Goal: Task Accomplishment & Management: Use online tool/utility

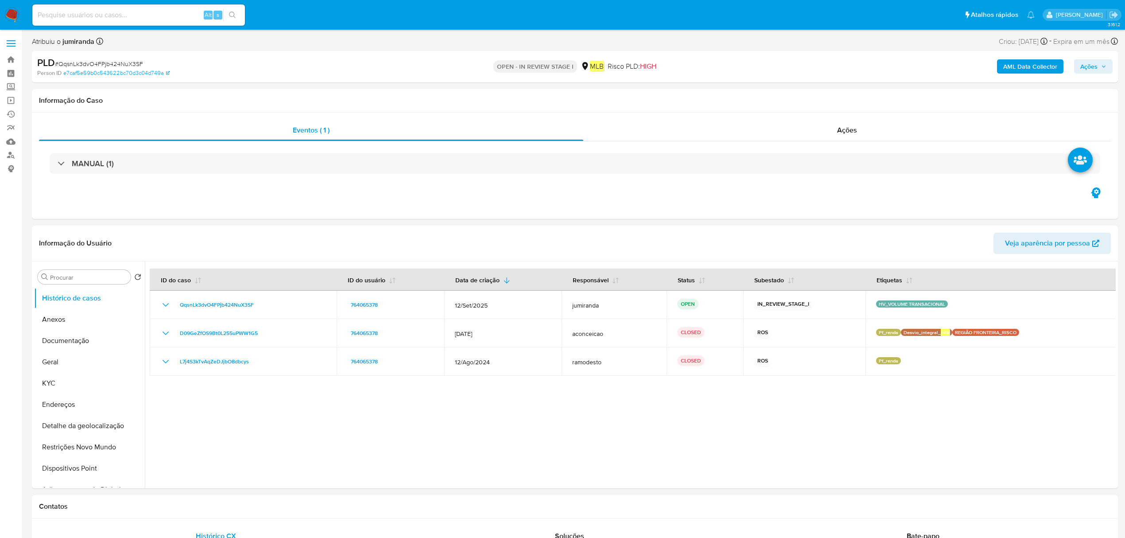
select select "10"
click at [93, 323] on button "Anexos" at bounding box center [86, 319] width 104 height 21
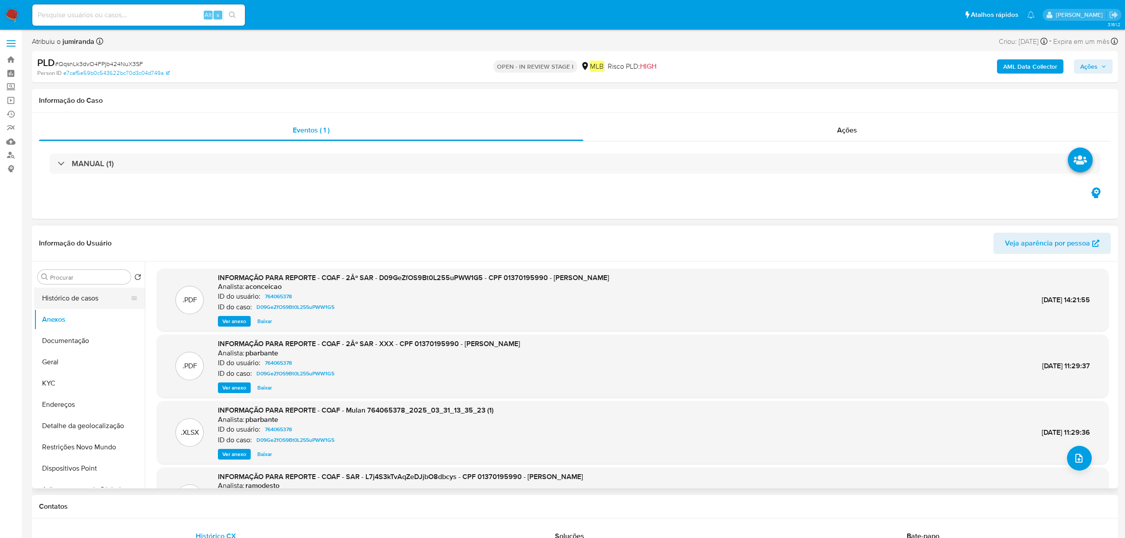
click at [94, 298] on button "Histórico de casos" at bounding box center [86, 298] width 104 height 21
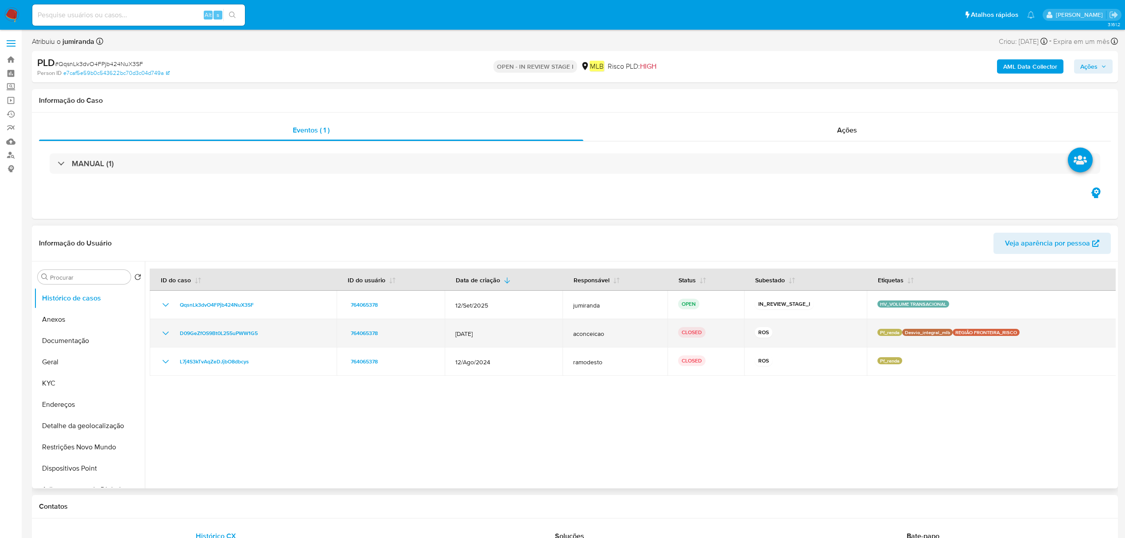
click at [166, 328] on icon "Mostrar/Ocultar" at bounding box center [165, 333] width 11 height 11
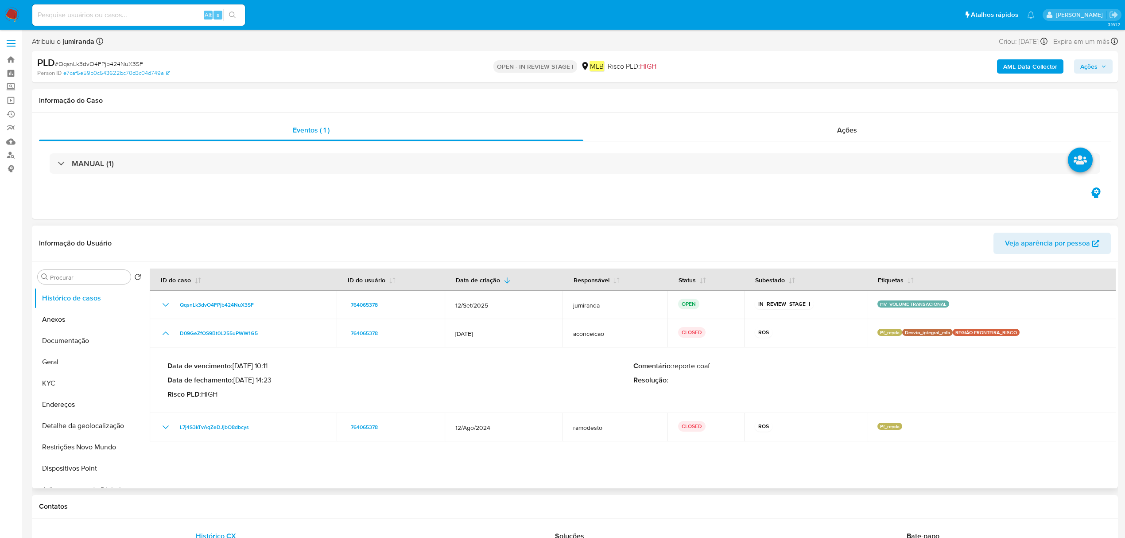
click at [249, 386] on div "Data de vencimento : 26/04/2025 10:11 Data de fechamento : 03/04/2025 14:23 Ris…" at bounding box center [400, 380] width 466 height 37
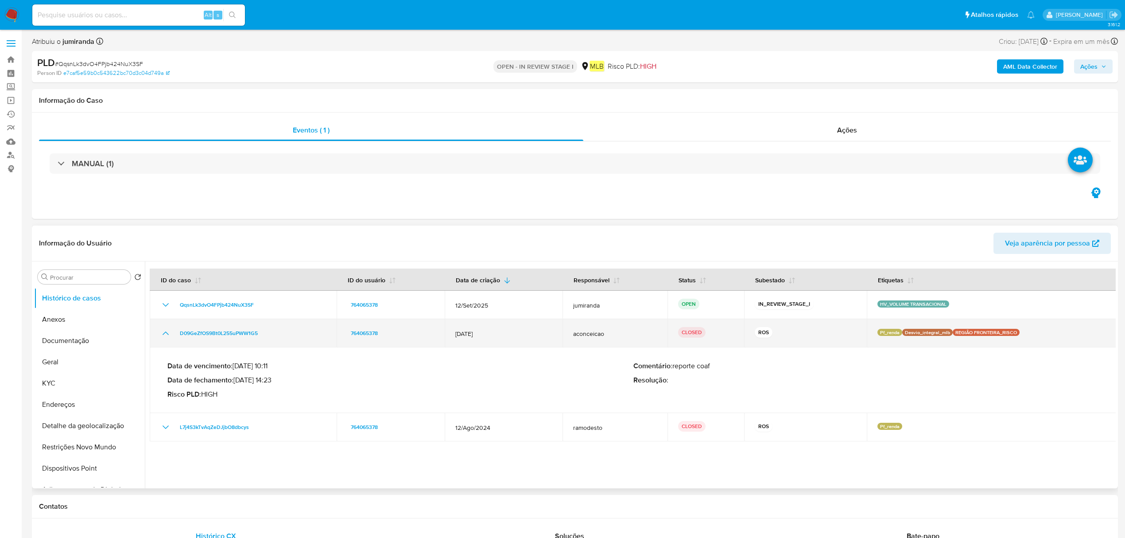
click at [885, 333] on p "Pf_renda" at bounding box center [890, 332] width 25 height 7
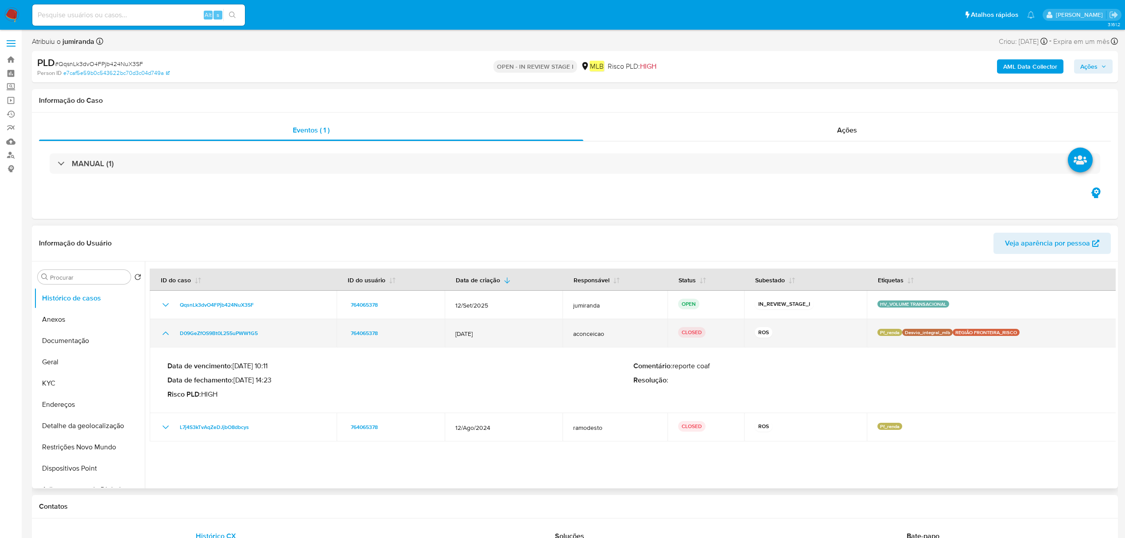
click at [922, 331] on p "Desvio_integral_mlb" at bounding box center [928, 332] width 51 height 7
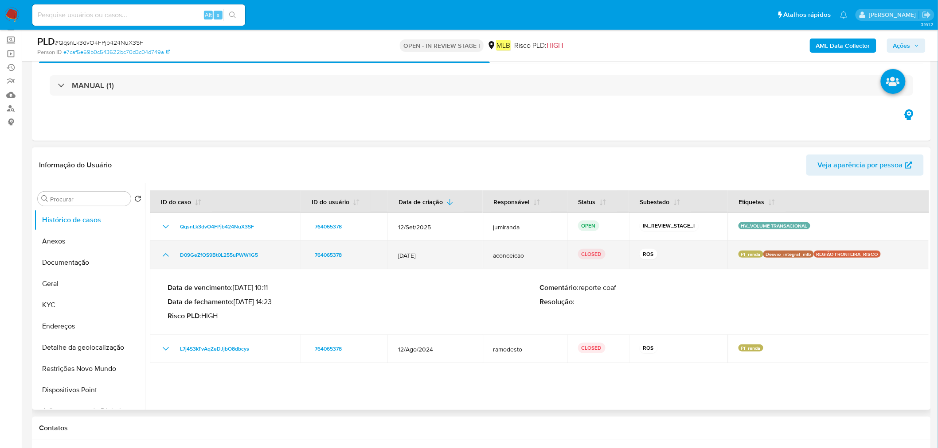
scroll to position [49, 0]
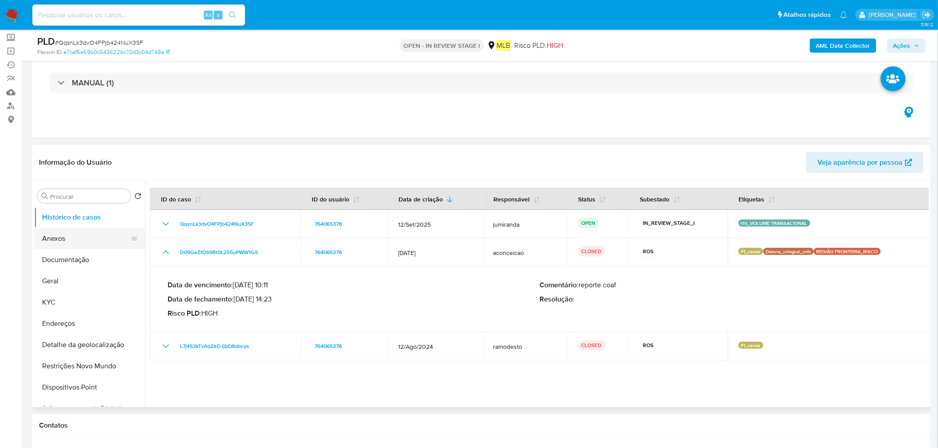
click at [72, 238] on button "Anexos" at bounding box center [86, 238] width 104 height 21
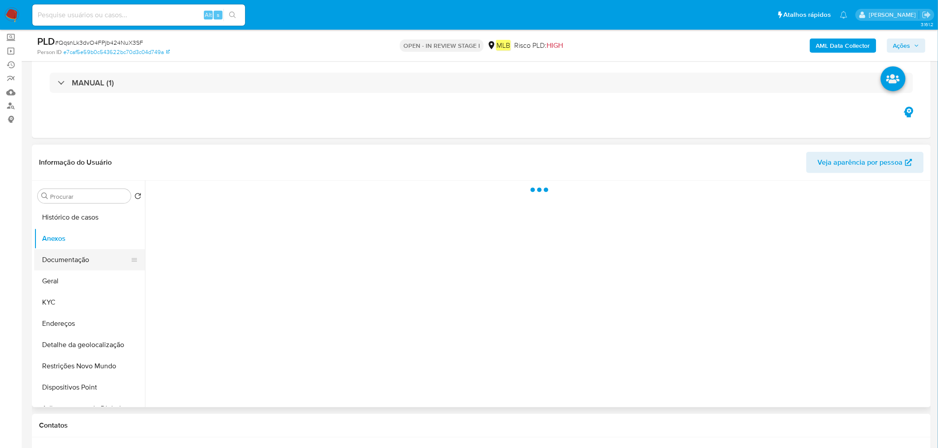
click at [83, 254] on button "Documentação" at bounding box center [86, 259] width 104 height 21
click at [89, 220] on button "Histórico de casos" at bounding box center [86, 217] width 104 height 21
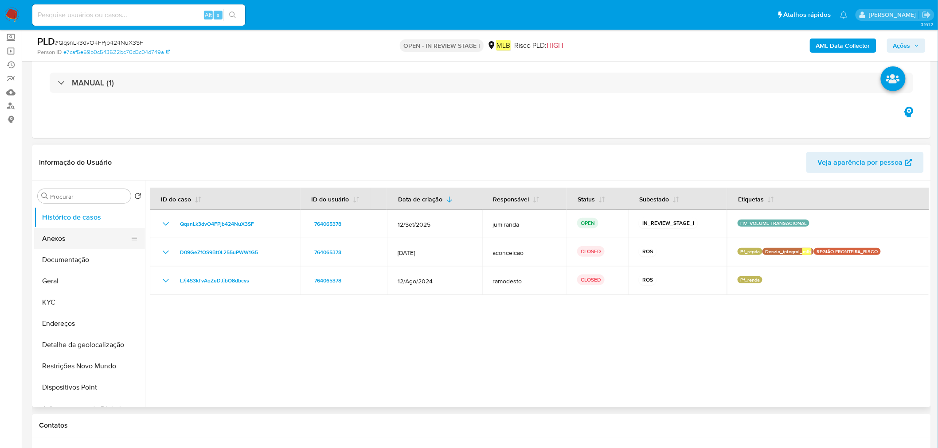
click at [93, 237] on button "Anexos" at bounding box center [86, 238] width 104 height 21
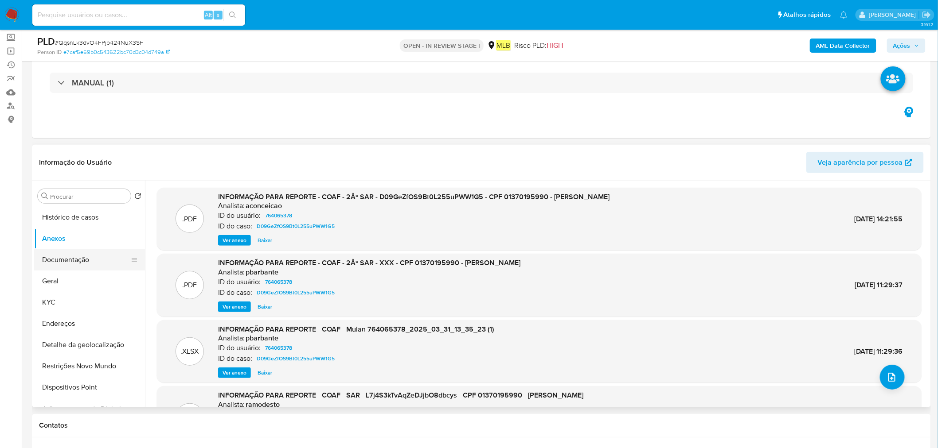
click at [54, 254] on button "Documentação" at bounding box center [86, 259] width 104 height 21
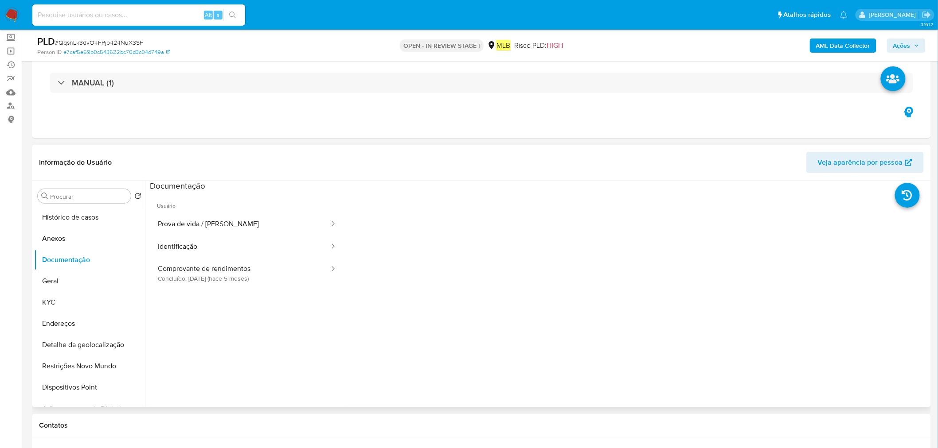
drag, startPoint x: 255, startPoint y: 282, endPoint x: 287, endPoint y: 291, distance: 33.1
click at [255, 282] on button "Comprovante de rendimentos Concluído: 06/05/2025 (hace 5 meses)" at bounding box center [240, 273] width 180 height 30
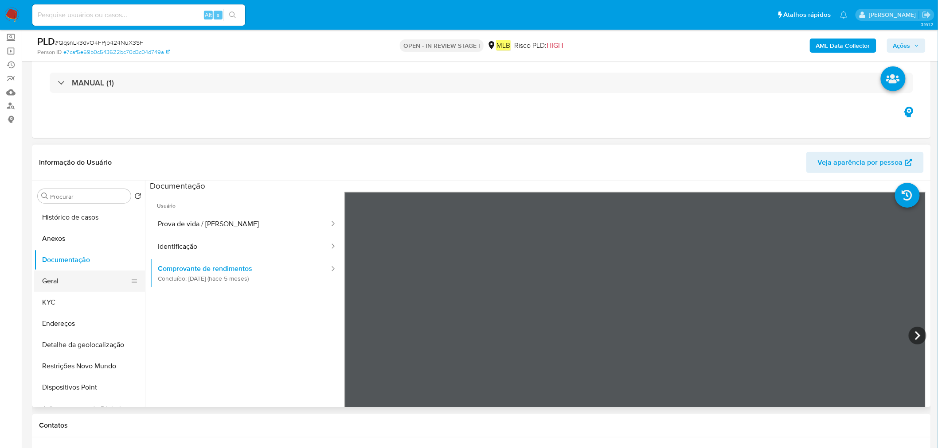
click at [60, 290] on button "Geral" at bounding box center [86, 281] width 104 height 21
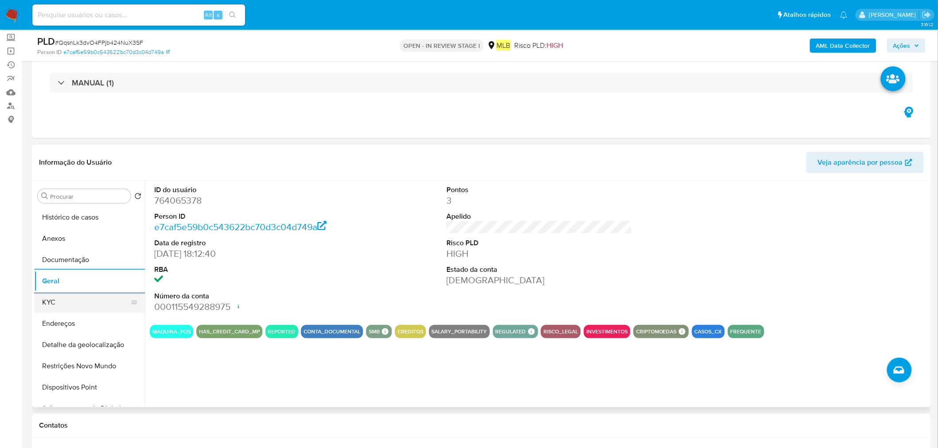
click at [72, 304] on button "KYC" at bounding box center [86, 302] width 104 height 21
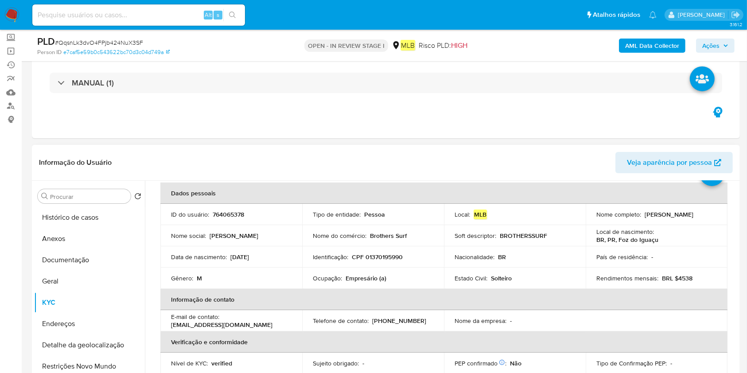
scroll to position [0, 0]
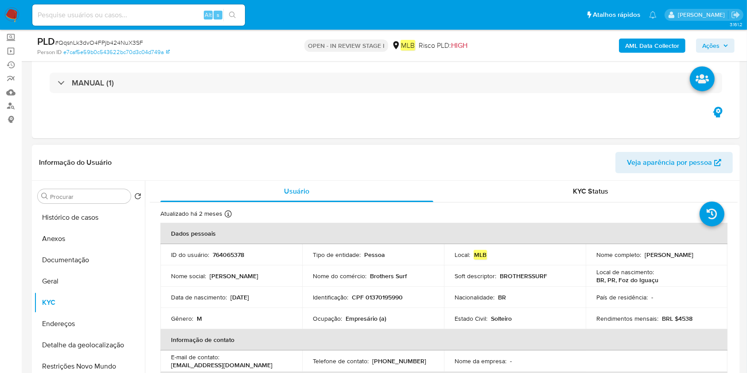
click at [354, 317] on p "Empresário (a)" at bounding box center [366, 319] width 41 height 8
copy div "Ocupação : Empresário (a)"
click at [66, 222] on button "Histórico de casos" at bounding box center [86, 217] width 104 height 21
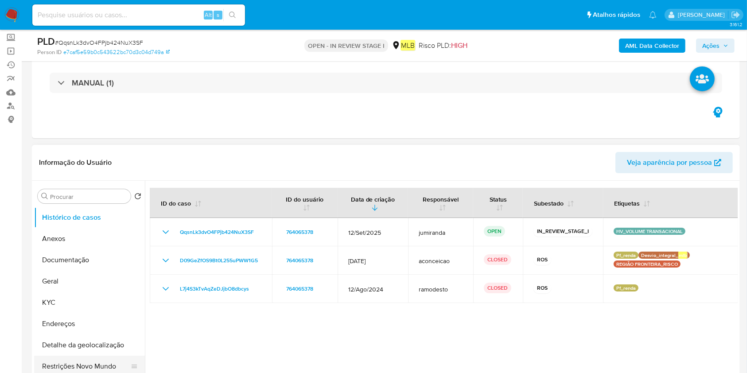
drag, startPoint x: 89, startPoint y: 365, endPoint x: 95, endPoint y: 356, distance: 10.6
click at [89, 365] on button "Restrições Novo Mundo" at bounding box center [86, 366] width 104 height 21
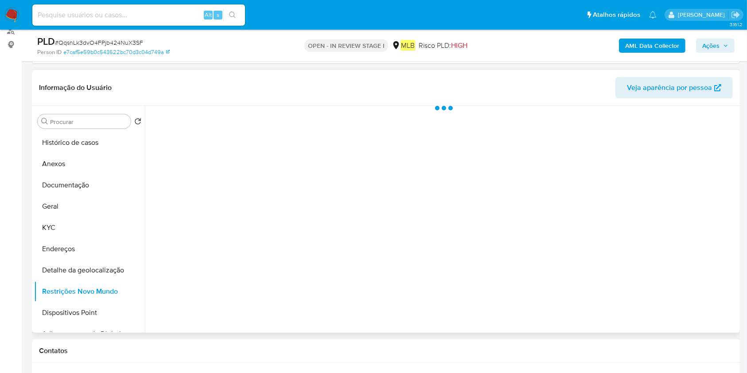
scroll to position [167, 0]
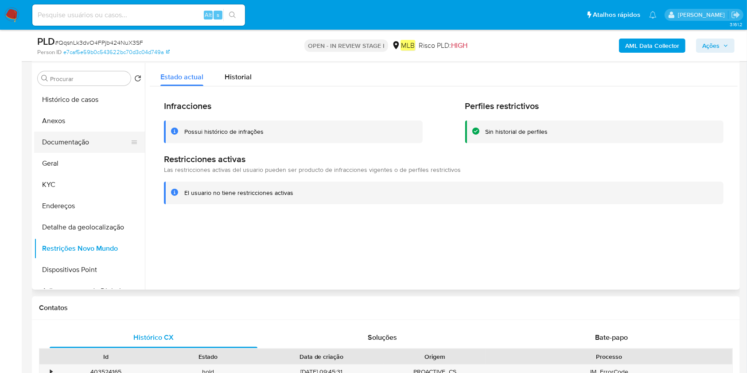
click at [69, 140] on button "Documentação" at bounding box center [86, 142] width 104 height 21
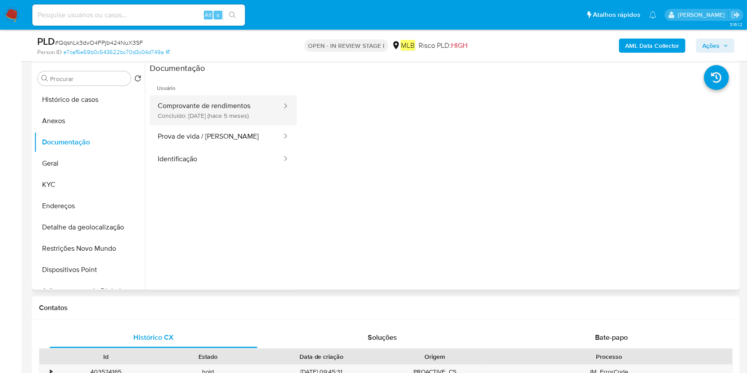
click at [256, 109] on button "Comprovante de rendimentos Concluído: 06/05/2025 (hace 5 meses)" at bounding box center [216, 110] width 133 height 30
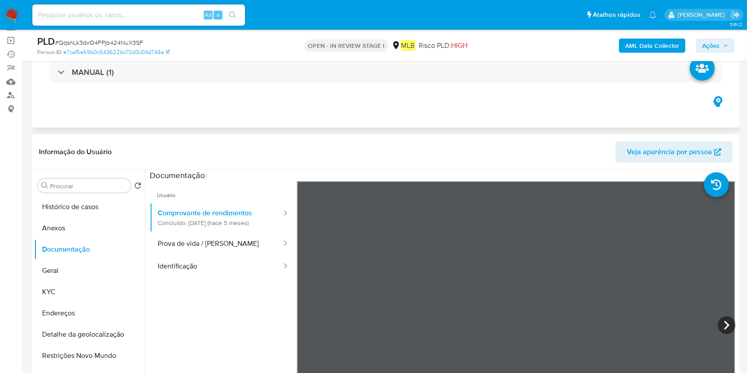
scroll to position [49, 0]
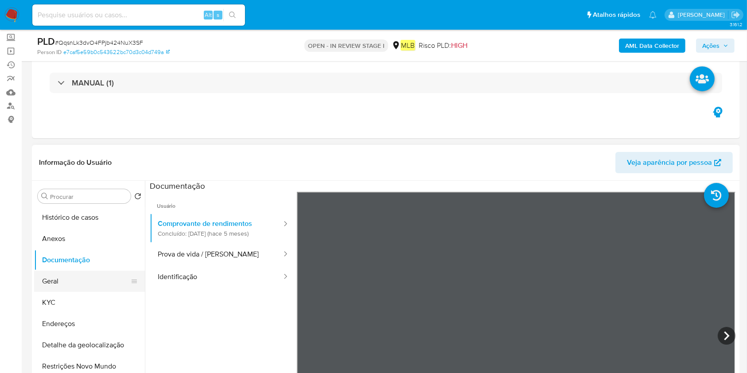
click at [67, 286] on button "Geral" at bounding box center [86, 281] width 104 height 21
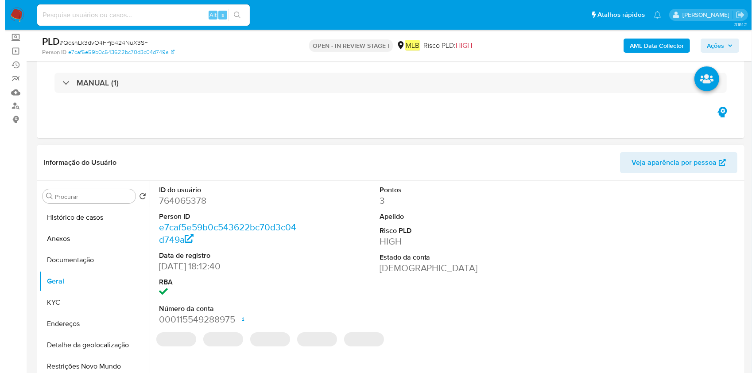
scroll to position [108, 0]
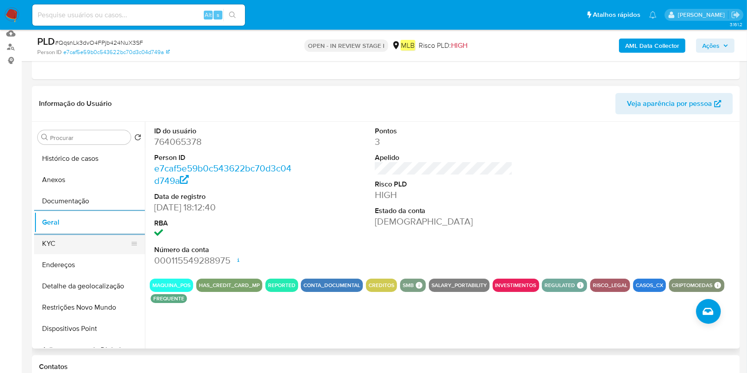
click at [55, 243] on button "KYC" at bounding box center [86, 243] width 104 height 21
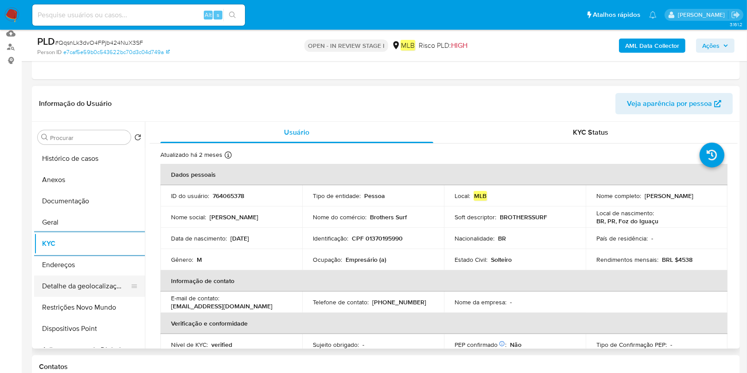
click at [84, 276] on button "Detalhe da geolocalização" at bounding box center [86, 286] width 104 height 21
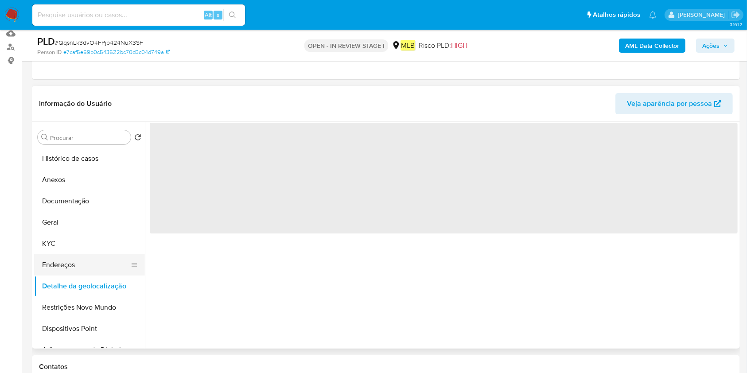
click at [99, 253] on button "KYC" at bounding box center [89, 243] width 111 height 21
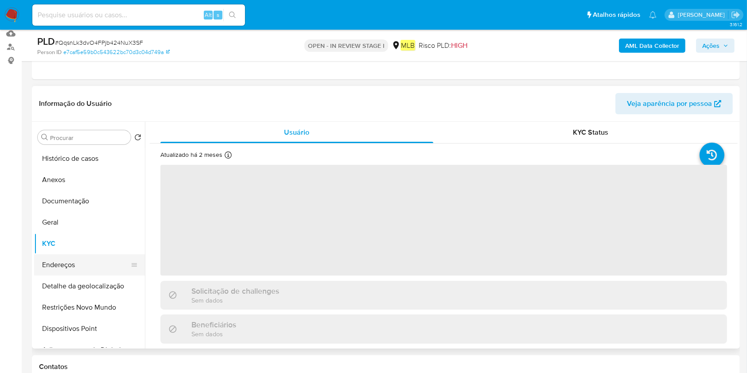
click at [100, 264] on button "Endereços" at bounding box center [86, 264] width 104 height 21
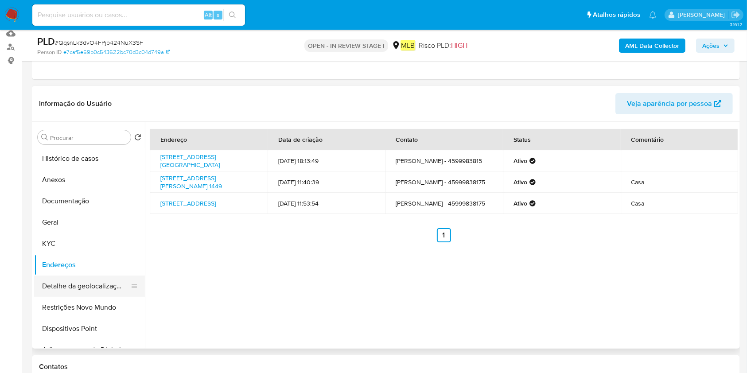
click at [61, 294] on button "Detalhe da geolocalização" at bounding box center [86, 286] width 104 height 21
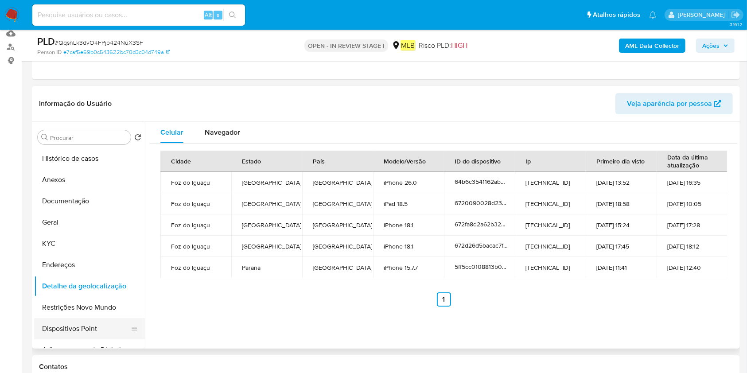
drag, startPoint x: 46, startPoint y: 321, endPoint x: 61, endPoint y: 318, distance: 15.4
click at [46, 322] on button "Dispositivos Point" at bounding box center [86, 328] width 104 height 21
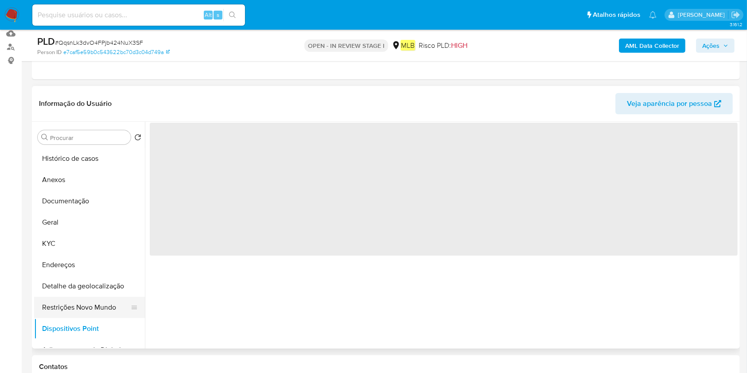
click at [75, 306] on button "Restrições Novo Mundo" at bounding box center [86, 307] width 104 height 21
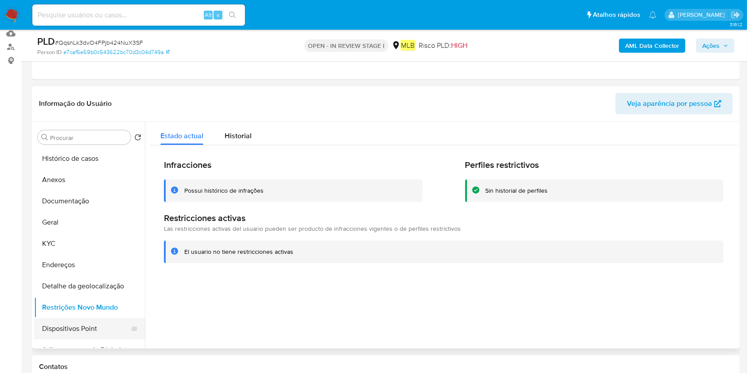
click at [54, 329] on button "Dispositivos Point" at bounding box center [86, 328] width 104 height 21
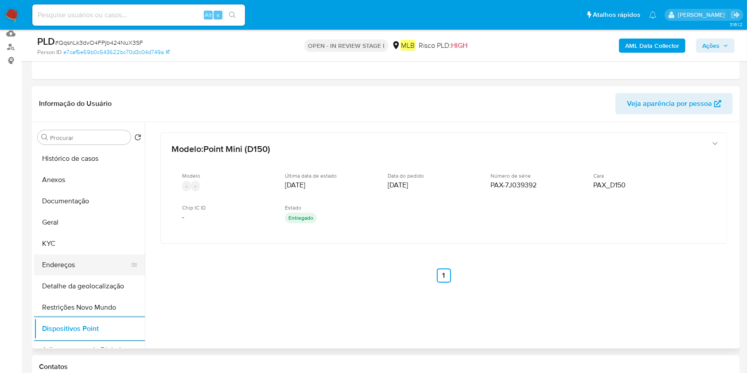
click at [57, 265] on button "Endereços" at bounding box center [86, 264] width 104 height 21
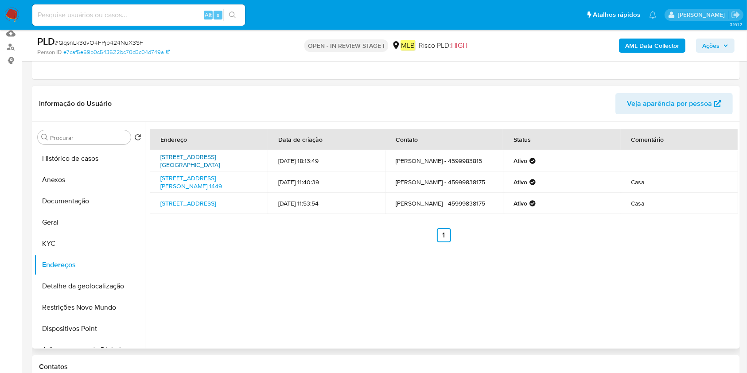
drag, startPoint x: 155, startPoint y: 152, endPoint x: 180, endPoint y: 163, distance: 27.6
click at [180, 163] on td "Rua Florestópolis 215, Foz Do Iguaçu, Paraná, 85862478, Brasil 215" at bounding box center [209, 160] width 118 height 21
copy link "Rua Florestópolis 215, Foz Do Iguaçu,"
click at [73, 180] on button "Anexos" at bounding box center [86, 179] width 104 height 21
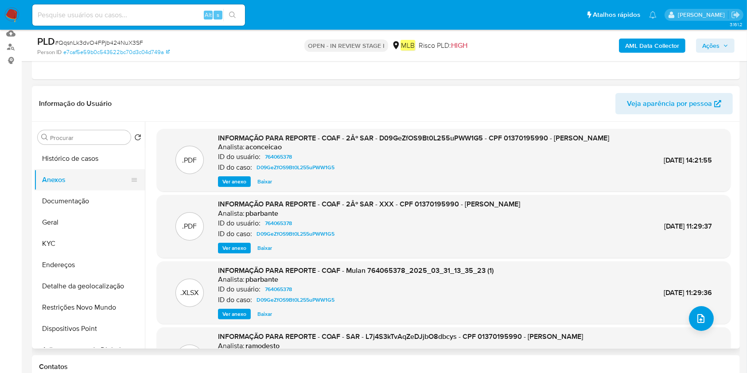
click at [72, 169] on button "Anexos" at bounding box center [86, 179] width 104 height 21
click at [85, 161] on button "Histórico de casos" at bounding box center [86, 158] width 104 height 21
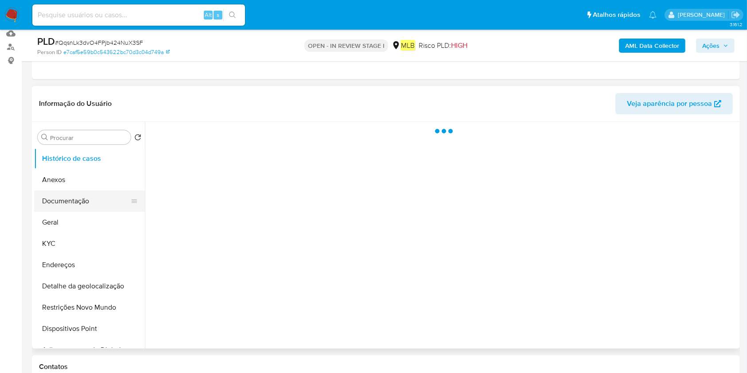
click at [93, 210] on button "Documentação" at bounding box center [86, 201] width 104 height 21
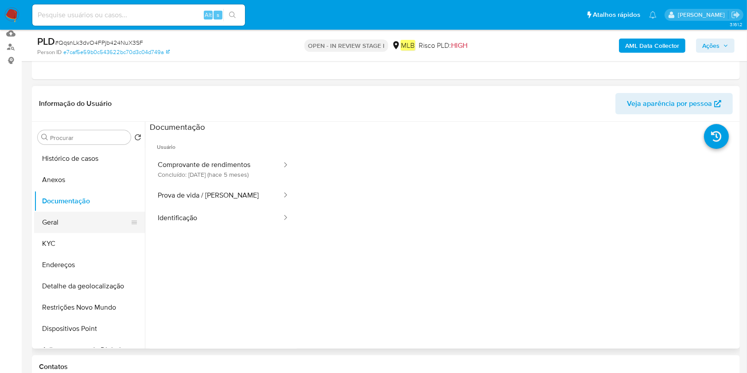
click at [86, 222] on button "Geral" at bounding box center [86, 222] width 104 height 21
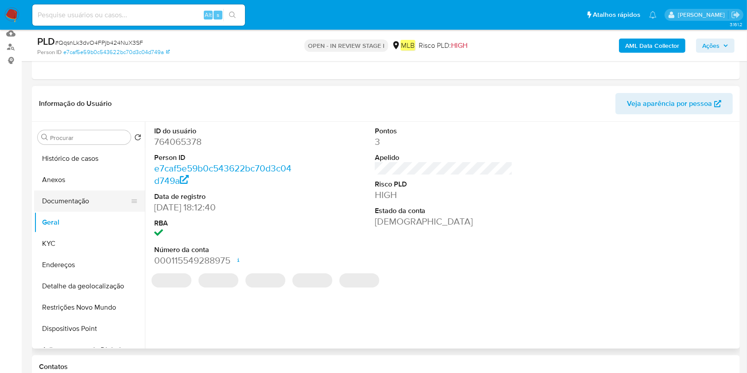
click at [92, 195] on button "Documentação" at bounding box center [86, 201] width 104 height 21
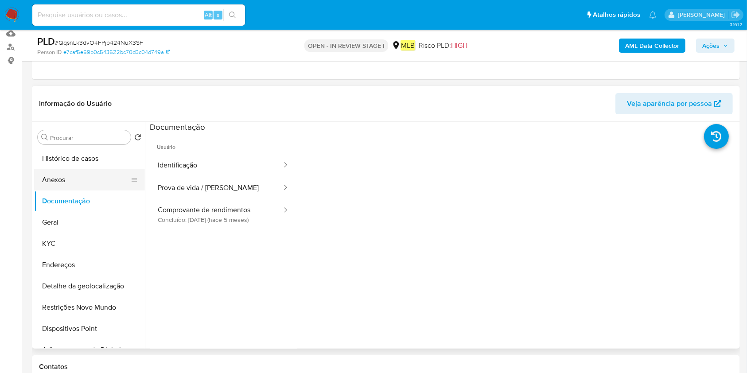
click at [99, 179] on button "Anexos" at bounding box center [86, 179] width 104 height 21
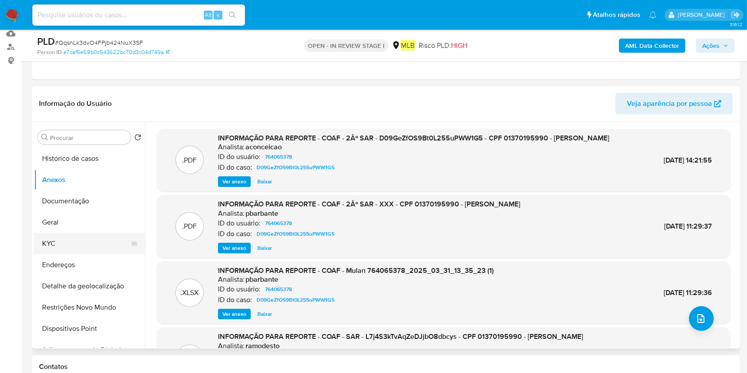
click at [60, 244] on button "KYC" at bounding box center [86, 243] width 104 height 21
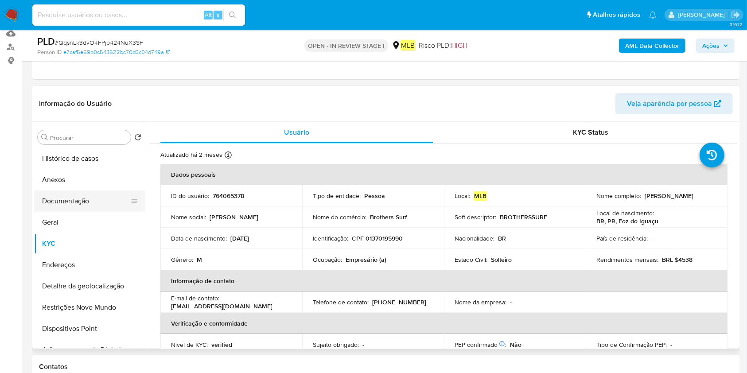
drag, startPoint x: 67, startPoint y: 227, endPoint x: 87, endPoint y: 196, distance: 36.5
click at [67, 225] on button "Geral" at bounding box center [89, 222] width 111 height 21
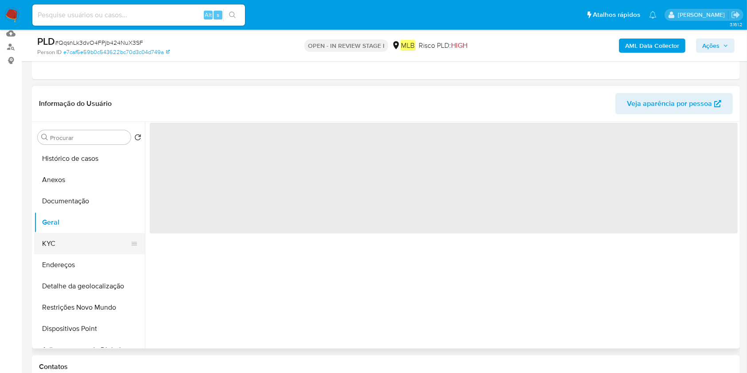
click at [67, 243] on button "KYC" at bounding box center [86, 243] width 104 height 21
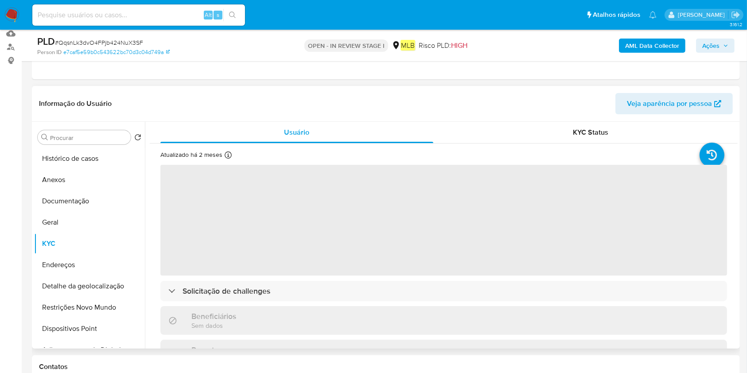
click at [223, 156] on div "Atualizado há 2 meses Criado: 23/05/2021 19:12:41 Atualizado: 16/07/2025 00:33:…" at bounding box center [209, 157] width 98 height 12
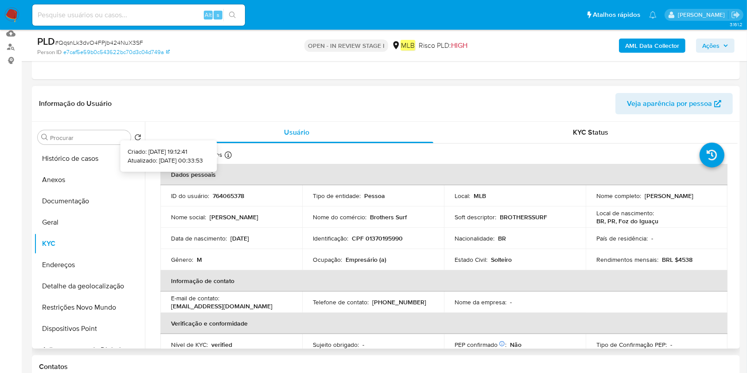
click at [226, 153] on icon at bounding box center [228, 155] width 7 height 7
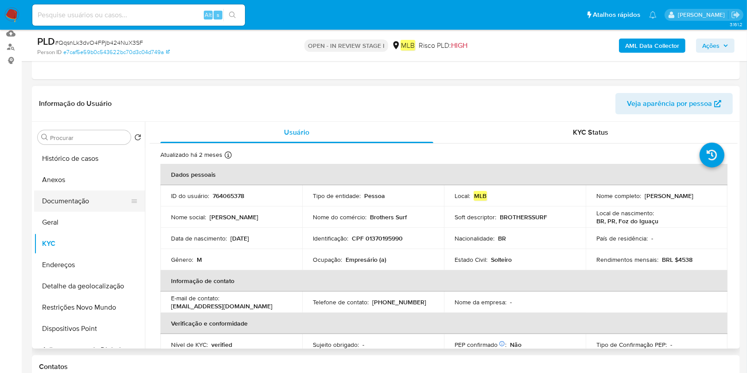
click at [62, 203] on button "Documentação" at bounding box center [86, 201] width 104 height 21
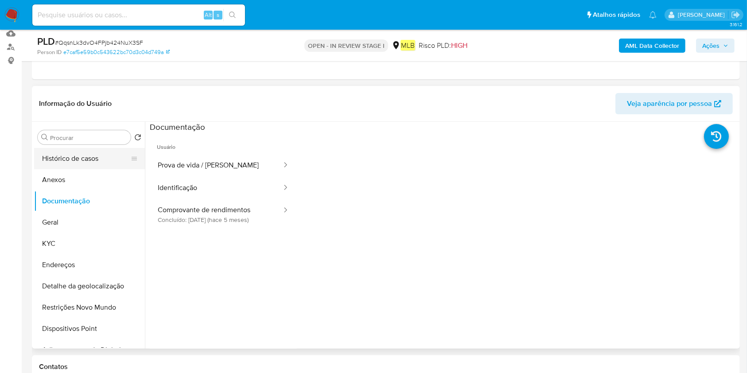
click at [95, 148] on button "Histórico de casos" at bounding box center [86, 158] width 104 height 21
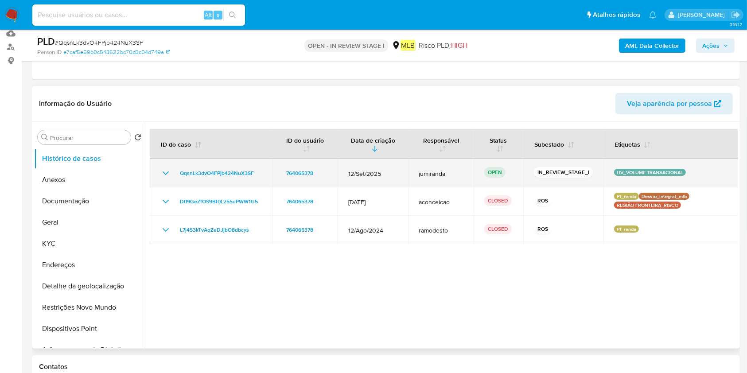
click at [170, 174] on icon "Mostrar/Ocultar" at bounding box center [165, 173] width 11 height 11
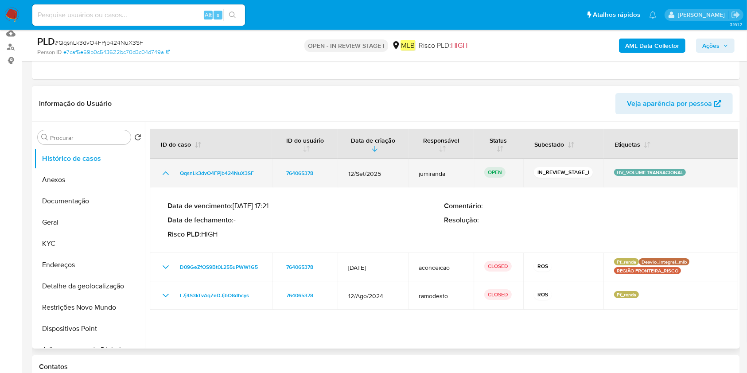
click at [167, 172] on icon "Mostrar/Ocultar" at bounding box center [165, 173] width 11 height 11
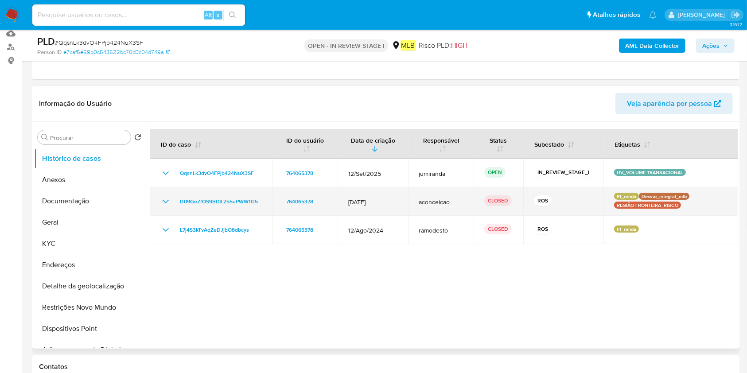
click at [168, 200] on icon "Mostrar/Ocultar" at bounding box center [165, 201] width 11 height 11
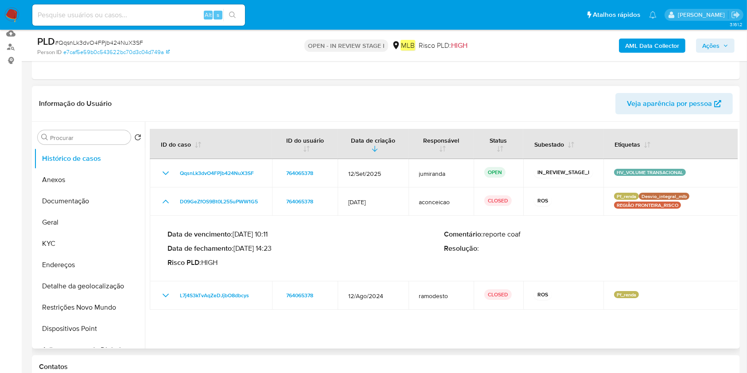
drag, startPoint x: 273, startPoint y: 249, endPoint x: 237, endPoint y: 249, distance: 35.9
click at [237, 249] on p "Data de fechamento : 03/04/2025 14:23" at bounding box center [305, 248] width 276 height 9
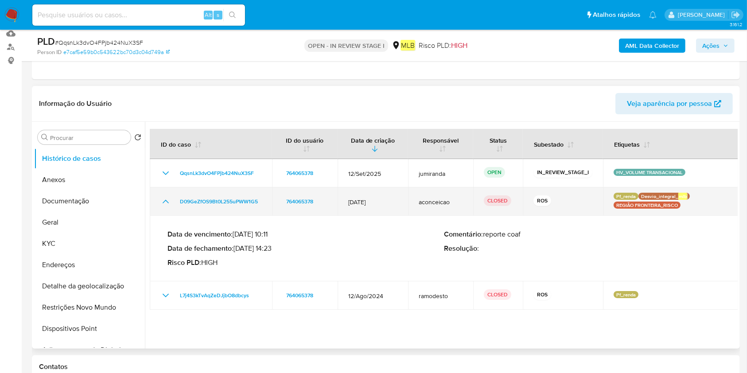
click at [217, 214] on td "D09GeZfOS9Bt0L255uPWW1G5" at bounding box center [211, 201] width 122 height 28
click at [164, 200] on icon "Mostrar/Ocultar" at bounding box center [166, 202] width 6 height 4
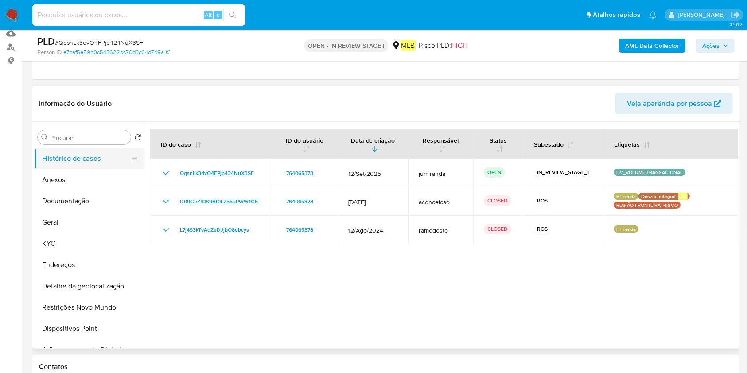
click at [84, 165] on button "Histórico de casos" at bounding box center [86, 158] width 104 height 21
click at [83, 171] on button "Anexos" at bounding box center [86, 179] width 104 height 21
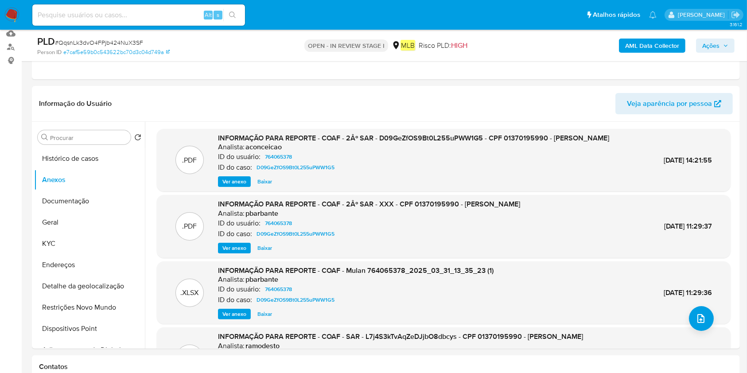
click at [674, 42] on b "AML Data Collector" at bounding box center [652, 46] width 54 height 14
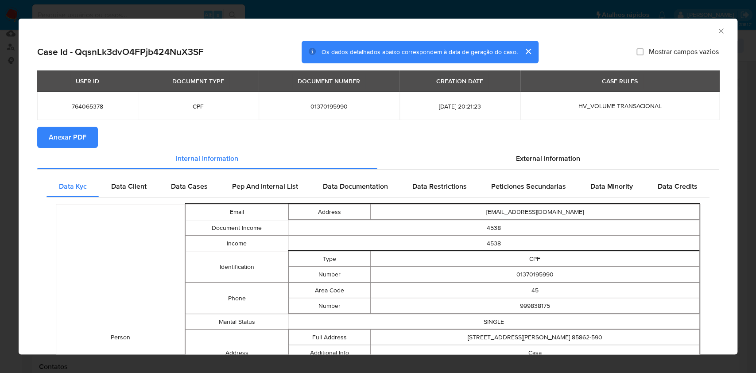
click at [63, 140] on span "Anexar PDF" at bounding box center [68, 137] width 38 height 19
click at [717, 27] on icon "Fechar a janela" at bounding box center [721, 31] width 9 height 9
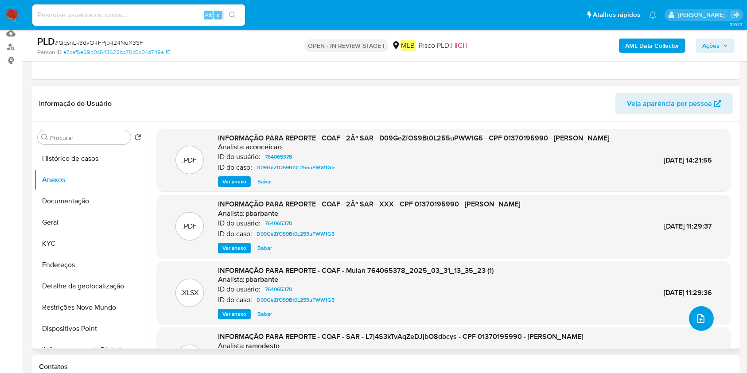
click at [701, 320] on icon "upload-file" at bounding box center [701, 318] width 11 height 11
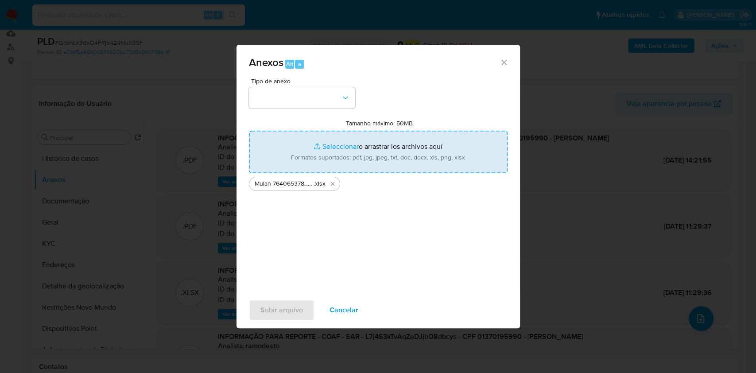
type input "C:\fakepath\DECLINIO - QqsnLk3dvO4FPjb424NuX3SF - CPF 01370195990 - GABRIEL VIT…"
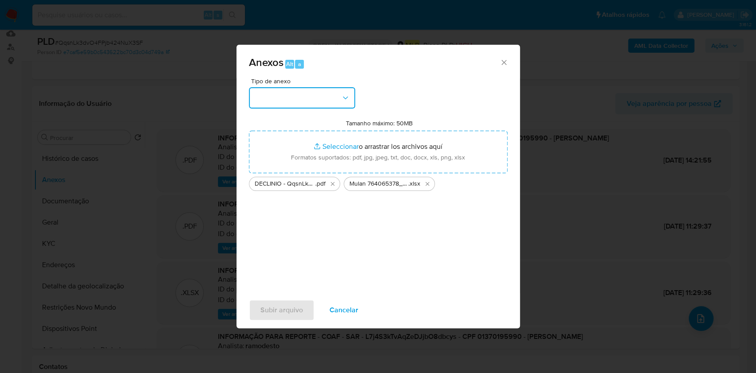
click at [290, 103] on button "button" at bounding box center [302, 97] width 106 height 21
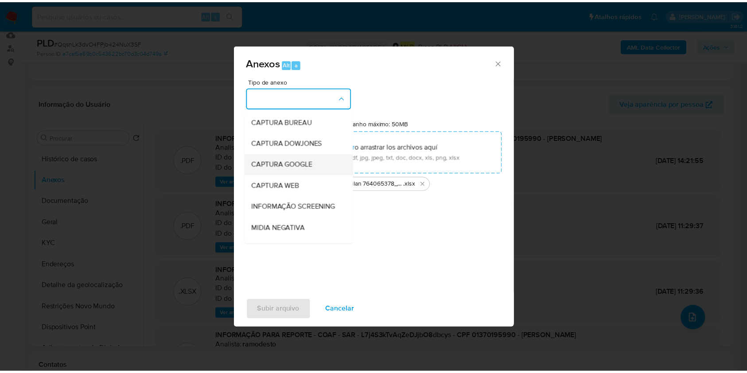
scroll to position [136, 0]
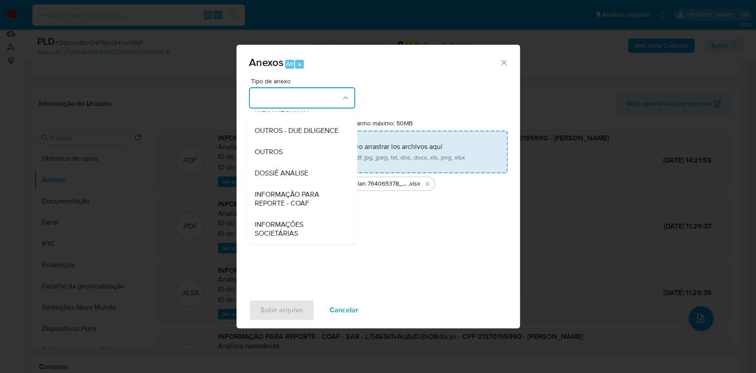
drag, startPoint x: 334, startPoint y: 165, endPoint x: 348, endPoint y: 149, distance: 21.1
click at [334, 165] on div "DOSSIÊ ANÁLISE" at bounding box center [299, 173] width 90 height 21
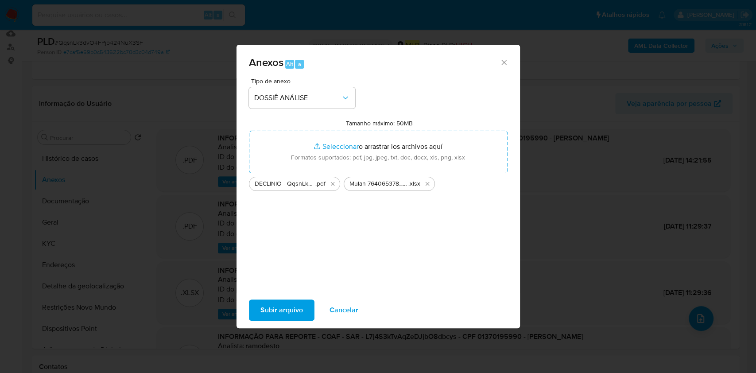
click at [296, 304] on span "Subir arquivo" at bounding box center [282, 309] width 43 height 19
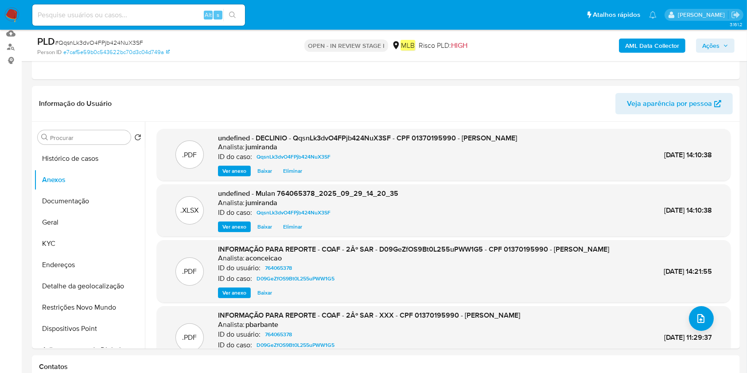
click at [718, 42] on span "Ações" at bounding box center [710, 46] width 17 height 14
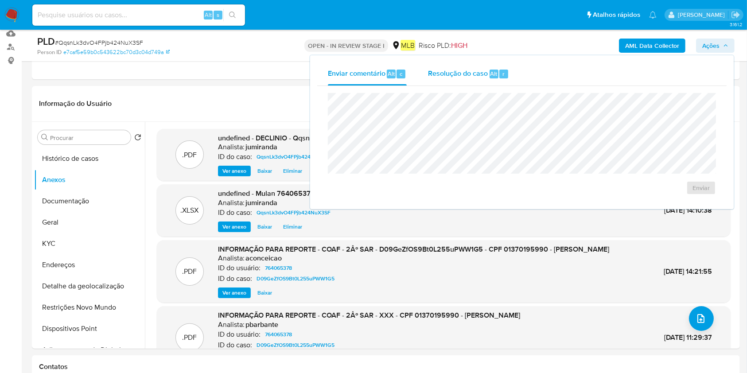
drag, startPoint x: 468, startPoint y: 67, endPoint x: 471, endPoint y: 72, distance: 5.6
click at [468, 67] on div "Resolução do caso Alt r" at bounding box center [468, 73] width 81 height 23
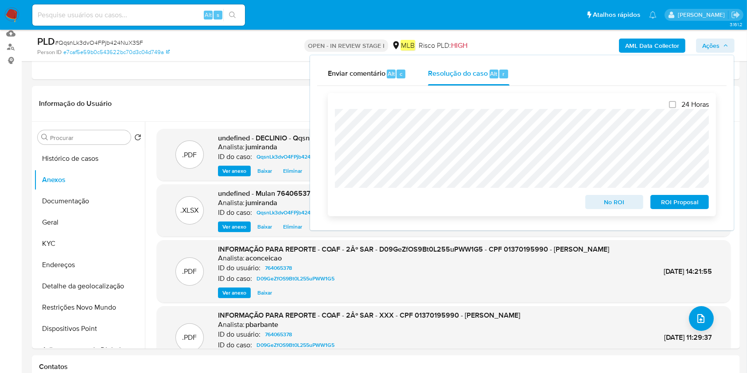
click at [610, 203] on span "No ROI" at bounding box center [615, 202] width 46 height 12
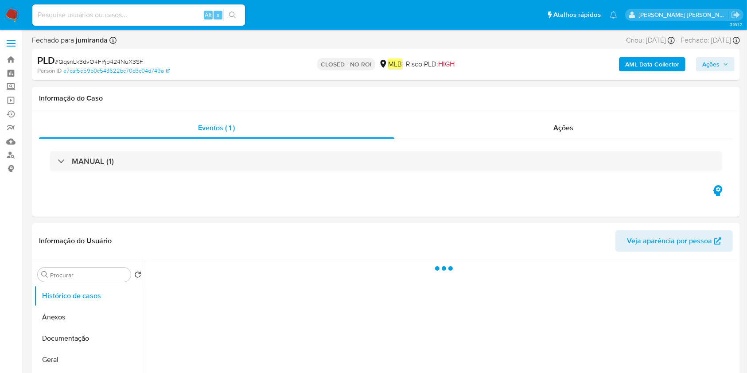
select select "10"
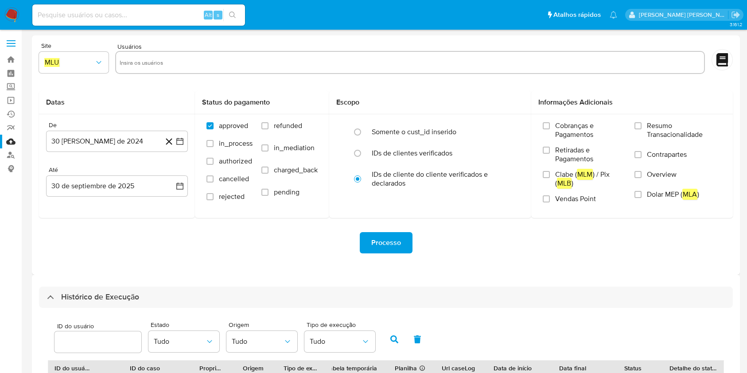
select select "10"
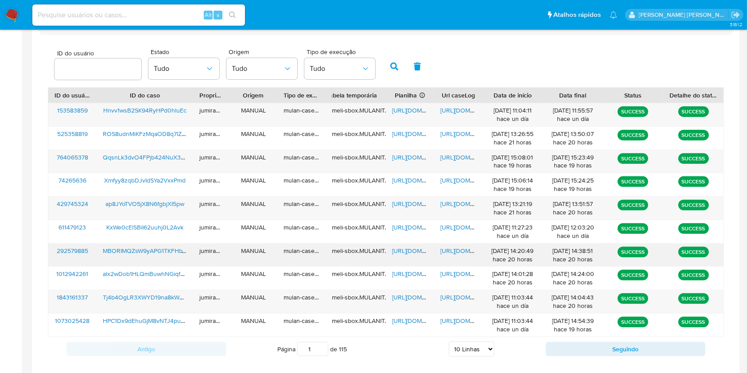
scroll to position [273, 0]
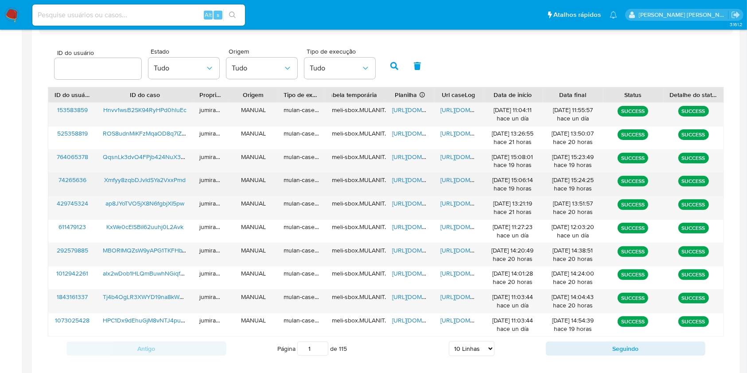
click at [405, 182] on span "https://docs.google.com/spreadsheets/d/1d-Md52ePkMpM8K7iU2qLsey5Vm7UdO5YDVe2z9R…" at bounding box center [422, 179] width 61 height 9
click at [442, 179] on span "https://docs.google.com/document/d/1dIlTCXv8XSv6AKt80NFaekoJ8kjqRjG3VI7Wa5pHds4…" at bounding box center [470, 179] width 61 height 9
click at [149, 179] on span "Xmfyy8zqbDJvIdSYa2VxxPmd" at bounding box center [145, 179] width 82 height 9
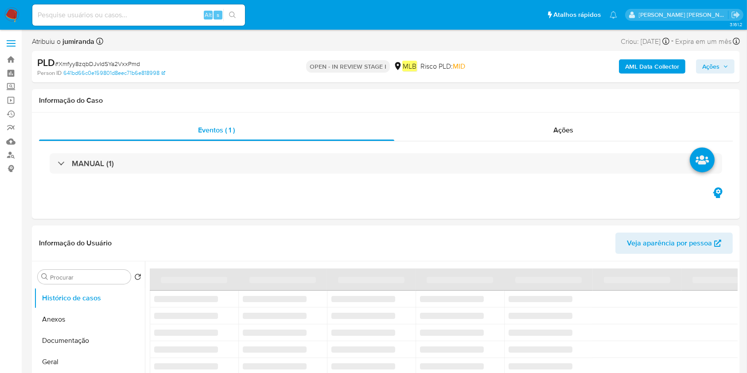
select select "10"
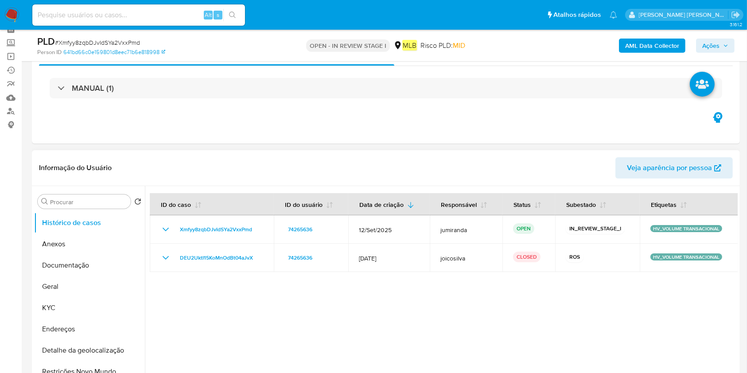
scroll to position [59, 0]
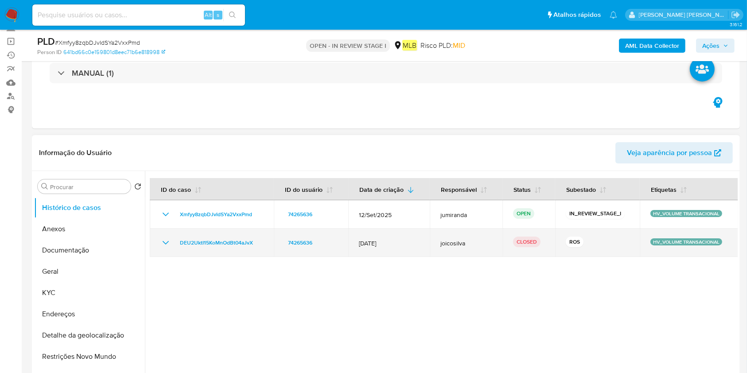
click at [163, 242] on icon "Mostrar/Ocultar" at bounding box center [165, 242] width 11 height 11
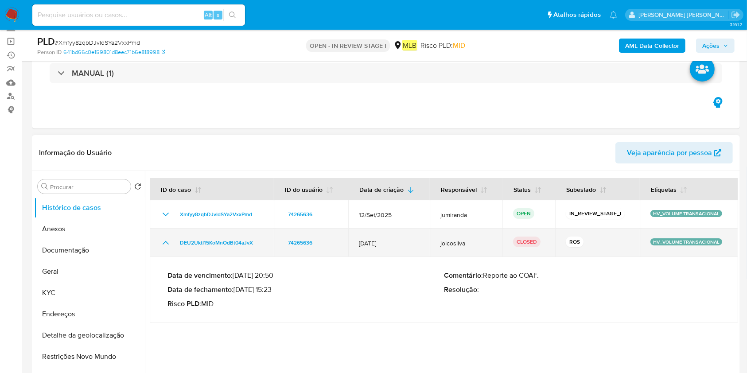
click at [167, 250] on td "DEU2UktI15KoMnOdBt04aJvX" at bounding box center [212, 243] width 124 height 28
click at [166, 253] on td "DEU2UktI15KoMnOdBt04aJvX" at bounding box center [212, 243] width 124 height 28
drag, startPoint x: 162, startPoint y: 246, endPoint x: 169, endPoint y: 232, distance: 15.9
click at [162, 245] on icon "Mostrar/Ocultar" at bounding box center [165, 242] width 11 height 11
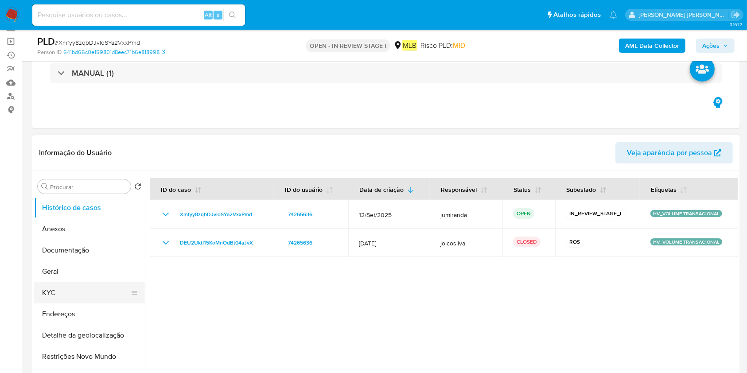
drag, startPoint x: 67, startPoint y: 292, endPoint x: 110, endPoint y: 285, distance: 43.1
click at [67, 292] on button "KYC" at bounding box center [86, 292] width 104 height 21
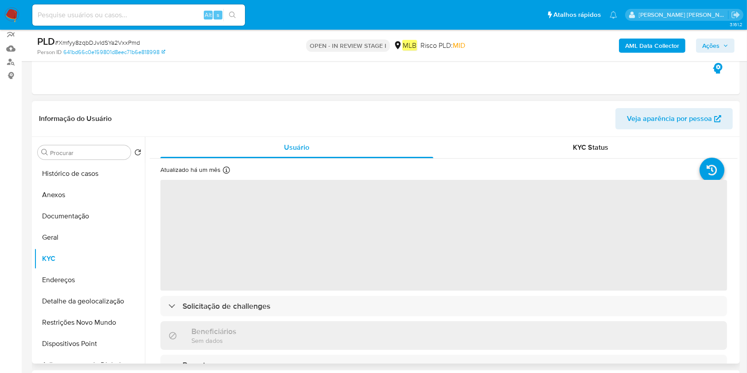
scroll to position [118, 0]
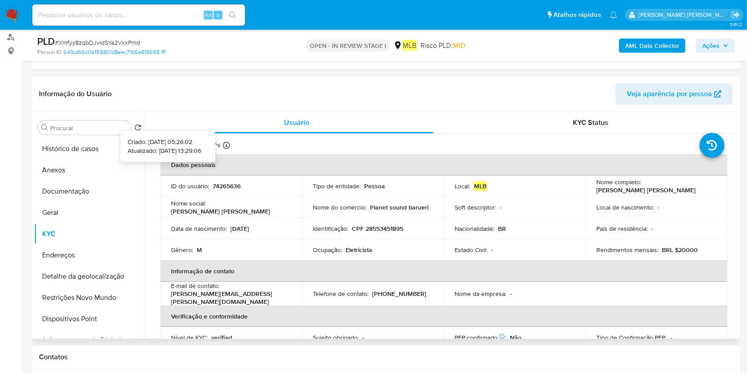
click at [174, 150] on p "Atualizado: 03/09/2025 13:29:06" at bounding box center [165, 150] width 74 height 9
drag, startPoint x: 176, startPoint y: 150, endPoint x: 143, endPoint y: 157, distance: 33.6
click at [57, 217] on button "Geral" at bounding box center [86, 212] width 104 height 21
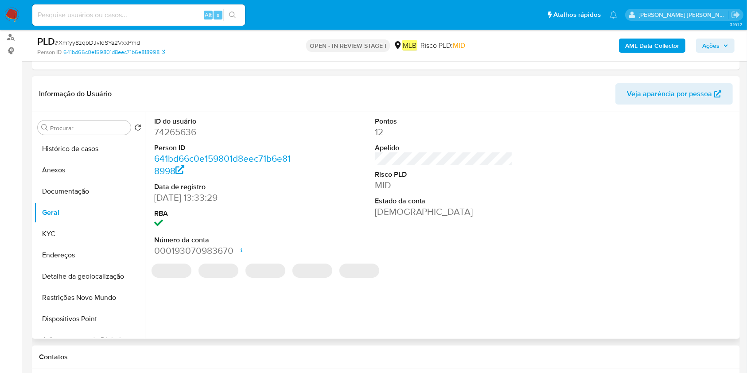
click at [329, 95] on header "Informação do Usuário Veja aparência por pessoa" at bounding box center [386, 93] width 694 height 21
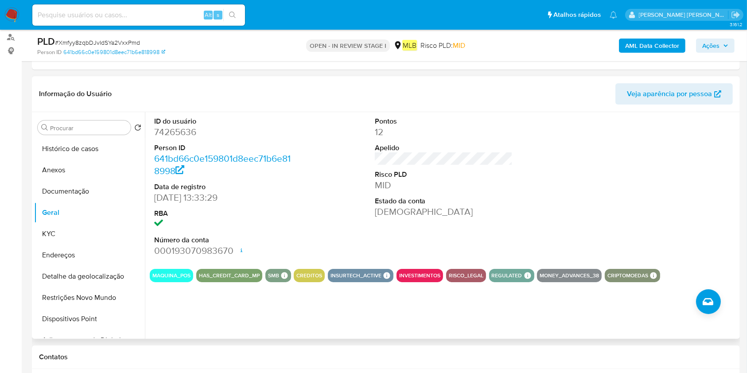
click at [232, 97] on header "Informação do Usuário Veja aparência por pessoa" at bounding box center [386, 93] width 694 height 21
click at [71, 193] on button "Documentação" at bounding box center [86, 191] width 104 height 21
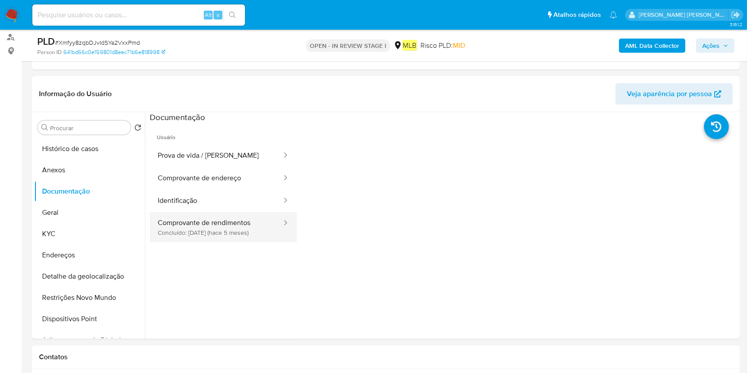
click at [206, 228] on button "Comprovante de rendimentos Concluído: 25/04/2025 (hace 5 meses)" at bounding box center [216, 227] width 133 height 30
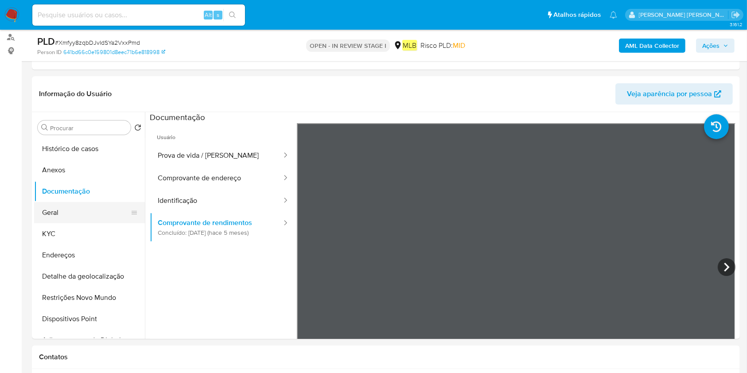
click at [80, 210] on button "Geral" at bounding box center [86, 212] width 104 height 21
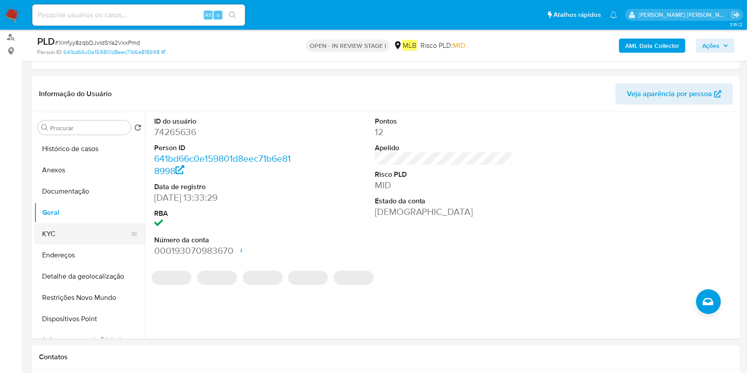
click at [83, 232] on button "KYC" at bounding box center [86, 233] width 104 height 21
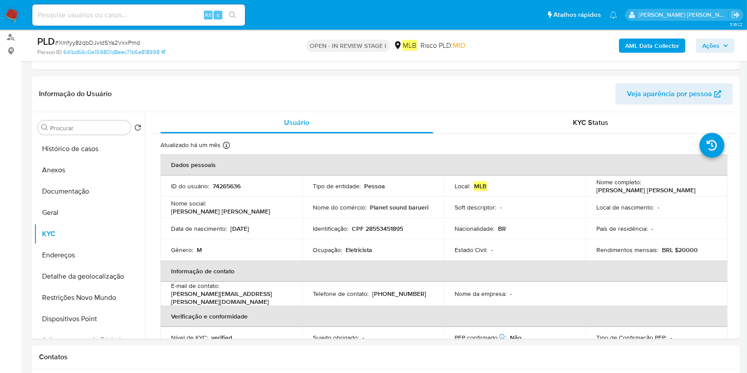
click at [358, 249] on p "Eletricista" at bounding box center [359, 250] width 27 height 8
copy div "Ocupação : Eletricista"
click at [58, 306] on button "Restrições Novo Mundo" at bounding box center [86, 297] width 104 height 21
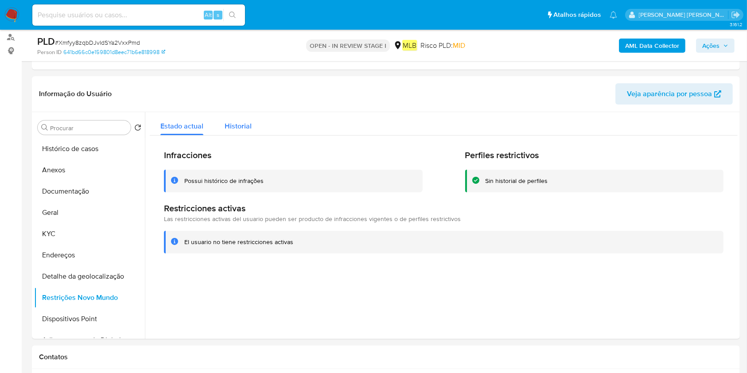
click at [236, 125] on span "Historial" at bounding box center [238, 126] width 27 height 10
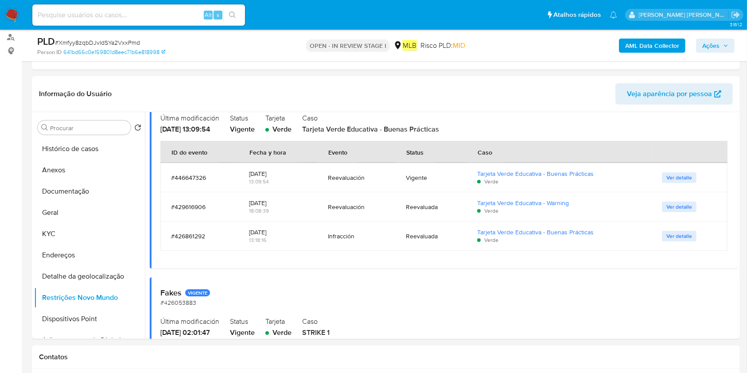
scroll to position [1595, 0]
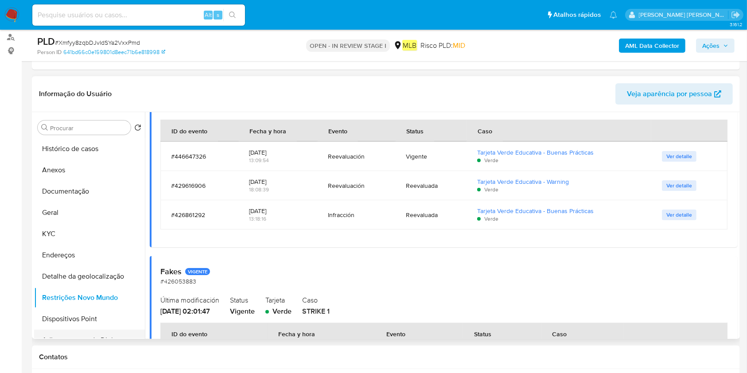
click at [67, 331] on button "Adiantamentos de Dinheiro" at bounding box center [86, 340] width 104 height 21
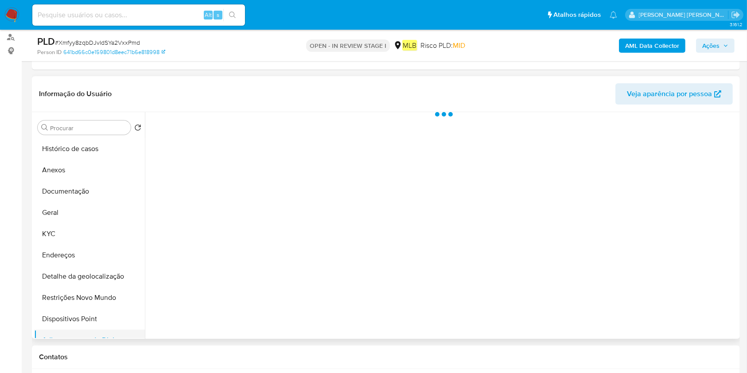
scroll to position [0, 0]
click at [67, 323] on button "Dispositivos Point" at bounding box center [86, 318] width 104 height 21
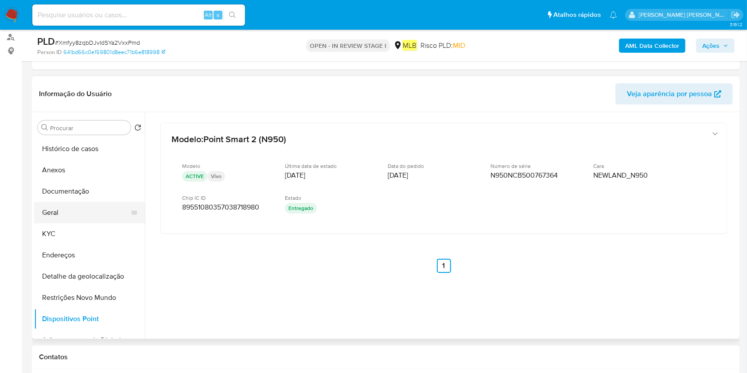
click at [67, 215] on button "Geral" at bounding box center [86, 212] width 104 height 21
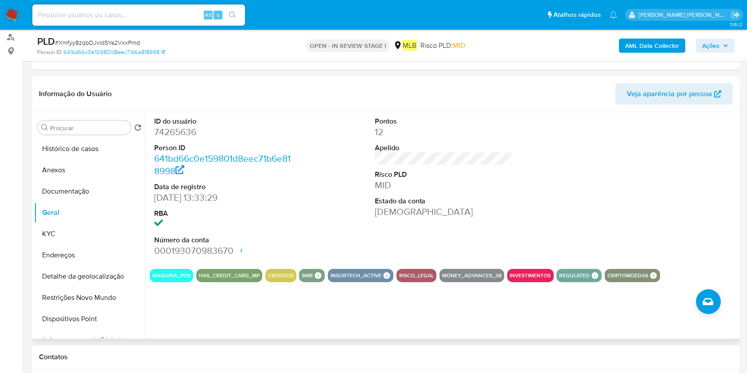
drag, startPoint x: 45, startPoint y: 227, endPoint x: 149, endPoint y: 246, distance: 105.8
click at [45, 229] on button "KYC" at bounding box center [89, 233] width 111 height 21
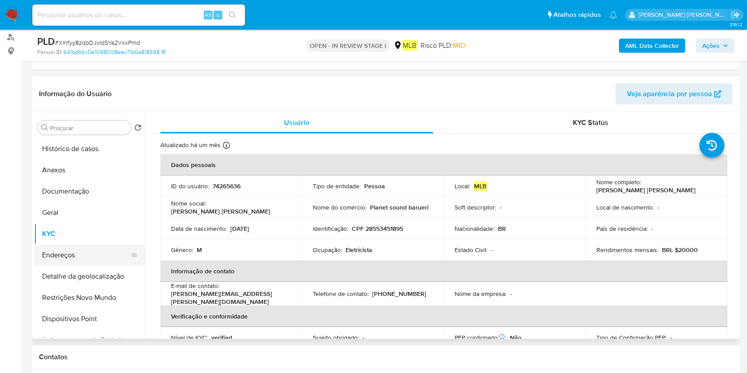
click at [85, 249] on button "Endereços" at bounding box center [86, 255] width 104 height 21
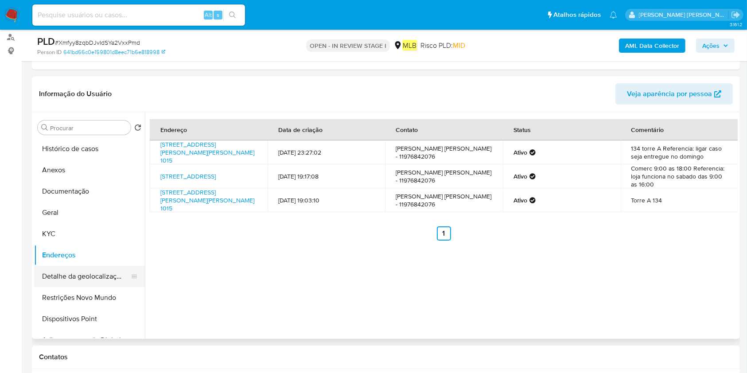
click at [70, 275] on button "Detalhe da geolocalização" at bounding box center [86, 276] width 104 height 21
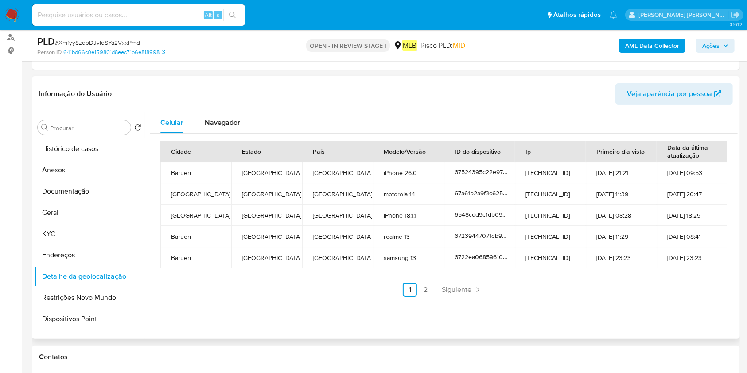
drag, startPoint x: 67, startPoint y: 289, endPoint x: 280, endPoint y: 289, distance: 213.6
click at [66, 289] on button "Restrições Novo Mundo" at bounding box center [89, 297] width 111 height 21
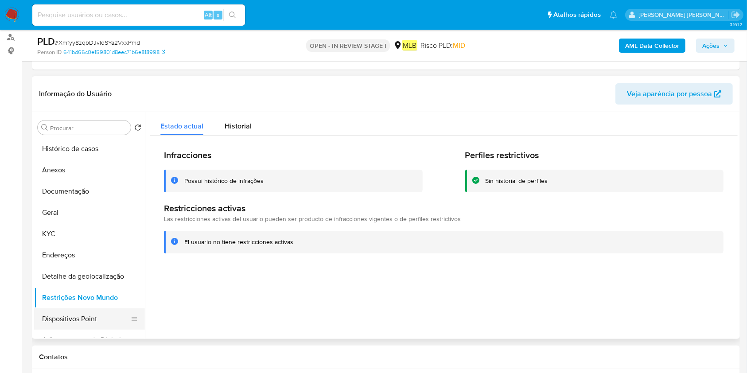
click at [82, 318] on button "Dispositivos Point" at bounding box center [86, 318] width 104 height 21
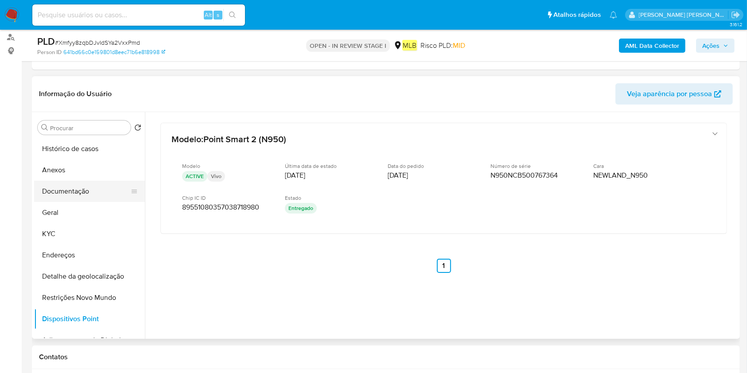
drag, startPoint x: 61, startPoint y: 204, endPoint x: 81, endPoint y: 200, distance: 20.3
click at [62, 202] on button "Geral" at bounding box center [89, 212] width 111 height 21
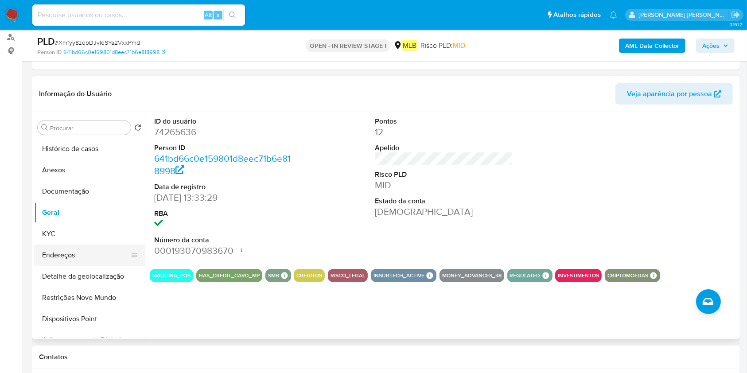
click at [76, 255] on button "Endereços" at bounding box center [86, 255] width 104 height 21
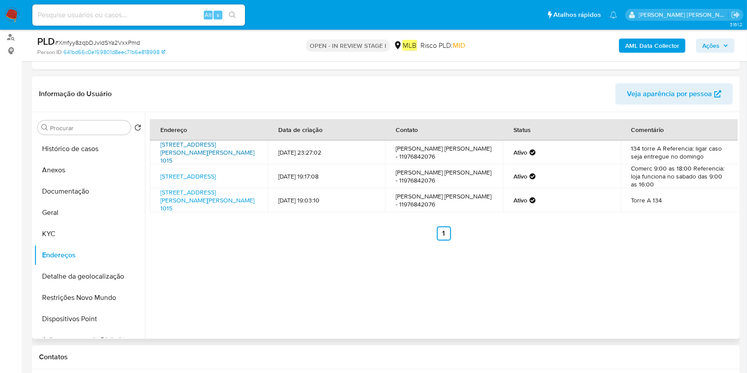
drag, startPoint x: 158, startPoint y: 145, endPoint x: 209, endPoint y: 152, distance: 51.4
click at [209, 152] on td "Avenida Sebastião Davino Dos Reis 1015, Barueri, São Paulo, 06414007, Brasil 10…" at bounding box center [209, 152] width 118 height 24
copy link "Avenida Sebastião Davino Dos Reis 1015, Barueri,"
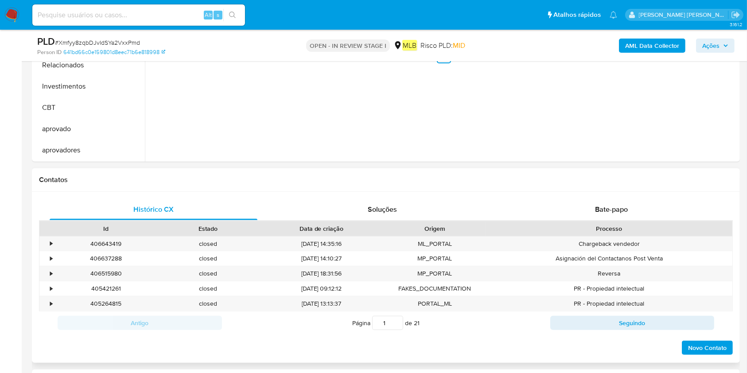
scroll to position [282, 0]
click at [78, 128] on button "Items" at bounding box center [86, 135] width 104 height 21
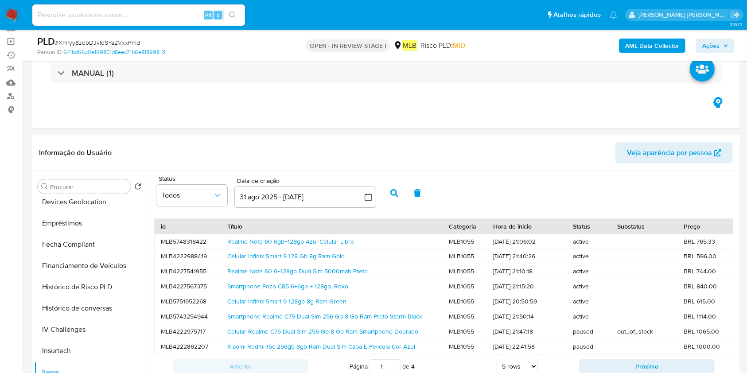
scroll to position [3, 0]
click at [290, 286] on link "Smartphone Poco C85 6+6gb + 128gb, Roxo" at bounding box center [287, 286] width 121 height 9
click at [335, 102] on div "Eventos ( 1 ) Ações MANUAL (1)" at bounding box center [386, 75] width 708 height 106
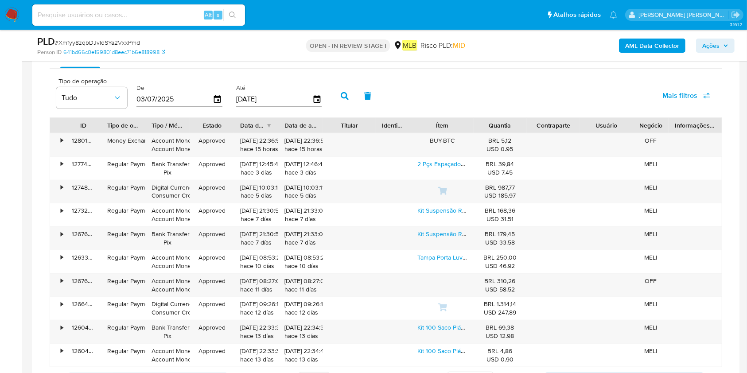
scroll to position [709, 0]
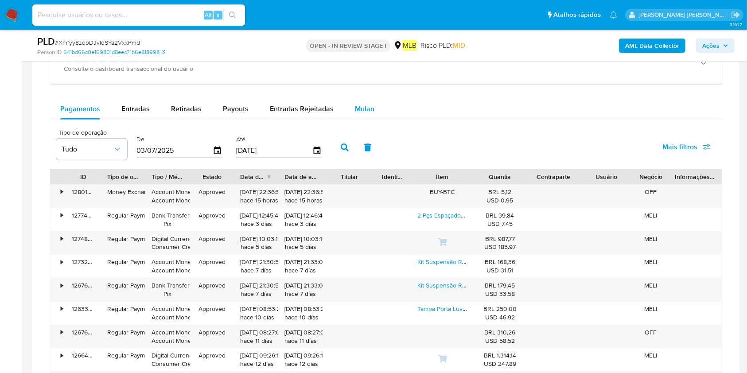
click at [357, 113] on span "Mulan" at bounding box center [364, 109] width 19 height 10
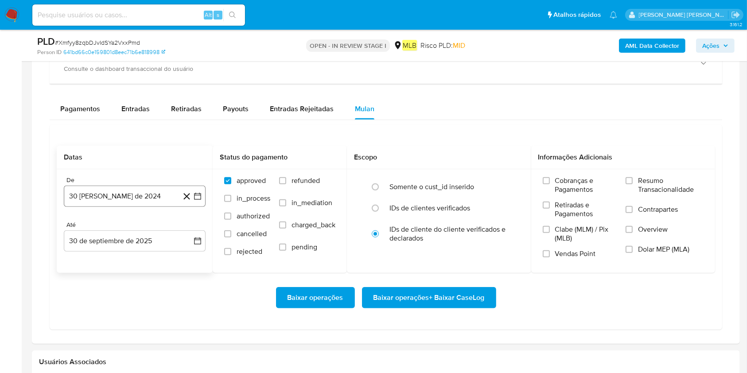
click at [114, 194] on button "30 de agosto de 2024" at bounding box center [135, 196] width 142 height 21
click at [151, 226] on button "agosto 2024" at bounding box center [134, 228] width 49 height 9
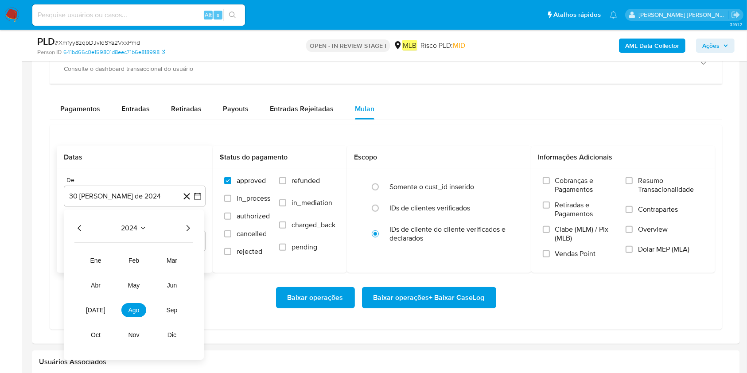
click at [187, 230] on icon "Año siguiente" at bounding box center [188, 228] width 11 height 11
click at [92, 311] on span "jul" at bounding box center [95, 310] width 19 height 7
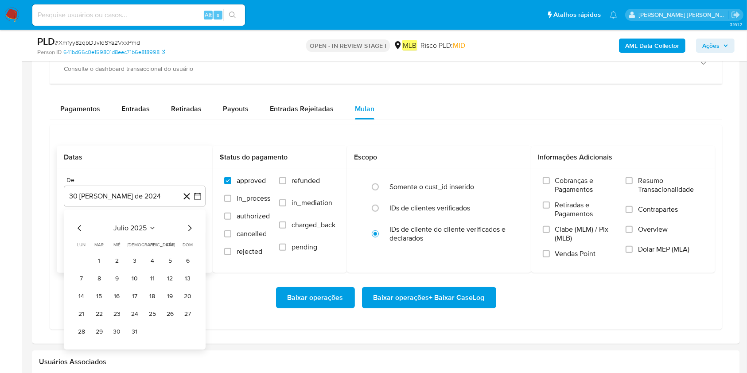
click at [97, 256] on button "1" at bounding box center [99, 261] width 14 height 14
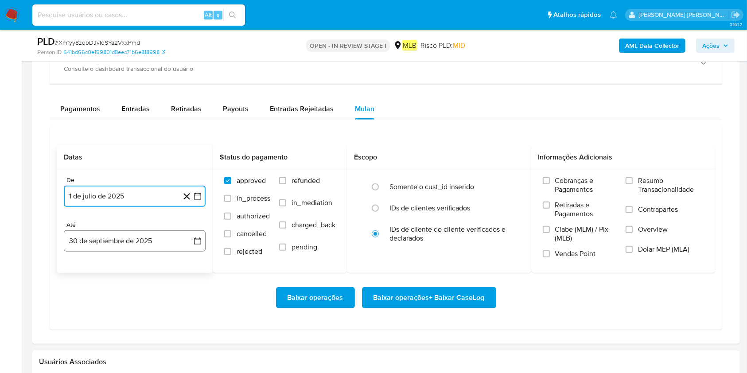
drag, startPoint x: 109, startPoint y: 248, endPoint x: 113, endPoint y: 250, distance: 5.4
click at [109, 247] on button "30 de septiembre de 2025" at bounding box center [135, 240] width 142 height 21
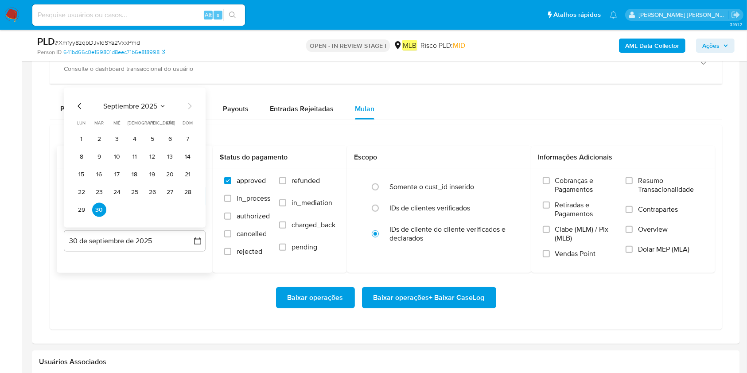
click at [84, 205] on button "29" at bounding box center [81, 210] width 14 height 14
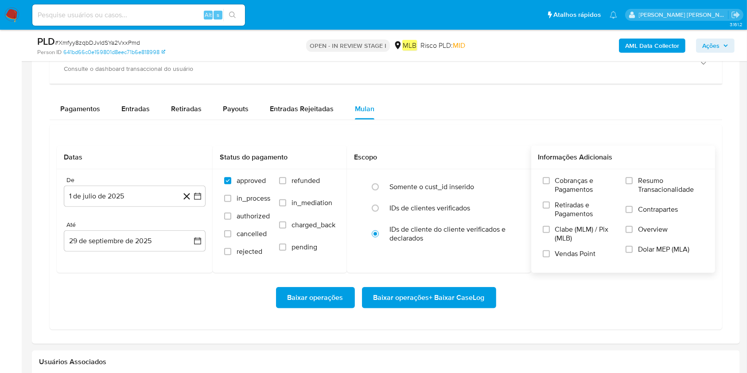
click at [646, 190] on span "Resumo Transacionalidade" at bounding box center [671, 185] width 66 height 18
click at [633, 184] on input "Resumo Transacionalidade" at bounding box center [629, 180] width 7 height 7
click at [435, 300] on span "Baixar operações + Baixar CaseLog" at bounding box center [429, 297] width 111 height 19
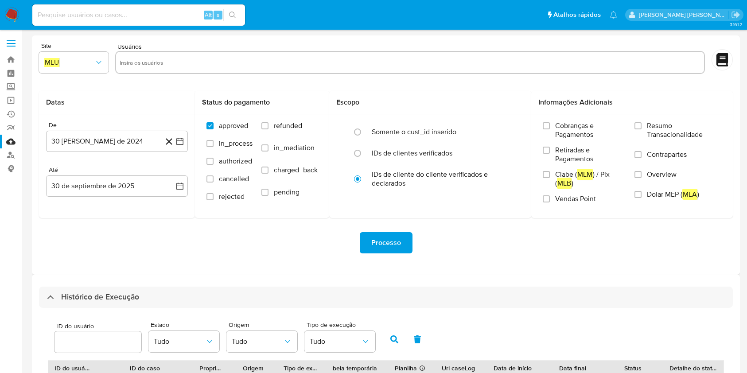
select select "10"
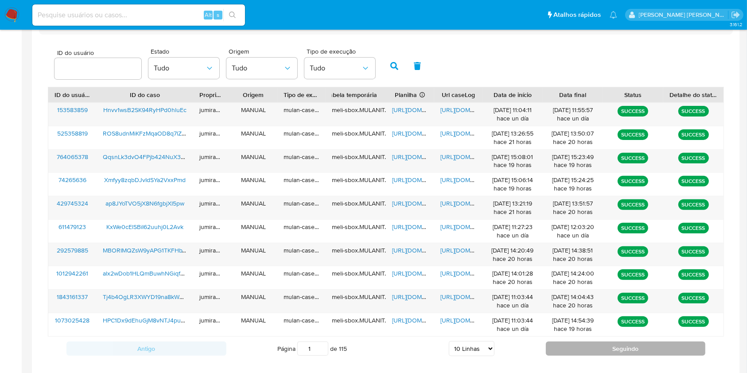
click at [567, 342] on button "Seguindo" at bounding box center [626, 349] width 160 height 14
click at [591, 347] on button "Seguindo" at bounding box center [626, 349] width 160 height 14
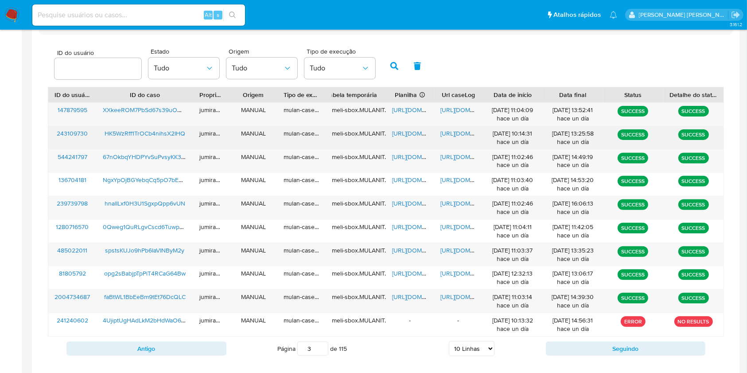
click at [415, 133] on span "https://docs.google.com/spreadsheets/d/1oz_RHGO-NUzDdQCQdIfa8y2CgZTjPUYk8TcYt46…" at bounding box center [422, 133] width 61 height 9
click at [451, 136] on span "https://docs.google.com/document/d/19YnQ1qAXyh571ByotDOwaJ_Rh-iNzmcPUD6artWdZAU…" at bounding box center [470, 133] width 61 height 9
click at [159, 136] on span "HK5WzRff1TrOCb4nihsX2IHQ" at bounding box center [145, 133] width 81 height 9
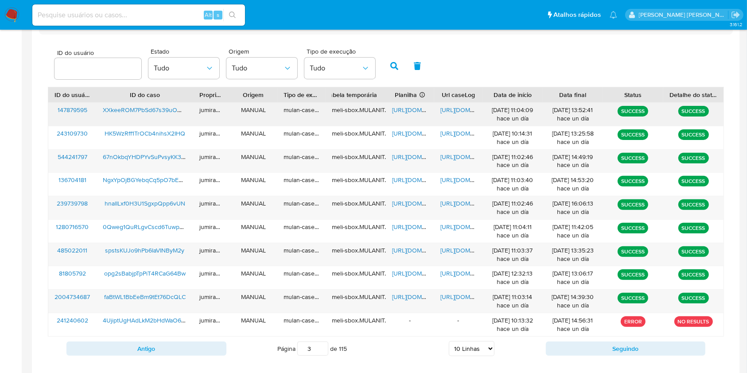
click at [170, 113] on span "XXkeeROM7PbSd67s39uOWv9E" at bounding box center [148, 109] width 90 height 9
click at [406, 105] on span "https://docs.google.com/spreadsheets/d/1ZNPCyExc6Zt2-EPLzM8i3G6zhZ-m48b6f2jLGKv…" at bounding box center [422, 109] width 61 height 9
click at [448, 112] on span "https://docs.google.com/document/d/1VjBopBJVtXsbWH84Zgrl-a8-YL3cnMnL6InvyTgtYLo…" at bounding box center [470, 109] width 61 height 9
click at [169, 108] on span "XXkeeROM7PbSd67s39uOWv9E" at bounding box center [148, 109] width 90 height 9
click at [191, 346] on button "Antigo" at bounding box center [146, 349] width 160 height 14
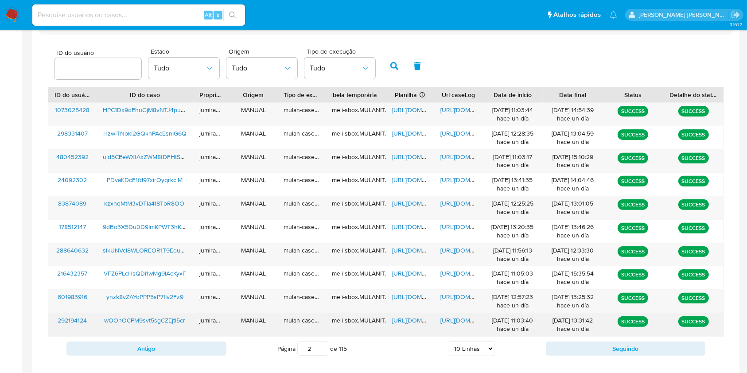
click at [420, 321] on span "https://docs.google.com/spreadsheets/d/1QEG3anWtljTfXKBUEpm1HLwIO9vj5xhklaJjfks…" at bounding box center [422, 320] width 61 height 9
click at [447, 319] on span "https://docs.google.com/document/d/1eVG68ovcbuheKKc8hWiFpJQojul5CSs_zaYVBt4rlIs…" at bounding box center [470, 320] width 61 height 9
click at [149, 318] on span "wOOhOCPM9svt5sgCZEjtI5cr" at bounding box center [144, 320] width 81 height 9
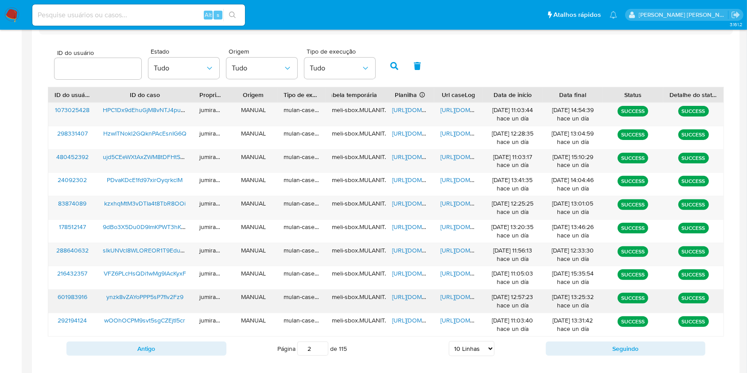
click at [403, 299] on span "https://docs.google.com/spreadsheets/d/1fkoQKsLkHOcHDllekp-m4U5CAc1rBlP8h_kWrGU…" at bounding box center [422, 296] width 61 height 9
click at [459, 298] on span "https://docs.google.com/document/d/1r6DUYwInTULsjCOg2UQUZQ77hzGGWjlzWQKPzpGl5GQ…" at bounding box center [470, 296] width 61 height 9
click at [148, 296] on span "ynzk8vZAYoPPP5sP7fIv2Fz9" at bounding box center [144, 296] width 77 height 9
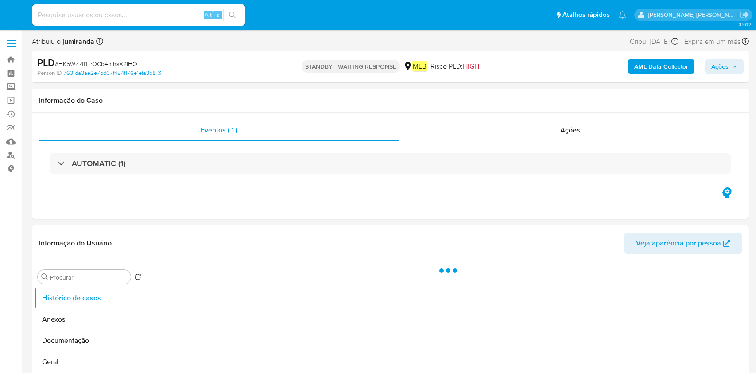
select select "10"
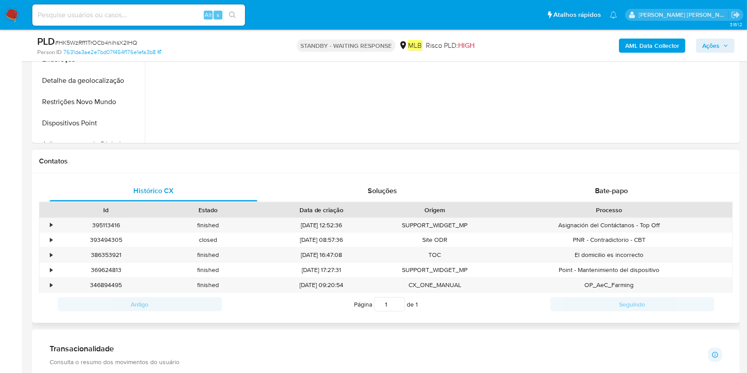
scroll to position [295, 0]
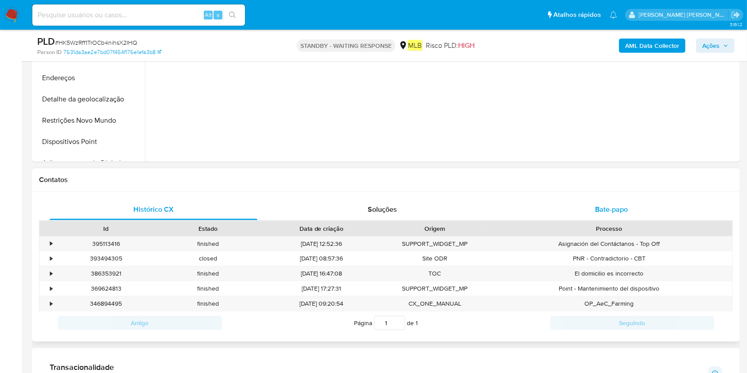
click at [591, 217] on div "Bate-papo" at bounding box center [612, 209] width 208 height 21
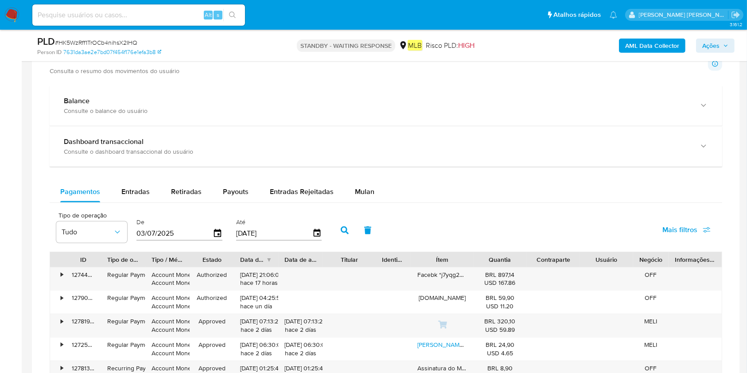
scroll to position [591, 0]
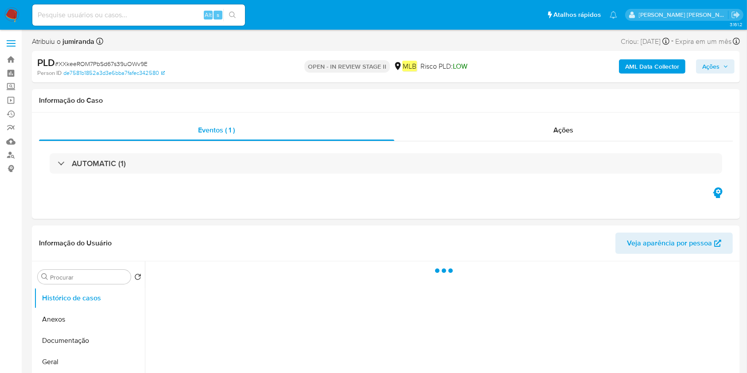
select select "10"
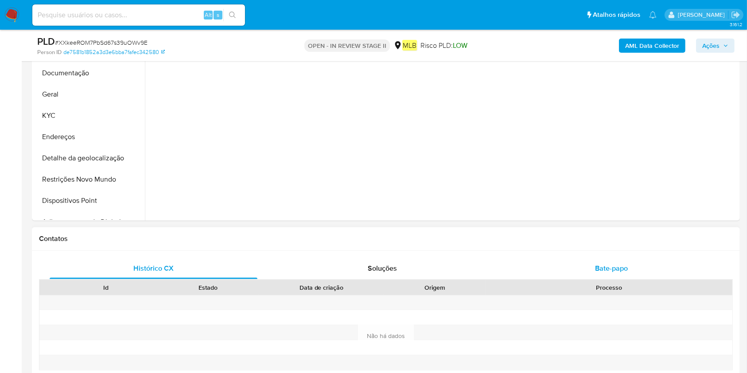
click at [619, 272] on span "Bate-papo" at bounding box center [611, 268] width 33 height 10
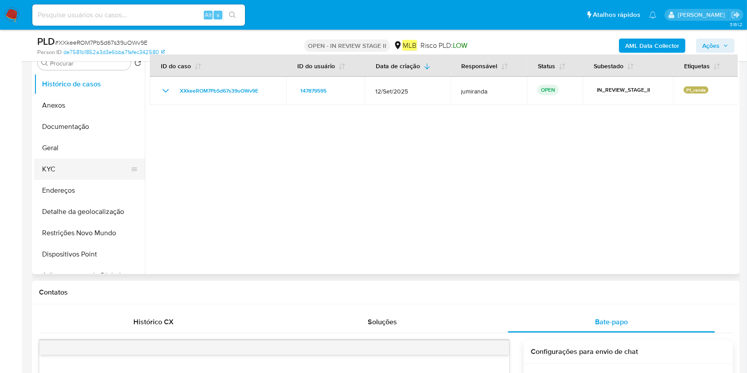
scroll to position [118, 0]
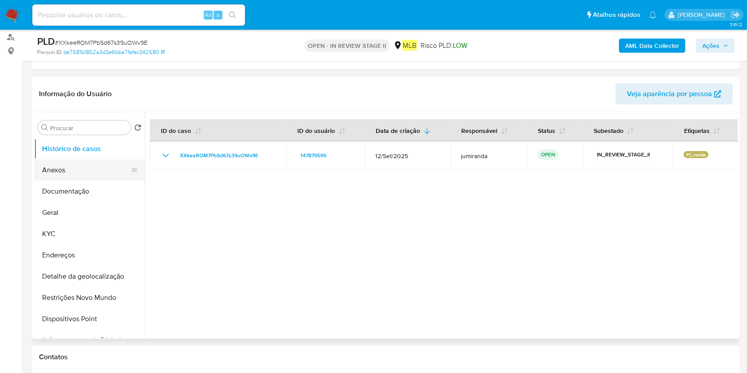
click at [93, 175] on button "Anexos" at bounding box center [86, 170] width 104 height 21
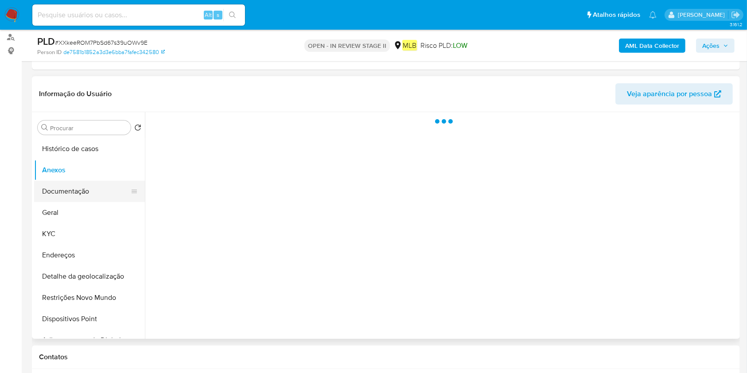
click at [87, 189] on button "Documentação" at bounding box center [86, 191] width 104 height 21
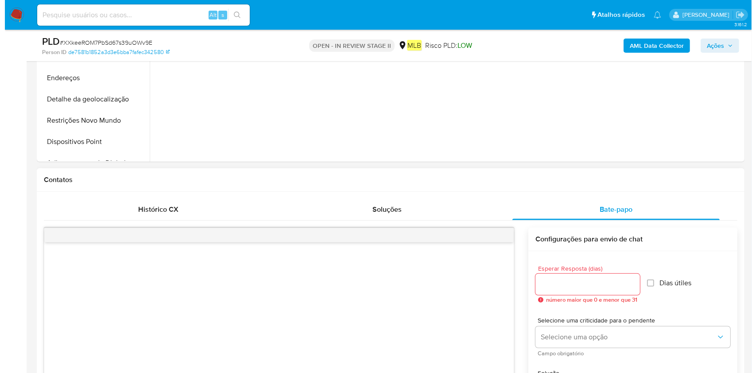
scroll to position [472, 0]
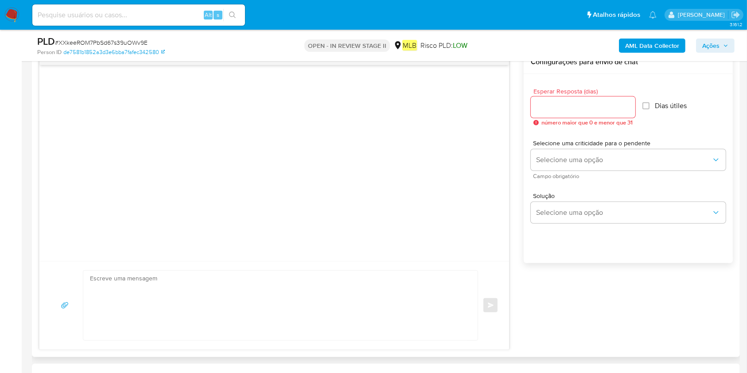
click at [258, 275] on textarea at bounding box center [278, 306] width 377 height 70
click at [323, 300] on textarea at bounding box center [278, 306] width 377 height 70
click at [255, 313] on textarea at bounding box center [278, 306] width 377 height 70
click at [618, 102] on input "Esperar Resposta (dias)" at bounding box center [583, 107] width 105 height 12
type input "3"
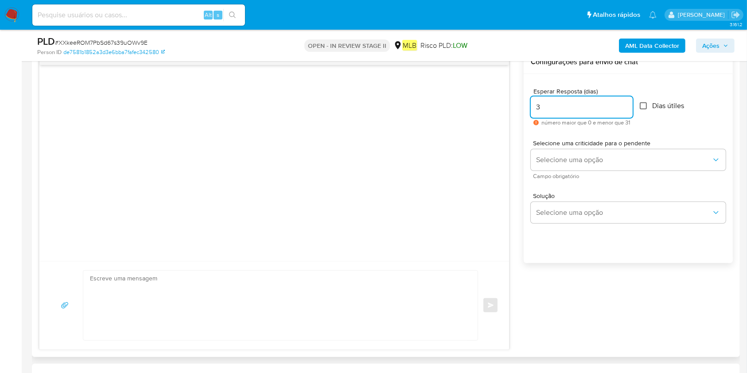
click at [646, 106] on input "Dias útiles" at bounding box center [643, 105] width 7 height 7
checkbox input "true"
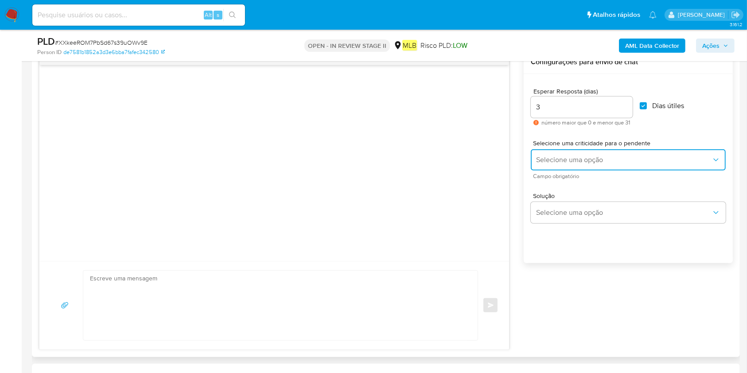
click at [611, 156] on span "Selecione uma opção" at bounding box center [623, 160] width 175 height 9
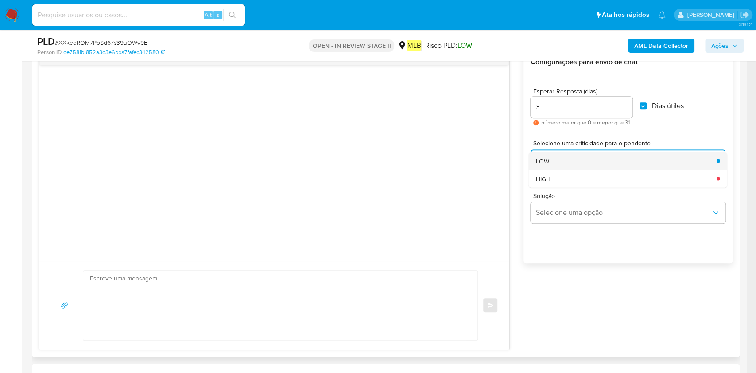
click at [611, 160] on div "LOW" at bounding box center [623, 161] width 175 height 18
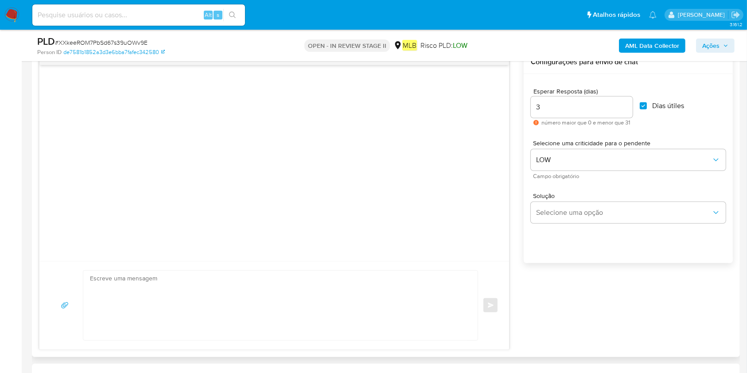
click at [599, 175] on span "Campo obrigatório" at bounding box center [630, 176] width 195 height 4
click at [592, 198] on span "Solução" at bounding box center [630, 196] width 195 height 6
click at [592, 210] on span "Selecione uma opção" at bounding box center [623, 212] width 175 height 9
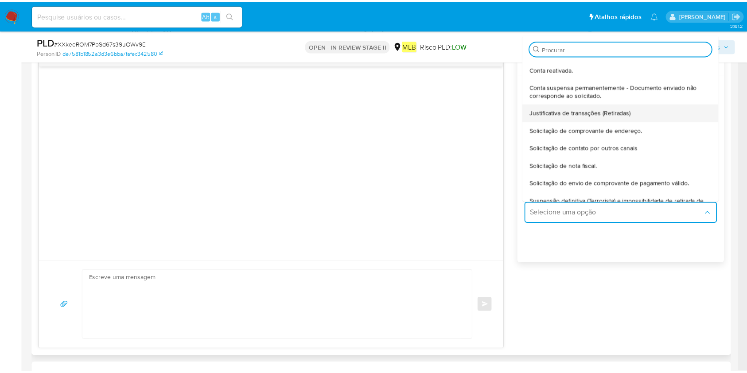
scroll to position [74, 0]
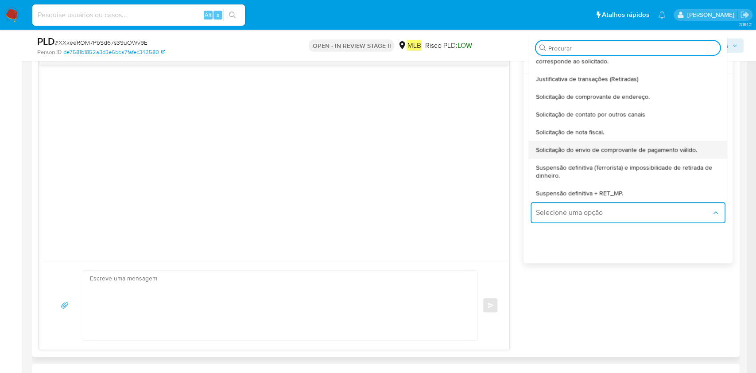
click at [670, 146] on span "Solicitação do envio de comprovante de pagamento válido." at bounding box center [616, 150] width 161 height 8
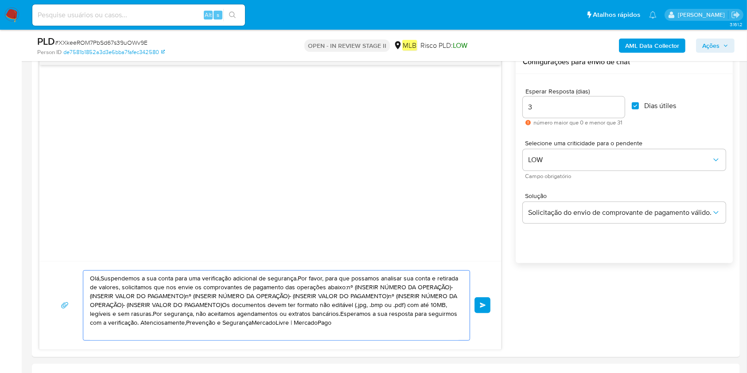
drag, startPoint x: 362, startPoint y: 332, endPoint x: 0, endPoint y: 242, distance: 372.6
click at [0, 244] on section "Bandeja Painel Screening Pesquisa em Listas Watchlist Ferramentas Operações em …" at bounding box center [373, 343] width 747 height 1631
paste textarea "! Estamos realizando uma verificação adicional de segurança em contas de usuári…"
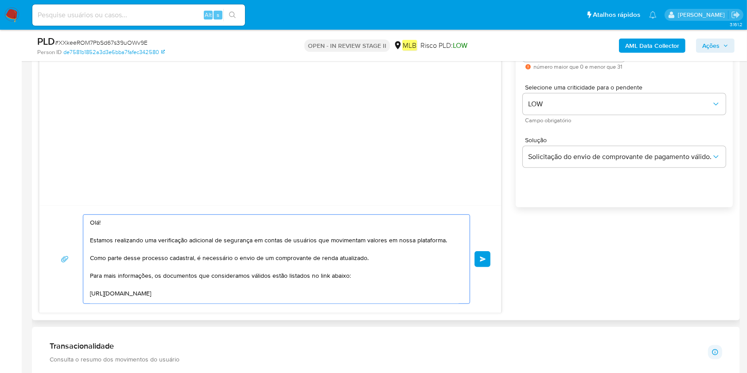
scroll to position [532, 0]
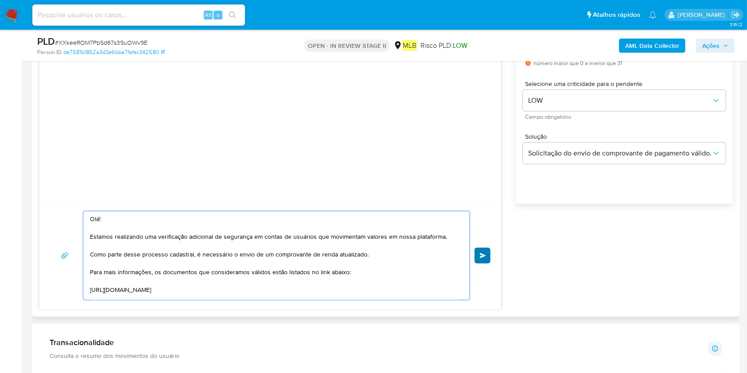
type textarea "Olá! Estamos realizando uma verificação adicional de segurança em contas de usu…"
click at [482, 256] on span "common.send" at bounding box center [483, 255] width 6 height 5
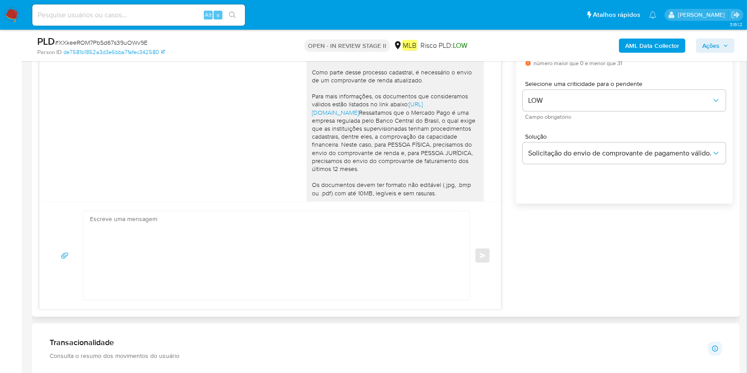
scroll to position [96, 0]
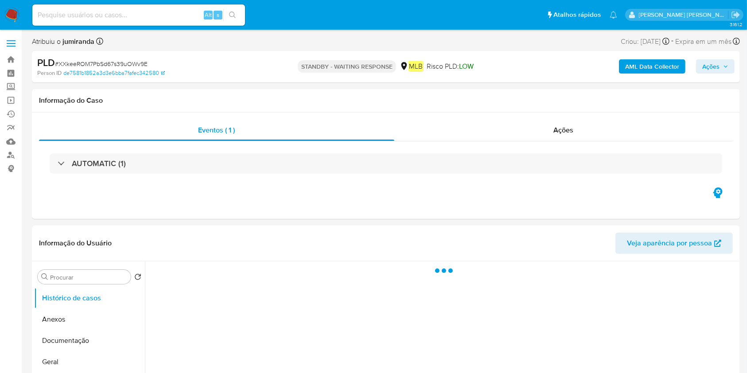
select select "10"
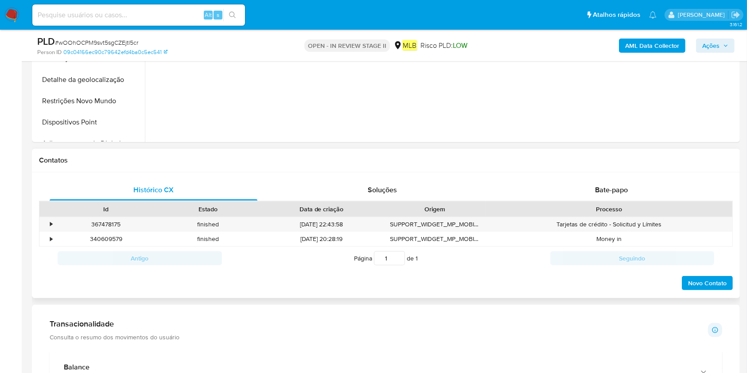
scroll to position [354, 0]
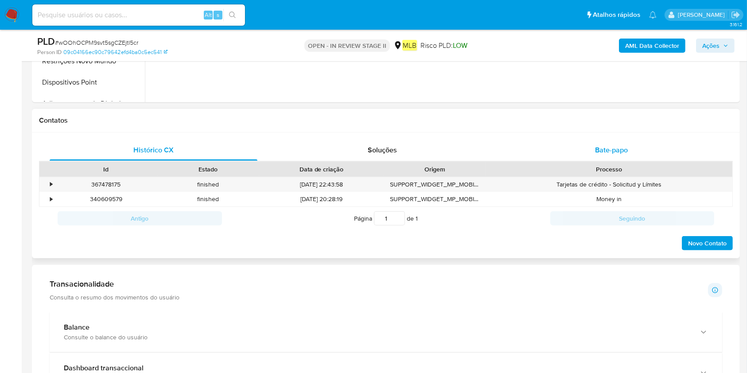
click at [638, 154] on div "Bate-papo" at bounding box center [612, 150] width 208 height 21
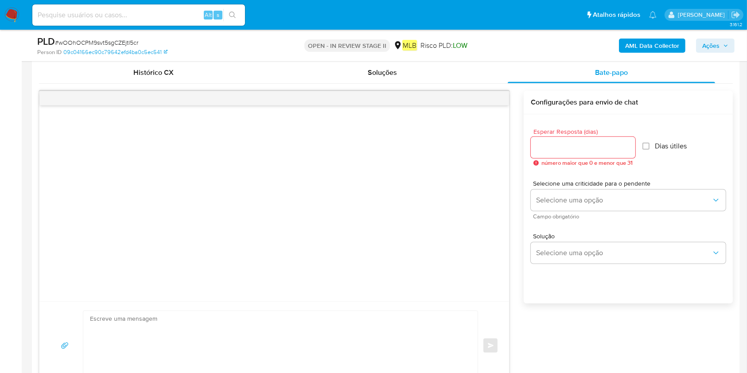
scroll to position [472, 0]
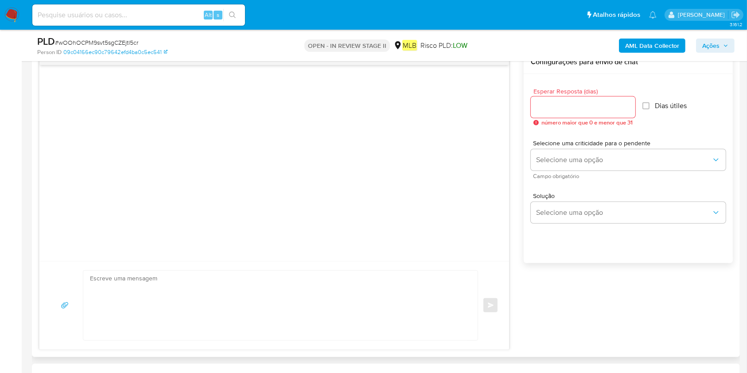
click at [323, 276] on textarea at bounding box center [278, 306] width 377 height 70
paste textarea "Olá! Estamos realizando uma verificação adicional de segurança em contas de usu…"
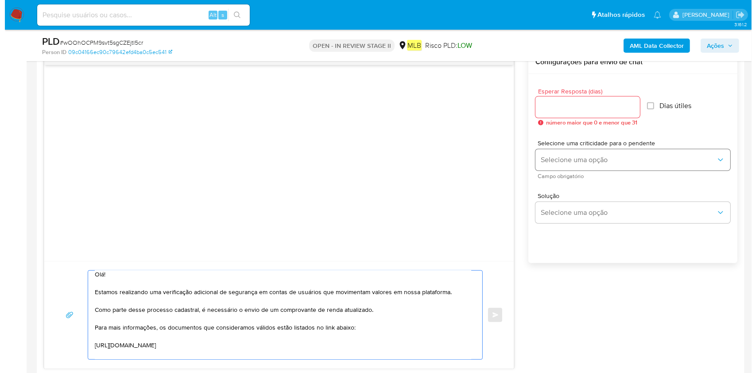
scroll to position [0, 0]
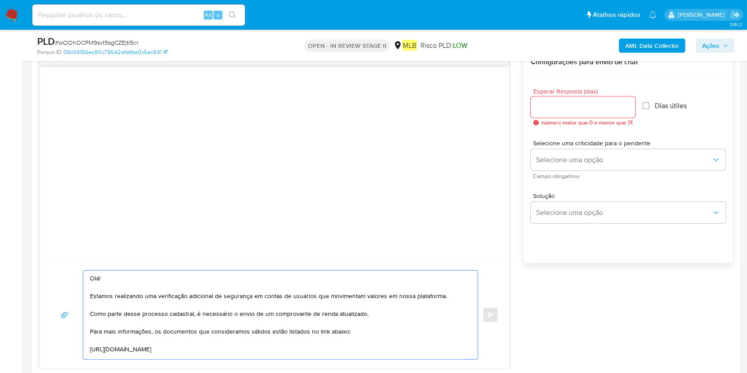
type textarea "Olá! Estamos realizando uma verificação adicional de segurança em contas de usu…"
click at [630, 105] on input "1" at bounding box center [583, 107] width 105 height 12
click at [630, 105] on input "2" at bounding box center [582, 107] width 102 height 12
type input "3"
click at [630, 105] on input "3" at bounding box center [582, 107] width 102 height 12
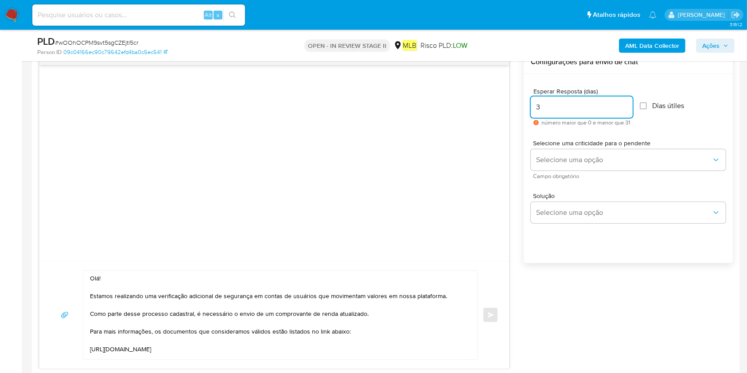
click at [645, 105] on input "Dias útiles" at bounding box center [643, 105] width 7 height 7
checkbox input "true"
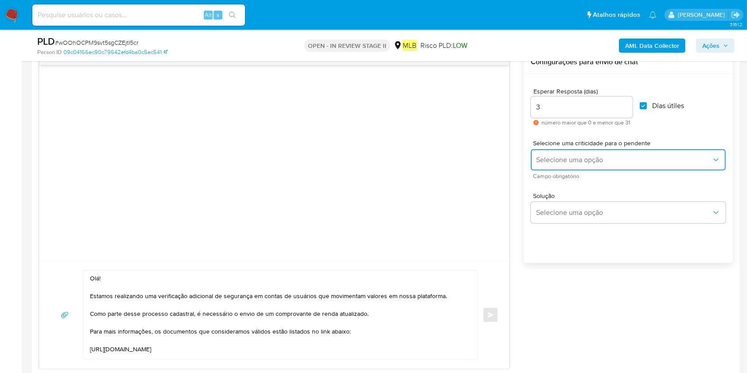
click at [618, 155] on button "Selecione uma opção" at bounding box center [628, 159] width 195 height 21
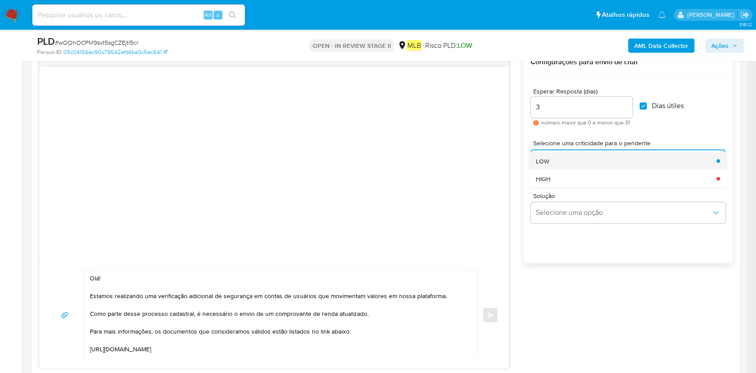
click at [596, 167] on div "LOW" at bounding box center [623, 161] width 175 height 18
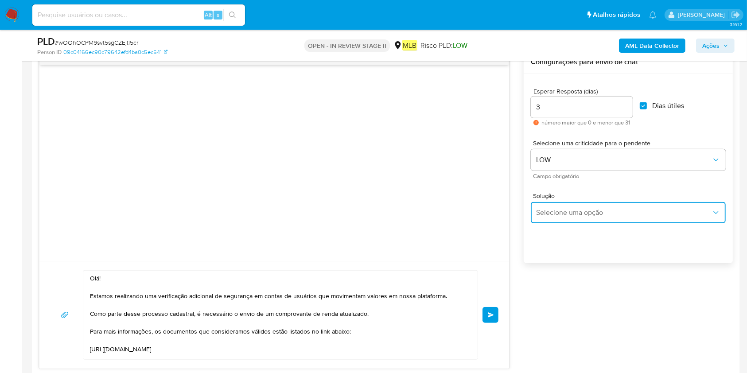
click at [572, 210] on span "Selecione uma opção" at bounding box center [623, 212] width 175 height 9
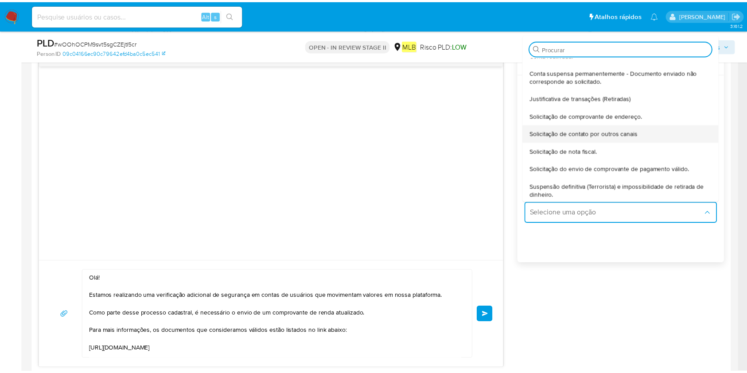
scroll to position [74, 0]
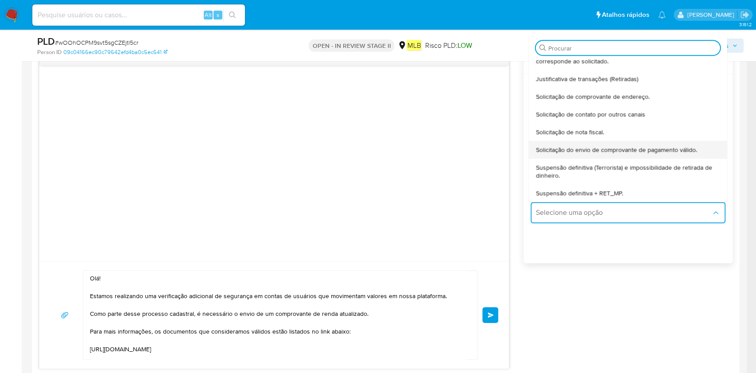
click at [647, 141] on div "Solicitação do envio de comprovante de pagamento válido." at bounding box center [625, 150] width 179 height 18
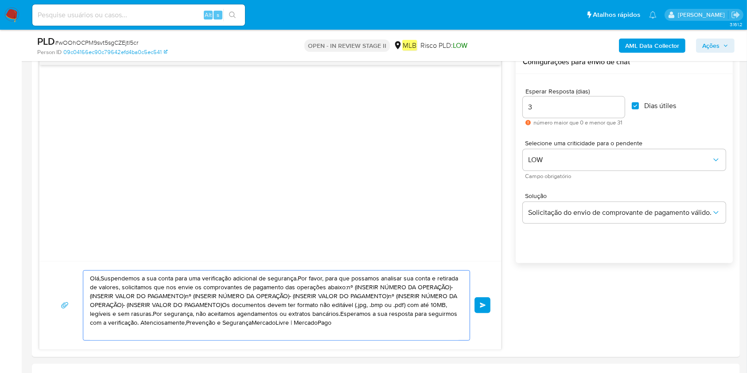
drag, startPoint x: 243, startPoint y: 307, endPoint x: 31, endPoint y: 255, distance: 218.0
paste textarea "! Estamos realizando uma verificação adicional de segurança em contas de usuári…"
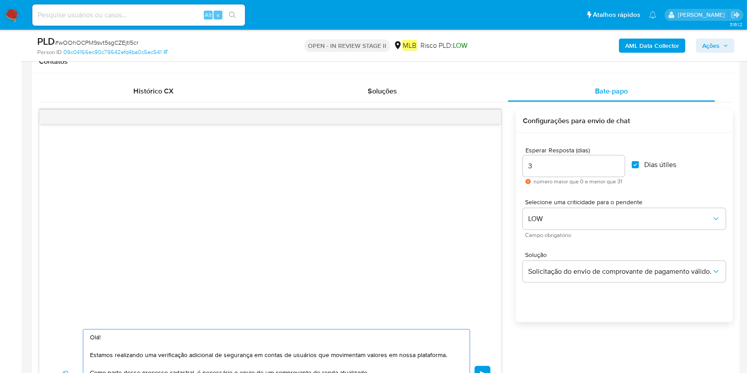
scroll to position [591, 0]
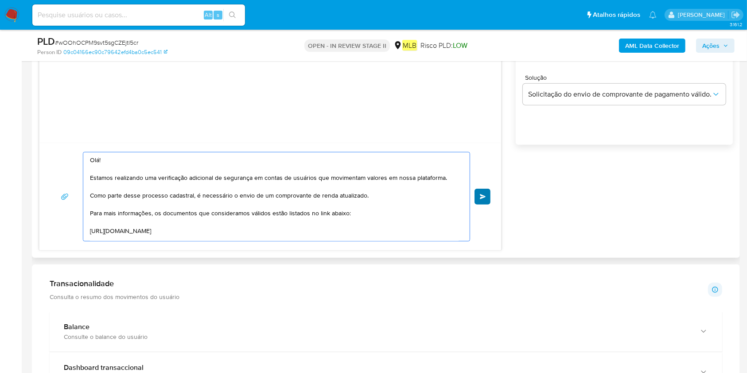
type textarea "Olá! Estamos realizando uma verificação adicional de segurança em contas de usu…"
click at [484, 199] on button "common.send" at bounding box center [483, 197] width 16 height 16
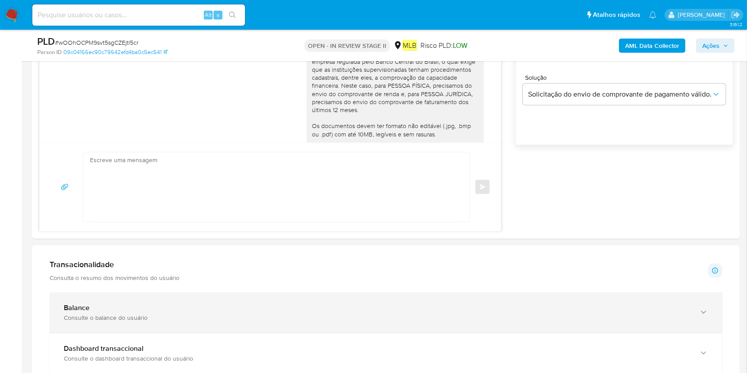
scroll to position [96, 0]
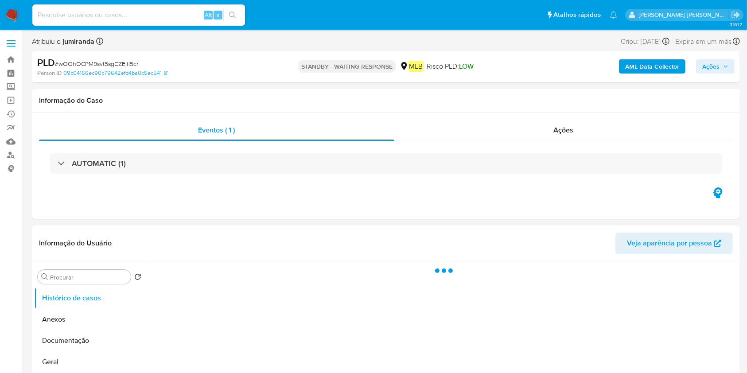
select select "10"
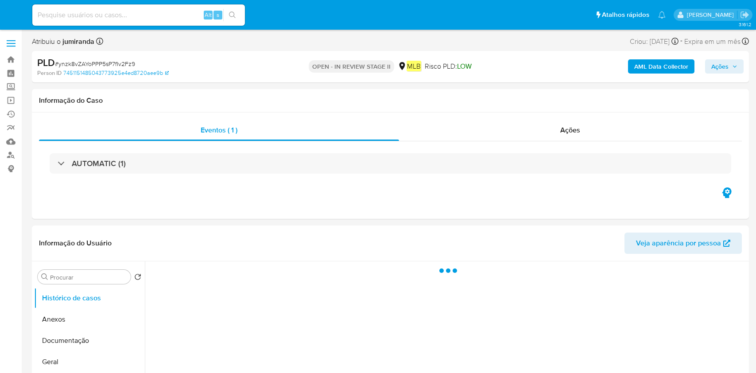
select select "10"
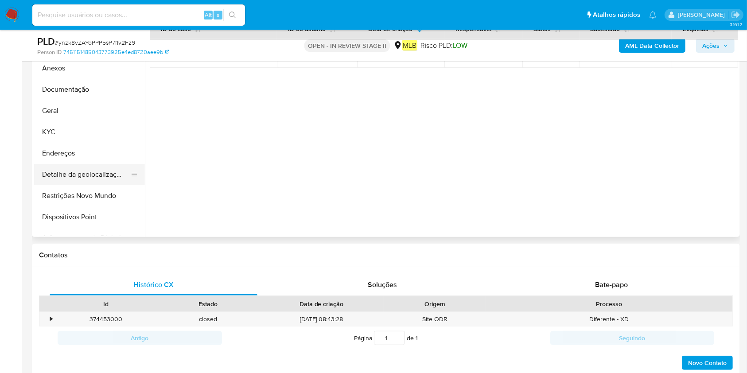
scroll to position [177, 0]
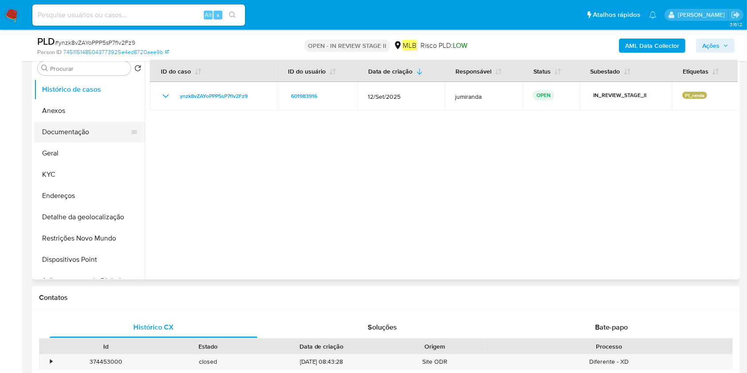
click at [77, 130] on button "Documentação" at bounding box center [86, 131] width 104 height 21
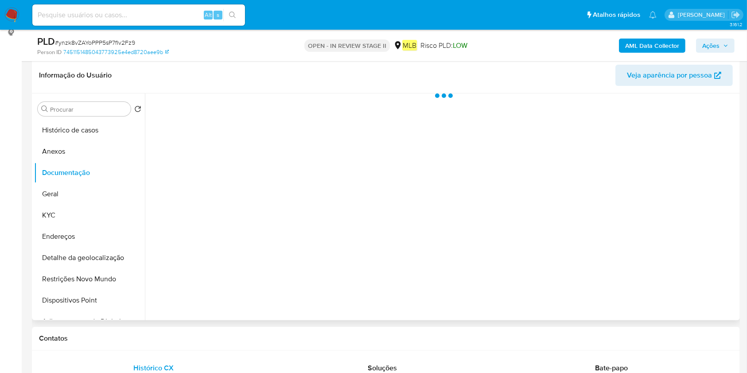
scroll to position [118, 0]
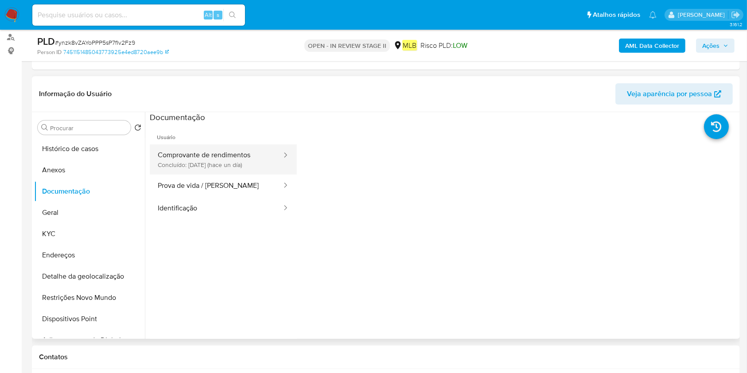
click at [245, 163] on button "Comprovante de rendimentos Concluído: [DATE] (hace un día)" at bounding box center [216, 159] width 133 height 30
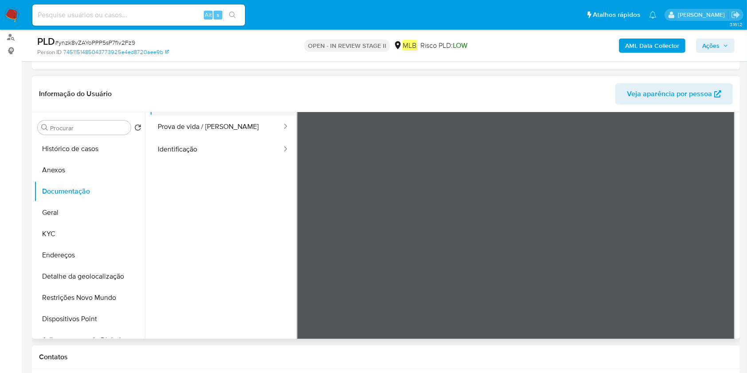
scroll to position [0, 0]
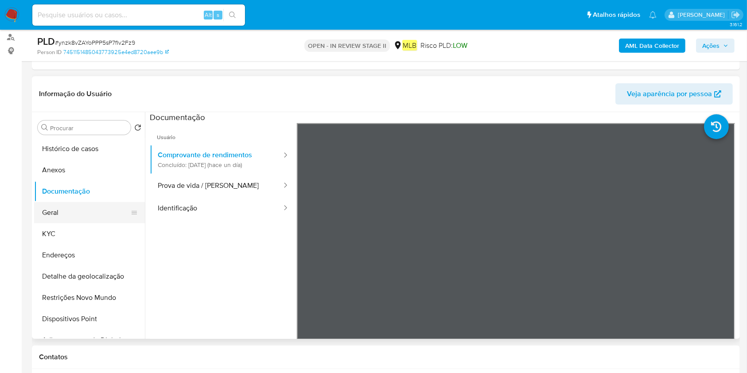
click at [75, 213] on button "Geral" at bounding box center [86, 212] width 104 height 21
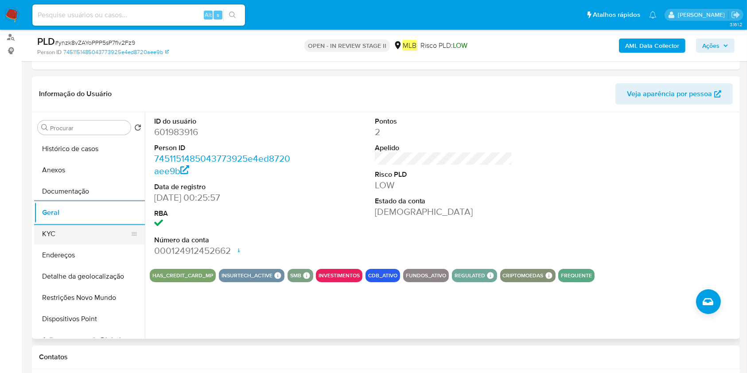
click at [108, 233] on button "KYC" at bounding box center [86, 233] width 104 height 21
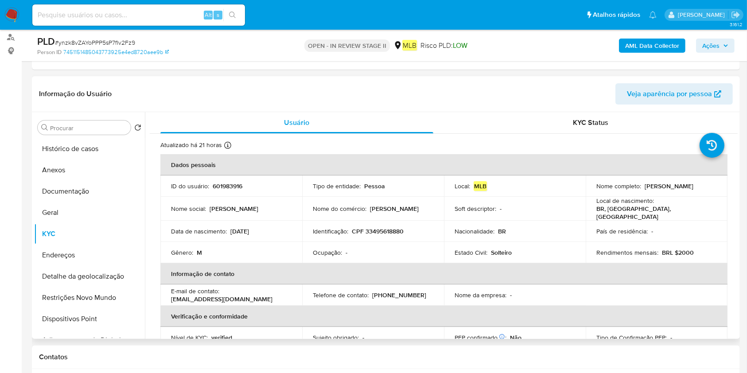
click at [324, 253] on p "Ocupação :" at bounding box center [327, 253] width 29 height 8
click at [55, 296] on button "Restrições Novo Mundo" at bounding box center [86, 297] width 104 height 21
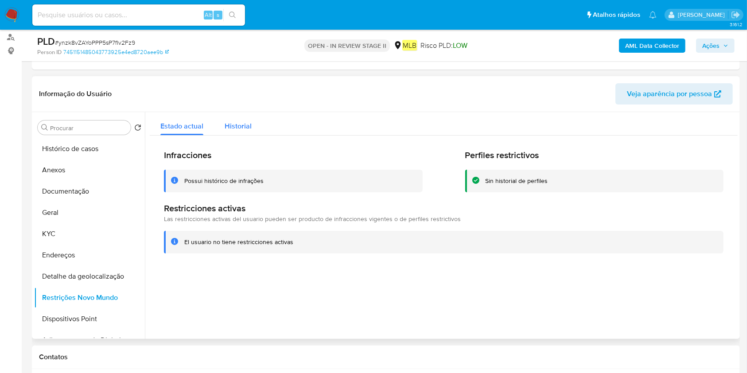
click at [233, 121] on span "Historial" at bounding box center [238, 126] width 27 height 10
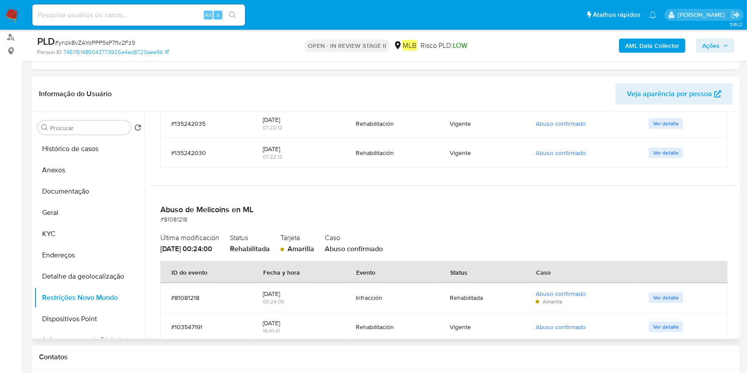
scroll to position [209, 0]
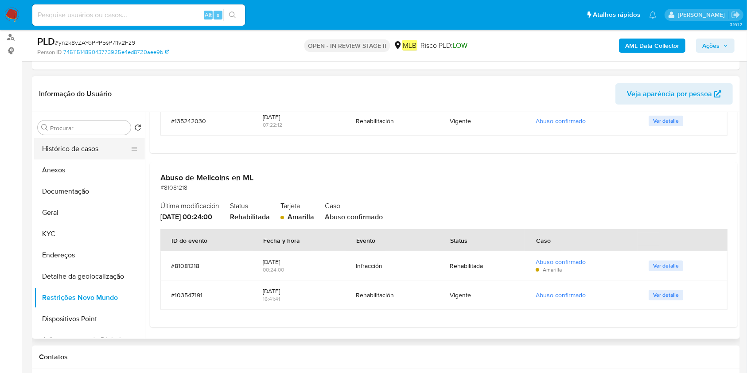
click at [62, 158] on button "Histórico de casos" at bounding box center [86, 148] width 104 height 21
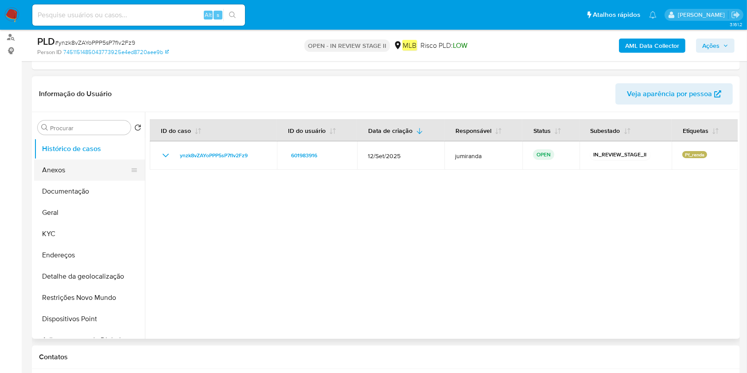
click at [68, 166] on button "Anexos" at bounding box center [86, 170] width 104 height 21
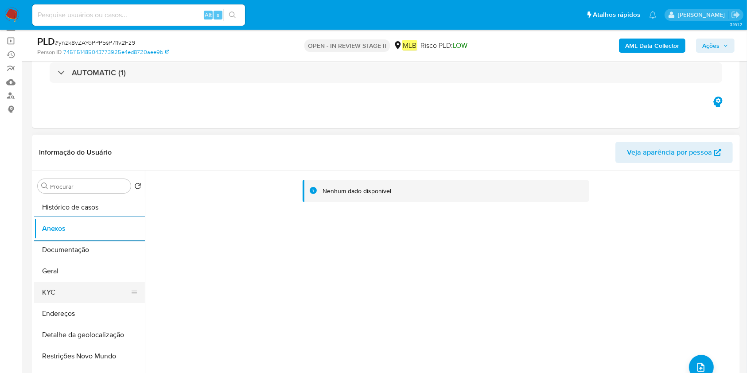
scroll to position [118, 0]
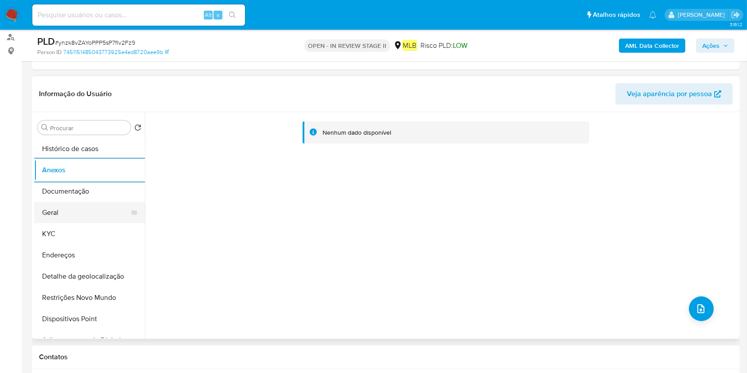
click at [100, 208] on button "Geral" at bounding box center [86, 212] width 104 height 21
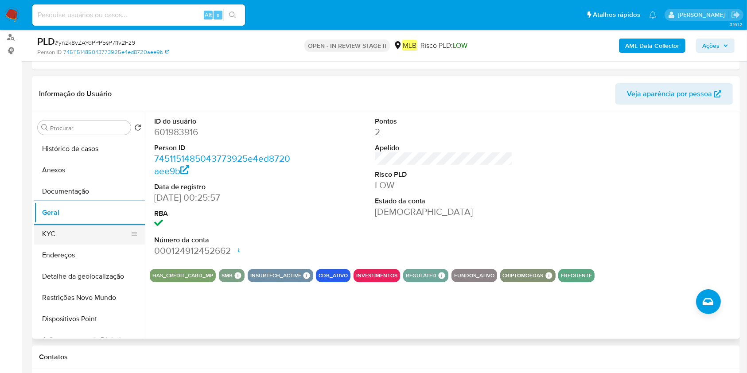
click at [81, 232] on button "KYC" at bounding box center [86, 233] width 104 height 21
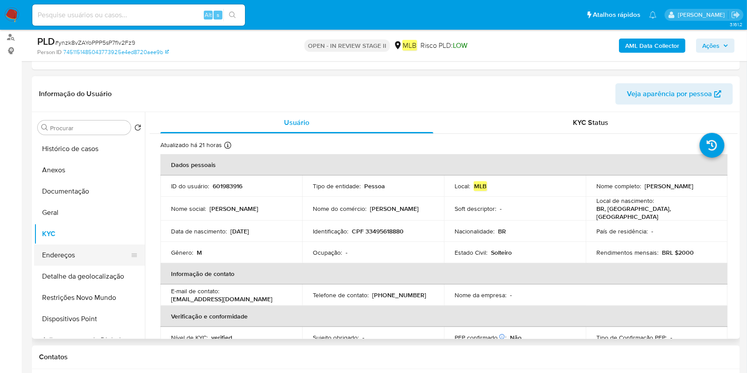
click at [82, 257] on button "Endereços" at bounding box center [86, 255] width 104 height 21
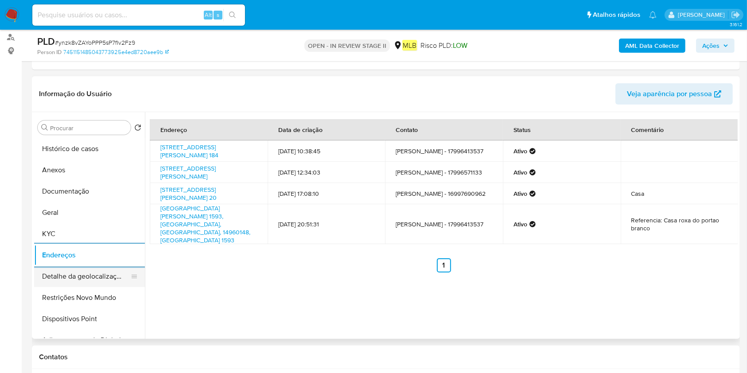
click at [84, 272] on button "Detalhe da geolocalização" at bounding box center [86, 276] width 104 height 21
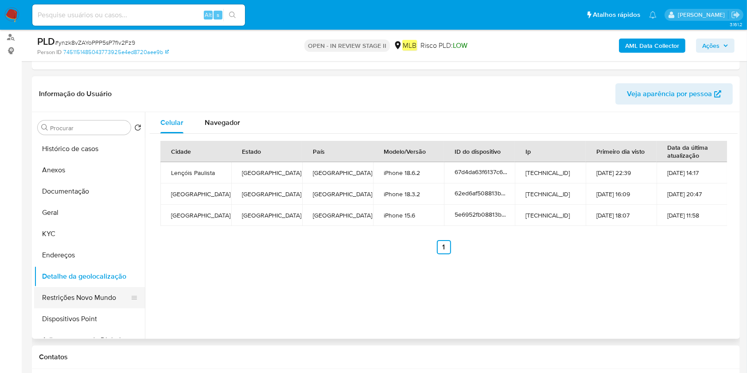
click at [80, 287] on button "Restrições Novo Mundo" at bounding box center [86, 297] width 104 height 21
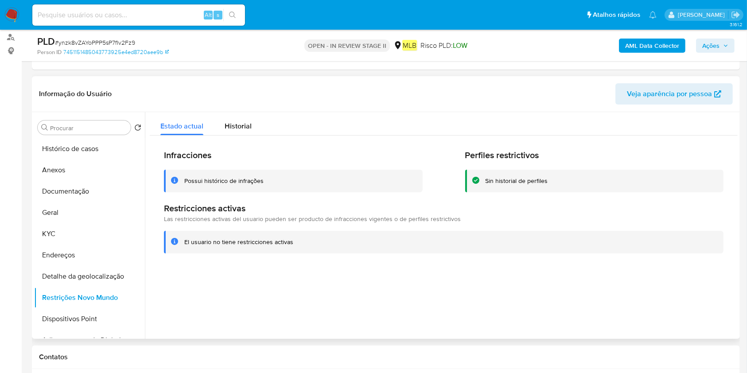
drag, startPoint x: 72, startPoint y: 310, endPoint x: 338, endPoint y: 282, distance: 267.4
click at [72, 311] on button "Dispositivos Point" at bounding box center [89, 318] width 111 height 21
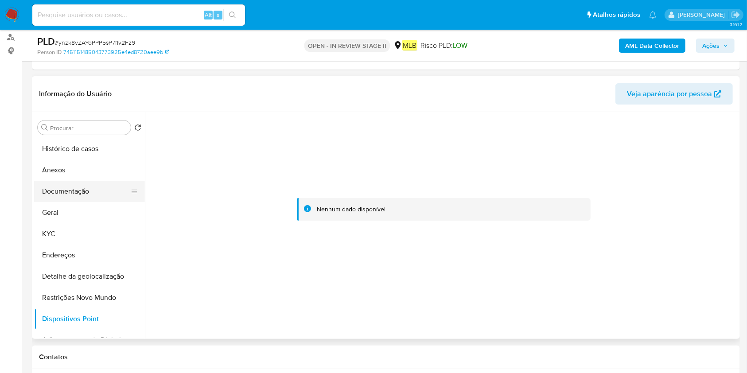
click at [70, 192] on button "Documentação" at bounding box center [86, 191] width 104 height 21
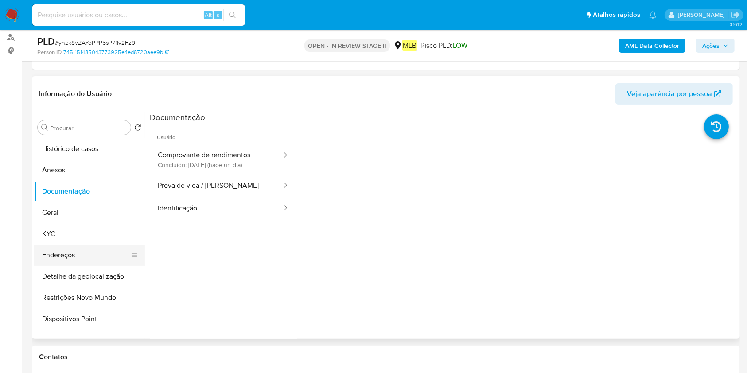
click at [65, 252] on button "Endereços" at bounding box center [86, 255] width 104 height 21
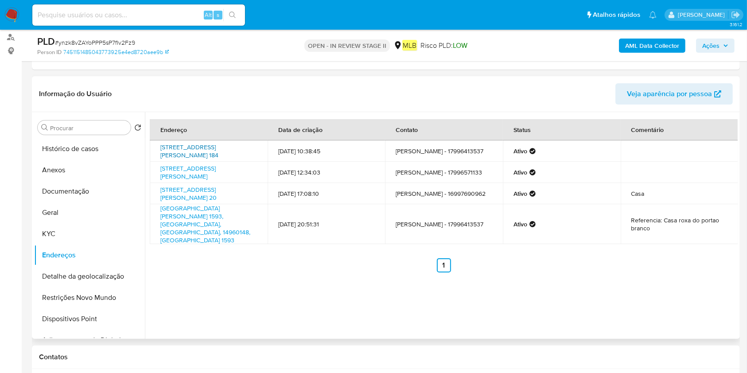
drag, startPoint x: 160, startPoint y: 144, endPoint x: 223, endPoint y: 154, distance: 64.5
click at [223, 154] on td "Rua Maria José De Paula Souza 184, Ibitinga, São Paulo, 14944024, Brasil 184" at bounding box center [209, 150] width 118 height 21
copy link "Rua Maria José De Paula Souza 184, Ibitinga, São Paulo"
click at [88, 147] on button "Histórico de casos" at bounding box center [86, 148] width 104 height 21
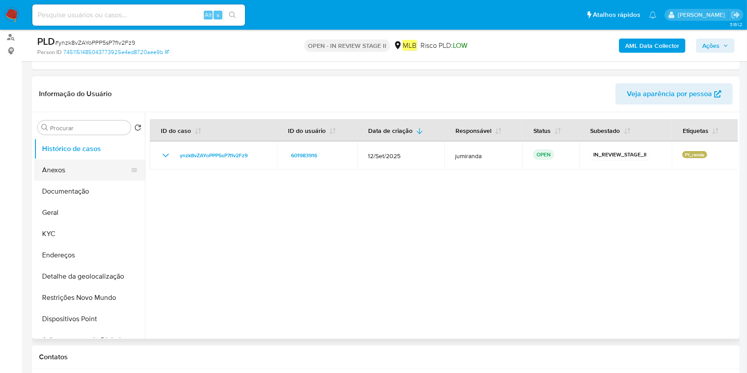
click at [92, 175] on button "Anexos" at bounding box center [86, 170] width 104 height 21
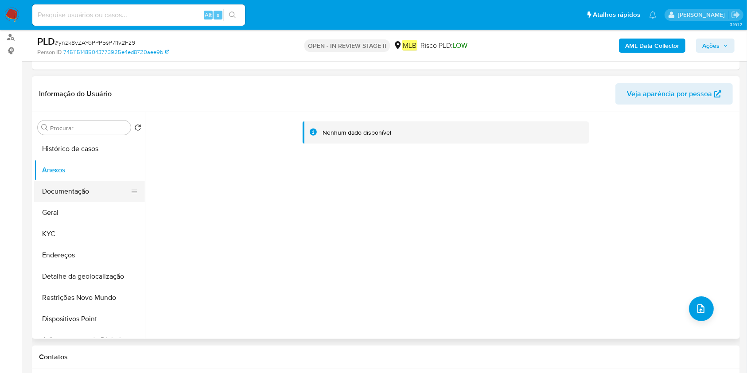
click at [105, 187] on button "Documentação" at bounding box center [86, 191] width 104 height 21
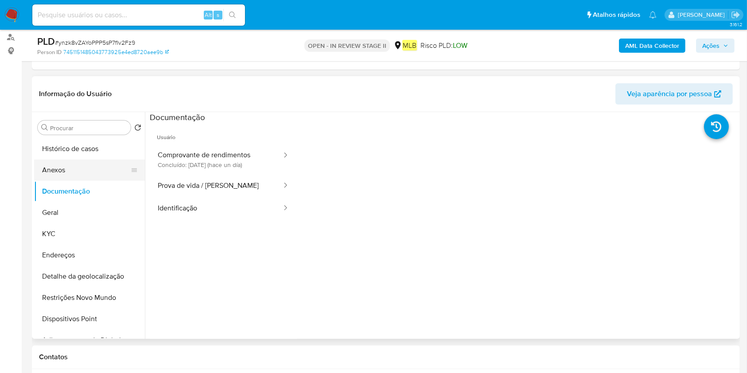
click at [117, 167] on button "Anexos" at bounding box center [86, 170] width 104 height 21
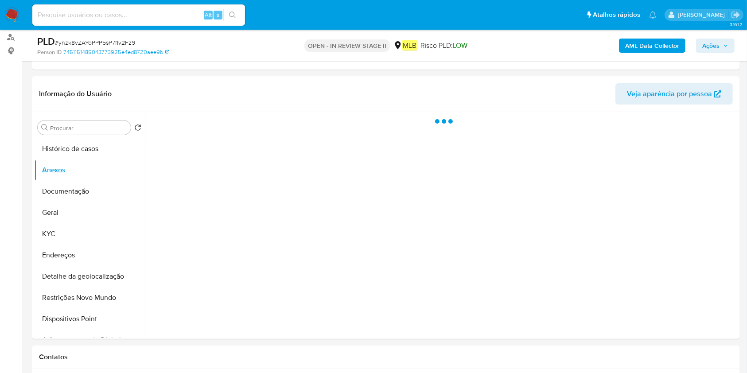
click at [676, 48] on b "AML Data Collector" at bounding box center [652, 46] width 54 height 14
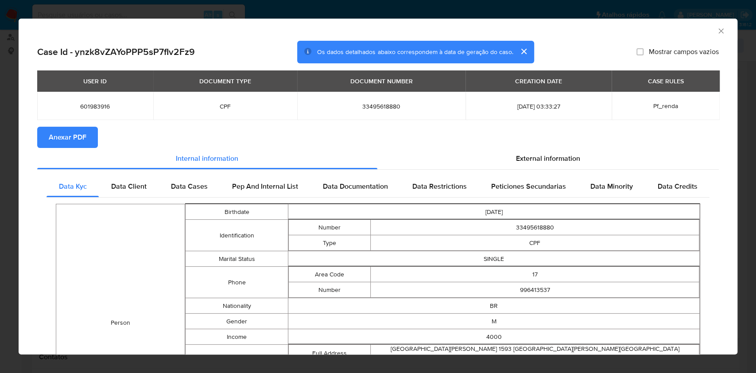
click at [76, 132] on span "Anexar PDF" at bounding box center [68, 137] width 38 height 19
drag, startPoint x: 711, startPoint y: 30, endPoint x: 553, endPoint y: 96, distance: 171.4
click at [717, 30] on icon "Fechar a janela" at bounding box center [721, 31] width 9 height 9
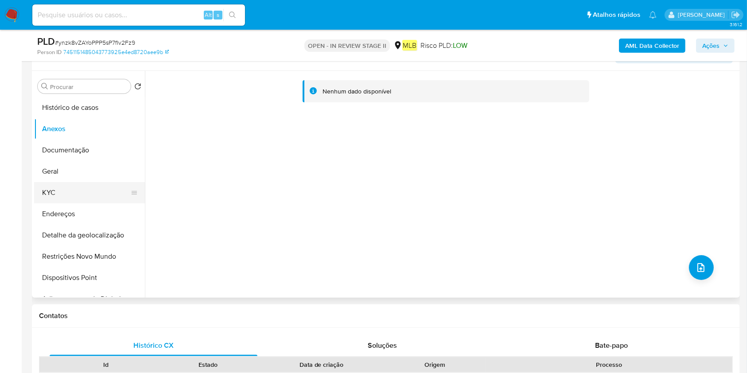
scroll to position [177, 0]
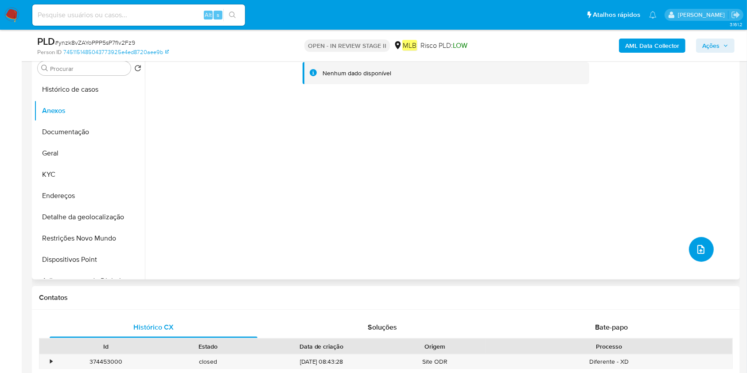
click at [705, 252] on button "upload-file" at bounding box center [701, 249] width 25 height 25
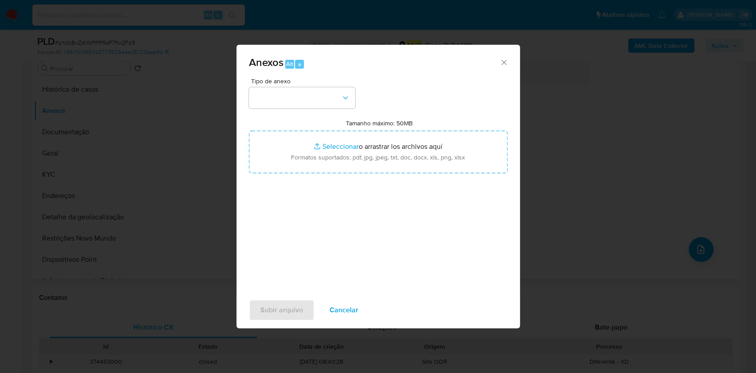
click at [194, 172] on div "Anexos Alt a Tipo de anexo Tamanho máximo: 50MB Seleccionar archivos Selecciona…" at bounding box center [378, 186] width 756 height 373
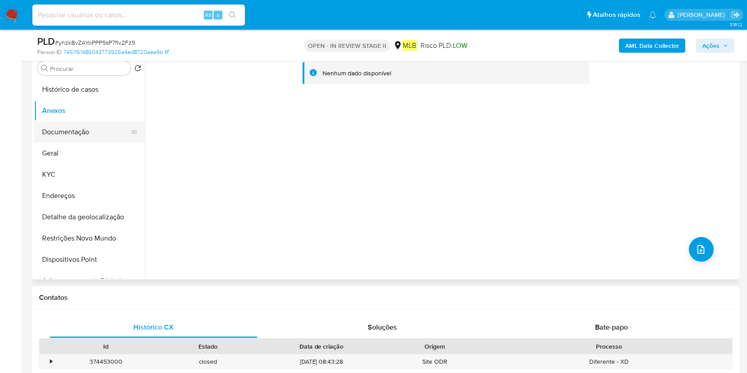
click at [55, 131] on button "Documentação" at bounding box center [86, 131] width 104 height 21
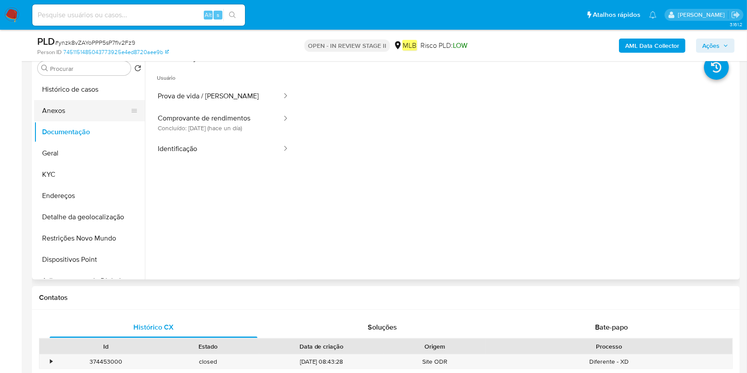
click at [80, 105] on button "Anexos" at bounding box center [86, 110] width 104 height 21
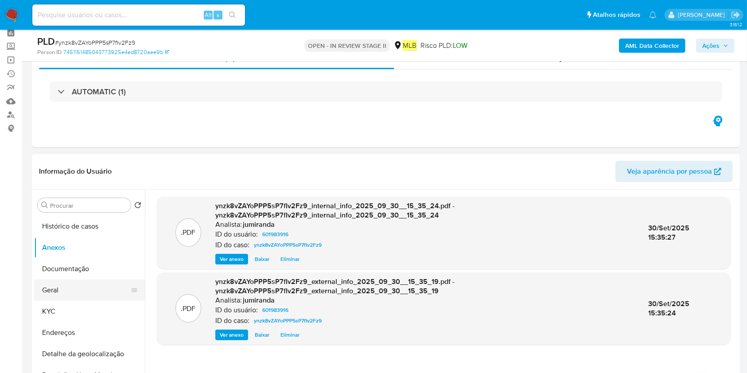
scroll to position [59, 0]
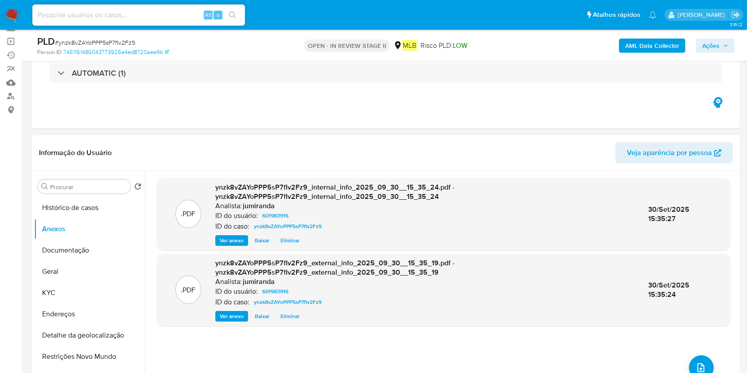
drag, startPoint x: 94, startPoint y: 214, endPoint x: 270, endPoint y: 172, distance: 180.3
click at [94, 214] on button "Histórico de casos" at bounding box center [89, 207] width 111 height 21
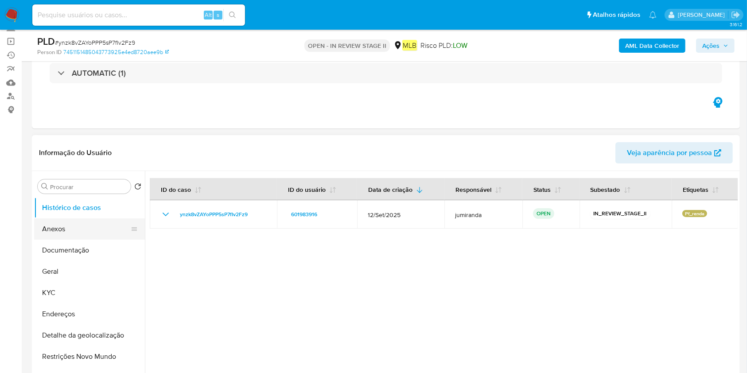
click at [74, 231] on button "Anexos" at bounding box center [86, 228] width 104 height 21
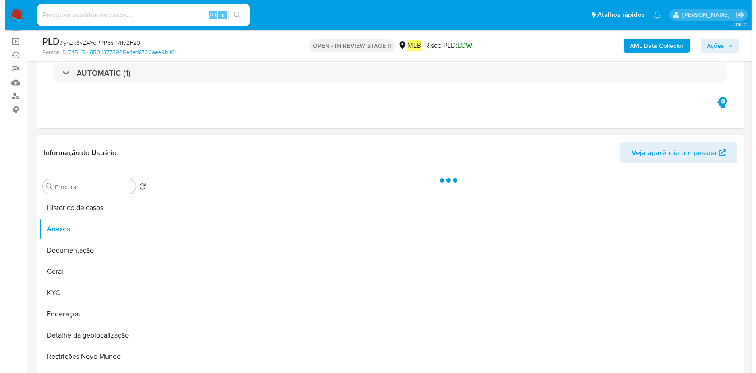
scroll to position [118, 0]
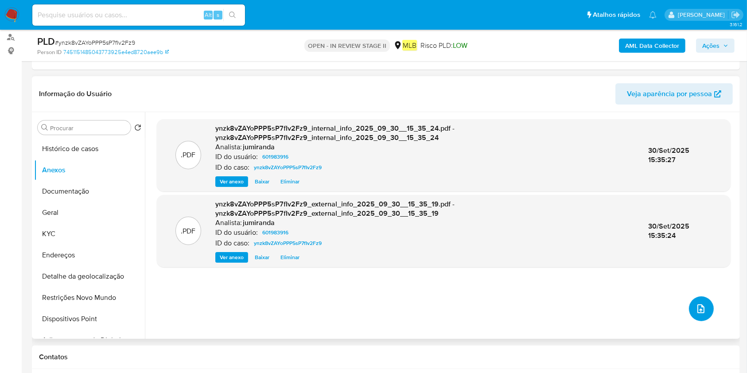
click at [690, 303] on button "upload-file" at bounding box center [701, 308] width 25 height 25
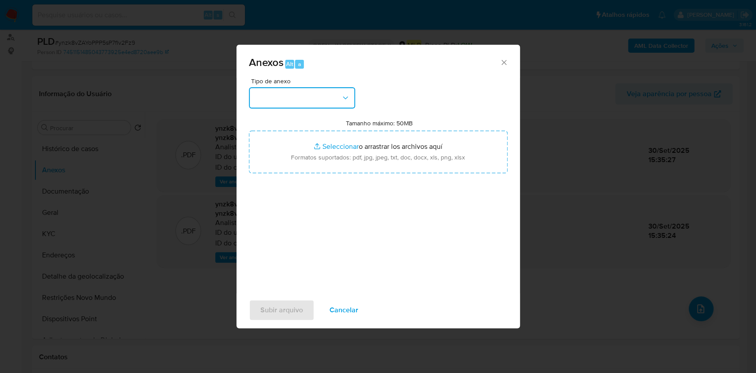
click at [291, 103] on button "button" at bounding box center [302, 97] width 106 height 21
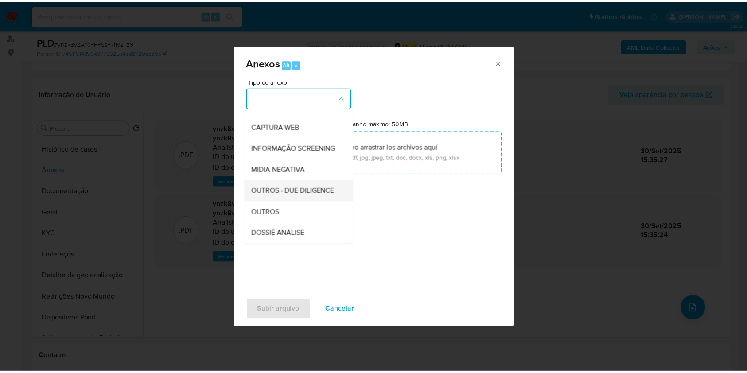
scroll to position [136, 0]
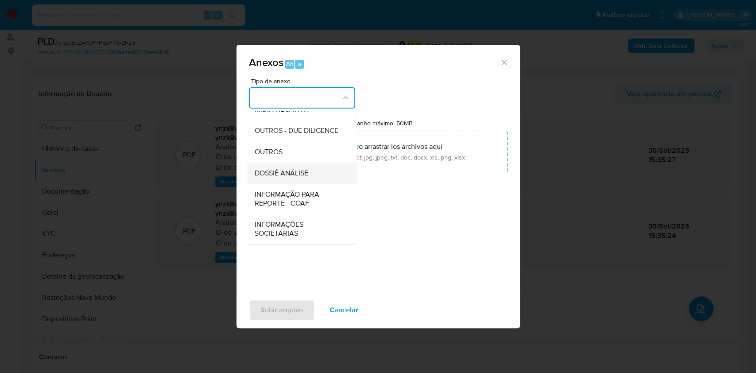
click at [298, 171] on span "DOSSIÊ ANÁLISE" at bounding box center [281, 173] width 54 height 9
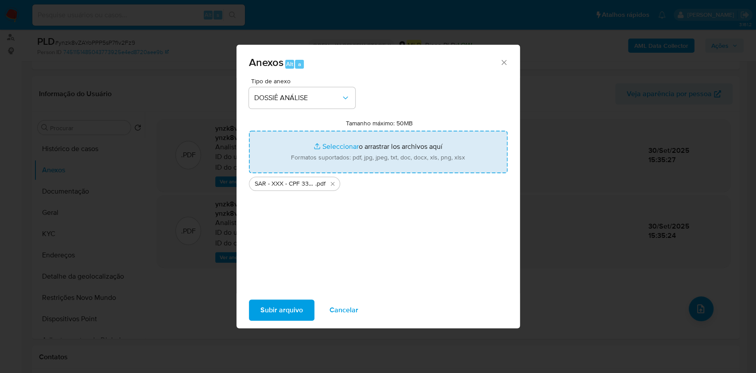
type input "C:\fakepath\Mulan 601983916_2025_09_29_12_20_21.xlsx"
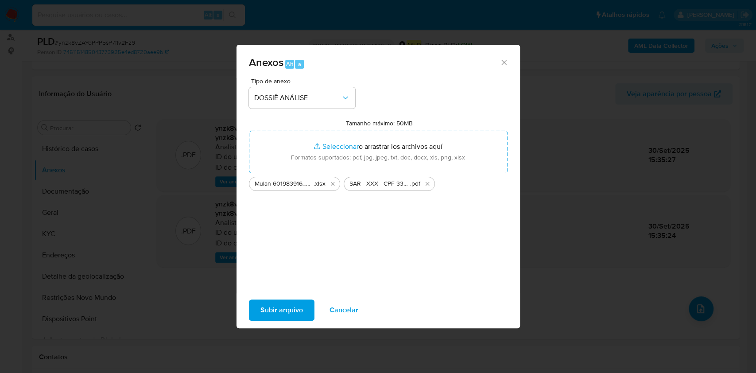
click at [288, 308] on span "Subir arquivo" at bounding box center [282, 309] width 43 height 19
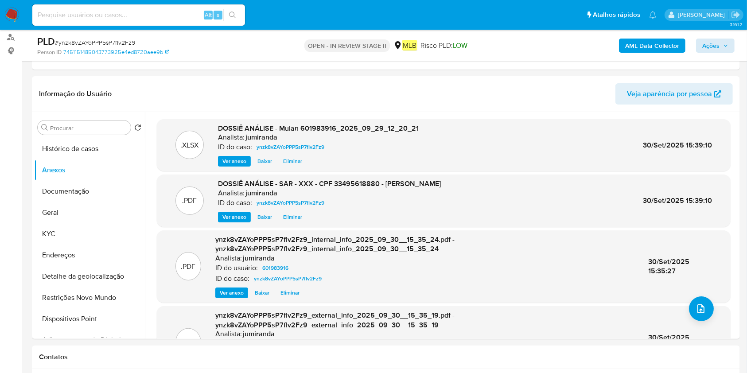
click at [696, 50] on div "AML Data Collector Ações" at bounding box center [620, 45] width 230 height 21
click at [699, 46] on button "Ações" at bounding box center [715, 46] width 39 height 14
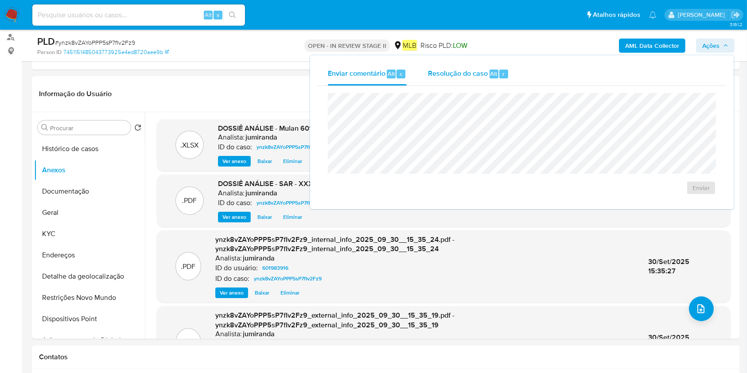
click at [496, 76] on div "Alt" at bounding box center [494, 74] width 9 height 9
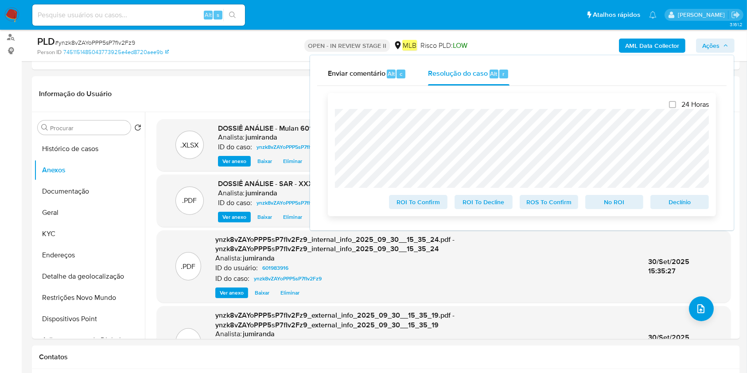
click at [567, 204] on span "ROS To Confirm" at bounding box center [549, 202] width 46 height 12
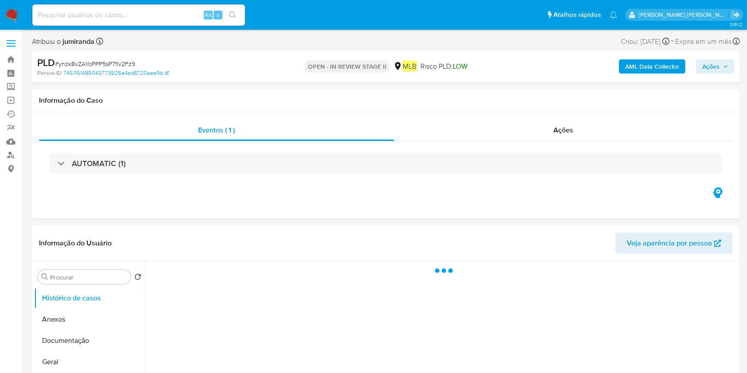
select select "10"
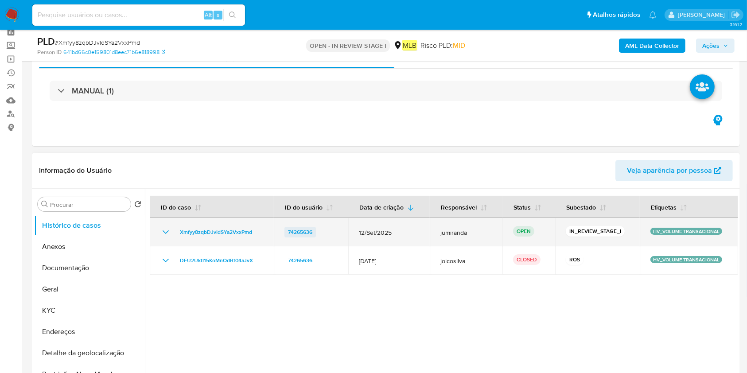
scroll to position [59, 0]
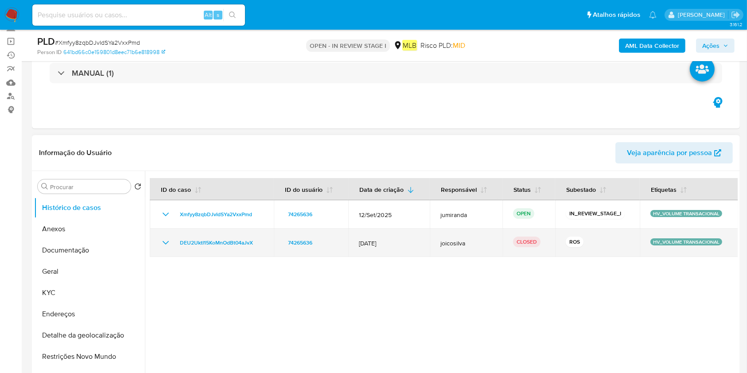
click at [159, 247] on td "DEU2UktI15KoMnOdBt04aJvX" at bounding box center [212, 243] width 124 height 28
drag, startPoint x: 170, startPoint y: 243, endPoint x: 163, endPoint y: 243, distance: 6.7
click at [163, 243] on icon "Mostrar/Ocultar" at bounding box center [165, 242] width 11 height 11
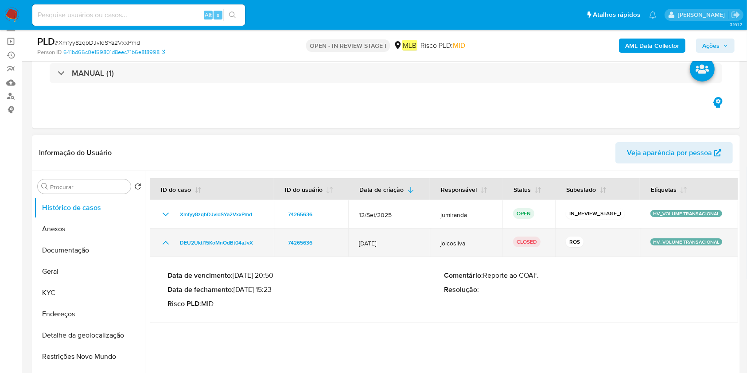
click at [238, 249] on td "DEU2UktI15KoMnOdBt04aJvX" at bounding box center [212, 243] width 124 height 28
click at [237, 250] on td "DEU2UktI15KoMnOdBt04aJvX" at bounding box center [212, 243] width 124 height 28
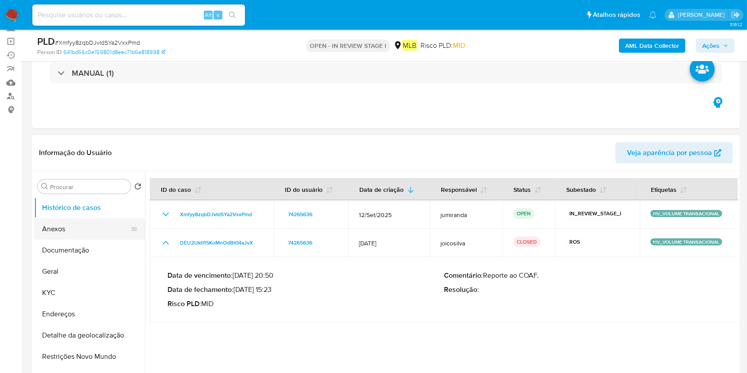
click at [82, 231] on button "Anexos" at bounding box center [86, 228] width 104 height 21
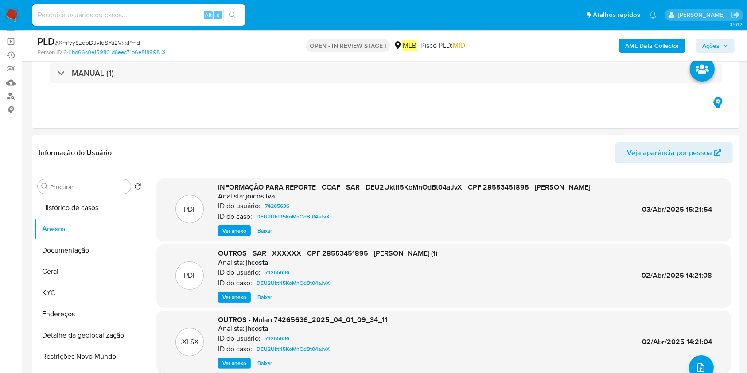
click at [662, 46] on b "AML Data Collector" at bounding box center [652, 46] width 54 height 14
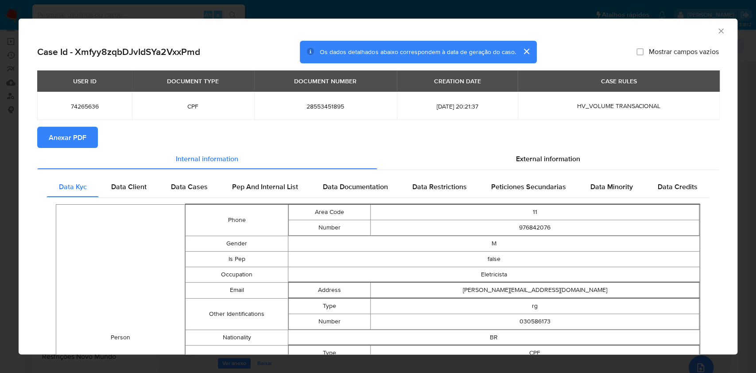
click at [73, 129] on span "Anexar PDF" at bounding box center [68, 137] width 38 height 19
click at [717, 33] on icon "Fechar a janela" at bounding box center [721, 31] width 9 height 9
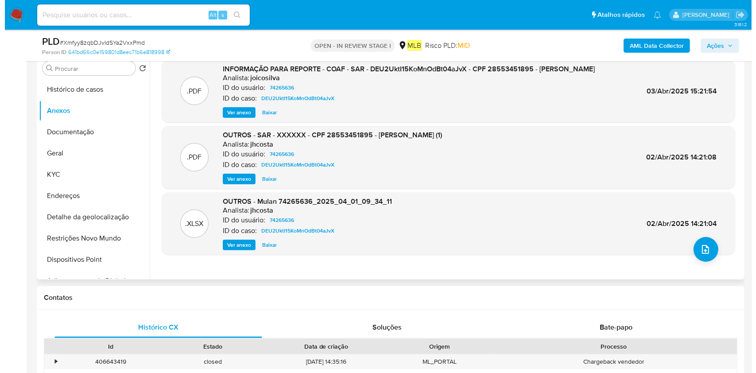
scroll to position [118, 0]
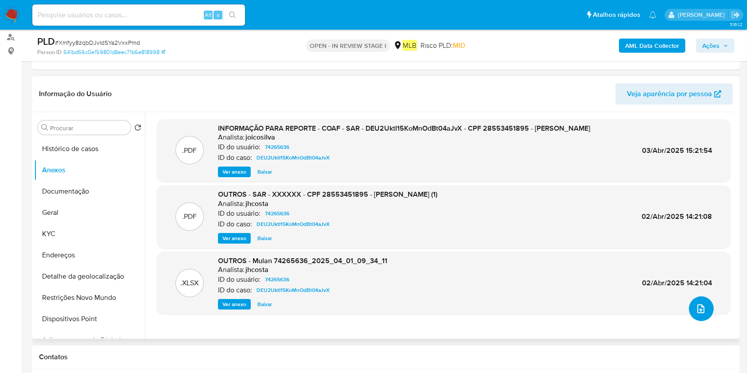
click at [696, 309] on icon "upload-file" at bounding box center [701, 309] width 11 height 11
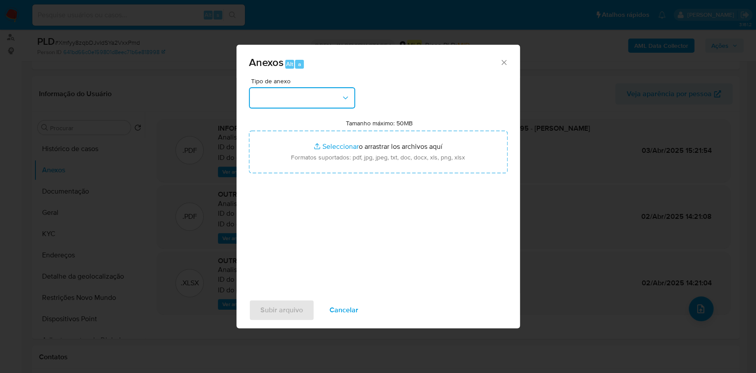
click at [331, 106] on button "button" at bounding box center [302, 97] width 106 height 21
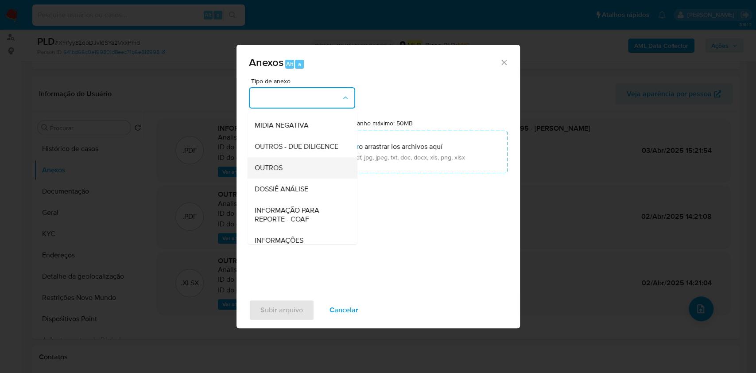
scroll to position [136, 0]
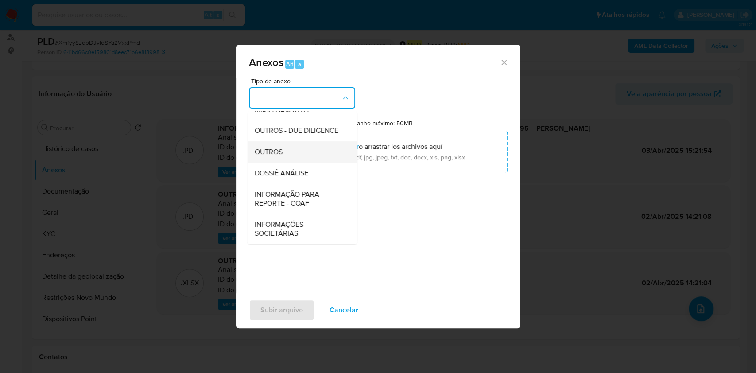
click at [300, 151] on div "OUTROS" at bounding box center [299, 151] width 90 height 21
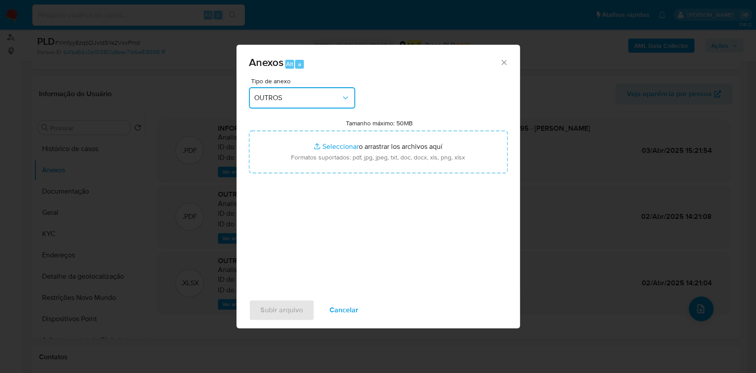
click at [317, 98] on span "OUTROS" at bounding box center [297, 97] width 87 height 9
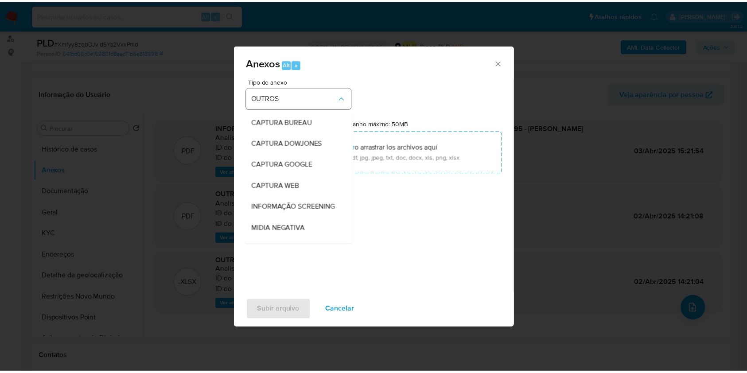
scroll to position [110, 0]
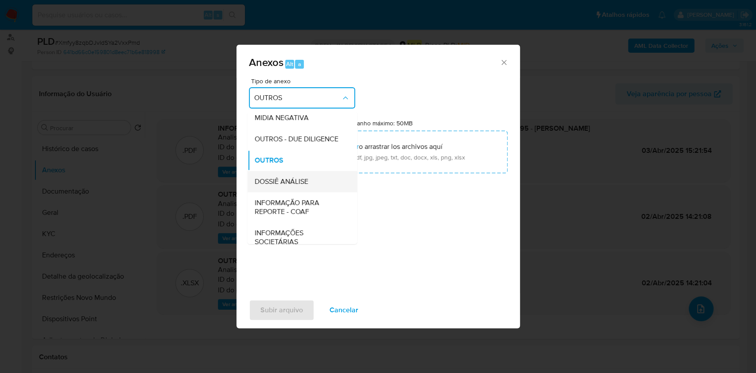
click at [309, 192] on div "DOSSIÊ ANÁLISE" at bounding box center [299, 181] width 90 height 21
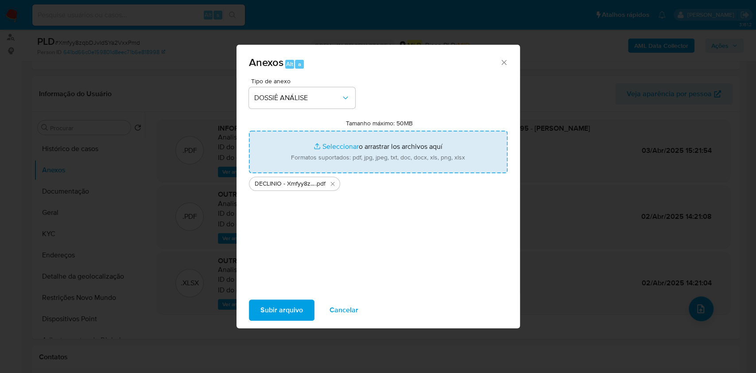
type input "C:\fakepath\Mulan 74265636_2025_09_29_14_21_04.xlsx"
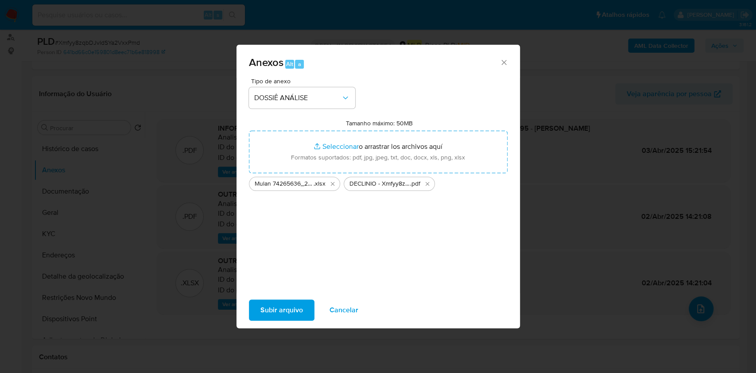
click at [285, 304] on span "Subir arquivo" at bounding box center [282, 309] width 43 height 19
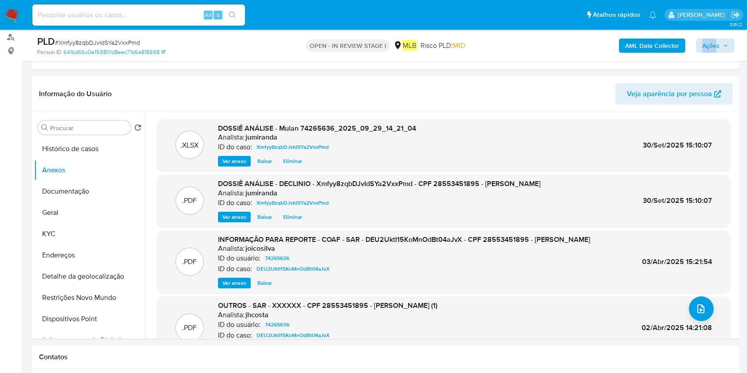
click at [717, 39] on div "AML Data Collector Ações" at bounding box center [620, 45] width 230 height 21
click at [722, 39] on span "Ações" at bounding box center [715, 45] width 26 height 12
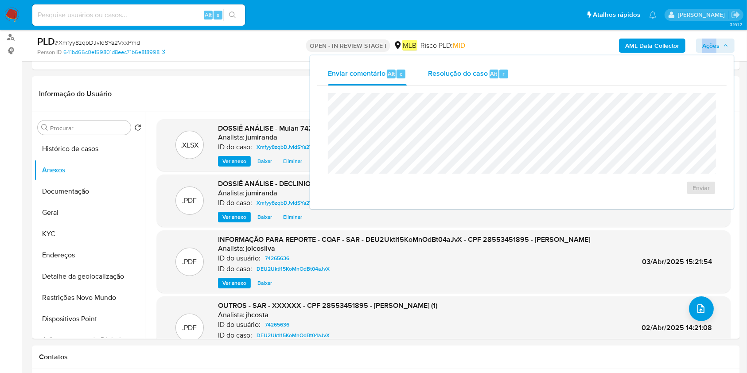
click at [468, 71] on span "Resolução do caso" at bounding box center [458, 73] width 60 height 10
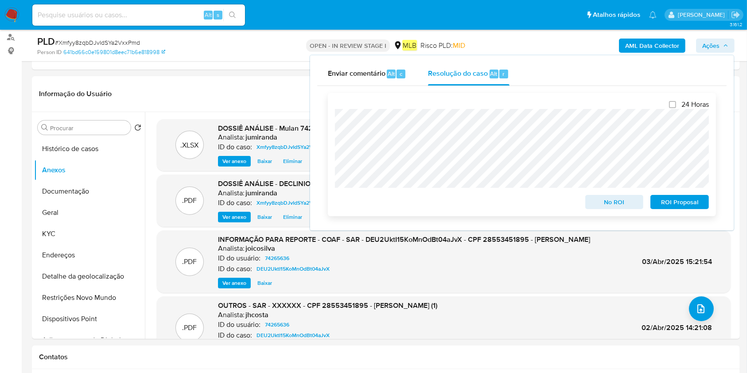
click at [625, 204] on span "No ROI" at bounding box center [615, 202] width 46 height 12
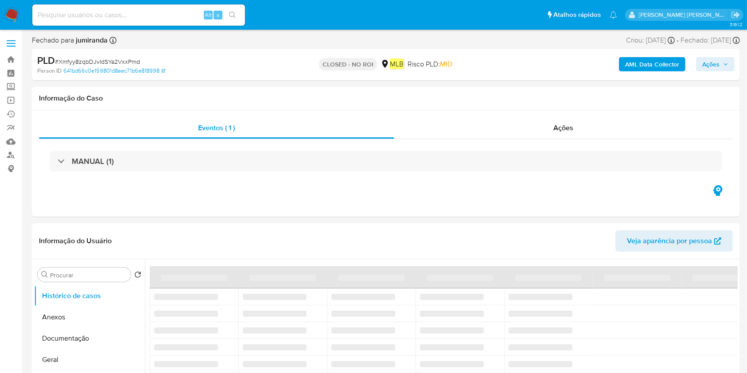
select select "10"
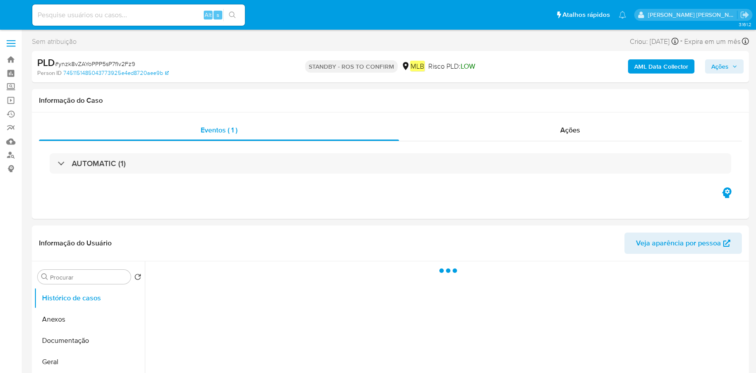
select select "10"
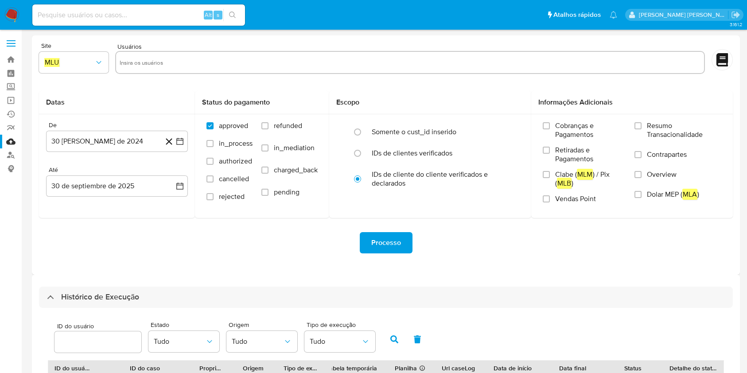
select select "10"
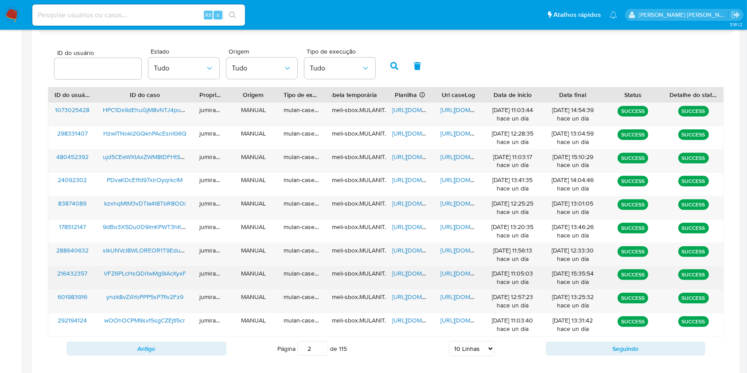
click at [405, 273] on span "[URL][DOMAIN_NAME]" at bounding box center [422, 273] width 61 height 9
click at [453, 275] on span "[URL][DOMAIN_NAME]" at bounding box center [470, 273] width 61 height 9
click at [178, 268] on div "VFZ6PLcHsQDi1wMg9lAcKyxF" at bounding box center [145, 277] width 97 height 23
click at [156, 269] on span "VFZ6PLcHsQDi1wMg9lAcKyxF" at bounding box center [145, 273] width 82 height 9
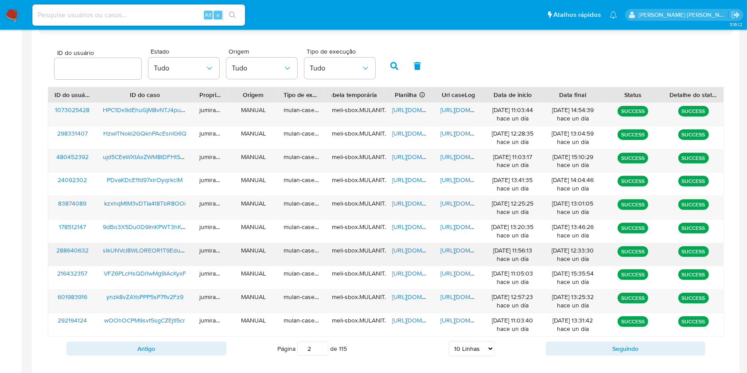
click at [150, 261] on div "slkUNVcl8WLOREOR1T9EduDx" at bounding box center [145, 254] width 97 height 23
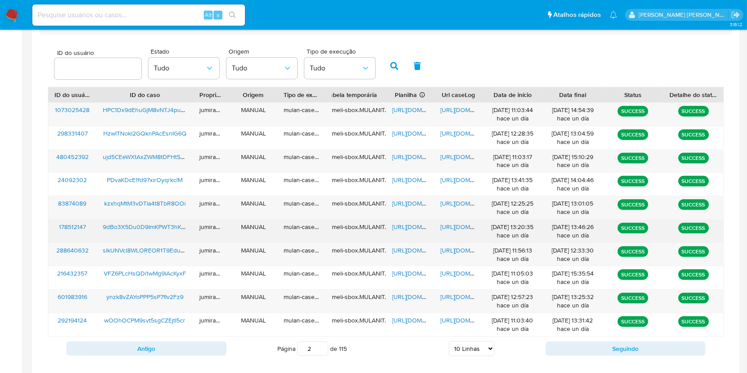
click at [164, 234] on div "9dBo3X5Du0D9ImKPWT3hKIoj" at bounding box center [145, 231] width 97 height 23
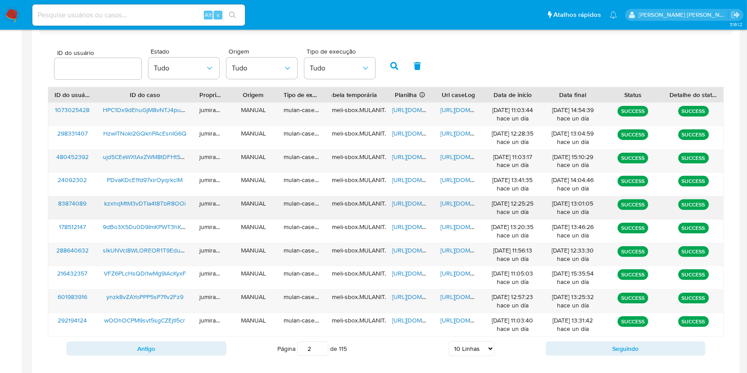
click at [180, 210] on div "kzxhqMtM3vDTIa4t8TbR8OOi" at bounding box center [145, 207] width 97 height 23
click at [407, 252] on span "https://docs.google.com/spreadsheets/d/1RBtLr3YFbf8mXSaie-TYub0dAUZ7CWdAeYlp94P…" at bounding box center [422, 250] width 61 height 9
click at [454, 250] on span "https://docs.google.com/document/d/1Ctz-gCkCX7952NZC-SZci_Fb8iLCpVylZl8AbAImNe4…" at bounding box center [470, 250] width 61 height 9
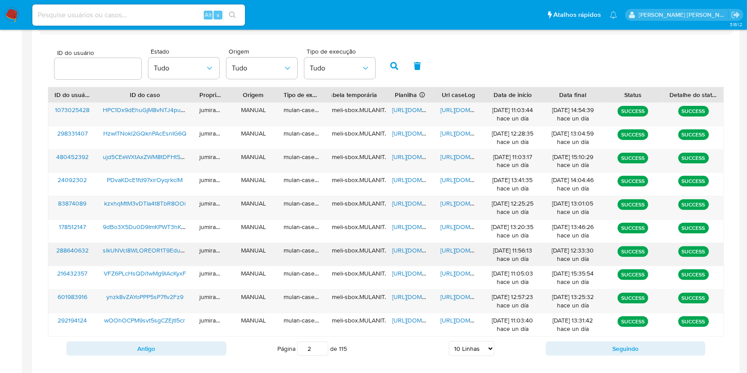
click at [166, 246] on span "slkUNVcl8WLOREOR1T9EduDx" at bounding box center [145, 250] width 85 height 9
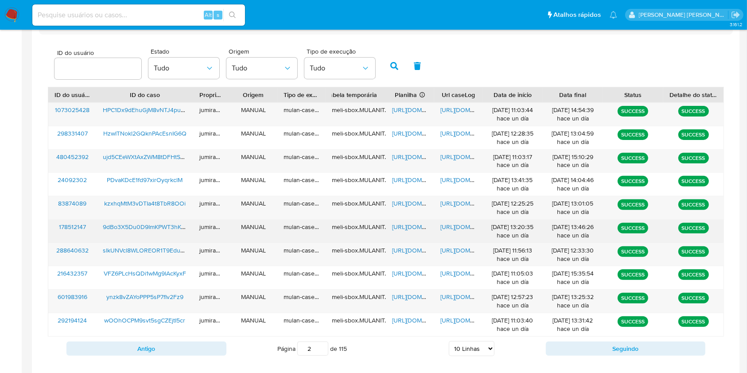
click at [411, 226] on span "https://docs.google.com/spreadsheets/d/1Pu3G5vDMk_OpbbVGFz_oOXiXS3YCnc_-ekwrbQU…" at bounding box center [422, 226] width 61 height 9
click at [454, 223] on span "https://docs.google.com/document/d/1zjbiyWGwJSOYWEILV_eyidXjwqDvBkBiB1c2fPMNddU…" at bounding box center [470, 226] width 61 height 9
click at [156, 224] on span "9dBo3X5Du0D9ImKPWT3hKIoj" at bounding box center [145, 226] width 85 height 9
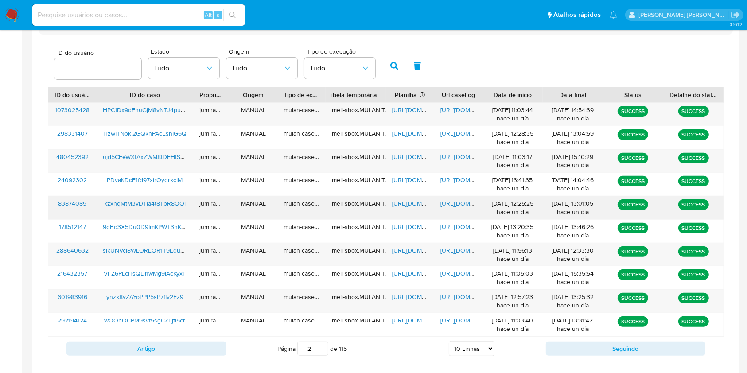
click at [406, 200] on span "https://docs.google.com/spreadsheets/d/1OKjDaUcJAUcT3f8mA2ebyMgq2lpMuUvYaWRAoF3…" at bounding box center [422, 203] width 61 height 9
click at [467, 204] on span "https://docs.google.com/document/d/1_Vw5O3DQwbXzO-T1vc5qf-l96SKeRwB9dhsYDTW445M…" at bounding box center [470, 203] width 61 height 9
click at [160, 203] on span "kzxhqMtM3vDTIa4t8TbR8OOi" at bounding box center [145, 203] width 82 height 9
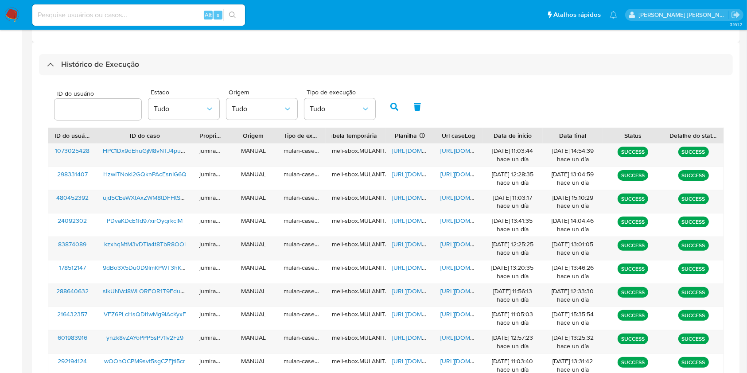
scroll to position [214, 0]
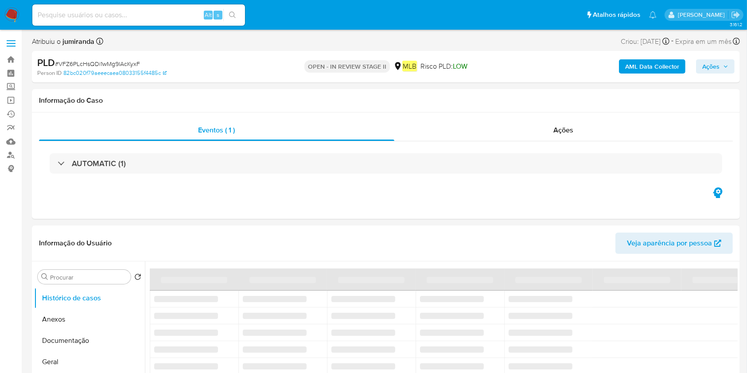
select select "10"
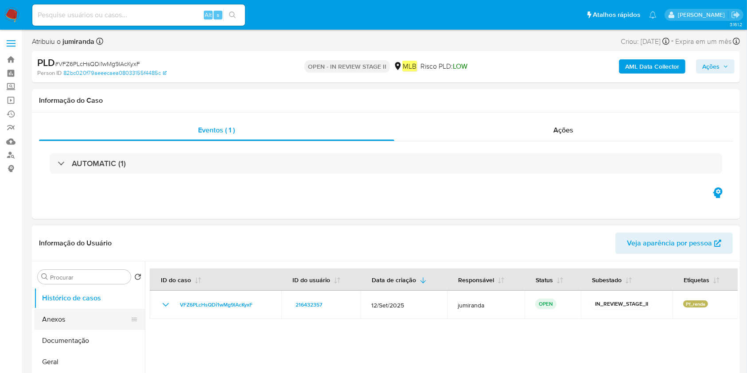
click at [85, 316] on button "Anexos" at bounding box center [86, 319] width 104 height 21
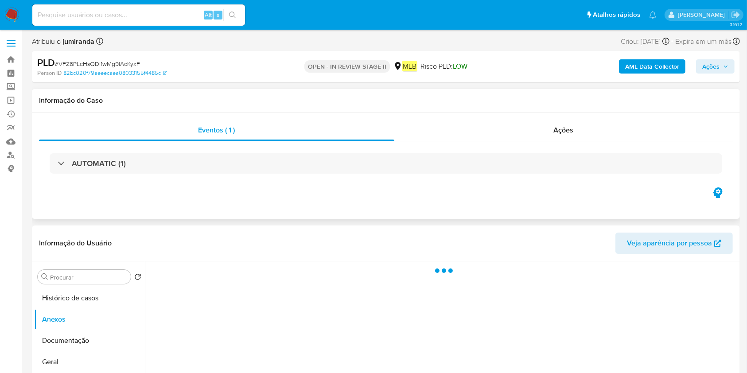
scroll to position [118, 0]
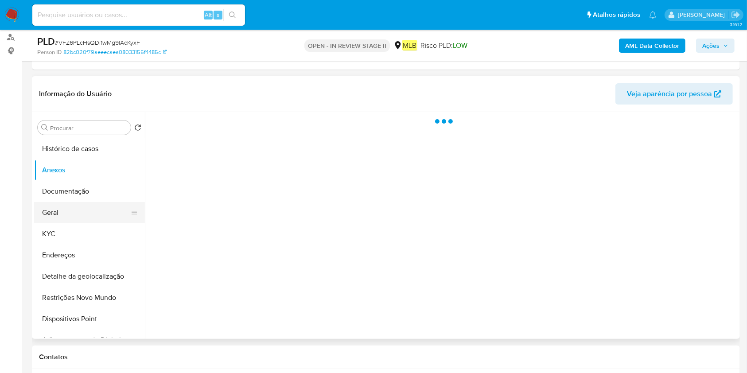
click at [51, 207] on button "Geral" at bounding box center [86, 212] width 104 height 21
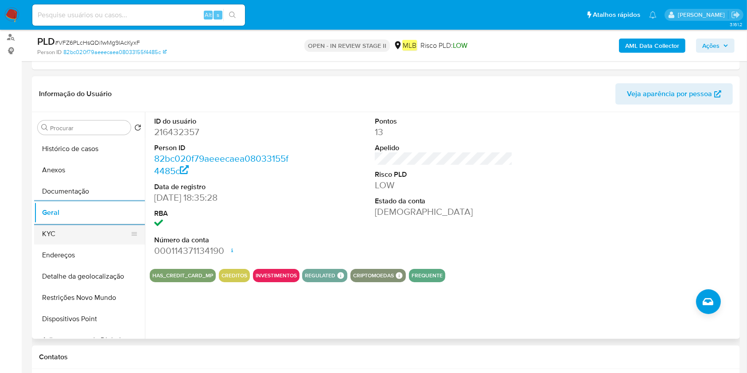
click at [71, 230] on button "KYC" at bounding box center [86, 233] width 104 height 21
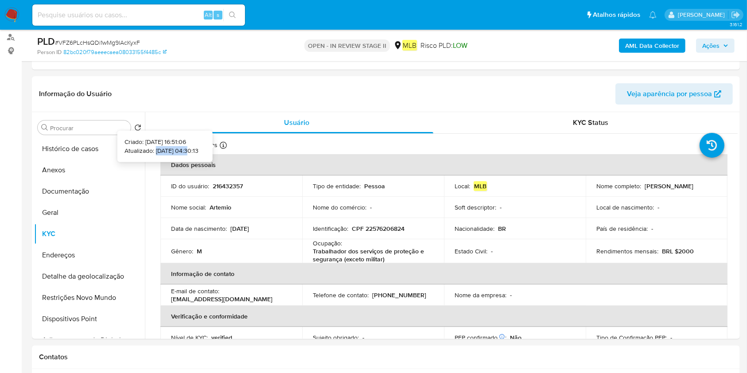
drag, startPoint x: 175, startPoint y: 149, endPoint x: 142, endPoint y: 152, distance: 33.4
click at [142, 152] on p "Atualizado: [DATE] 04:30:13" at bounding box center [162, 150] width 74 height 9
copy p "[DATE]"
click at [73, 249] on button "Endereços" at bounding box center [86, 255] width 104 height 21
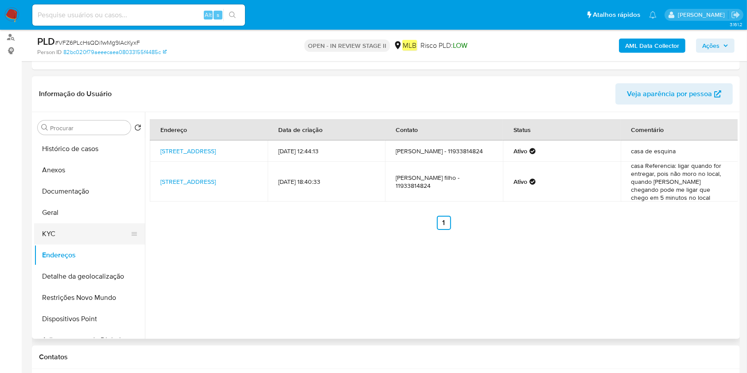
click at [90, 227] on button "KYC" at bounding box center [86, 233] width 104 height 21
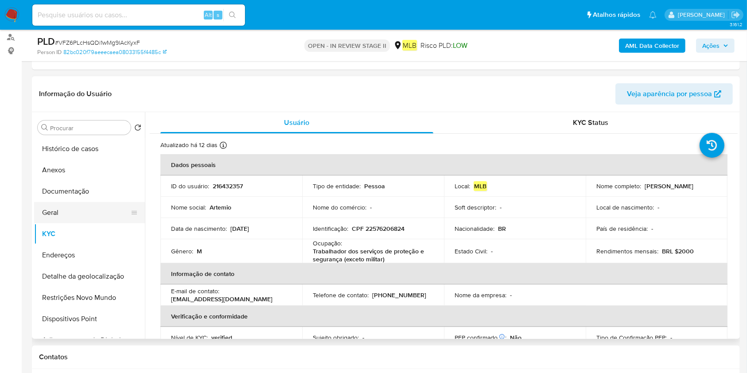
click at [75, 217] on button "Geral" at bounding box center [86, 212] width 104 height 21
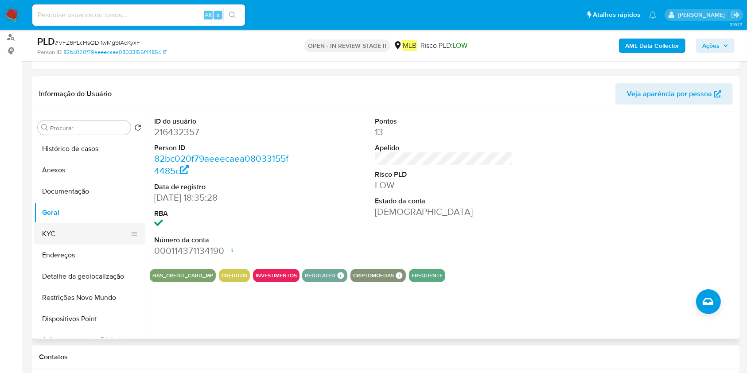
click at [82, 237] on button "KYC" at bounding box center [86, 233] width 104 height 21
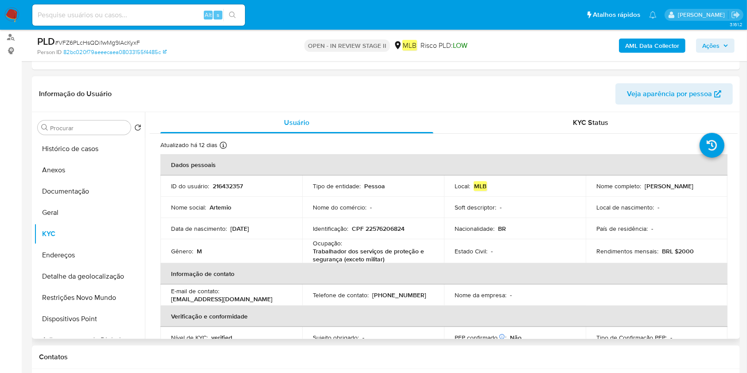
click at [362, 247] on p "Trabalhador dos serviços de proteção e segurança (exceto militar)" at bounding box center [371, 255] width 117 height 16
copy div "Ocupação : Trabalhador dos serviços de proteção e segurança (exceto militar)"
click at [88, 294] on button "Restrições Novo Mundo" at bounding box center [86, 297] width 104 height 21
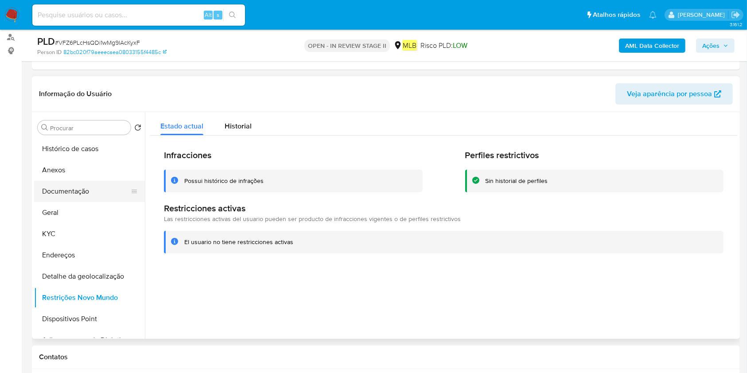
click at [80, 194] on button "Documentação" at bounding box center [86, 191] width 104 height 21
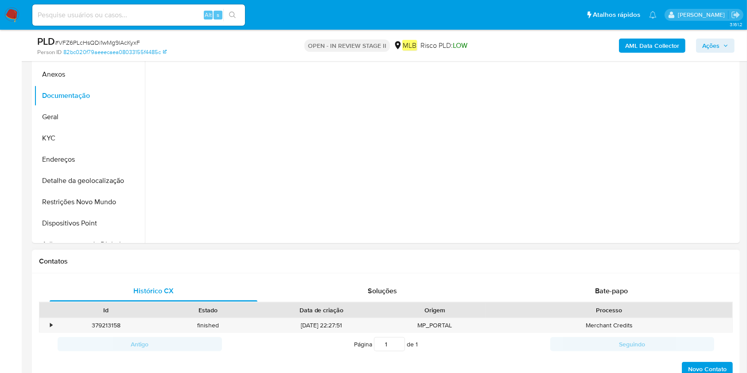
scroll to position [295, 0]
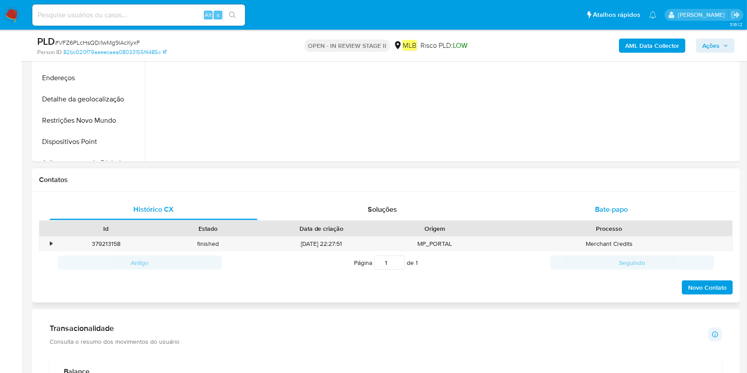
click at [625, 210] on span "Bate-papo" at bounding box center [611, 209] width 33 height 10
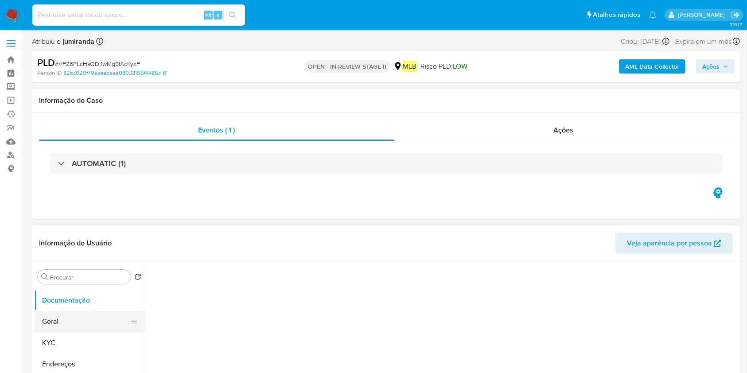
scroll to position [59, 0]
click at [70, 309] on button "Geral" at bounding box center [86, 302] width 104 height 21
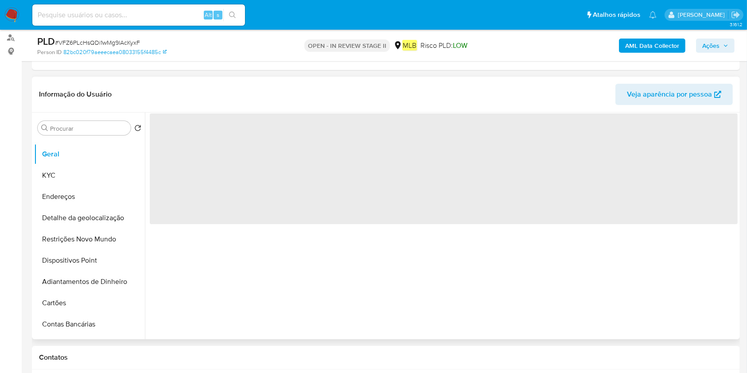
scroll to position [118, 0]
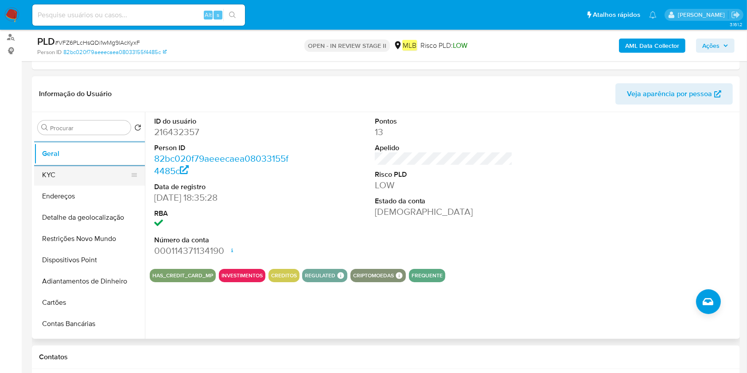
drag, startPoint x: 89, startPoint y: 175, endPoint x: 91, endPoint y: 180, distance: 5.0
click at [89, 175] on button "KYC" at bounding box center [86, 174] width 104 height 21
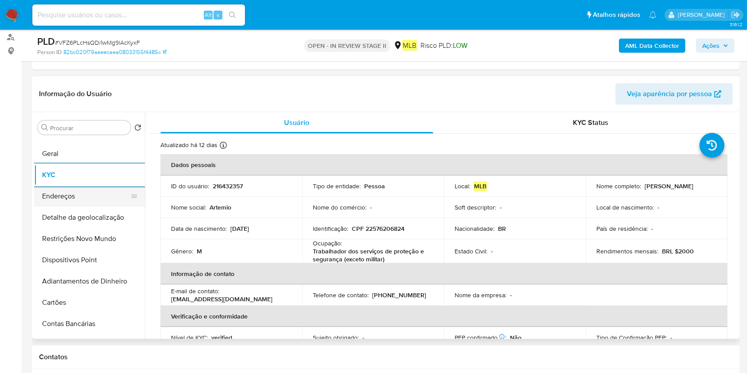
click at [82, 200] on button "Endereços" at bounding box center [86, 196] width 104 height 21
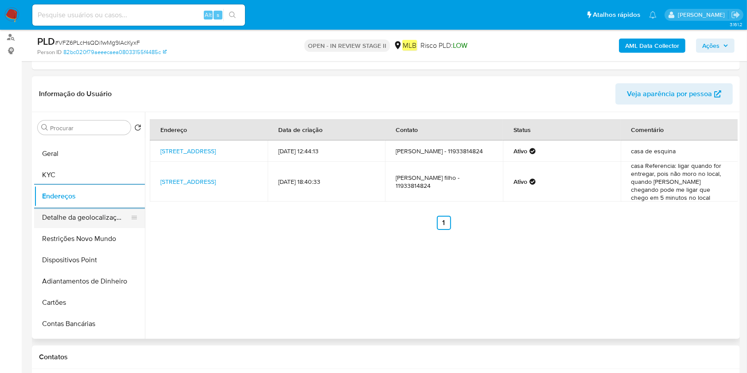
click at [92, 222] on button "Detalhe da geolocalização" at bounding box center [86, 217] width 104 height 21
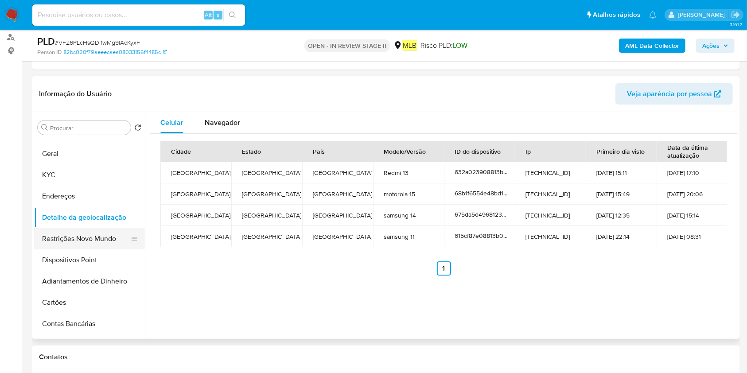
click at [74, 234] on button "Restrições Novo Mundo" at bounding box center [86, 238] width 104 height 21
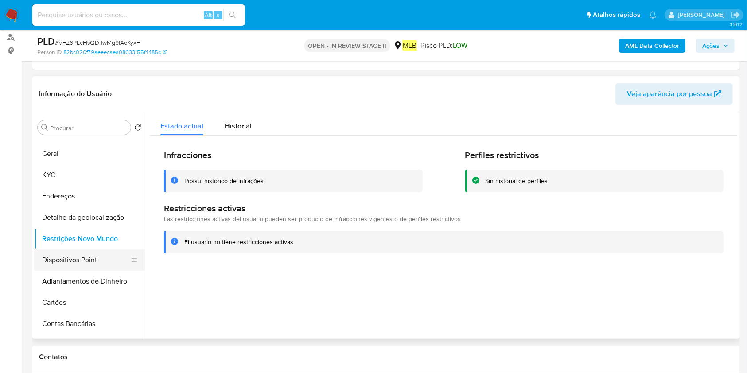
click at [75, 257] on button "Dispositivos Point" at bounding box center [86, 259] width 104 height 21
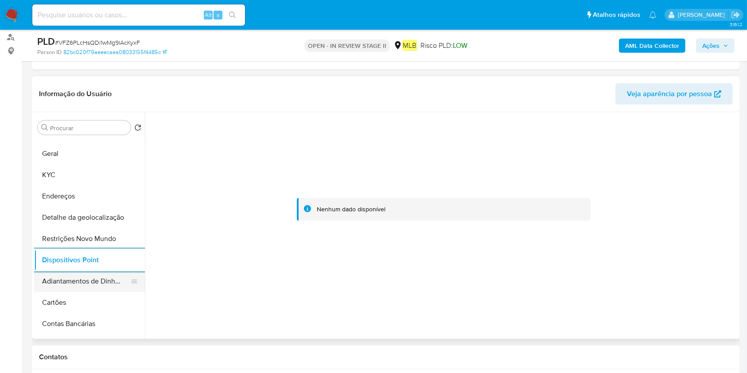
click at [105, 273] on button "Adiantamentos de Dinheiro" at bounding box center [86, 281] width 104 height 21
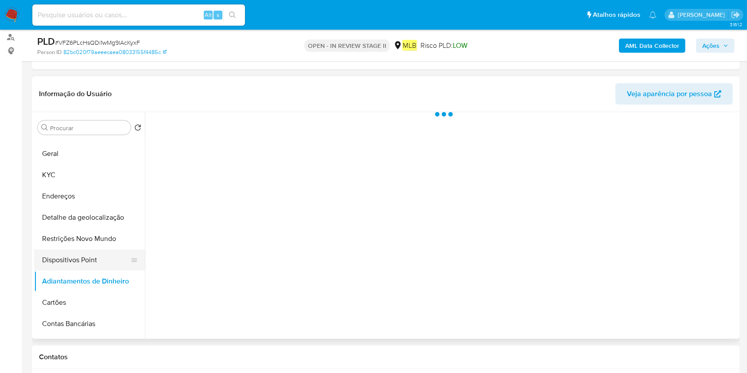
click at [95, 258] on button "Dispositivos Point" at bounding box center [86, 259] width 104 height 21
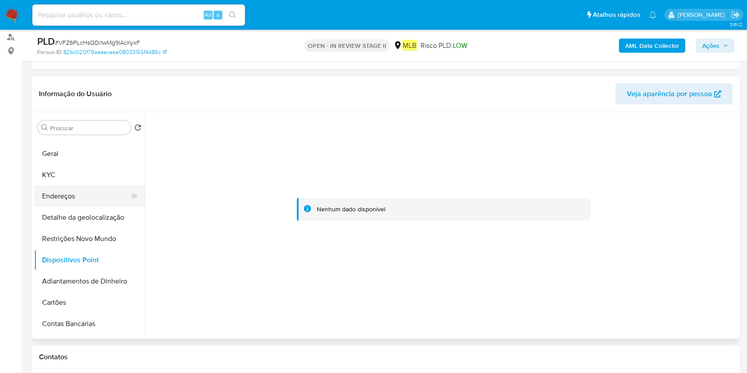
click at [72, 194] on button "Endereços" at bounding box center [86, 196] width 104 height 21
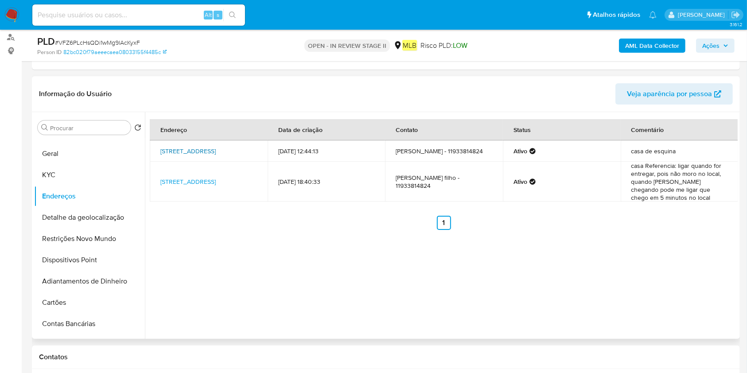
drag, startPoint x: 160, startPoint y: 144, endPoint x: 174, endPoint y: 152, distance: 16.3
click at [174, 152] on td "Rua Maúba 67, São Paulo, São Paulo, 08081390, Brasil 67" at bounding box center [209, 150] width 118 height 21
copy link "Rua Maúba 67, São Paulo, São Paulo"
click at [140, 51] on link "82bc020f79aeeecaea08033155f4485c" at bounding box center [114, 52] width 103 height 8
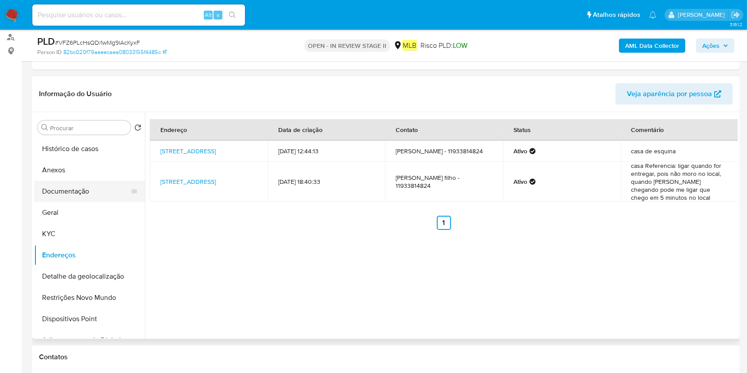
click at [52, 195] on button "Documentação" at bounding box center [86, 191] width 104 height 21
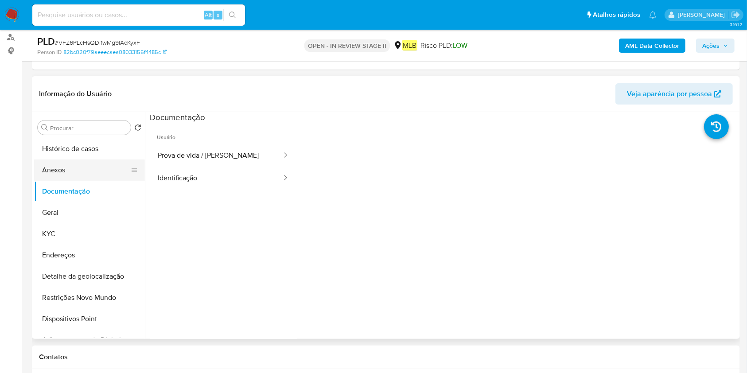
click at [93, 169] on button "Anexos" at bounding box center [86, 170] width 104 height 21
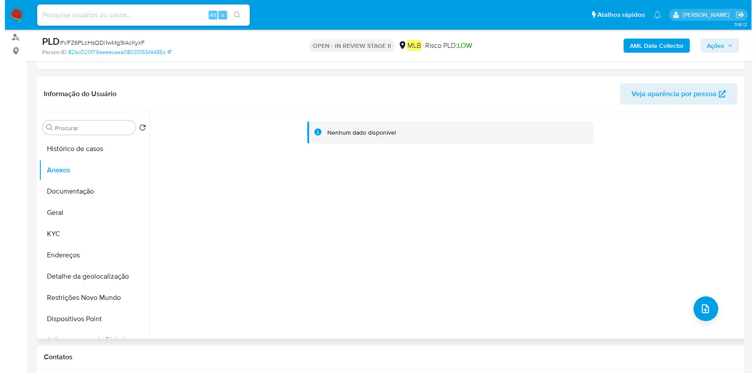
scroll to position [459, 0]
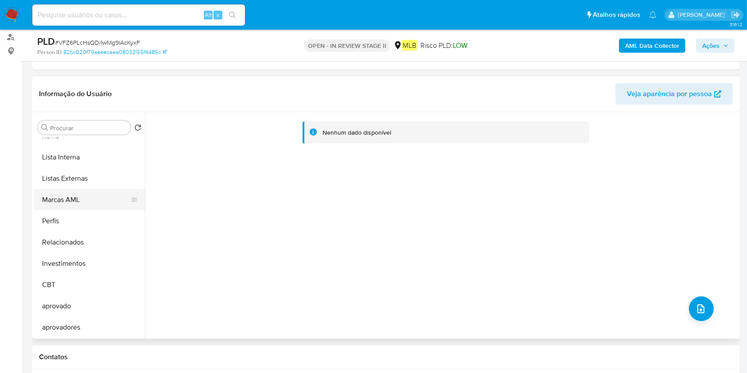
click at [91, 189] on button "Marcas AML" at bounding box center [86, 199] width 104 height 21
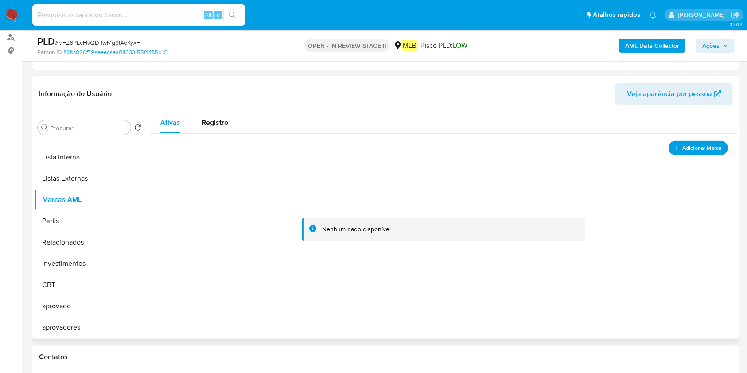
click at [688, 148] on span "Adicionar Marca" at bounding box center [701, 147] width 39 height 11
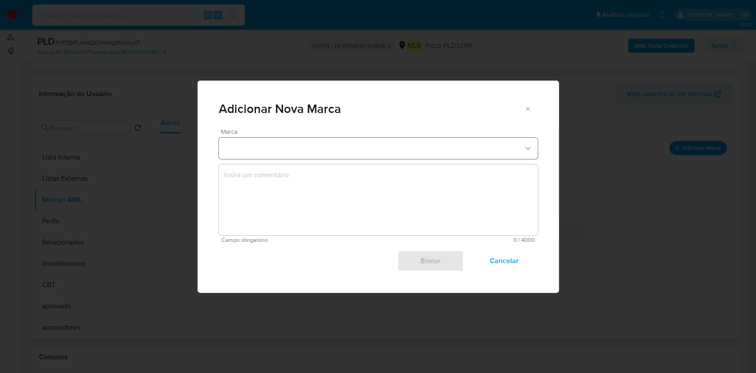
click at [332, 150] on button "marks-modal" at bounding box center [378, 148] width 319 height 21
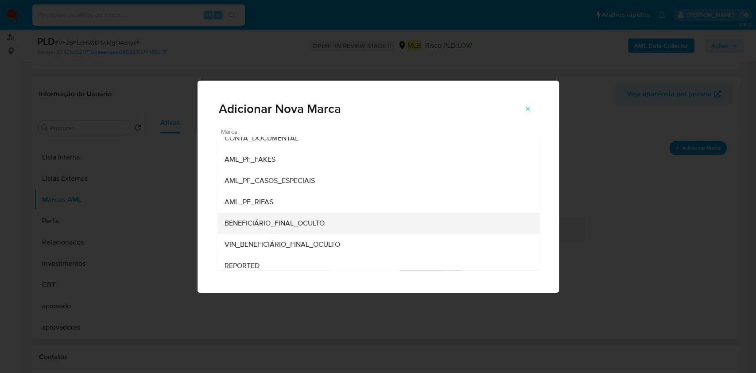
scroll to position [0, 0]
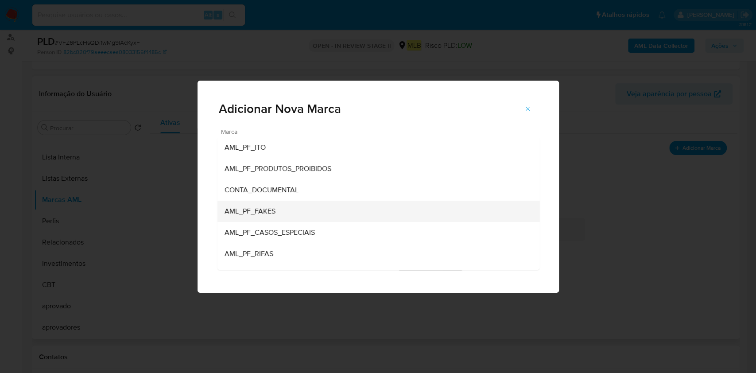
click at [370, 220] on ul "AML_PF_ITO AML_PF_PRODUTOS_PROIBIDOS CONTA_DOCUMENTAL AML_PF_FAKES AML_PF_CASOS…" at bounding box center [378, 264] width 323 height 255
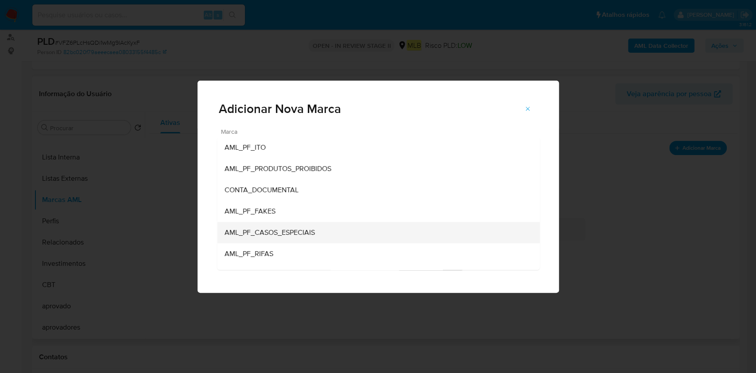
click at [370, 228] on div "AML_PF_CASOS_ESPECIAIS" at bounding box center [375, 232] width 303 height 21
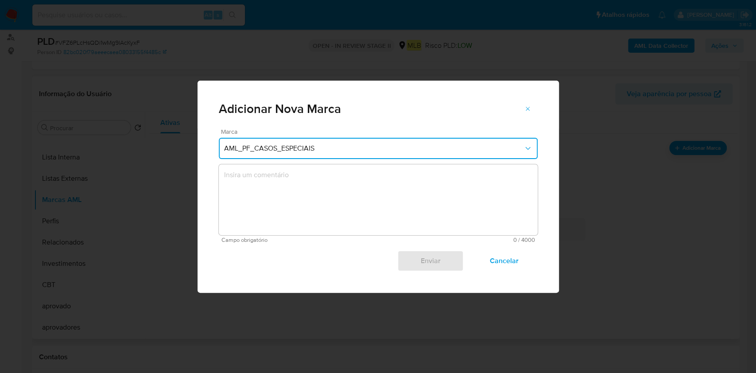
click at [377, 200] on textarea "marks-modal" at bounding box center [378, 199] width 319 height 71
click at [366, 151] on span "AML_PF_CASOS_ESPECIAIS" at bounding box center [374, 148] width 300 height 9
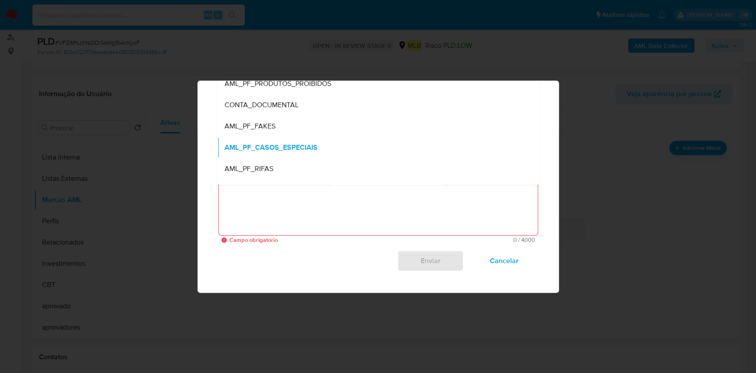
drag, startPoint x: 358, startPoint y: 143, endPoint x: 350, endPoint y: 186, distance: 43.4
click at [358, 144] on div "AML_PF_CASOS_ESPECIAIS" at bounding box center [375, 147] width 303 height 21
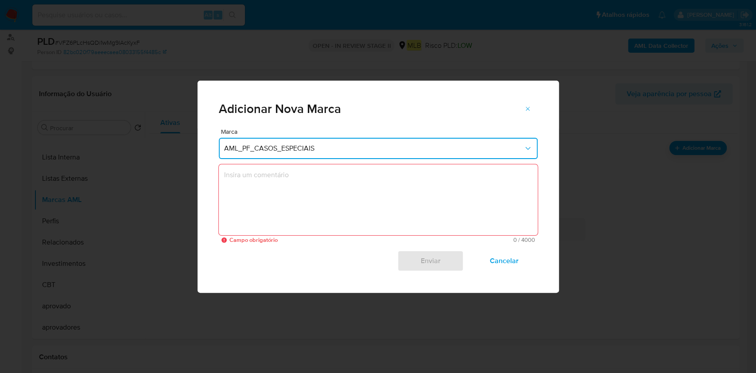
click at [338, 212] on textarea "marks-modal" at bounding box center [378, 199] width 319 height 71
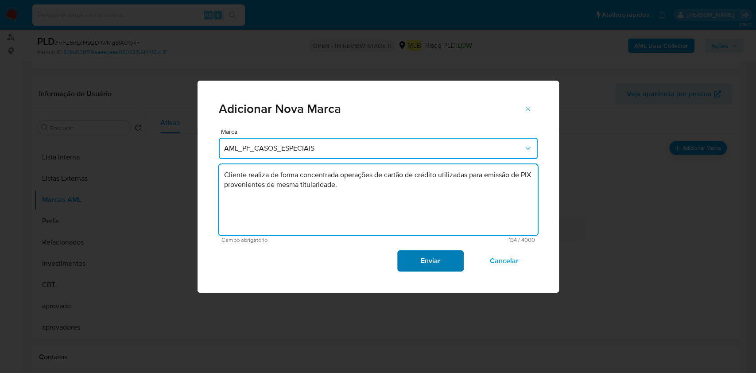
type textarea "Cliente realiza de forma concentrada operações de cartão de crédito utilizadas …"
click at [447, 260] on span "Enviar" at bounding box center [430, 260] width 43 height 19
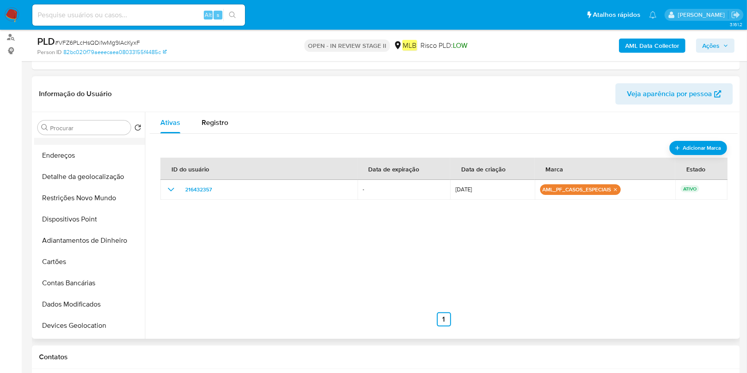
scroll to position [46, 0]
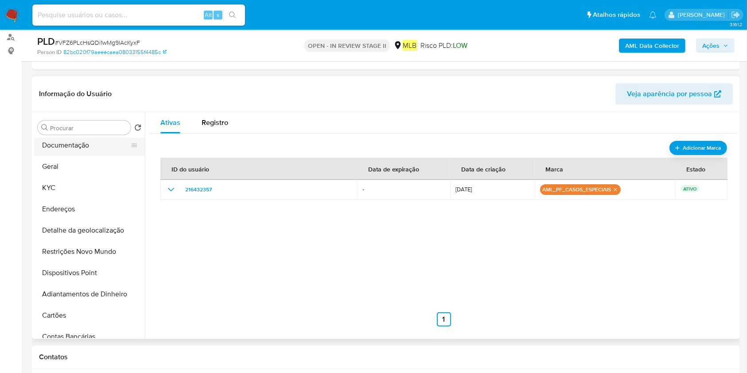
click at [98, 150] on button "Documentação" at bounding box center [86, 145] width 104 height 21
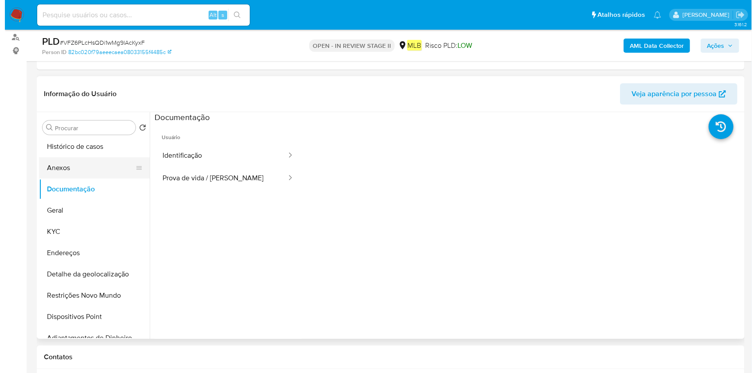
scroll to position [0, 0]
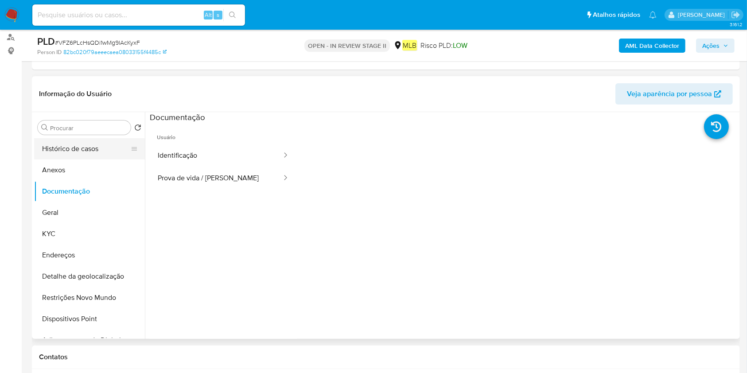
click at [100, 150] on button "Histórico de casos" at bounding box center [86, 148] width 104 height 21
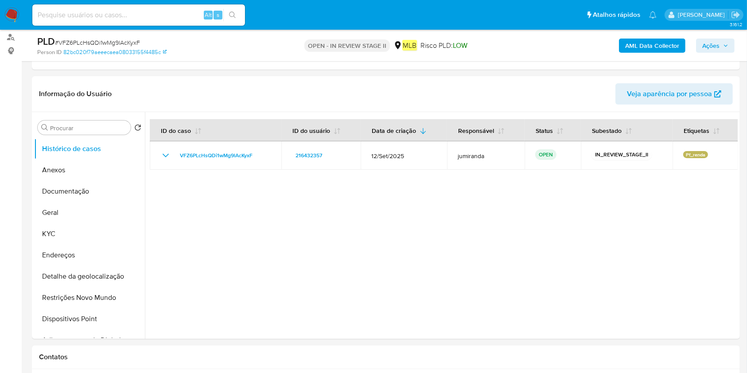
click at [640, 46] on b "AML Data Collector" at bounding box center [652, 46] width 54 height 14
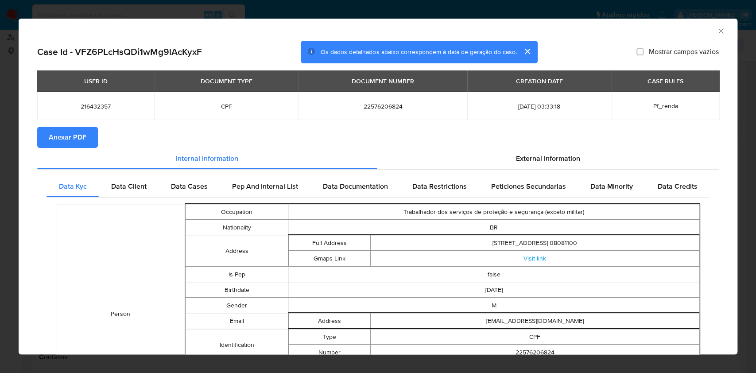
click at [93, 143] on button "Anexar PDF" at bounding box center [67, 137] width 61 height 21
click at [708, 36] on div "AML Data Collector" at bounding box center [378, 30] width 719 height 22
click at [720, 30] on div "AML Data Collector" at bounding box center [378, 30] width 719 height 22
click at [717, 27] on icon "Fechar a janela" at bounding box center [721, 31] width 9 height 9
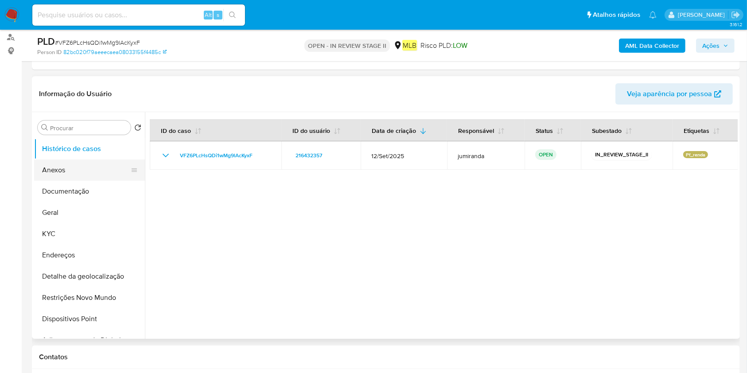
click at [80, 173] on button "Anexos" at bounding box center [86, 170] width 104 height 21
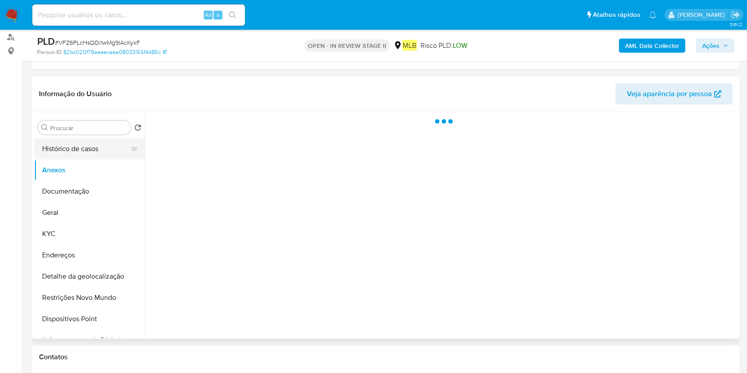
click at [79, 153] on button "Histórico de casos" at bounding box center [86, 148] width 104 height 21
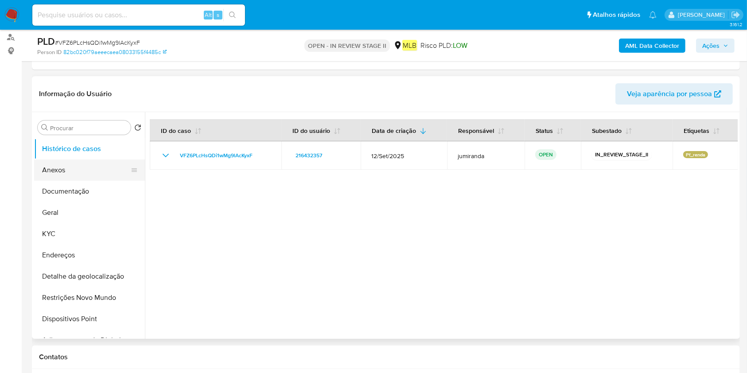
click at [58, 177] on button "Anexos" at bounding box center [86, 170] width 104 height 21
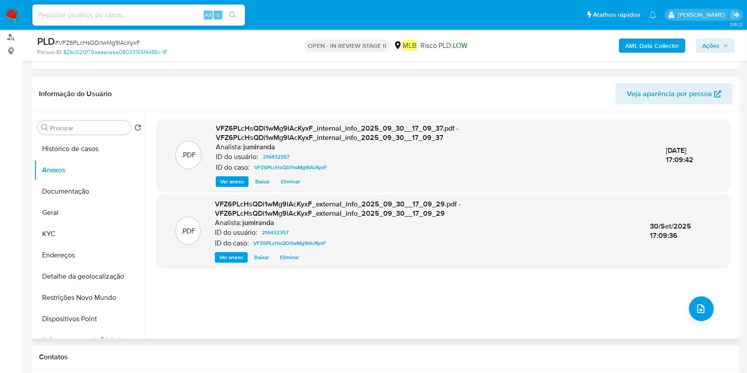
click at [443, 306] on div ".PDF VFZ6PLcHsQDi1wMg9lAcKyxF_internal_info_2025_09_30__17_09_37.pdf - VFZ6PLcH…" at bounding box center [444, 225] width 574 height 213
click at [707, 317] on div ".PDF VFZ6PLcHsQDi1wMg9lAcKyxF_internal_info_2025_09_30__17_09_37.pdf - VFZ6PLcH…" at bounding box center [444, 225] width 574 height 213
click at [705, 310] on button "upload-file" at bounding box center [701, 308] width 25 height 25
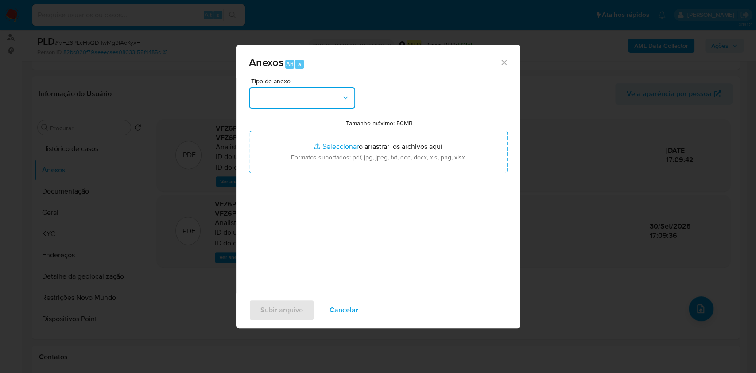
click at [305, 101] on button "button" at bounding box center [302, 97] width 106 height 21
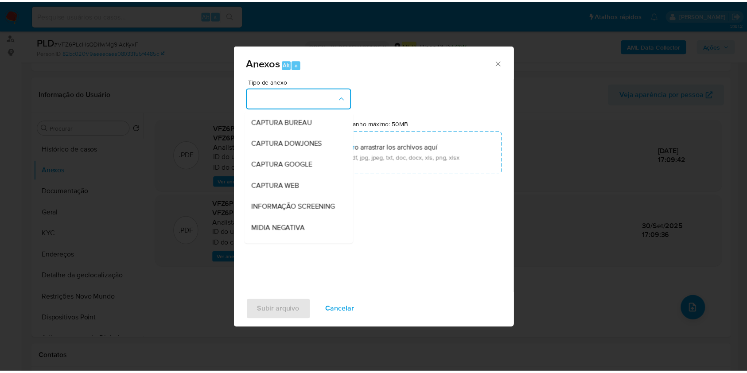
scroll to position [136, 0]
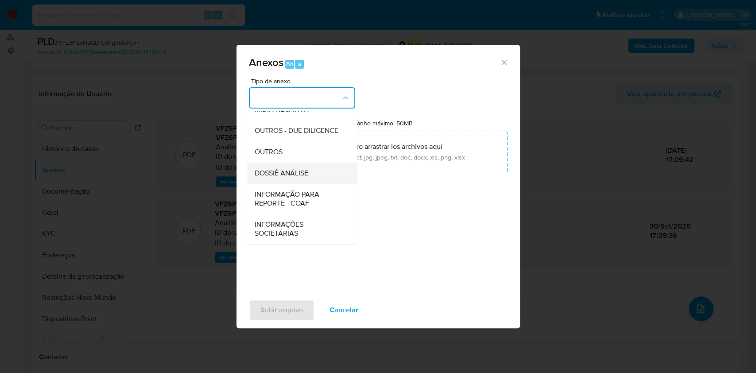
click at [305, 174] on span "DOSSIÊ ANÁLISE" at bounding box center [281, 173] width 54 height 9
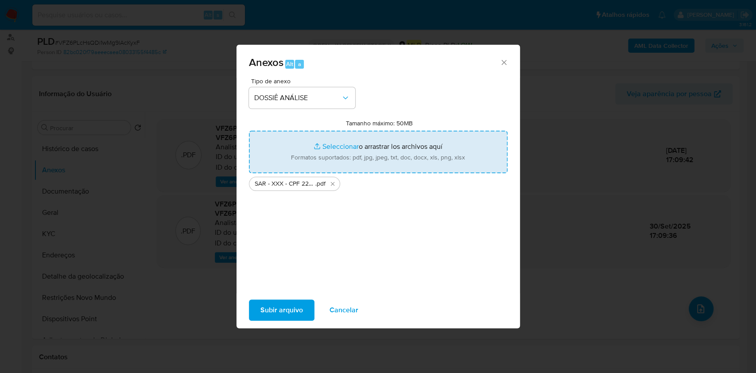
type input "C:\fakepath\Mulan 216432357_2025_09_29_14_32_52.xlsx"
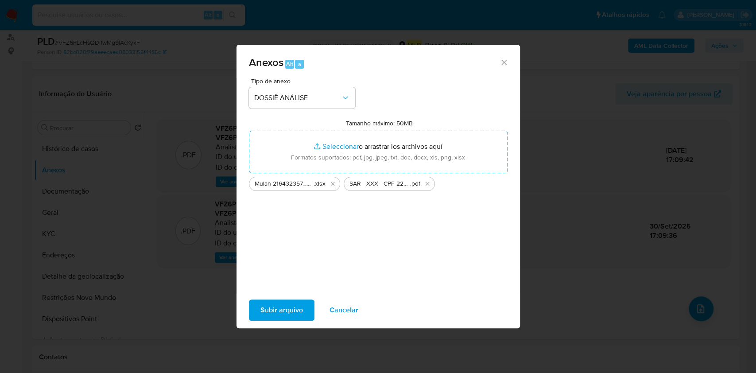
click at [282, 303] on span "Subir arquivo" at bounding box center [282, 309] width 43 height 19
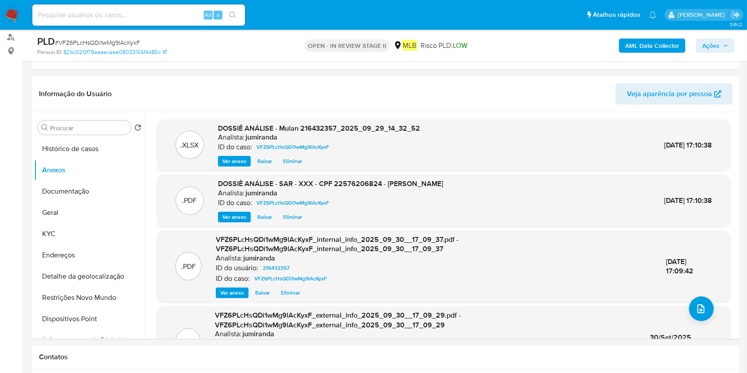
drag, startPoint x: 730, startPoint y: 40, endPoint x: 693, endPoint y: 53, distance: 38.4
click at [726, 41] on button "Ações" at bounding box center [715, 46] width 39 height 14
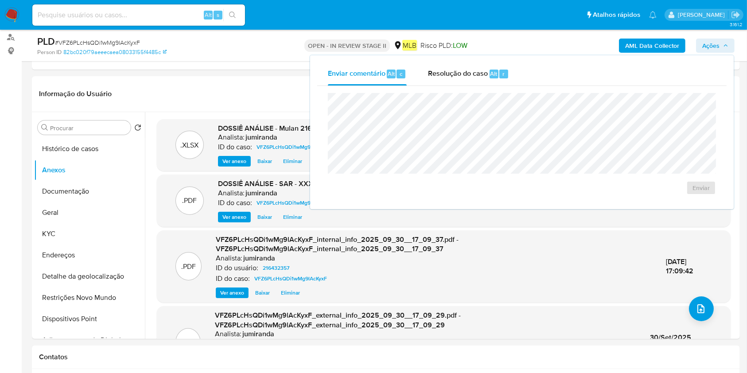
click at [465, 80] on div "Resolução do caso Alt r" at bounding box center [468, 73] width 81 height 23
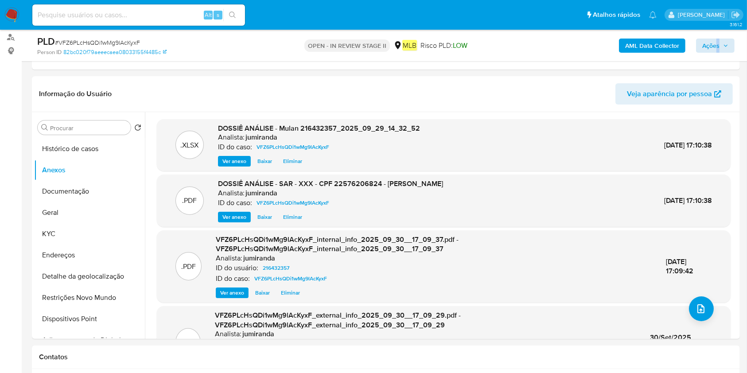
click at [715, 47] on div "AML Data Collector Ações" at bounding box center [620, 45] width 230 height 21
click at [710, 39] on span "Ações" at bounding box center [710, 46] width 17 height 14
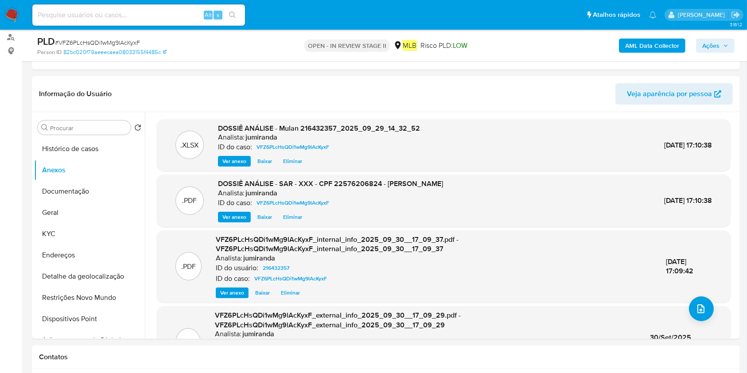
click at [718, 41] on span "Ações" at bounding box center [710, 46] width 17 height 14
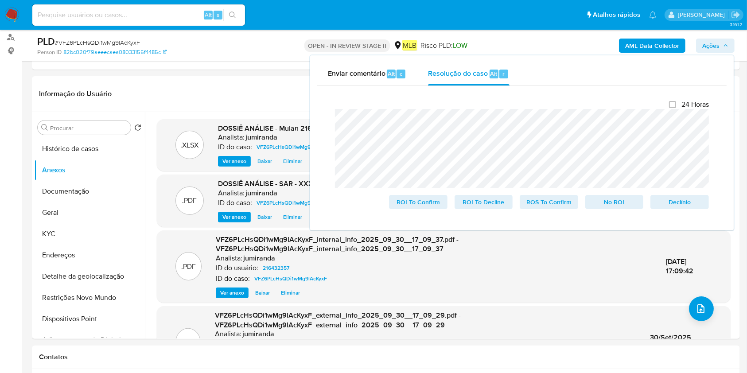
click at [314, 120] on div "Enviar comentário Alt c Resolução do caso Alt r Fechamento do caso 24 Horas ROI…" at bounding box center [522, 142] width 424 height 175
click at [543, 202] on span "ROS To Confirm" at bounding box center [549, 202] width 46 height 12
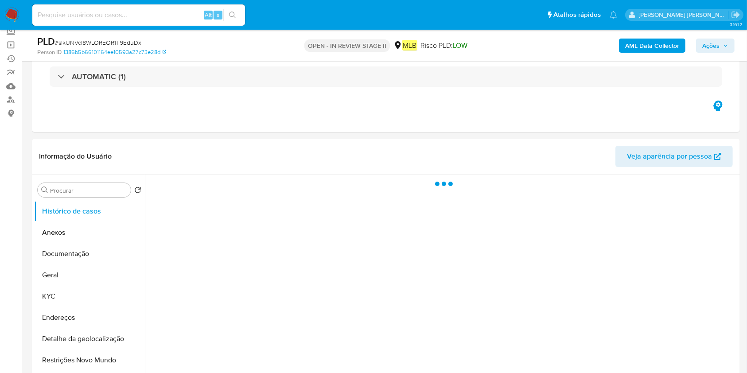
scroll to position [118, 0]
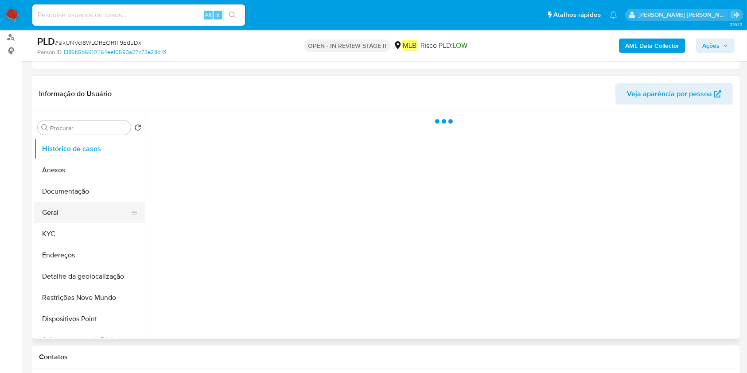
select select "10"
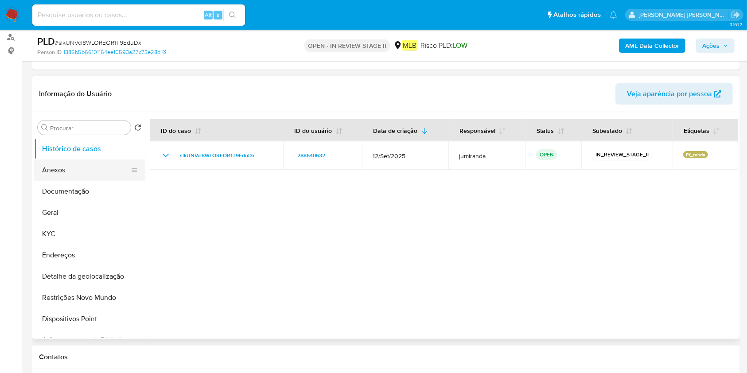
click at [87, 167] on button "Anexos" at bounding box center [86, 170] width 104 height 21
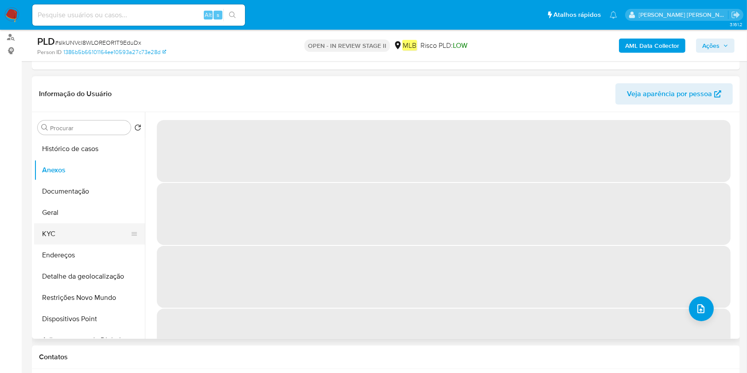
click at [64, 231] on button "KYC" at bounding box center [86, 233] width 104 height 21
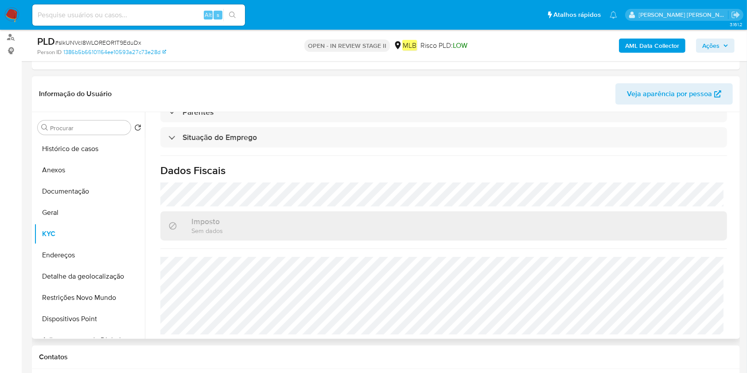
scroll to position [354, 0]
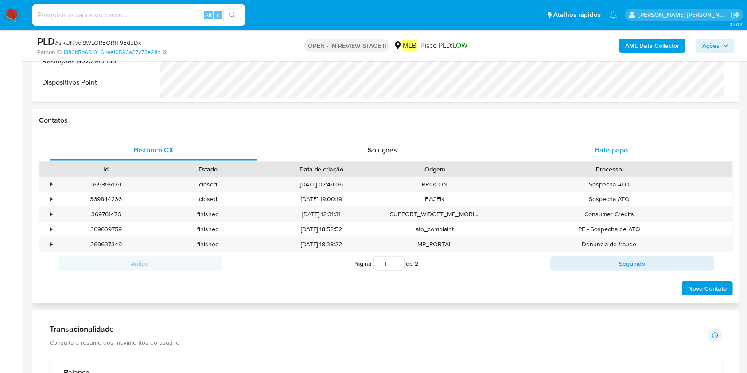
click at [635, 151] on div "Bate-papo" at bounding box center [612, 150] width 208 height 21
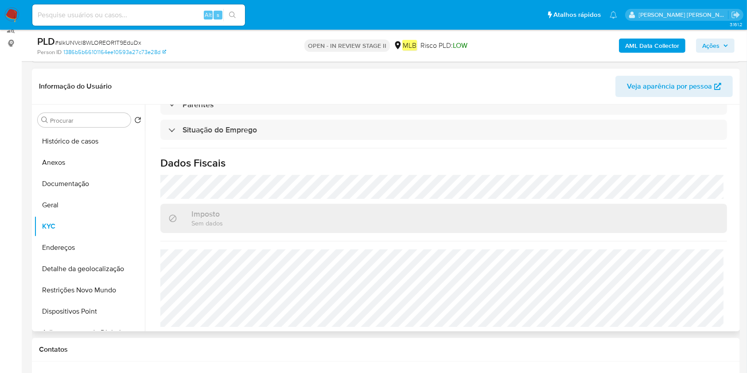
scroll to position [59, 0]
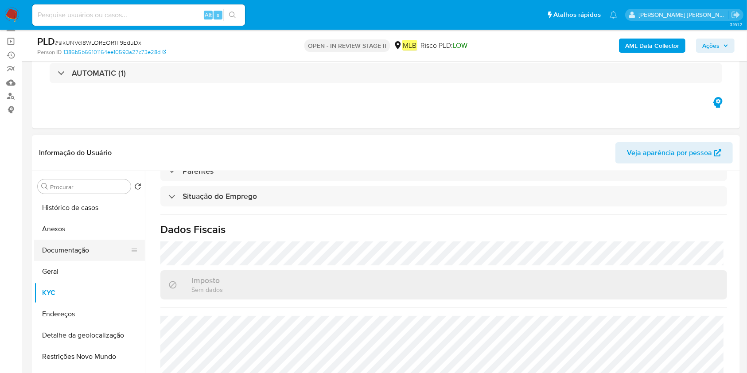
click at [60, 251] on button "Documentação" at bounding box center [86, 250] width 104 height 21
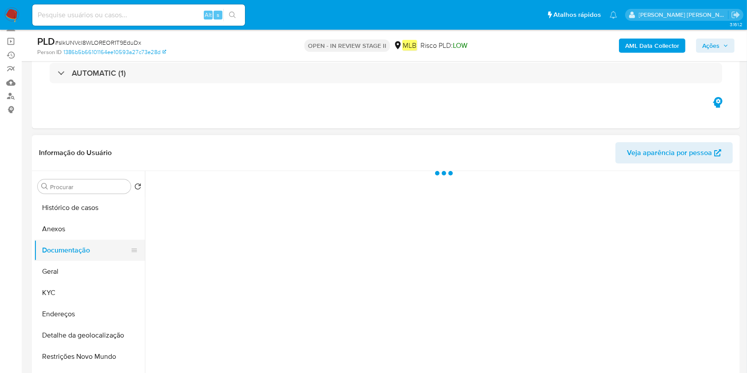
scroll to position [0, 0]
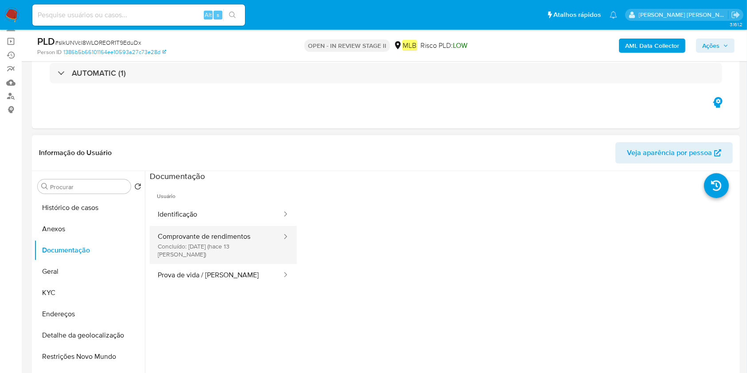
click at [237, 239] on button "Comprovante de rendimentos Concluído: 17/09/2025 (hace 13 días)" at bounding box center [216, 245] width 133 height 38
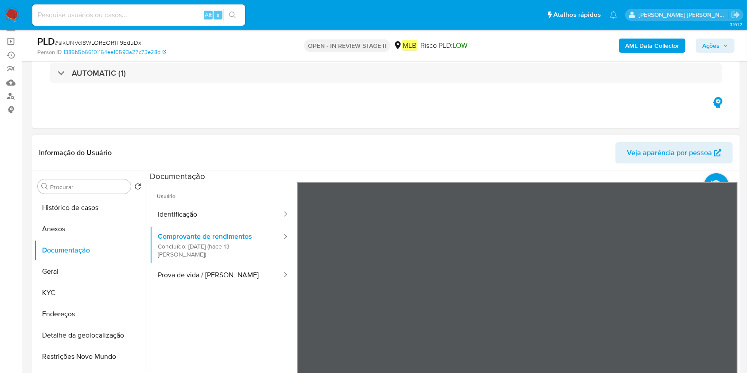
scroll to position [59, 0]
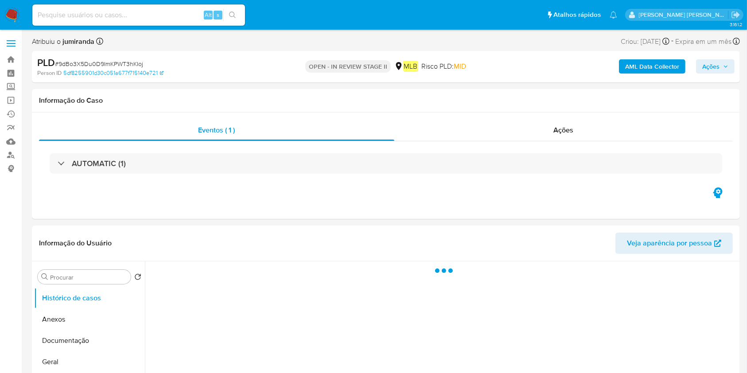
select select "10"
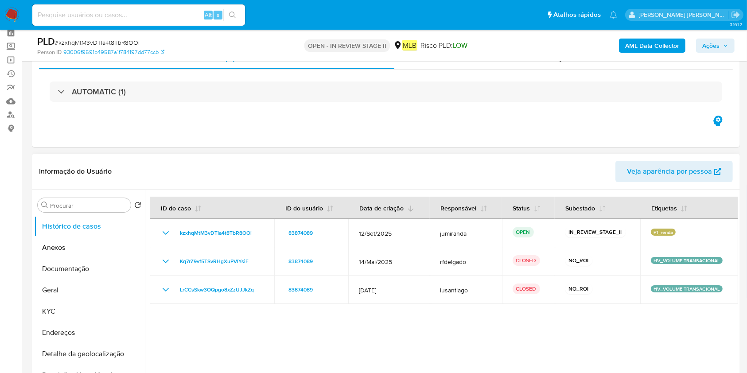
scroll to position [59, 0]
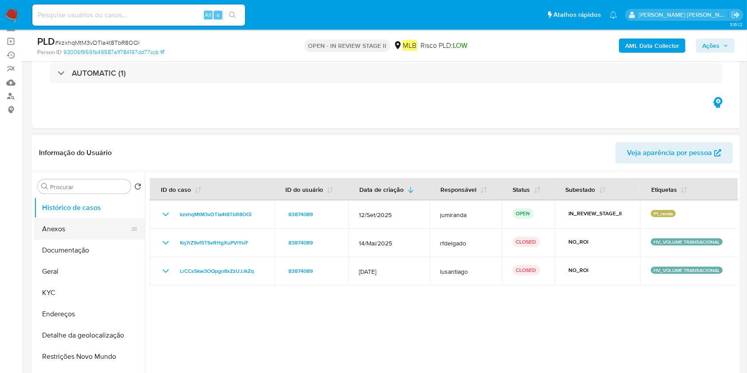
click at [90, 234] on button "Anexos" at bounding box center [86, 228] width 104 height 21
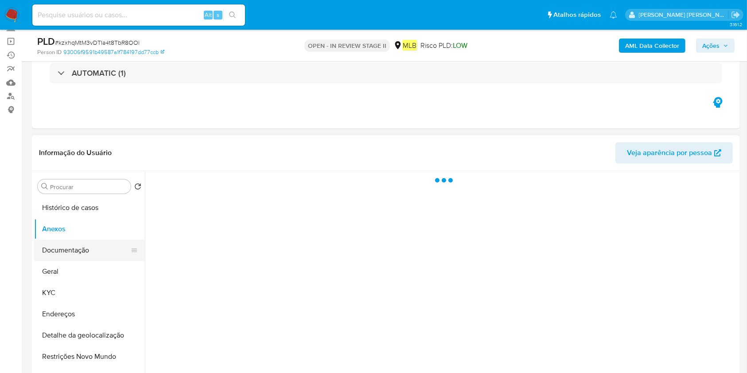
click at [90, 251] on button "Documentação" at bounding box center [86, 250] width 104 height 21
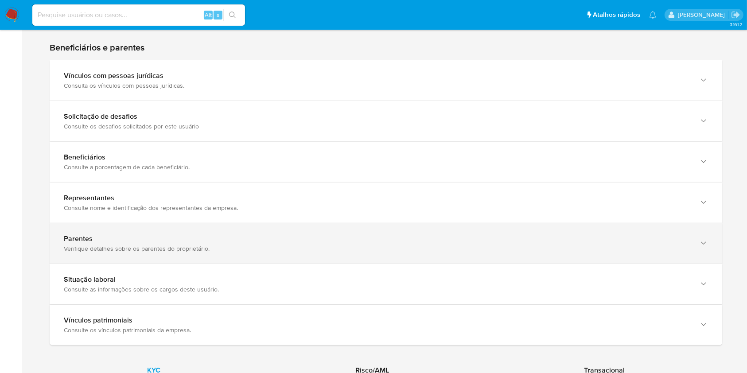
scroll to position [650, 0]
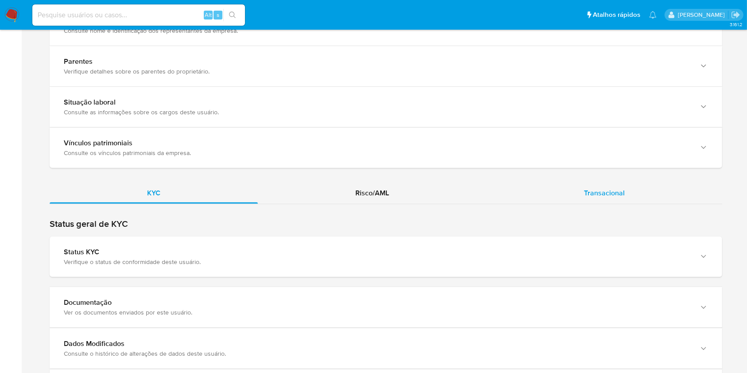
click at [633, 187] on div "Transacional" at bounding box center [605, 193] width 236 height 21
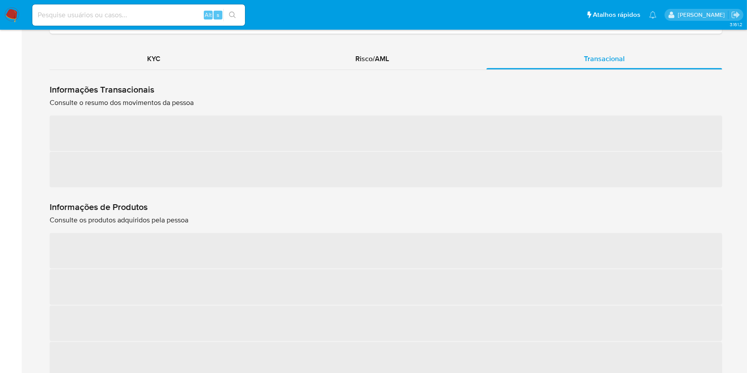
scroll to position [827, 0]
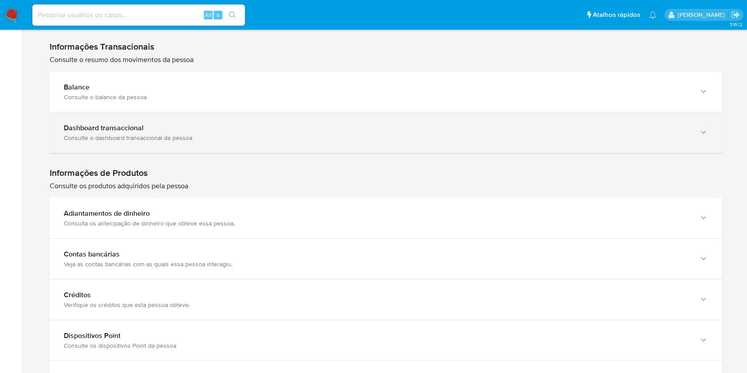
click at [212, 138] on div "Consulte o dashboard transaccional da pessoa" at bounding box center [377, 138] width 627 height 8
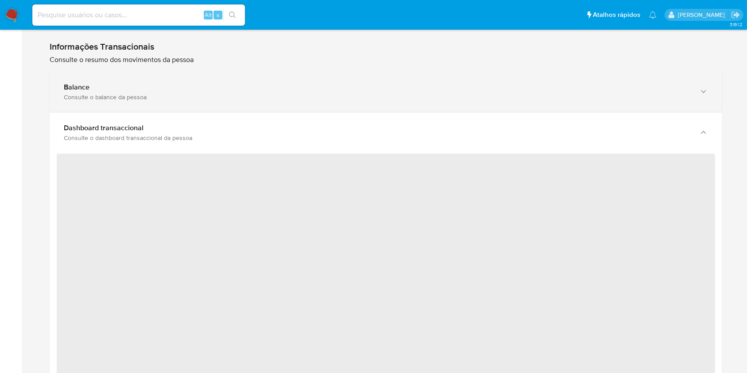
click at [229, 97] on div "Consulte o balance da pessoa" at bounding box center [377, 97] width 627 height 8
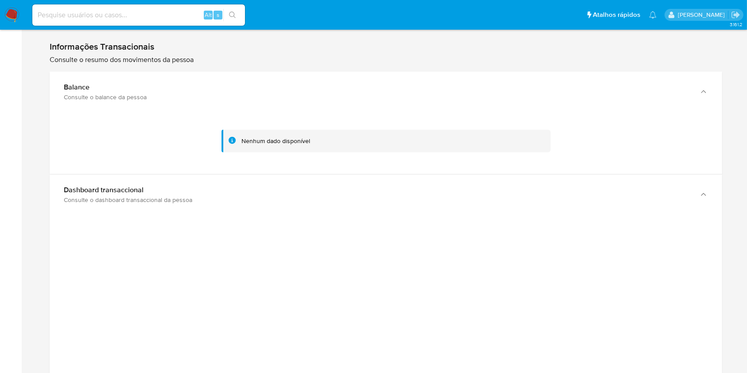
click at [186, 110] on div "Balance Consulte o balance da pessoa" at bounding box center [386, 92] width 673 height 40
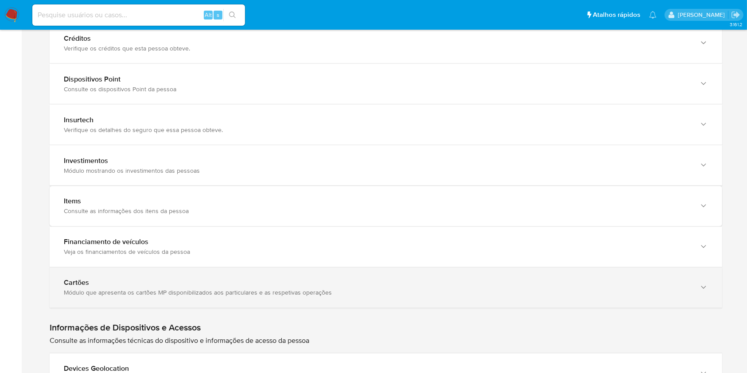
scroll to position [1418, 0]
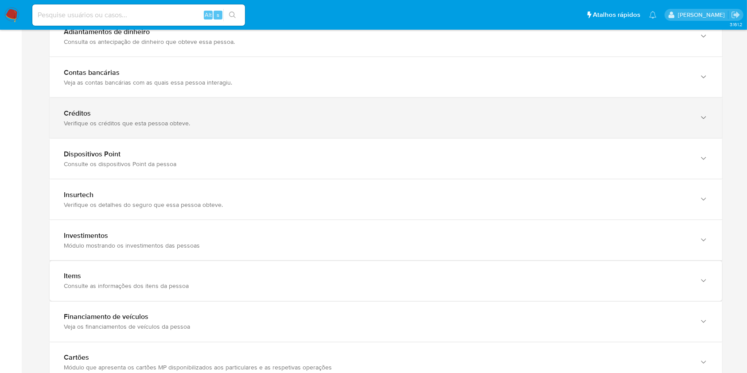
click at [290, 110] on div "Créditos" at bounding box center [377, 113] width 627 height 9
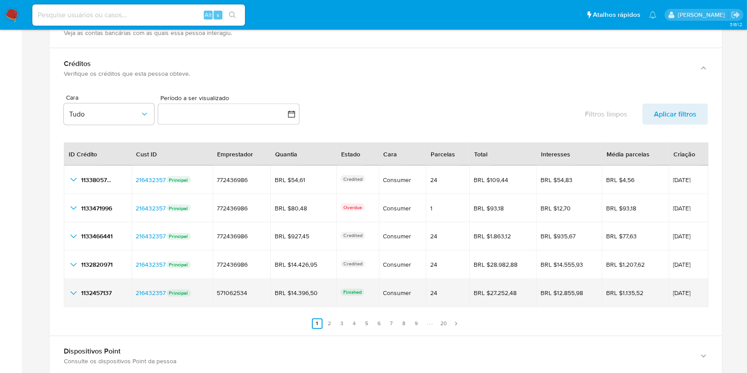
scroll to position [1536, 0]
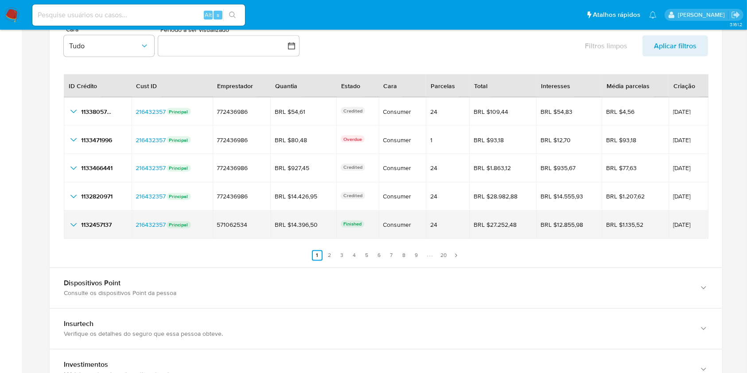
click at [74, 223] on icon "button_show_hidden_detail_by_id_4" at bounding box center [73, 225] width 11 height 11
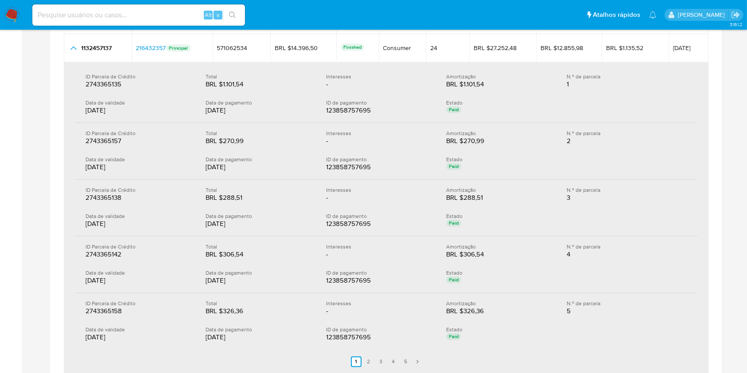
scroll to position [1831, 0]
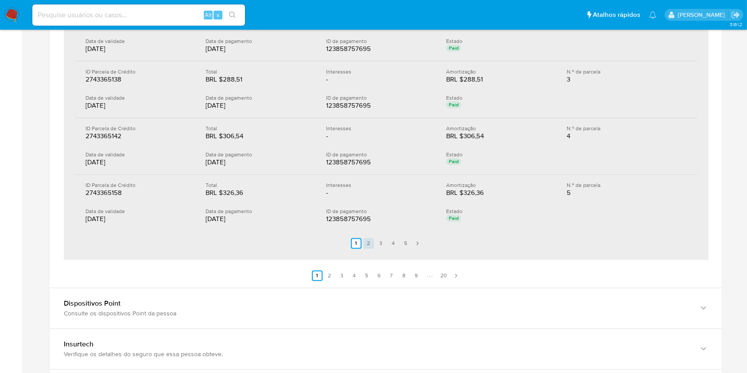
click at [370, 243] on link "2" at bounding box center [368, 243] width 11 height 11
click at [383, 238] on link "3" at bounding box center [386, 243] width 11 height 11
click at [395, 239] on link "4" at bounding box center [398, 243] width 11 height 11
click at [410, 240] on link "5" at bounding box center [411, 243] width 11 height 11
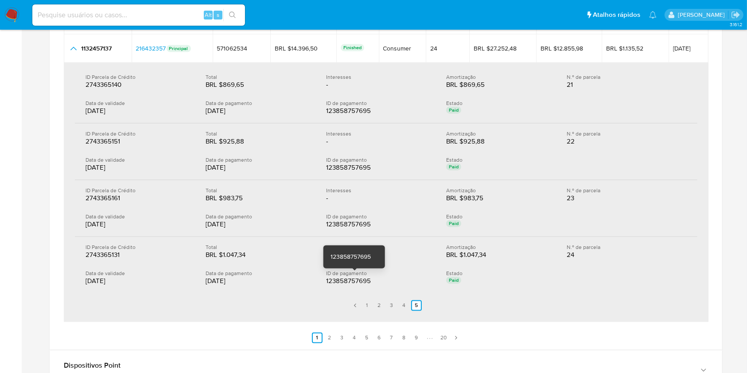
scroll to position [1713, 0]
click at [330, 332] on link "2" at bounding box center [329, 337] width 11 height 11
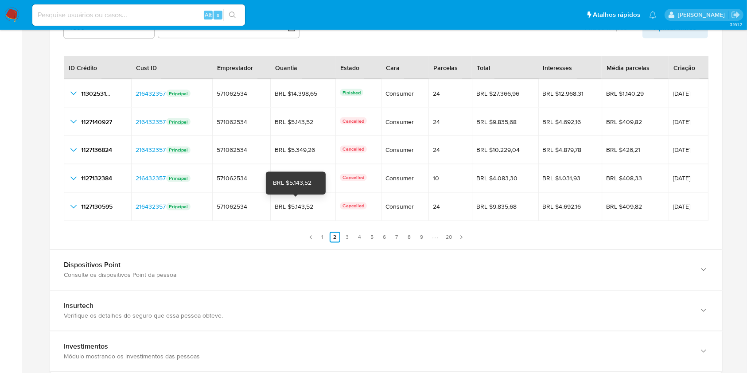
scroll to position [1536, 0]
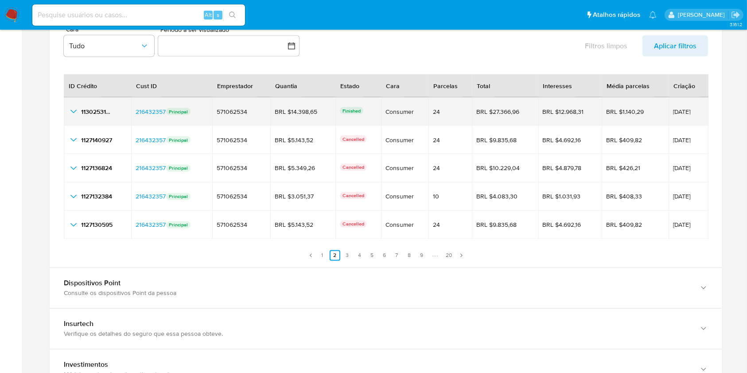
click at [75, 115] on icon "button_show_hidden_detail_by_id_0" at bounding box center [73, 111] width 11 height 11
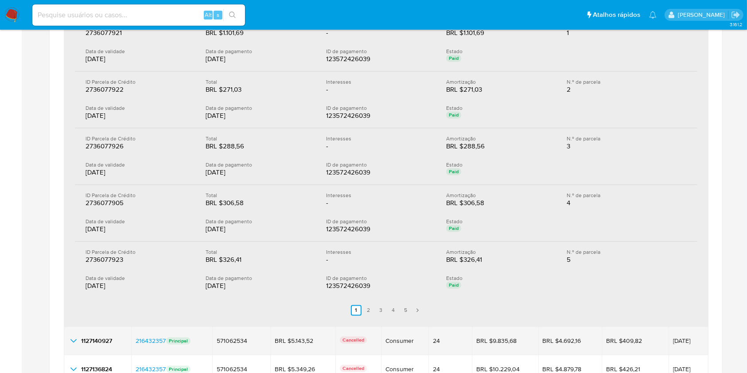
scroll to position [1713, 0]
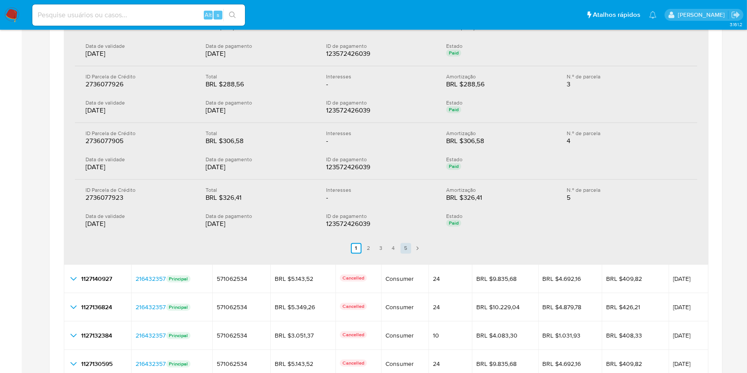
click at [409, 248] on link "5" at bounding box center [406, 248] width 11 height 11
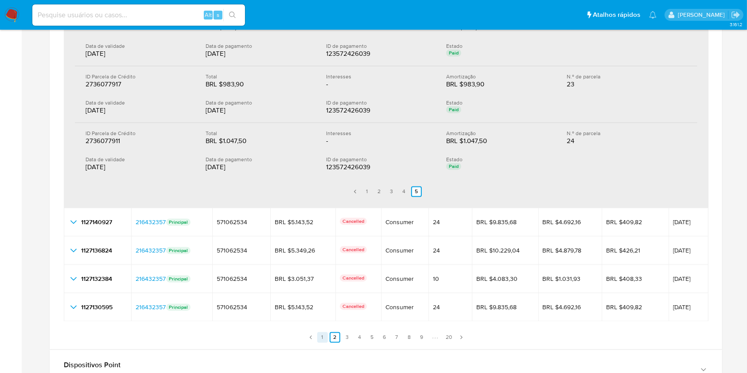
click at [321, 335] on link "1" at bounding box center [322, 337] width 11 height 11
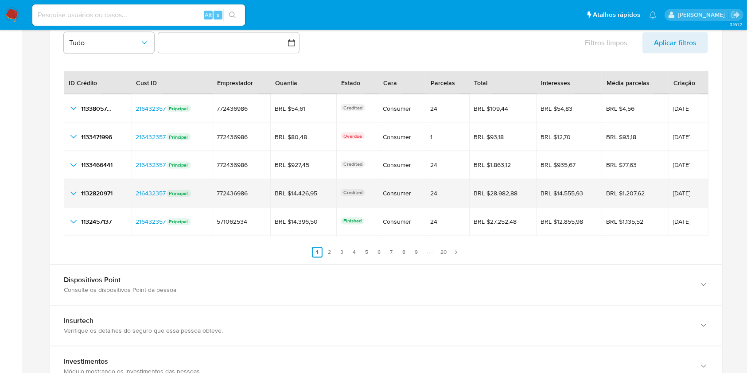
scroll to position [1477, 0]
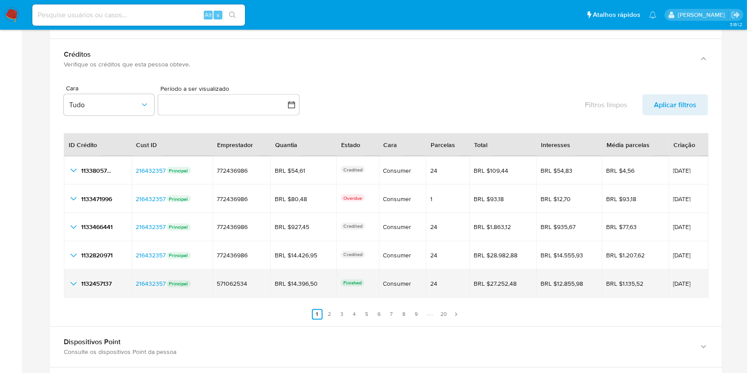
click at [74, 285] on icon "button_show_hidden_detail_by_id_4" at bounding box center [73, 284] width 11 height 11
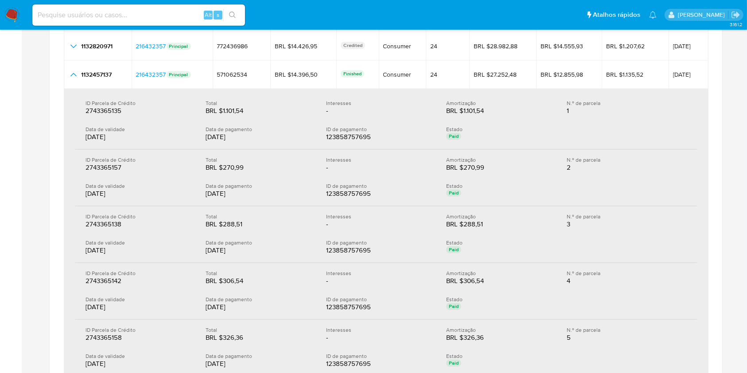
scroll to position [1772, 0]
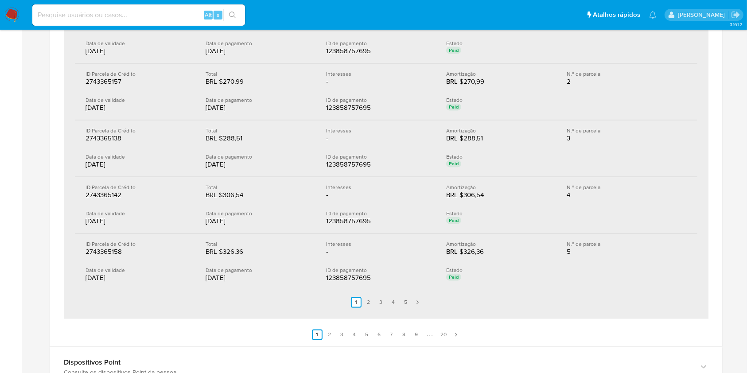
click at [369, 290] on ul "Anterior 1 2 3 4 5 Siguiente" at bounding box center [386, 302] width 623 height 25
click at [369, 305] on link "2" at bounding box center [368, 302] width 11 height 11
click at [384, 300] on link "3" at bounding box center [386, 302] width 11 height 11
click at [357, 303] on link "1" at bounding box center [361, 302] width 11 height 11
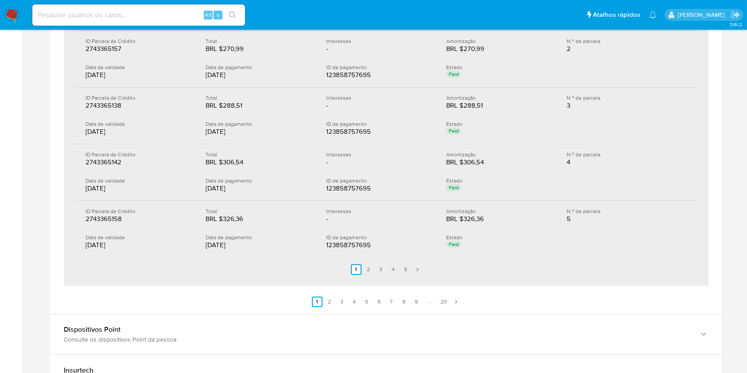
scroll to position [1831, 0]
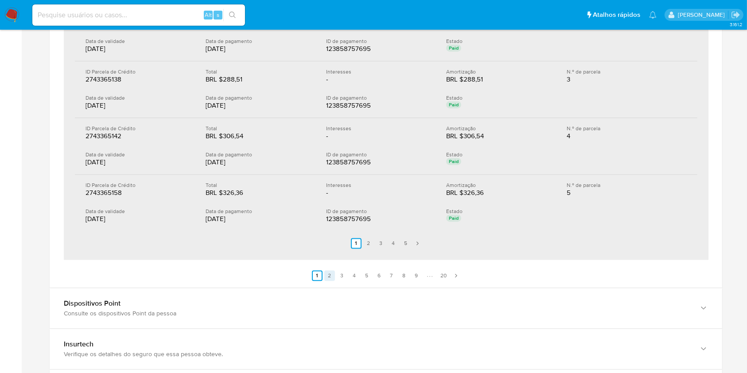
click at [332, 272] on link "2" at bounding box center [329, 275] width 11 height 11
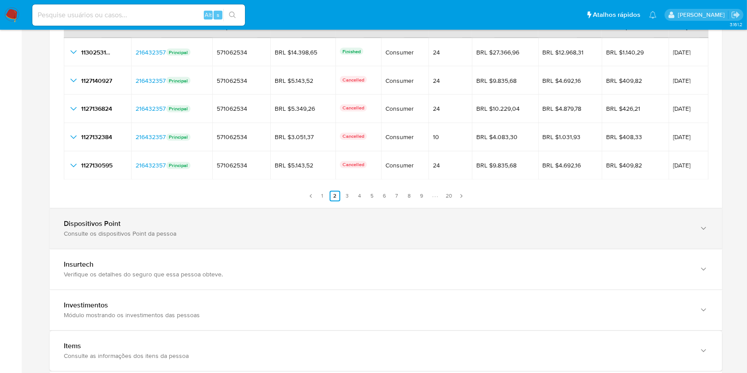
scroll to position [1536, 0]
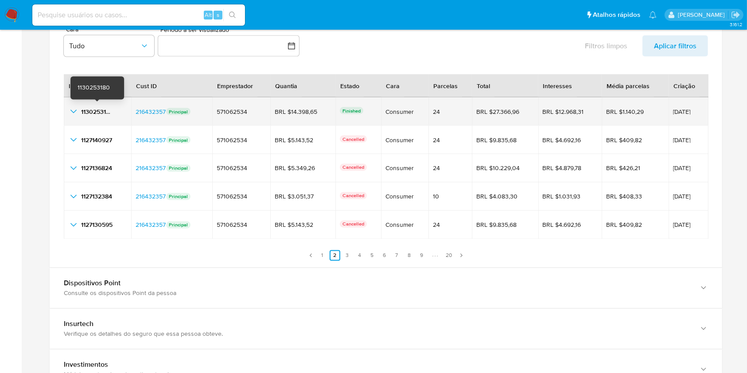
click at [100, 111] on span "1130253180" at bounding box center [97, 111] width 32 height 9
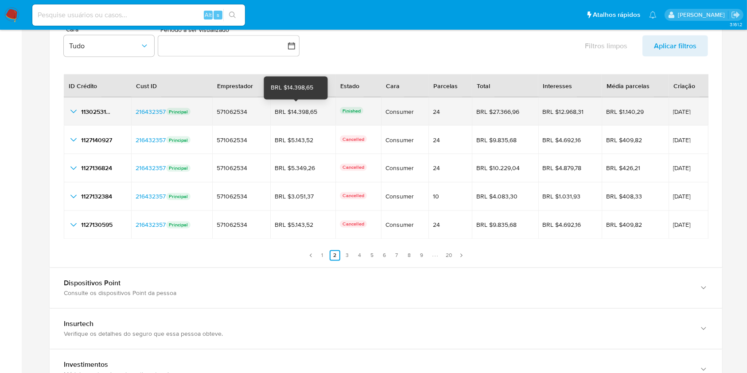
click at [302, 108] on div "BRL $14.398,65" at bounding box center [300, 112] width 50 height 8
click at [300, 96] on th "Quantia" at bounding box center [302, 85] width 65 height 23
drag, startPoint x: 319, startPoint y: 109, endPoint x: 287, endPoint y: 105, distance: 32.1
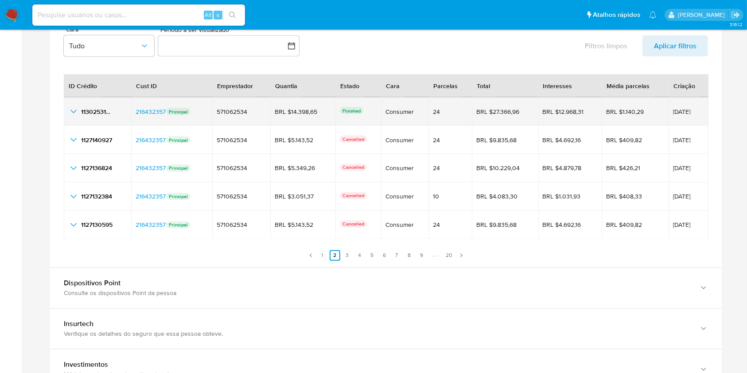
click at [287, 105] on td "BRL $14.398,65 BRL $14.398,65" at bounding box center [302, 111] width 65 height 28
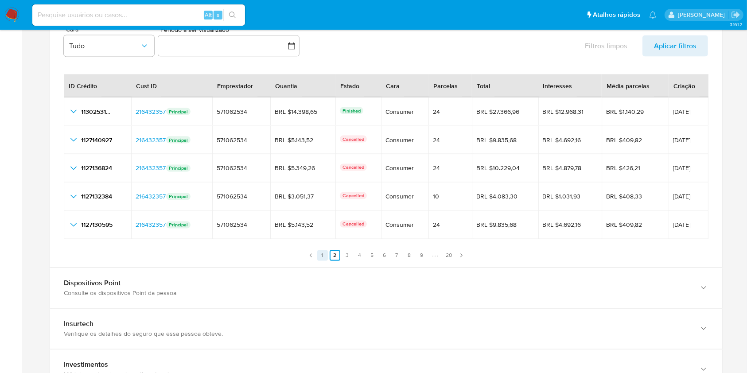
click at [322, 256] on link "1" at bounding box center [322, 255] width 11 height 11
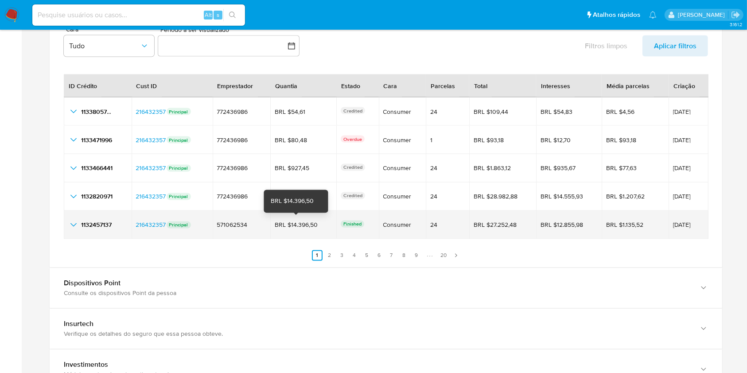
drag, startPoint x: 315, startPoint y: 226, endPoint x: 287, endPoint y: 224, distance: 27.5
click at [287, 224] on div "BRL $14.396,50" at bounding box center [300, 225] width 50 height 8
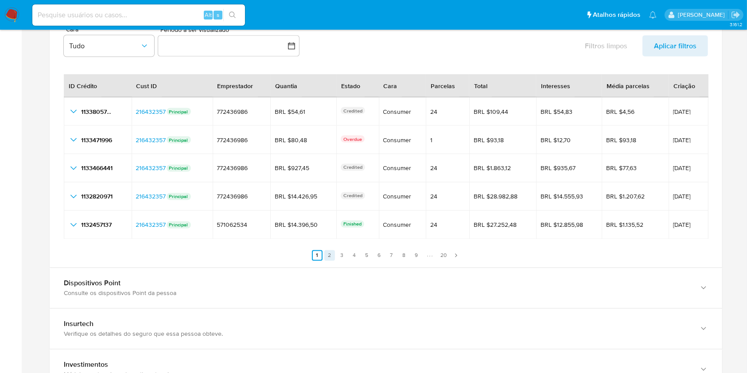
click at [331, 255] on link "2" at bounding box center [329, 255] width 11 height 11
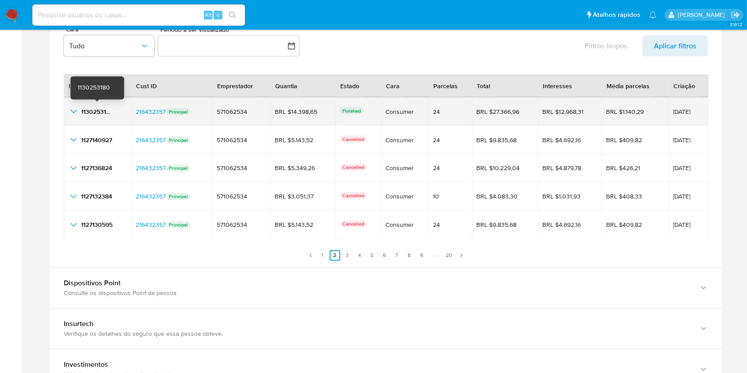
click at [100, 110] on span "1130253180" at bounding box center [97, 111] width 32 height 9
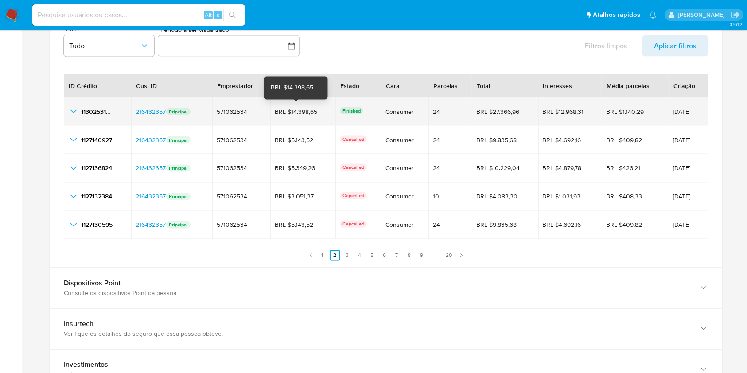
click at [302, 112] on div "BRL $14.398,65" at bounding box center [300, 112] width 50 height 8
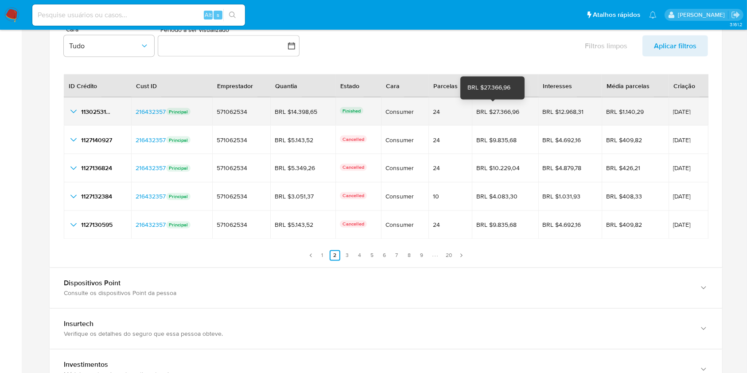
click at [498, 108] on div "BRL $27.366,96" at bounding box center [501, 112] width 50 height 8
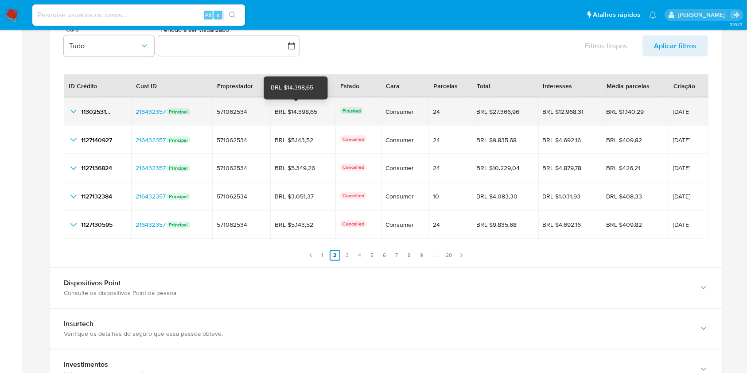
click at [292, 111] on div "BRL $14.398,65" at bounding box center [300, 112] width 50 height 8
click at [433, 111] on div "24" at bounding box center [450, 112] width 35 height 8
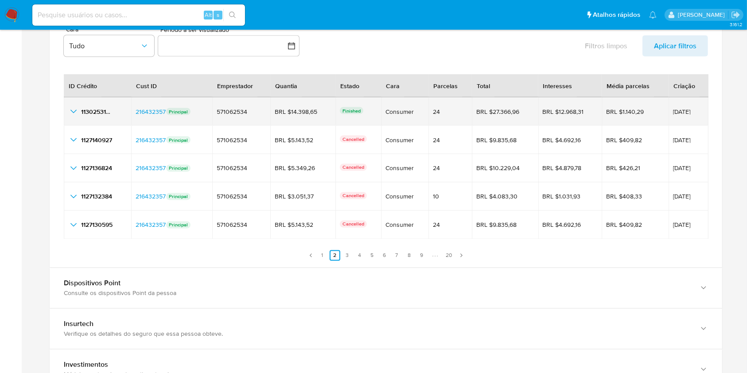
click at [433, 111] on div "24" at bounding box center [450, 112] width 35 height 8
click at [74, 109] on icon "button_show_hidden_detail_by_id_0" at bounding box center [73, 111] width 11 height 11
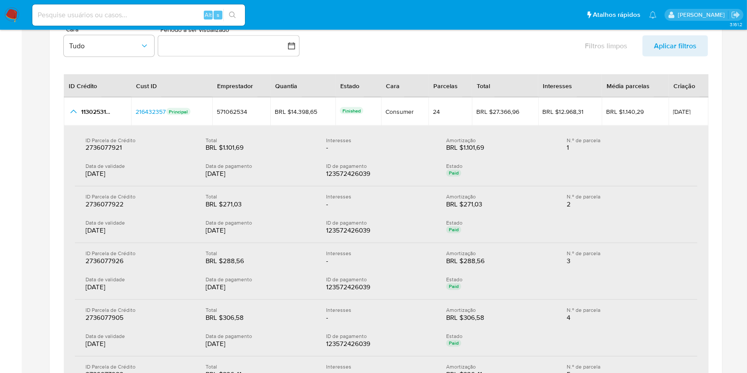
click at [96, 170] on div "29/08/2025" at bounding box center [139, 174] width 106 height 9
click at [497, 206] on div "BRL $271,03" at bounding box center [474, 204] width 57 height 9
drag, startPoint x: 497, startPoint y: 315, endPoint x: 458, endPoint y: 318, distance: 39.1
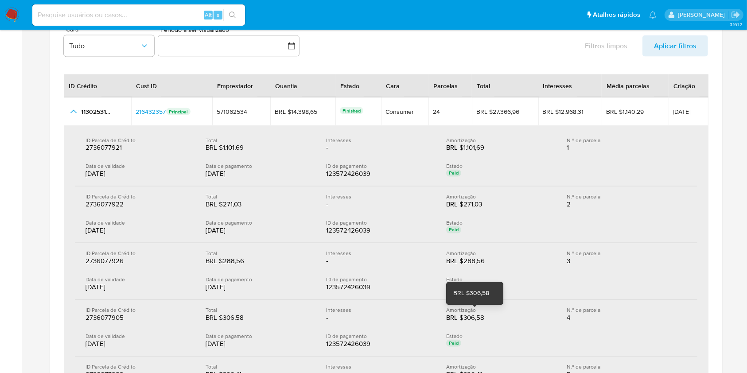
click at [458, 318] on div "BRL $306,58" at bounding box center [474, 318] width 57 height 9
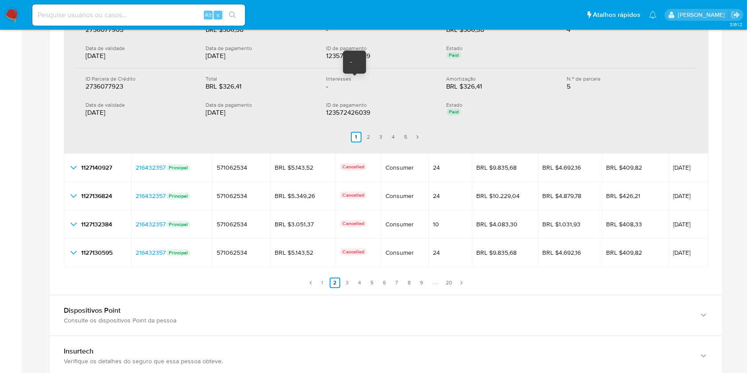
scroll to position [1890, 0]
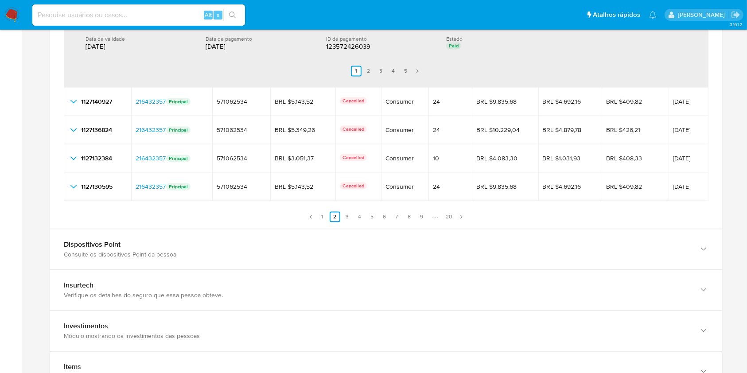
click at [325, 216] on link "1" at bounding box center [322, 216] width 11 height 11
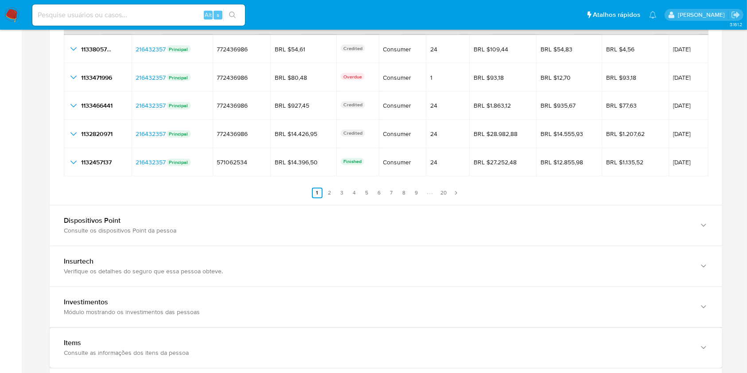
scroll to position [1505, 0]
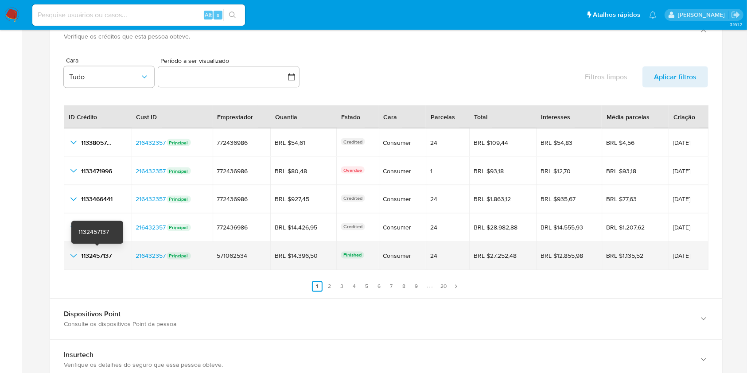
click at [104, 253] on span "1132457137" at bounding box center [96, 256] width 31 height 9
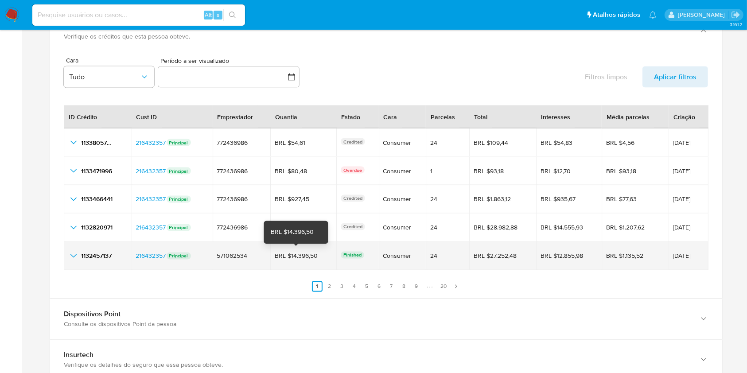
click at [306, 255] on div "BRL $14.396,50" at bounding box center [300, 256] width 50 height 8
click at [430, 254] on div "24" at bounding box center [447, 256] width 35 height 8
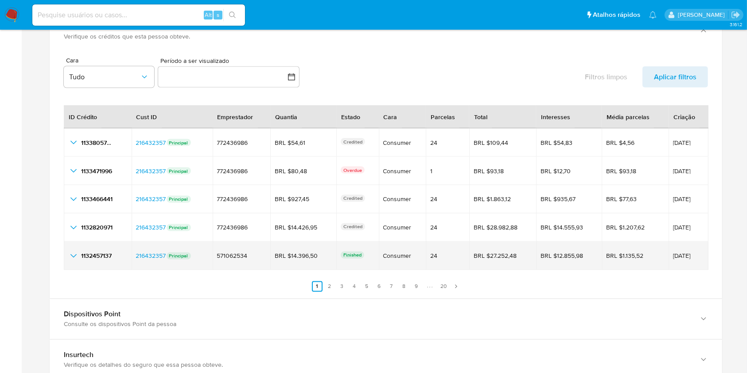
click at [430, 254] on div "24" at bounding box center [447, 256] width 35 height 8
click at [673, 257] on span "31/08/2025" at bounding box center [688, 256] width 31 height 6
click at [78, 253] on icon "button_show_hidden_detail_by_id_4" at bounding box center [73, 256] width 11 height 11
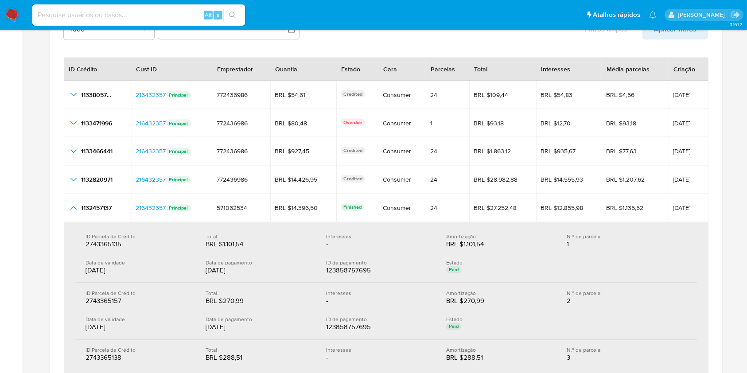
scroll to position [1623, 0]
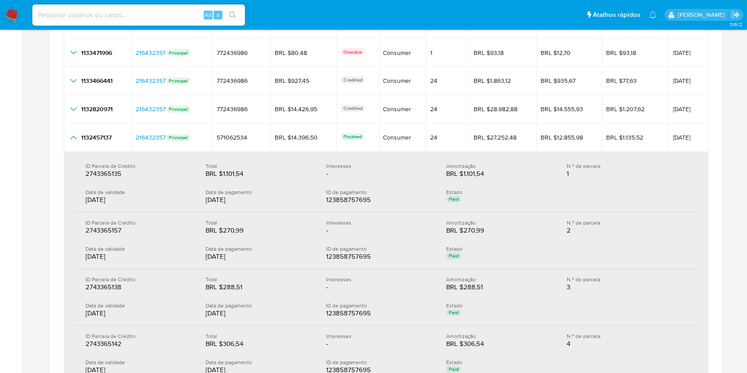
click at [292, 281] on div "Total" at bounding box center [259, 279] width 106 height 7
click at [99, 249] on div "Data de validade" at bounding box center [139, 249] width 106 height 7
click at [103, 256] on div "31/08/2025" at bounding box center [139, 257] width 106 height 9
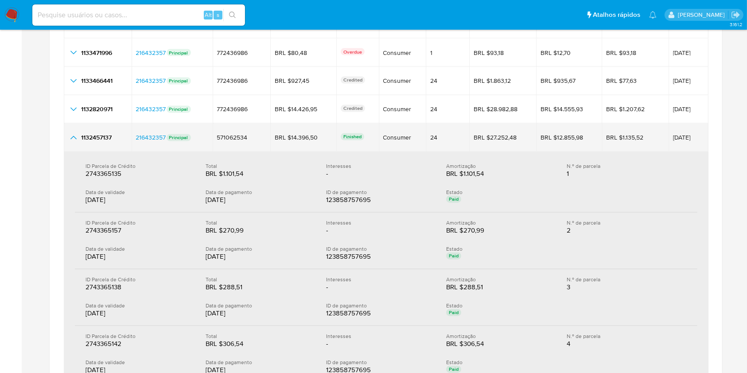
click at [684, 126] on td "31/08/2025" at bounding box center [689, 138] width 40 height 28
click at [679, 137] on span "31/08/2025" at bounding box center [688, 138] width 31 height 6
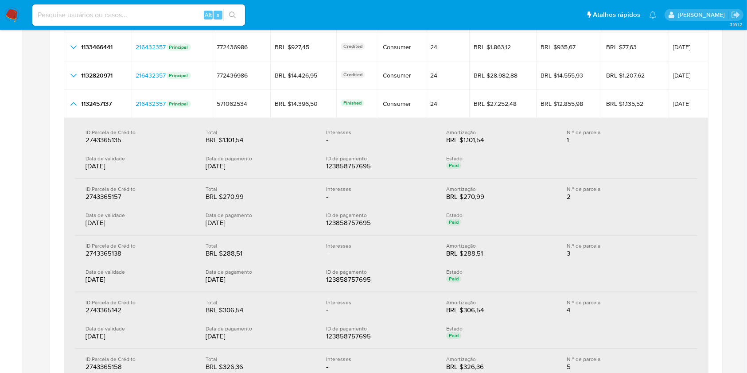
scroll to position [1682, 0]
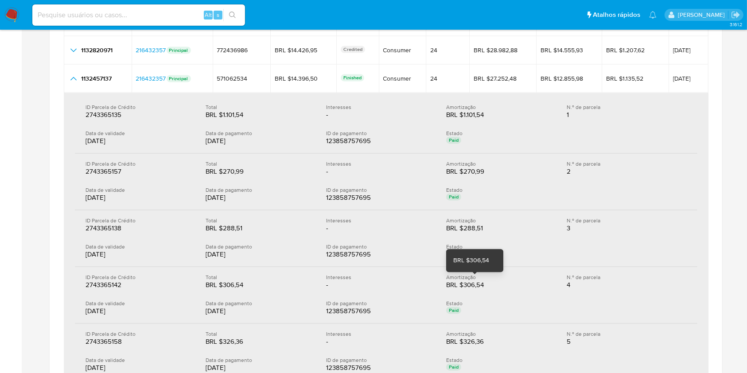
drag, startPoint x: 499, startPoint y: 281, endPoint x: 459, endPoint y: 283, distance: 40.4
click at [459, 283] on div "BRL $306,54" at bounding box center [474, 285] width 57 height 9
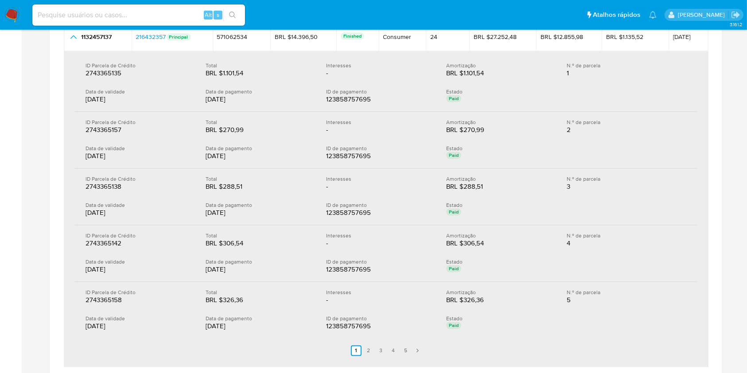
scroll to position [1741, 0]
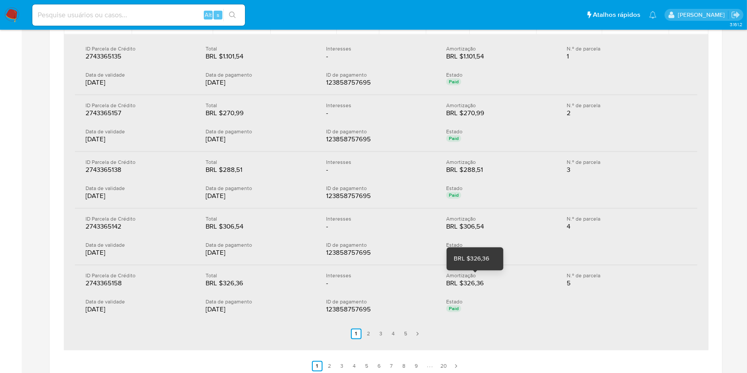
click at [499, 281] on div "BRL $326,36" at bounding box center [474, 283] width 57 height 9
click at [482, 284] on div "BRL $326,36" at bounding box center [474, 283] width 57 height 9
click at [485, 282] on div "BRL $326,36" at bounding box center [474, 283] width 57 height 9
click at [474, 283] on div "BRL $326,36" at bounding box center [474, 283] width 57 height 9
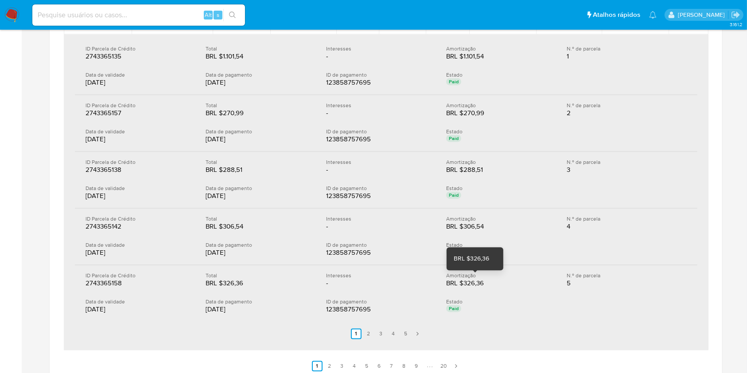
click at [474, 283] on div "BRL $326,36" at bounding box center [474, 283] width 57 height 9
click at [477, 279] on div "BRL $326,36" at bounding box center [474, 283] width 57 height 9
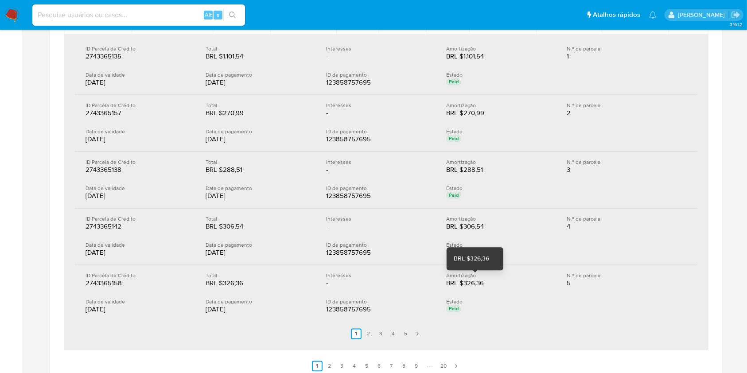
click at [478, 285] on div "BRL $326,36" at bounding box center [474, 283] width 57 height 9
drag, startPoint x: 490, startPoint y: 283, endPoint x: 461, endPoint y: 281, distance: 29.3
click at [461, 281] on div "BRL $326,36" at bounding box center [474, 283] width 57 height 9
click at [344, 363] on link "3" at bounding box center [342, 366] width 11 height 11
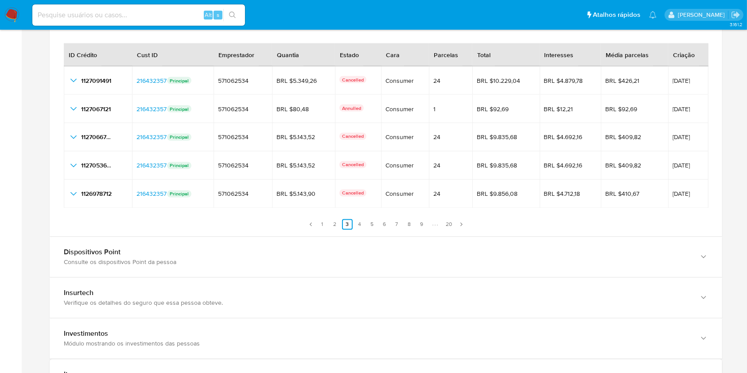
scroll to position [1564, 0]
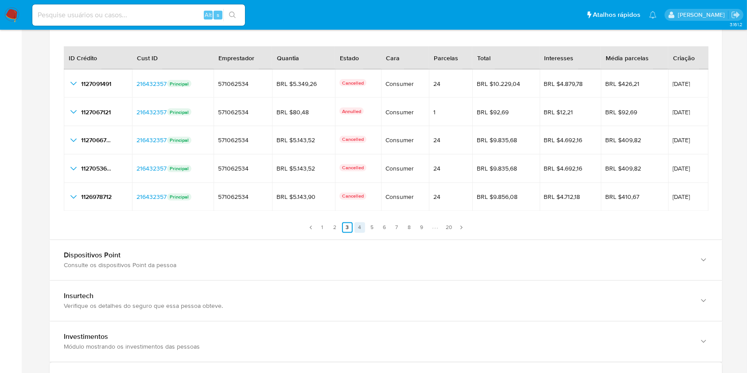
click at [356, 224] on link "4" at bounding box center [359, 227] width 11 height 11
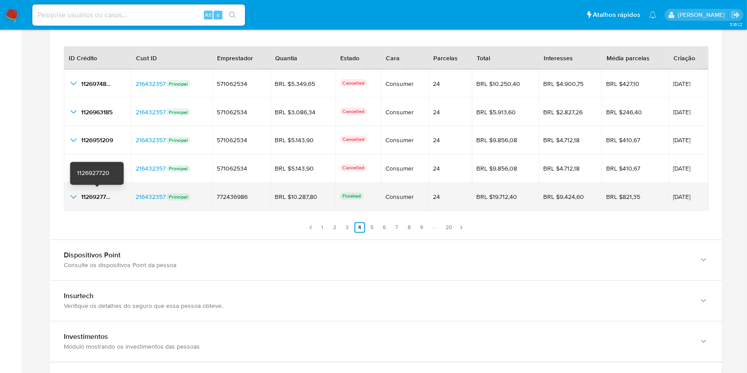
click at [101, 198] on span "1126927720" at bounding box center [97, 197] width 32 height 9
click at [90, 197] on span "1126927720" at bounding box center [97, 197] width 32 height 9
click at [675, 197] on span "25/08/2025" at bounding box center [688, 197] width 31 height 6
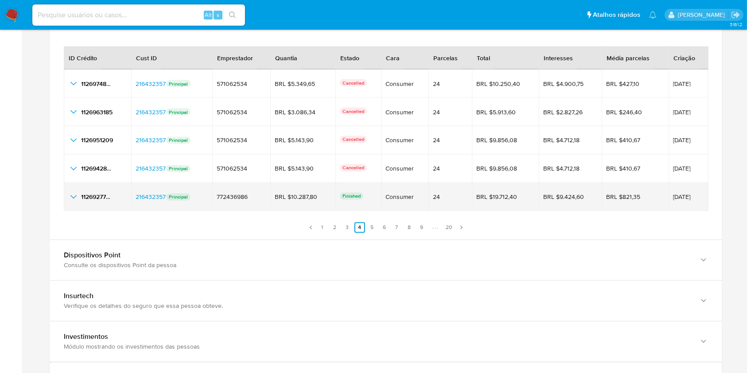
click at [675, 197] on span "25/08/2025" at bounding box center [688, 197] width 31 height 6
click at [301, 196] on div "BRL $10.287,80" at bounding box center [300, 197] width 50 height 8
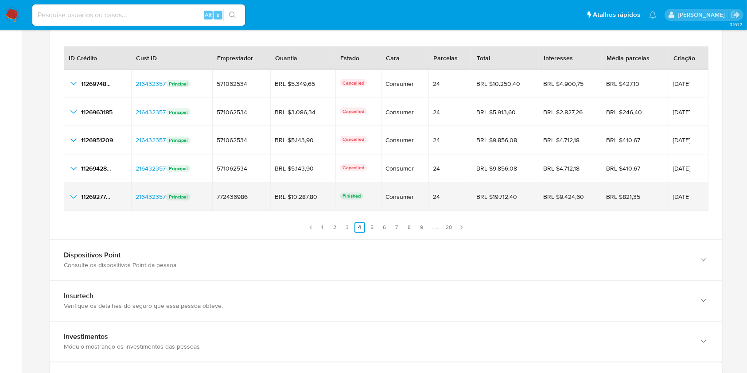
click at [433, 197] on div "24" at bounding box center [450, 197] width 35 height 8
click at [71, 196] on icon "button_show_hidden_detail_by_id_4" at bounding box center [73, 197] width 11 height 11
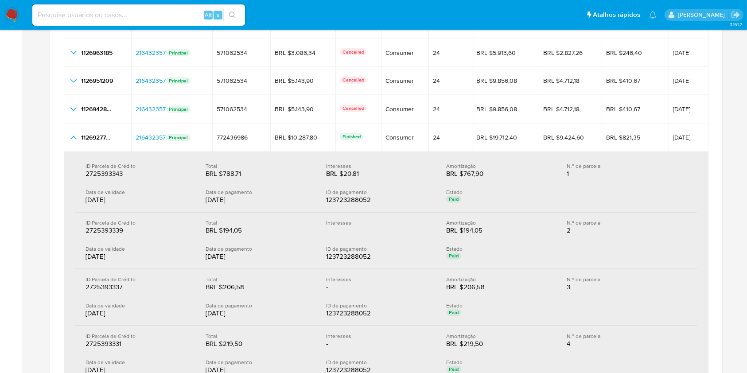
scroll to position [1741, 0]
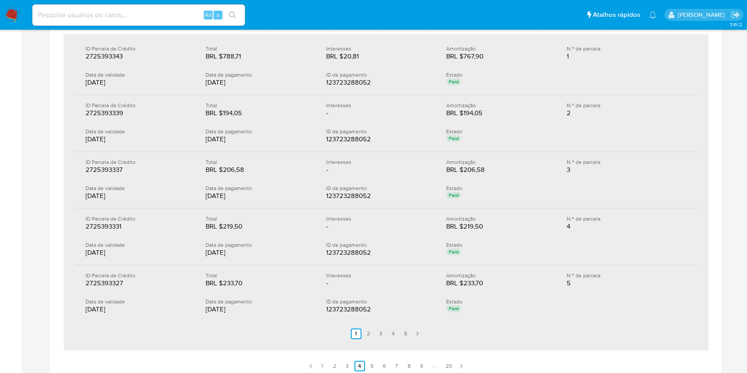
click at [103, 251] on div "26/08/2025" at bounding box center [139, 252] width 106 height 9
click at [104, 251] on div "26/08/2025" at bounding box center [139, 252] width 106 height 9
click at [374, 366] on link "5" at bounding box center [372, 366] width 11 height 11
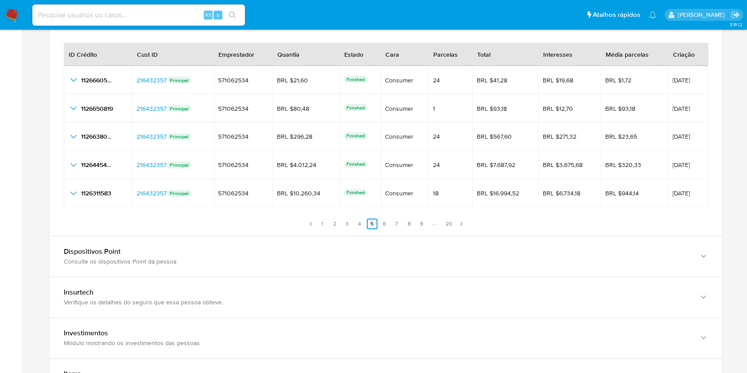
scroll to position [1564, 0]
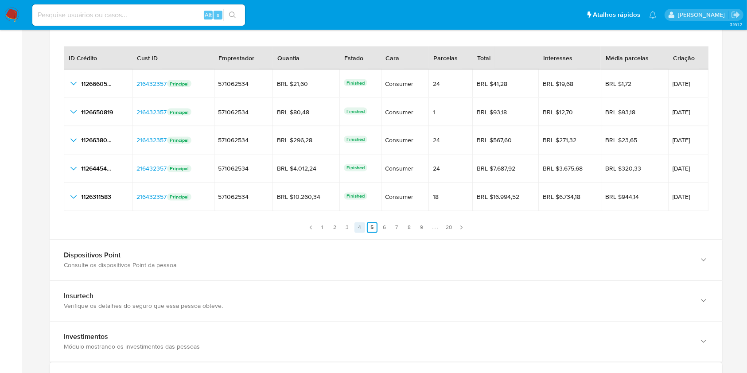
click at [365, 226] on link "4" at bounding box center [359, 227] width 11 height 11
click at [379, 225] on link "6" at bounding box center [384, 227] width 11 height 11
click at [370, 225] on link "5" at bounding box center [372, 227] width 11 height 11
click at [361, 224] on link "4" at bounding box center [359, 227] width 11 height 11
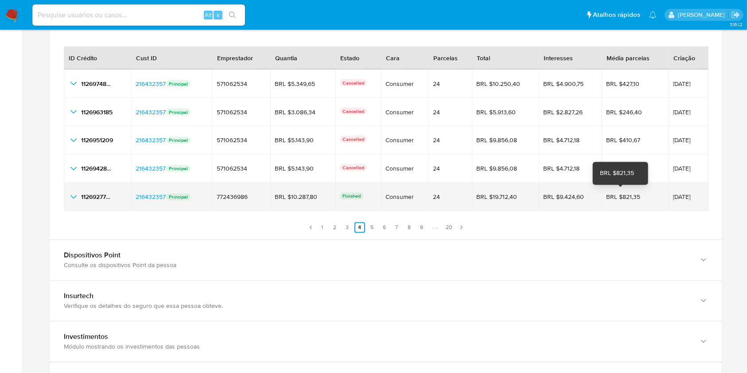
click at [611, 199] on div "BRL $821,35" at bounding box center [631, 197] width 50 height 8
click at [616, 198] on div "BRL $821,35" at bounding box center [631, 197] width 50 height 8
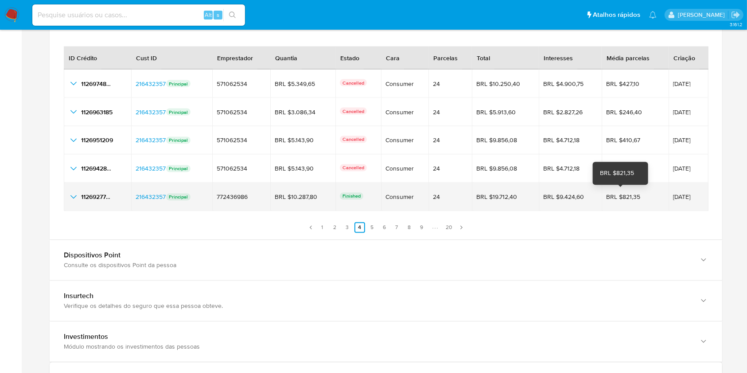
click at [616, 196] on div "BRL $821,35" at bounding box center [631, 197] width 50 height 8
click at [622, 194] on div "BRL $821,35" at bounding box center [631, 197] width 50 height 8
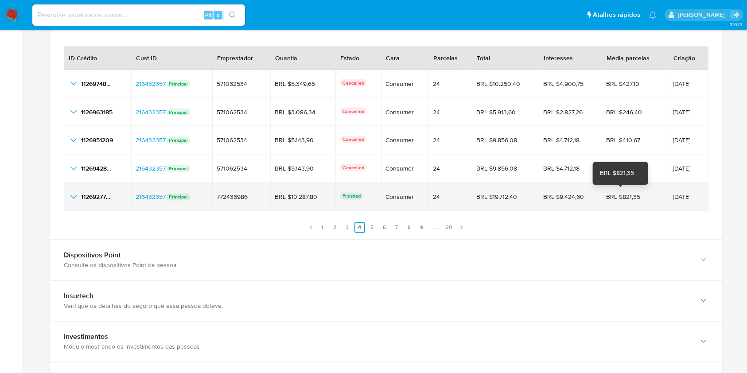
click at [622, 194] on div "BRL $821,35" at bounding box center [631, 197] width 50 height 8
drag, startPoint x: 631, startPoint y: 196, endPoint x: 591, endPoint y: 191, distance: 40.1
click at [602, 191] on td "BRL $821,35 BRL $821,35" at bounding box center [635, 197] width 67 height 28
click at [623, 195] on div "BRL $821,35" at bounding box center [631, 197] width 50 height 8
click at [623, 194] on div "BRL $821,35" at bounding box center [631, 197] width 50 height 8
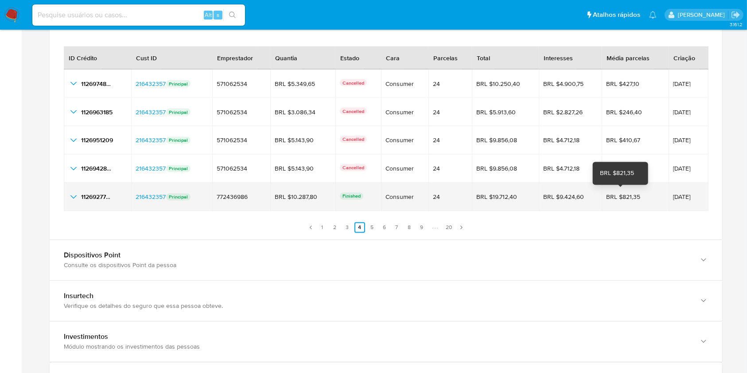
click at [623, 194] on div "BRL $821,35" at bounding box center [631, 197] width 50 height 8
drag, startPoint x: 631, startPoint y: 198, endPoint x: 610, endPoint y: 197, distance: 21.7
click at [610, 197] on div "BRL $821,35" at bounding box center [631, 197] width 50 height 8
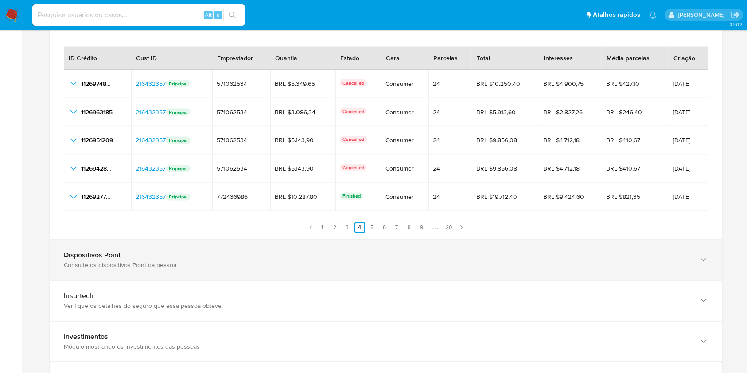
drag, startPoint x: 371, startPoint y: 225, endPoint x: 351, endPoint y: 243, distance: 26.7
click at [371, 225] on link "5" at bounding box center [372, 227] width 11 height 11
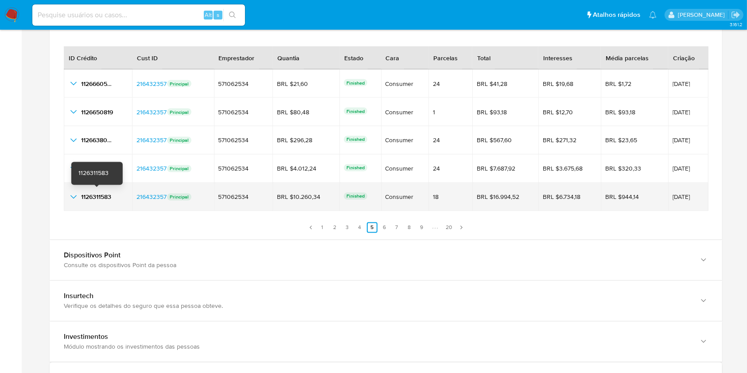
click at [101, 199] on span "1126311583" at bounding box center [96, 197] width 30 height 9
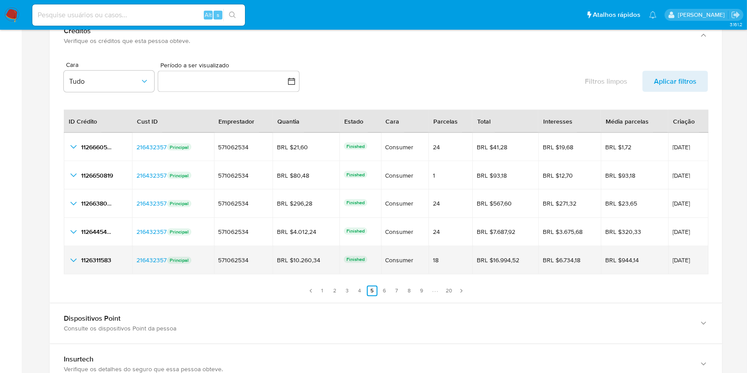
scroll to position [1505, 0]
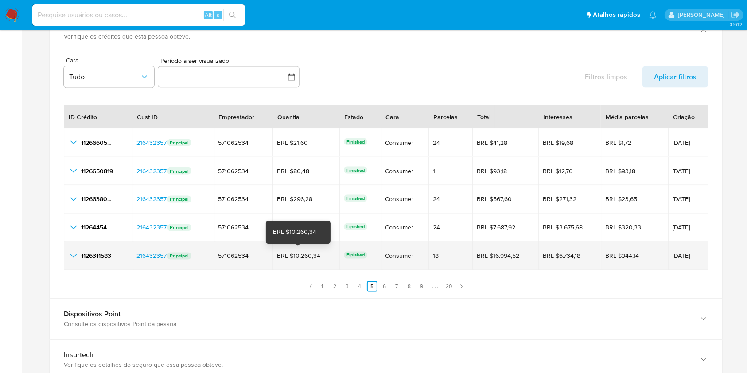
click at [310, 255] on div "BRL $10.260,34" at bounding box center [302, 256] width 50 height 8
click at [679, 256] on span "25/08/2025" at bounding box center [688, 256] width 31 height 6
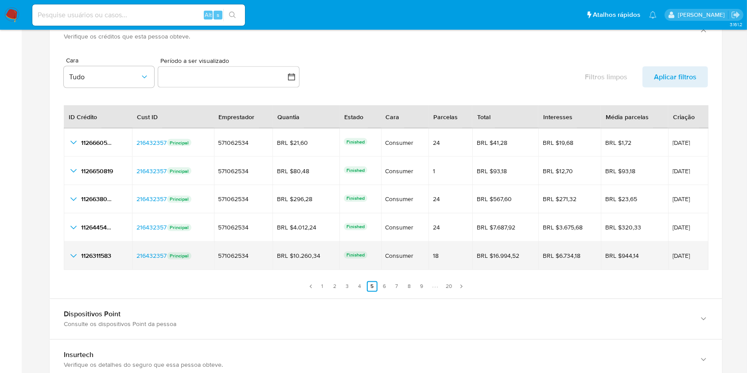
click at [679, 256] on span "25/08/2025" at bounding box center [688, 256] width 31 height 6
click at [297, 253] on div "BRL $10.260,34" at bounding box center [302, 256] width 50 height 8
click at [64, 253] on td "1126311583 1126311583" at bounding box center [98, 256] width 68 height 28
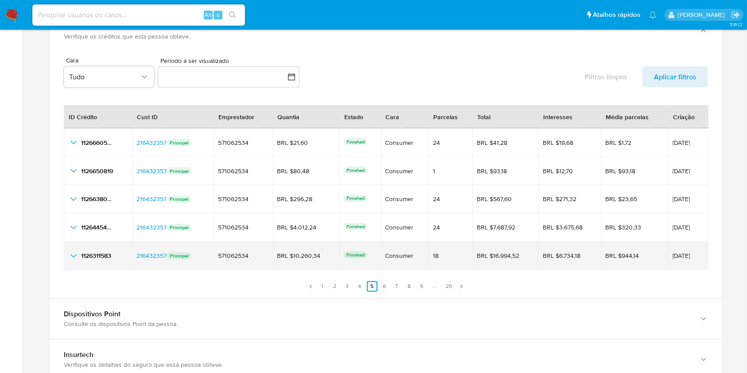
click at [74, 251] on icon "button_show_hidden_detail_by_id_4" at bounding box center [73, 256] width 11 height 11
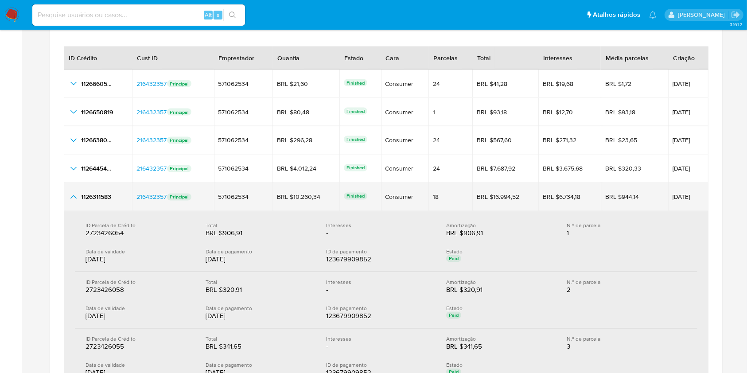
scroll to position [1623, 0]
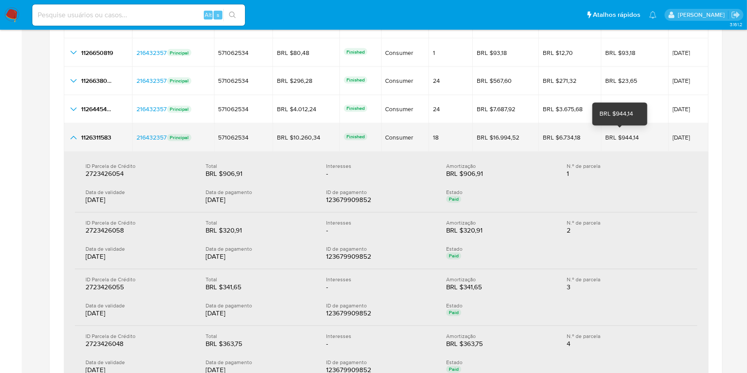
drag, startPoint x: 630, startPoint y: 132, endPoint x: 611, endPoint y: 136, distance: 19.8
click at [611, 136] on div "BRL $944,14" at bounding box center [630, 138] width 50 height 8
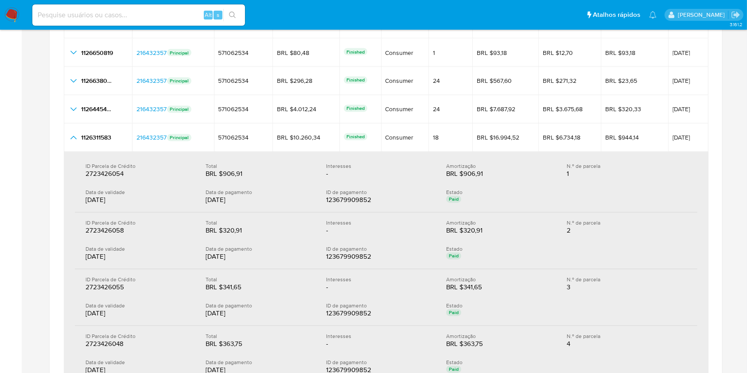
click at [101, 200] on div "25/08/2025" at bounding box center [139, 200] width 106 height 9
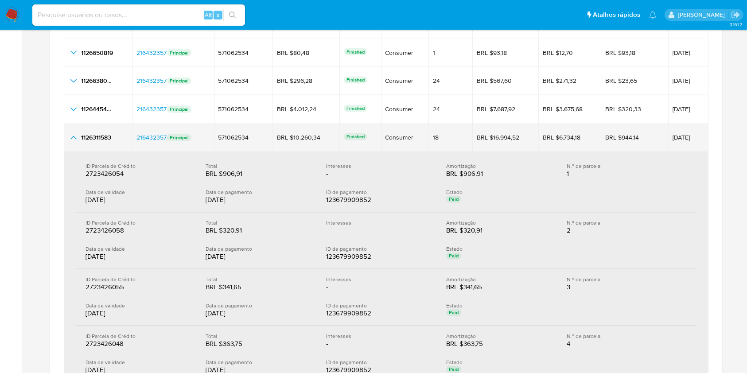
click at [683, 135] on span "25/08/2025" at bounding box center [688, 138] width 31 height 6
drag, startPoint x: 622, startPoint y: 136, endPoint x: 637, endPoint y: 136, distance: 15.1
click at [632, 137] on div "BRL $944,14" at bounding box center [630, 138] width 50 height 8
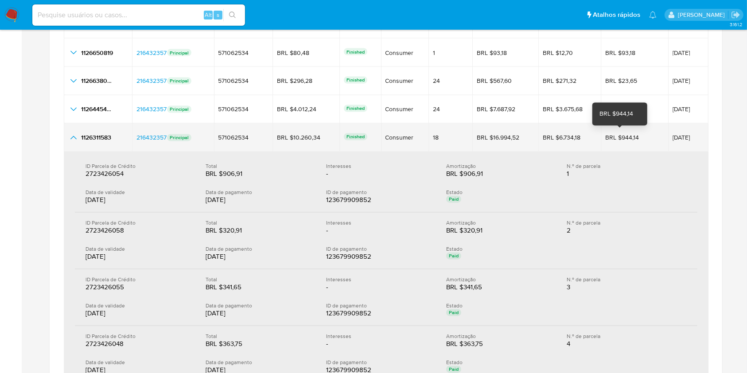
drag, startPoint x: 638, startPoint y: 135, endPoint x: 612, endPoint y: 134, distance: 26.2
click at [612, 134] on div "BRL $944,14" at bounding box center [630, 138] width 50 height 8
click at [80, 136] on div "1126311583 1126311583" at bounding box center [97, 137] width 59 height 11
click at [74, 136] on icon "button_show_hidden_detail_by_id_4" at bounding box center [73, 137] width 11 height 11
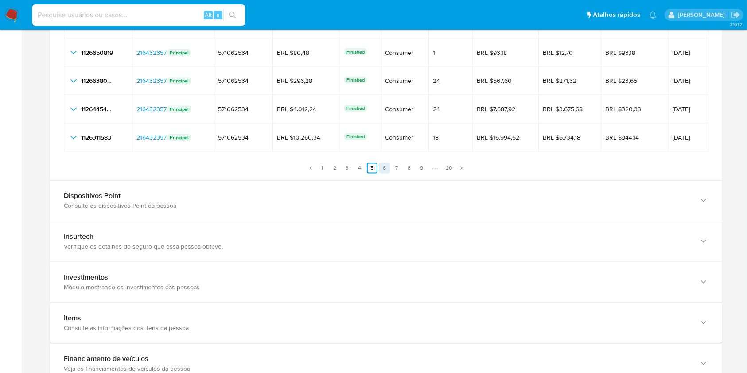
click at [388, 167] on link "6" at bounding box center [384, 168] width 11 height 11
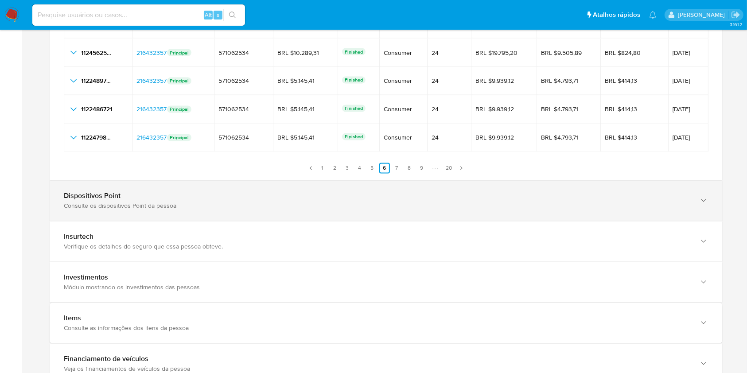
scroll to position [1564, 0]
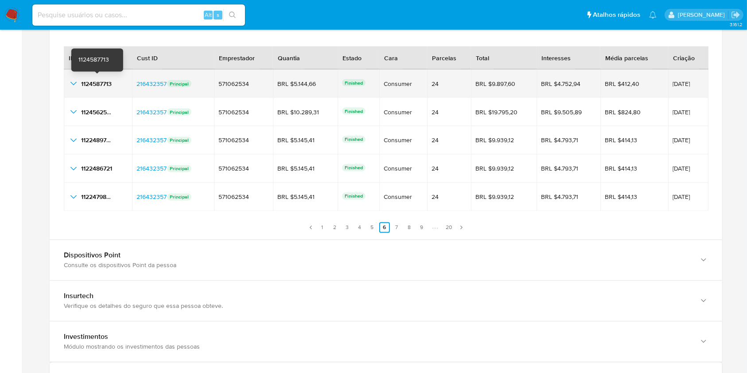
click at [96, 79] on span "1124587713" at bounding box center [96, 83] width 31 height 9
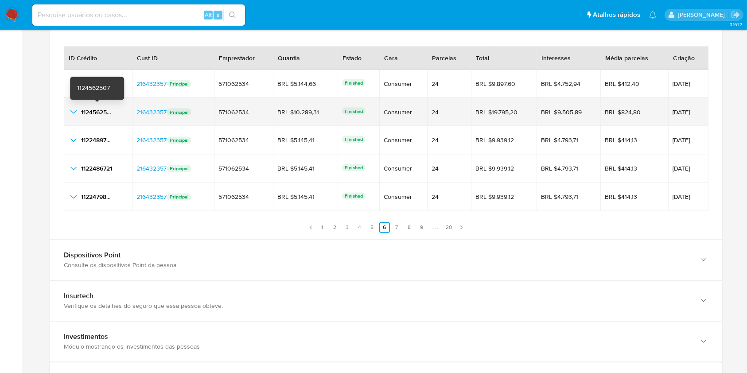
click at [103, 114] on span "1124562507" at bounding box center [97, 112] width 33 height 9
click at [98, 110] on span "1124562507" at bounding box center [97, 112] width 33 height 9
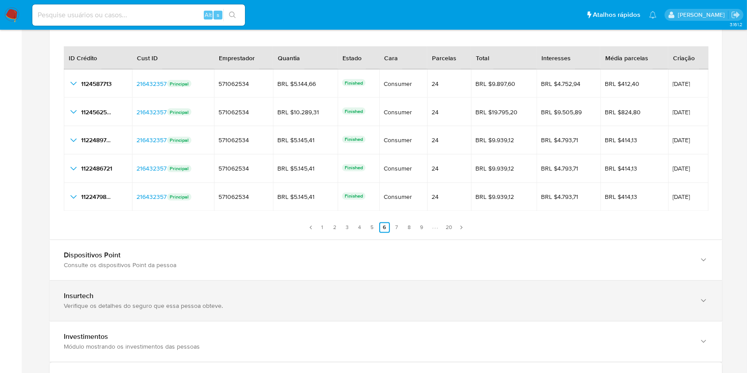
click at [640, 282] on div "Insurtech Verifique os detalhes do seguro que essa pessoa obteve." at bounding box center [386, 301] width 673 height 40
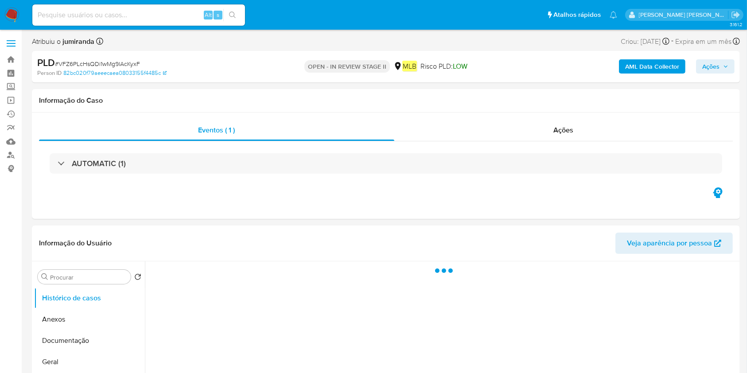
select select "10"
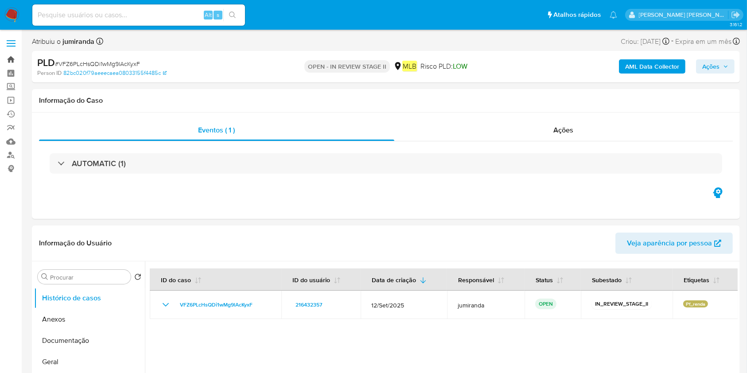
click at [12, 55] on link "Bandeja" at bounding box center [52, 60] width 105 height 14
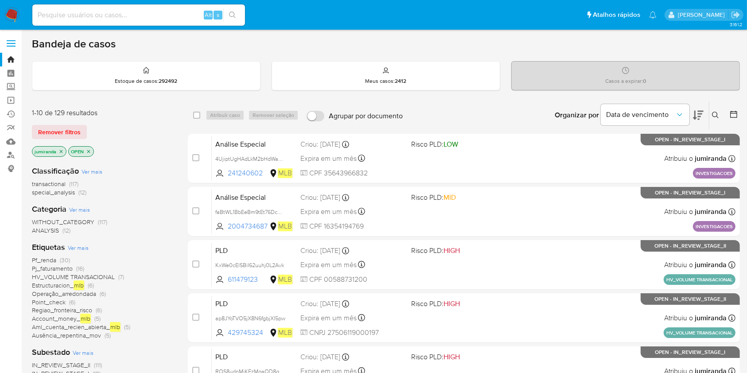
drag, startPoint x: 61, startPoint y: 147, endPoint x: 59, endPoint y: 152, distance: 5.2
click at [59, 152] on p "jumiranda" at bounding box center [49, 152] width 34 height 10
click at [60, 151] on icon "close-filter" at bounding box center [61, 151] width 3 height 3
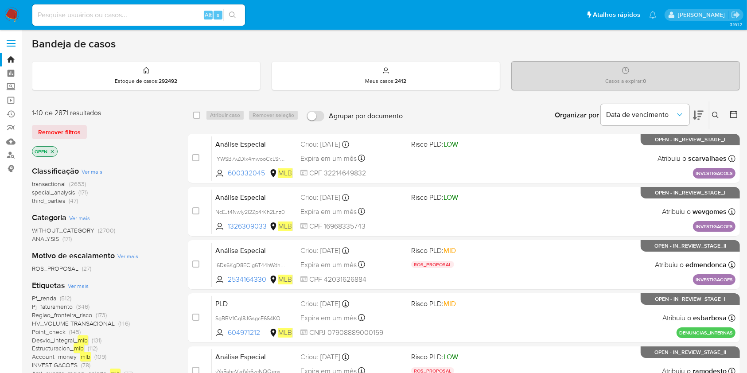
click at [50, 149] on icon "close-filter" at bounding box center [52, 151] width 5 height 5
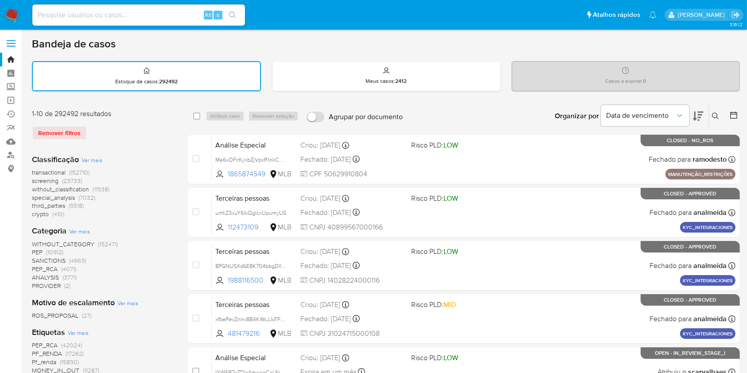
click at [69, 134] on div "Remover filtros" at bounding box center [103, 133] width 142 height 14
click at [51, 133] on div "Remover filtros" at bounding box center [103, 133] width 142 height 14
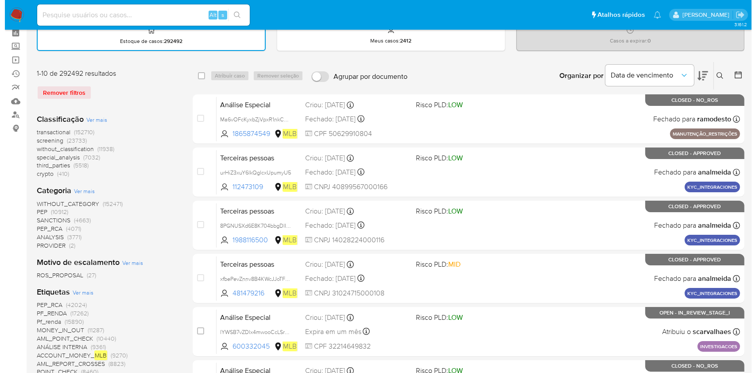
scroll to position [59, 0]
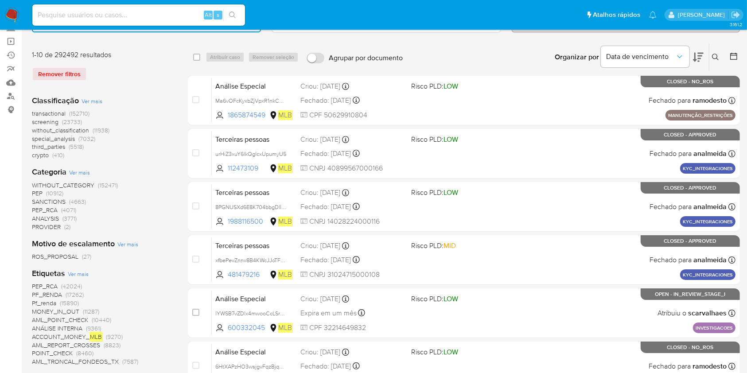
click at [79, 273] on span "Ver mais" at bounding box center [78, 274] width 21 height 8
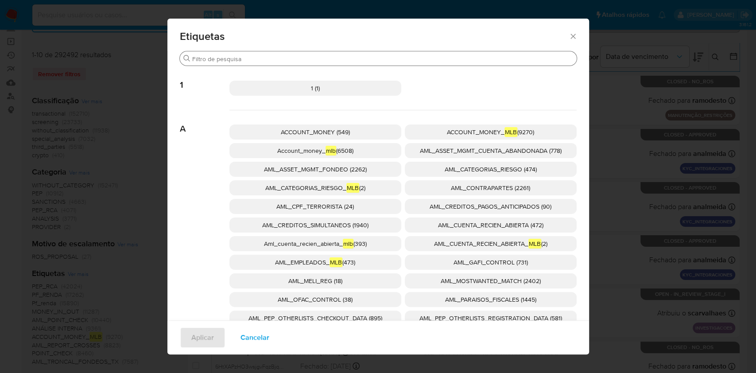
click at [312, 58] on input "Buscar" at bounding box center [382, 59] width 381 height 8
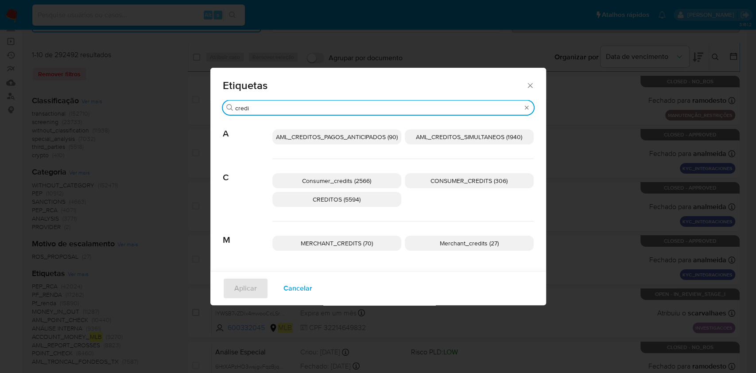
type input "credi"
click at [344, 182] on span "Consumer_credits (2566)" at bounding box center [336, 180] width 69 height 9
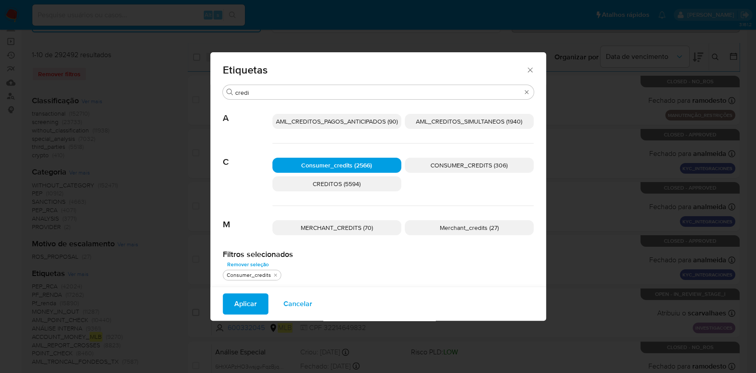
click at [231, 304] on button "Aplicar" at bounding box center [246, 303] width 46 height 21
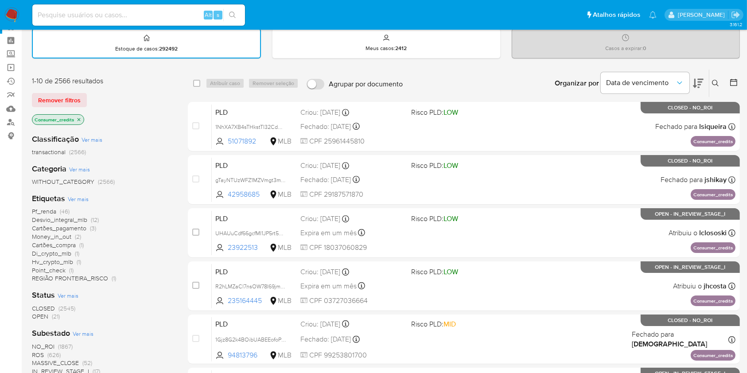
scroll to position [59, 0]
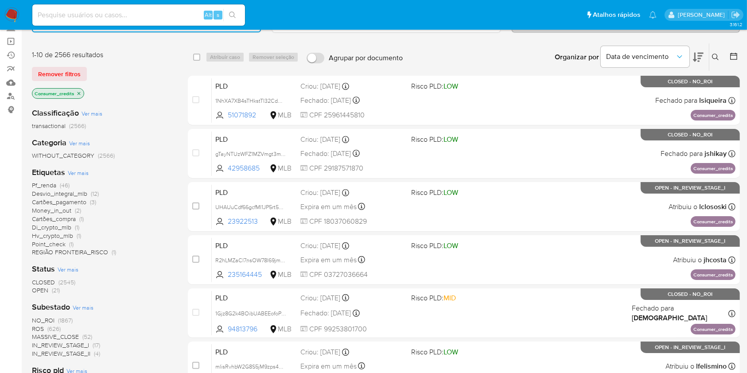
click at [46, 328] on span "ROS (626)" at bounding box center [46, 329] width 29 height 8
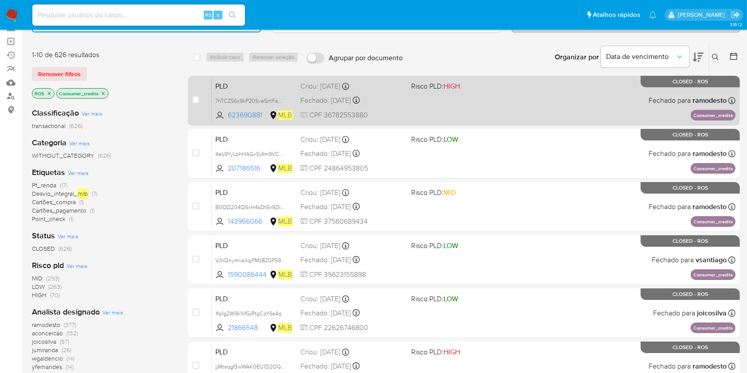
click at [488, 97] on div "PLD 7hTCZ56x9kP20SveSntFaWhs 623690881 MLB Risco PLD: HIGH Criou: [DATE] Criou:…" at bounding box center [474, 100] width 524 height 45
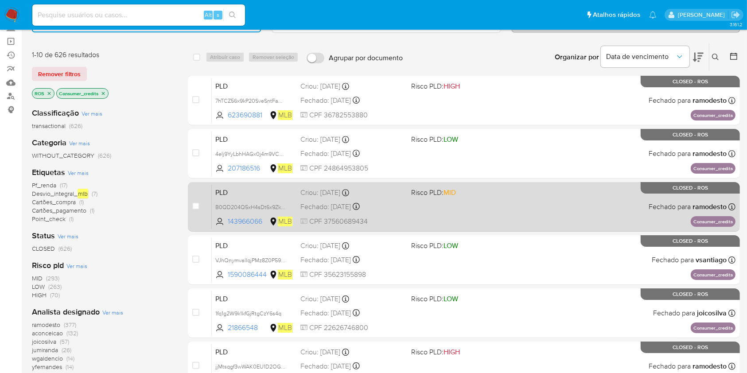
click at [444, 211] on div "PLD B0QD204Q5xH4sDt6x9ZkWlfd 143966066 MLB Risco PLD: MID Criou: [DATE] Criou: …" at bounding box center [474, 206] width 524 height 45
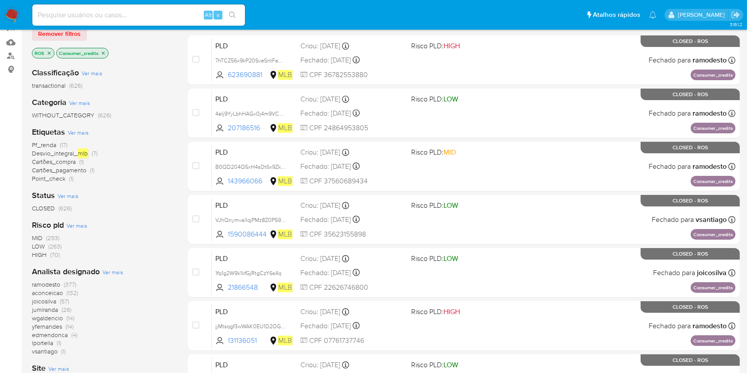
scroll to position [118, 0]
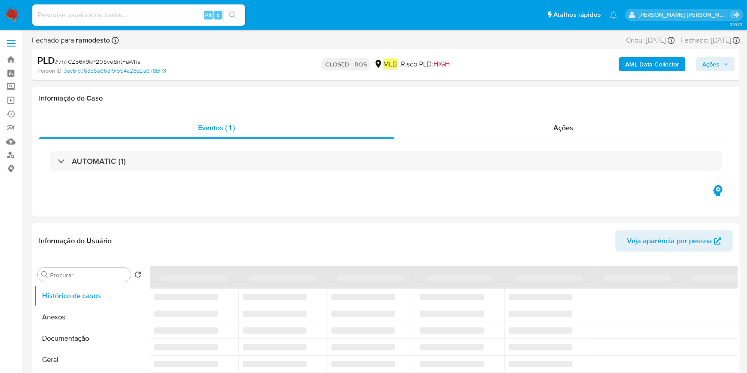
select select "10"
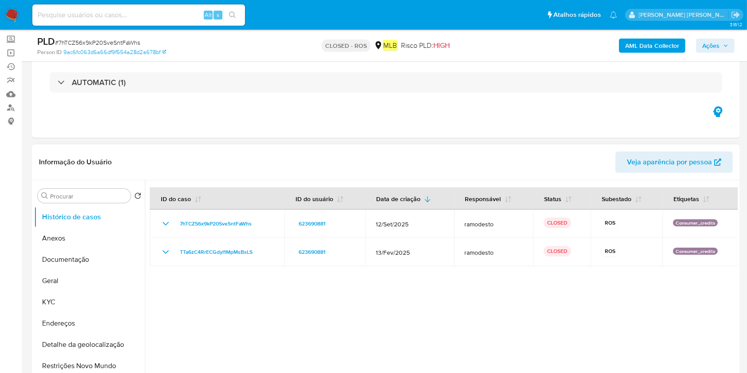
scroll to position [59, 0]
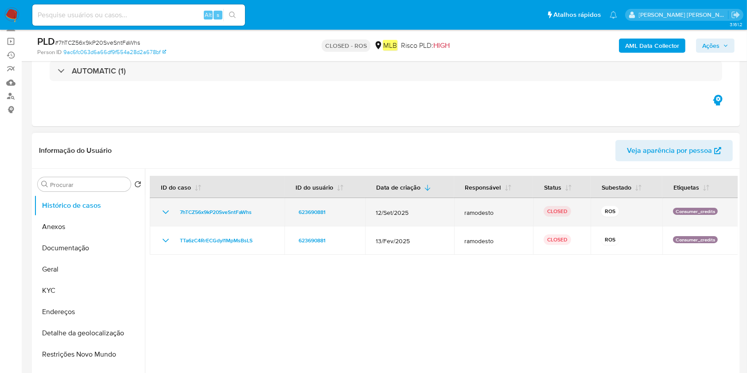
click at [168, 215] on icon "Mostrar/Ocultar" at bounding box center [165, 212] width 11 height 11
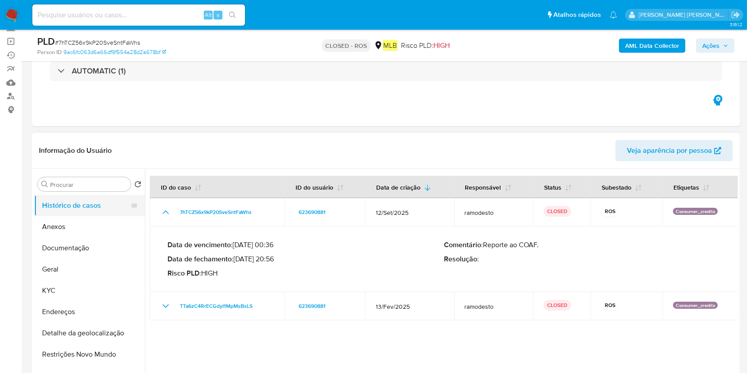
drag, startPoint x: 167, startPoint y: 214, endPoint x: 91, endPoint y: 214, distance: 75.8
click at [167, 213] on icon "Mostrar/Ocultar" at bounding box center [165, 212] width 11 height 11
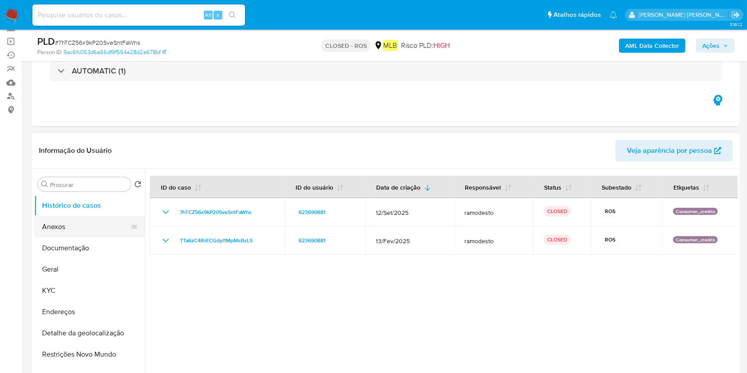
click at [79, 231] on button "Anexos" at bounding box center [86, 226] width 104 height 21
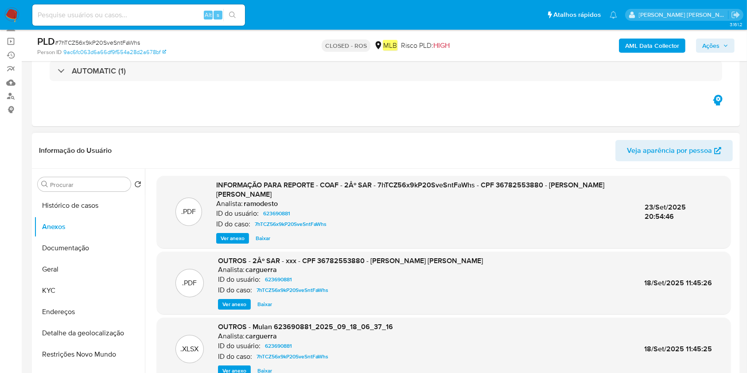
click at [230, 239] on span "Ver anexo" at bounding box center [233, 238] width 24 height 9
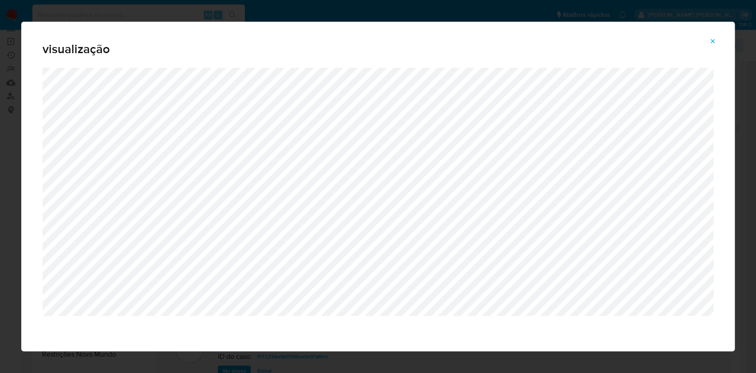
click at [713, 38] on icon "Attachment preview" at bounding box center [712, 41] width 7 height 7
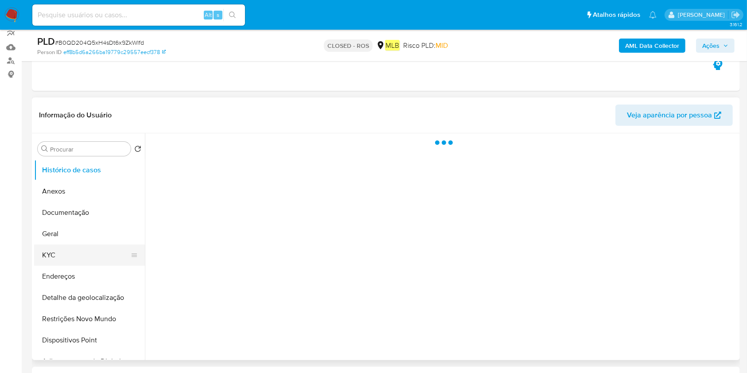
scroll to position [118, 0]
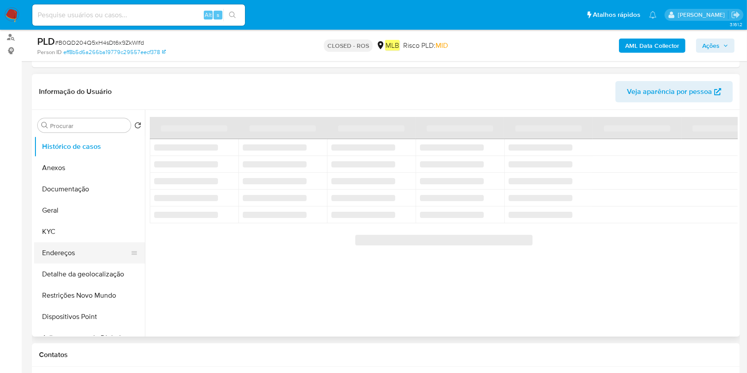
select select "10"
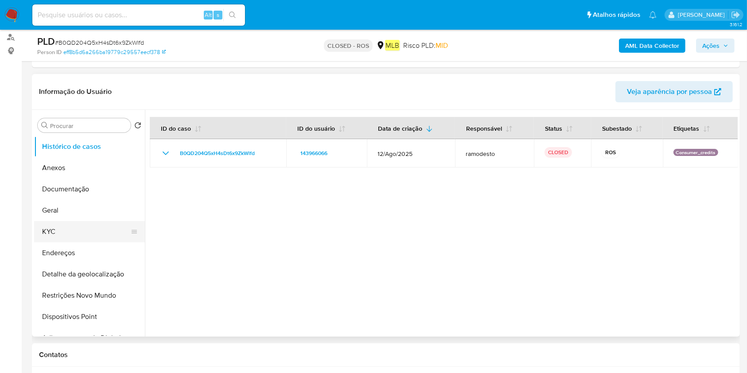
click at [82, 226] on button "KYC" at bounding box center [86, 231] width 104 height 21
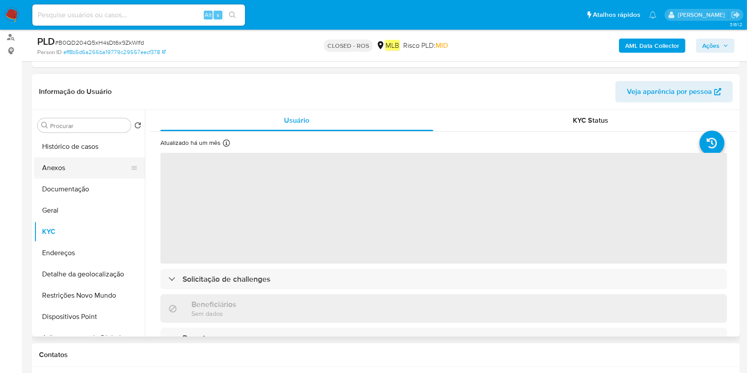
click at [90, 168] on button "Anexos" at bounding box center [86, 167] width 104 height 21
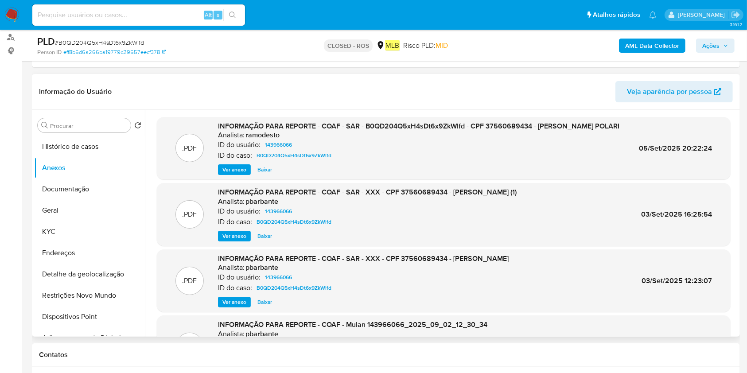
click at [234, 174] on span "Ver anexo" at bounding box center [234, 169] width 24 height 9
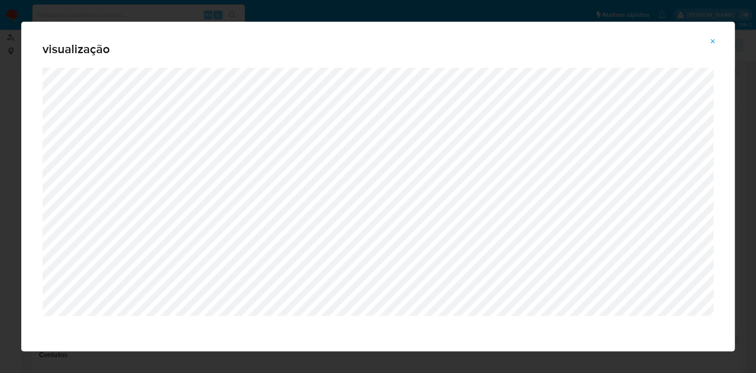
click at [711, 41] on icon "Attachment preview" at bounding box center [712, 41] width 7 height 7
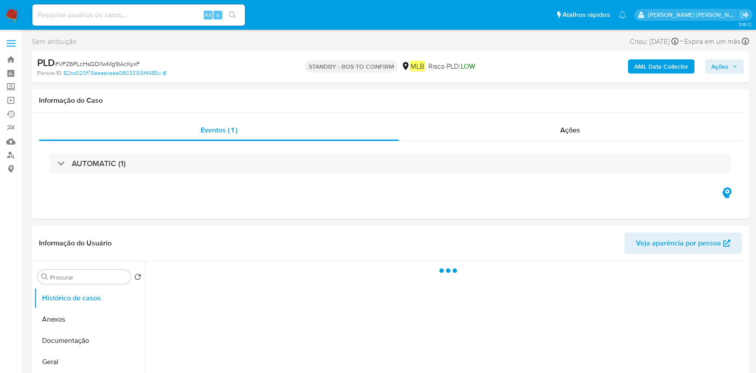
select select "10"
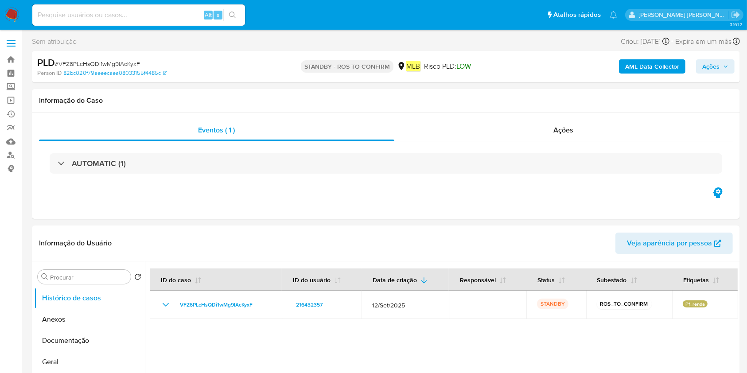
click at [709, 70] on span "Ações" at bounding box center [710, 66] width 17 height 14
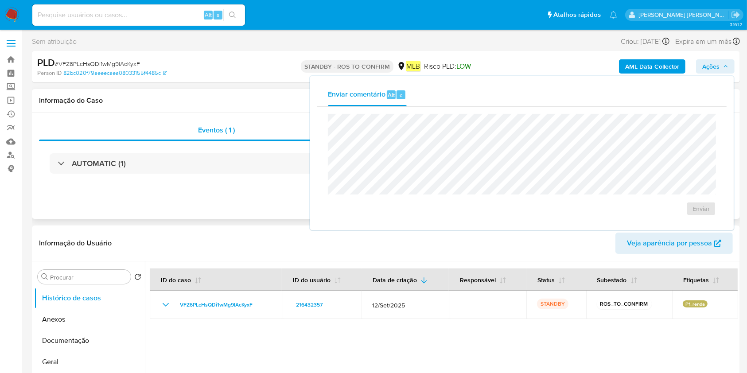
click at [255, 106] on div "Informação do Caso" at bounding box center [386, 100] width 708 height 23
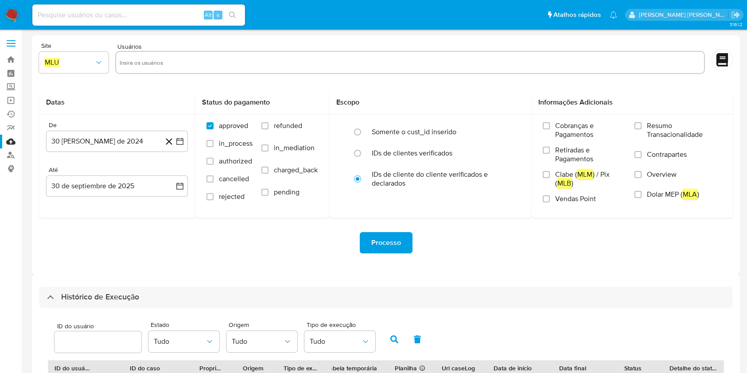
select select "10"
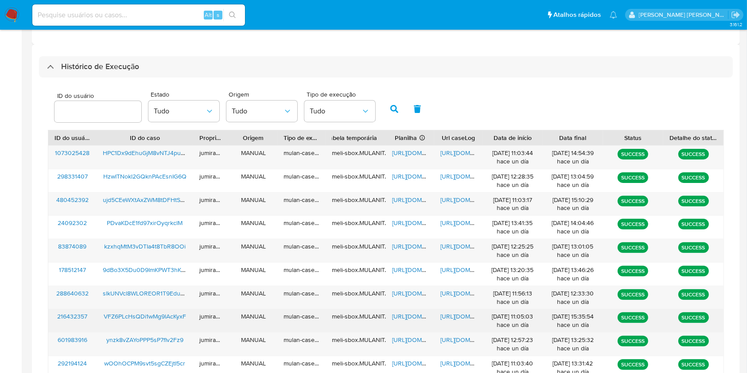
scroll to position [273, 0]
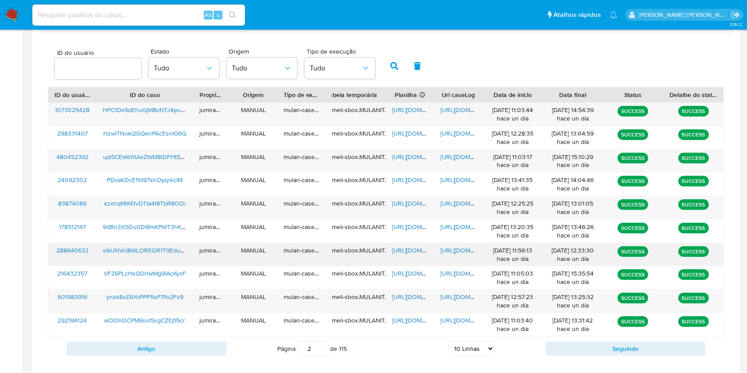
drag, startPoint x: 399, startPoint y: 248, endPoint x: 412, endPoint y: 248, distance: 12.4
click at [400, 248] on span "https://docs.google.com/spreadsheets/d/1RBtLr3YFbf8mXSaie-TYub0dAUZ7CWdAeYlp94P…" at bounding box center [422, 250] width 61 height 9
click at [445, 249] on span "https://docs.google.com/document/d/1Ctz-gCkCX7952NZC-SZci_Fb8iLCpVylZl8AbAImNe4…" at bounding box center [470, 250] width 61 height 9
click at [166, 247] on span "slkUNVcl8WLOREOR1T9EduDx" at bounding box center [145, 250] width 85 height 9
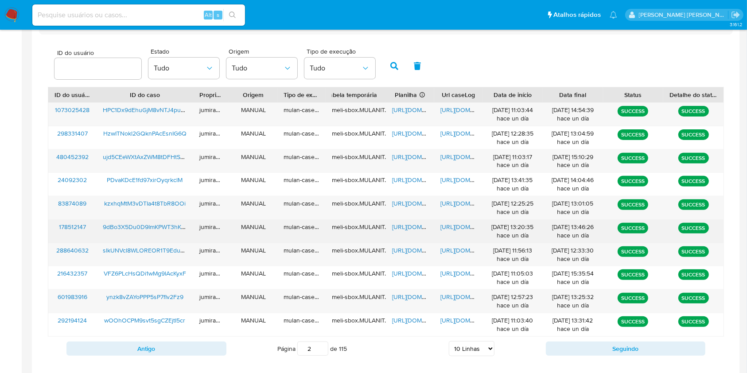
click at [413, 223] on span "https://docs.google.com/spreadsheets/d/1Pu3G5vDMk_OpbbVGFz_oOXiXS3YCnc_-ekwrbQU…" at bounding box center [422, 226] width 61 height 9
click at [452, 227] on span "https://docs.google.com/document/d/1zjbiyWGwJSOYWEILV_eyidXjwqDvBkBiB1c2fPMNddU…" at bounding box center [470, 226] width 61 height 9
click at [140, 228] on span "9dBo3X5Du0D9ImKPWT3hKIoj" at bounding box center [145, 226] width 85 height 9
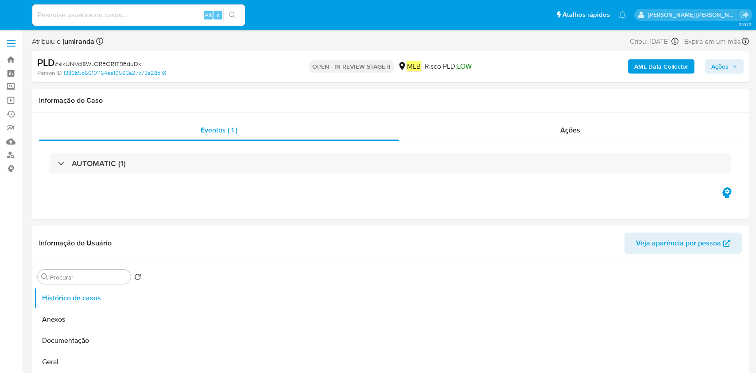
select select "10"
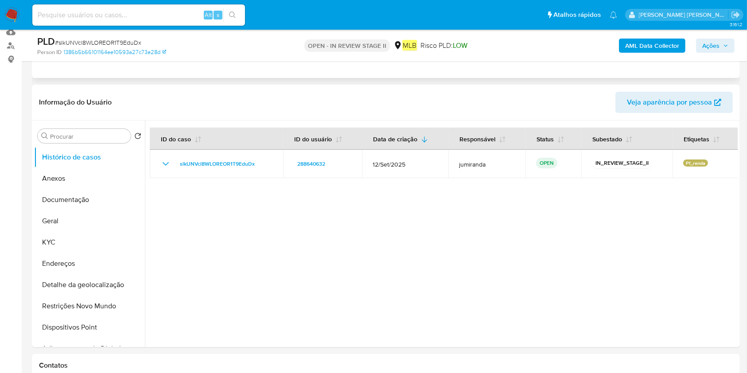
scroll to position [118, 0]
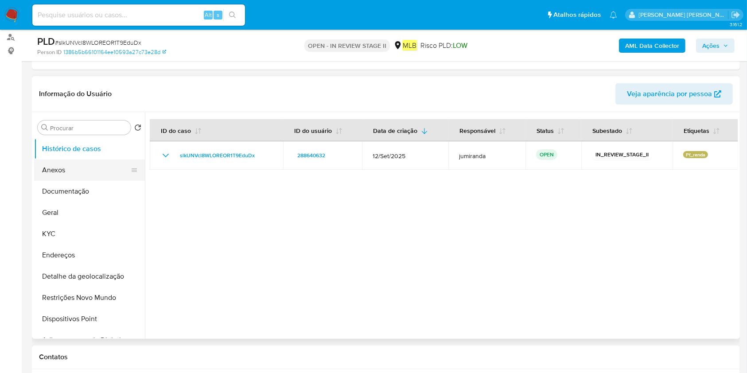
click at [67, 169] on button "Anexos" at bounding box center [86, 170] width 104 height 21
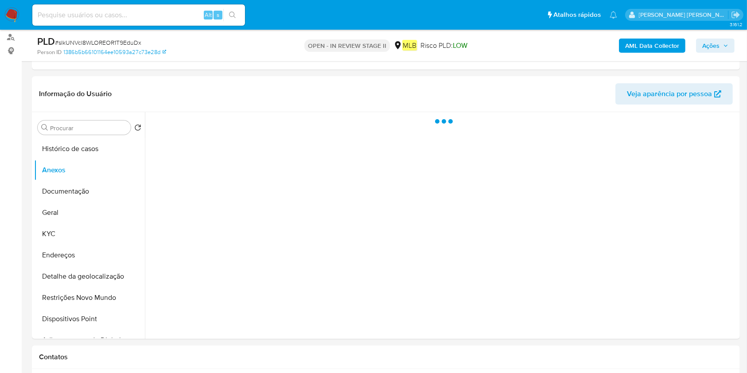
click at [634, 41] on b "AML Data Collector" at bounding box center [652, 46] width 54 height 14
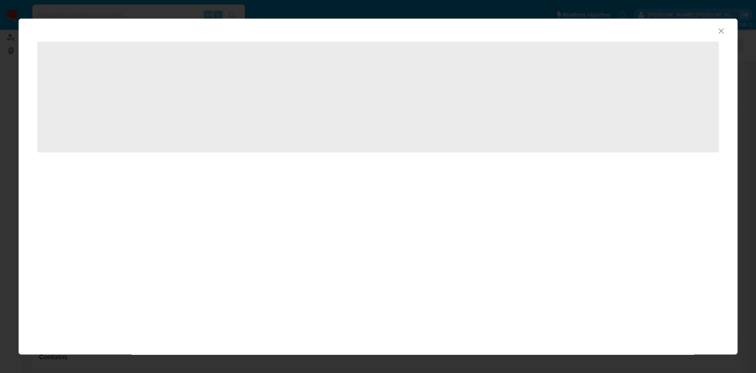
click at [113, 141] on span "‌" at bounding box center [378, 97] width 682 height 111
click at [116, 133] on span "‌" at bounding box center [378, 97] width 682 height 111
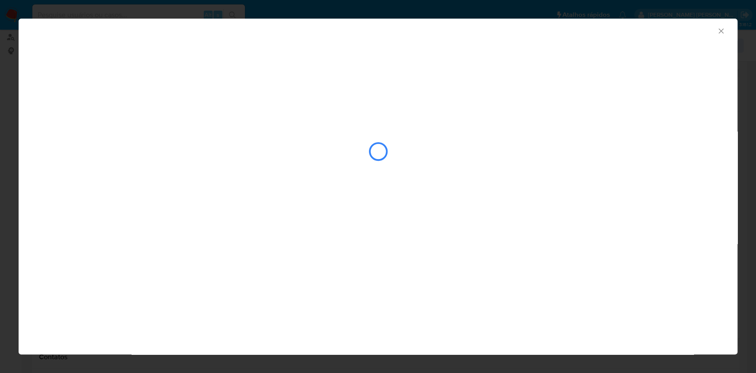
click at [112, 126] on div "closure-recommendation-modal" at bounding box center [378, 151] width 682 height 89
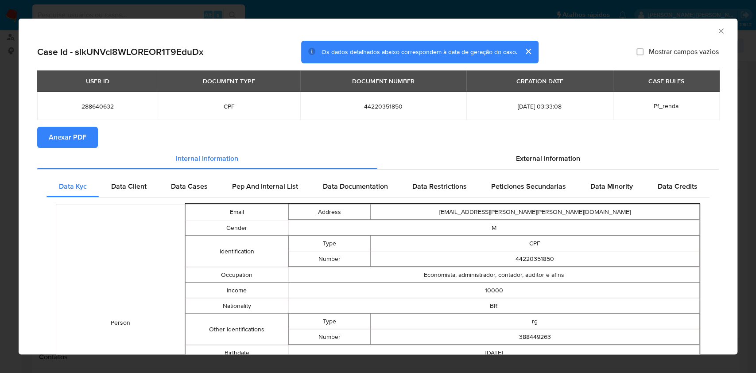
click at [91, 141] on button "Anexar PDF" at bounding box center [67, 137] width 61 height 21
click at [284, 7] on div "AML Data Collector Case Id - slkUNVcl8WLOREOR1T9EduDx Os dados detalhados abaix…" at bounding box center [378, 186] width 756 height 373
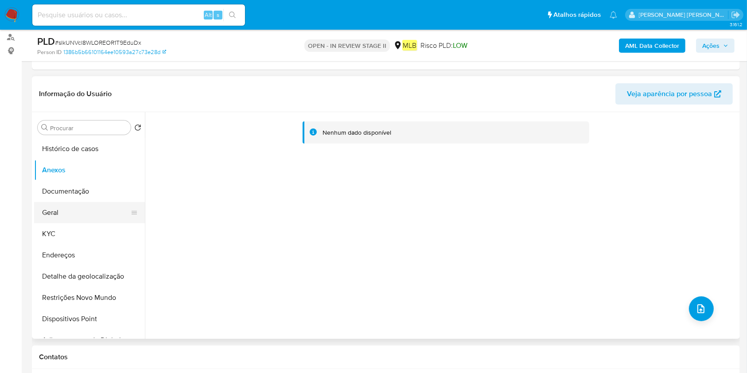
click at [54, 216] on button "Geral" at bounding box center [86, 212] width 104 height 21
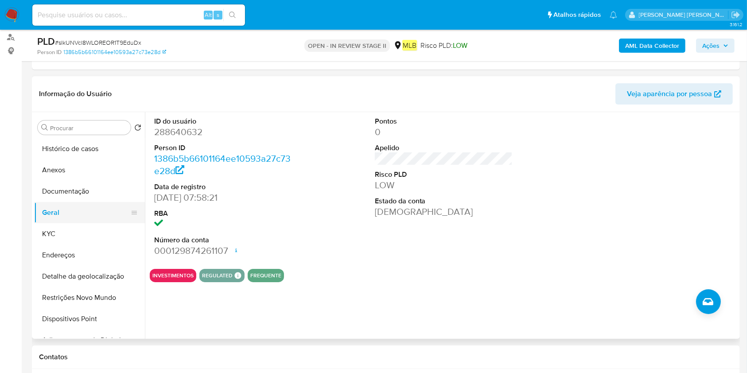
drag, startPoint x: 101, startPoint y: 228, endPoint x: 125, endPoint y: 209, distance: 30.9
click at [100, 228] on button "KYC" at bounding box center [89, 233] width 111 height 21
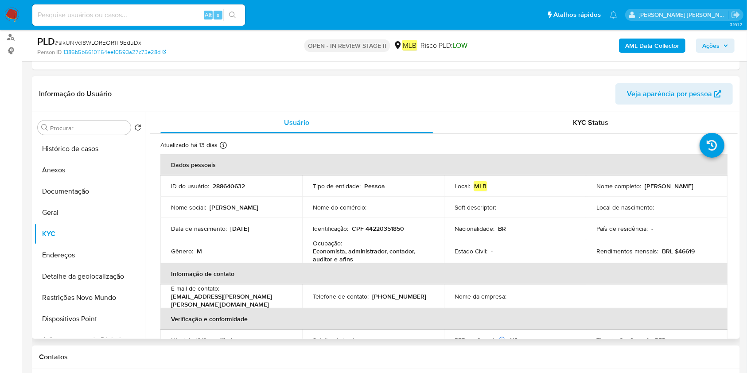
click at [343, 257] on p "Economista, administrador, contador, auditor e afins" at bounding box center [371, 255] width 117 height 16
copy div "Ocupação : Economista, administrador, contador, auditor e afins"
click at [104, 198] on button "Documentação" at bounding box center [86, 191] width 104 height 21
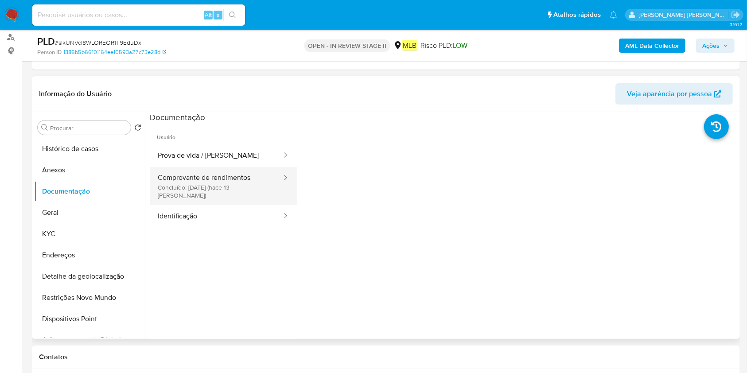
click at [208, 171] on button "Comprovante de rendimentos Concluído: 17/09/2025 (hace 13 días)" at bounding box center [216, 186] width 133 height 38
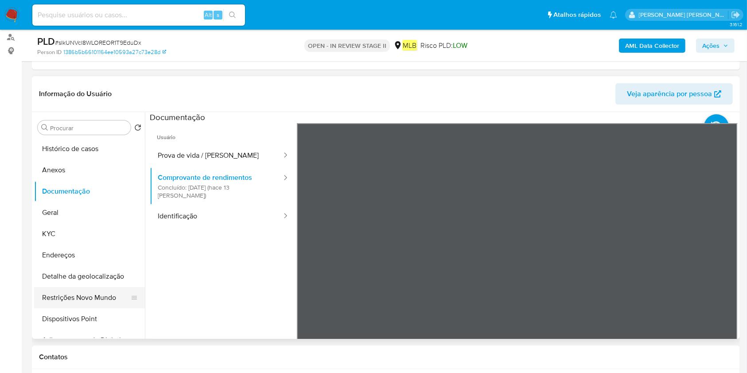
click at [78, 296] on button "Restrições Novo Mundo" at bounding box center [86, 297] width 104 height 21
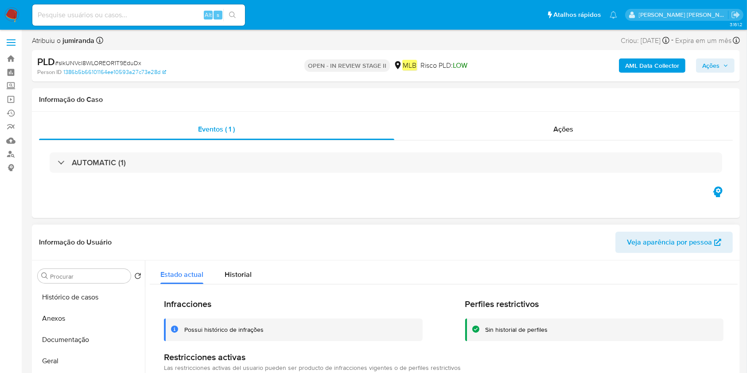
scroll to position [0, 0]
click at [57, 361] on button "Geral" at bounding box center [86, 361] width 104 height 21
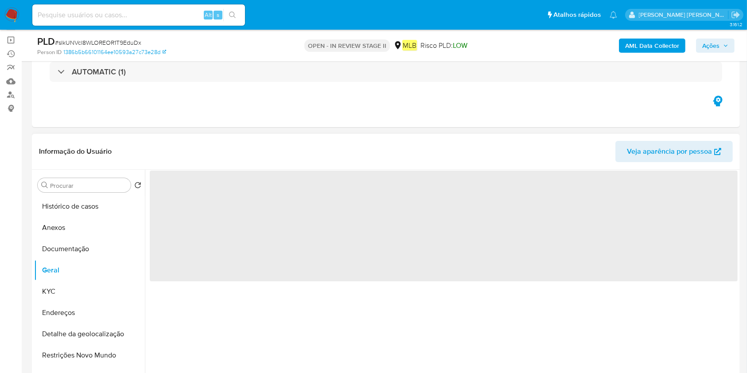
scroll to position [118, 0]
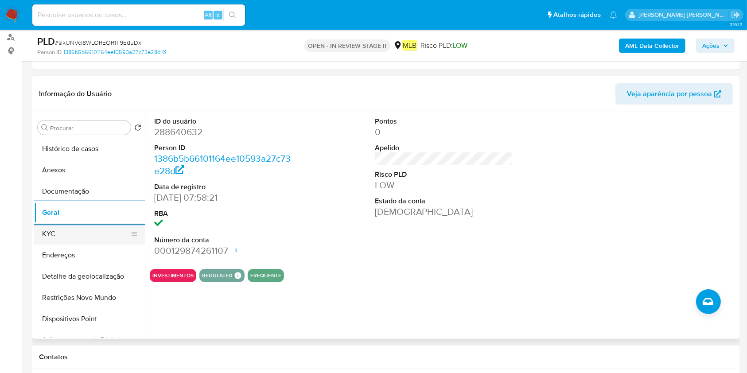
click at [50, 234] on button "KYC" at bounding box center [86, 233] width 104 height 21
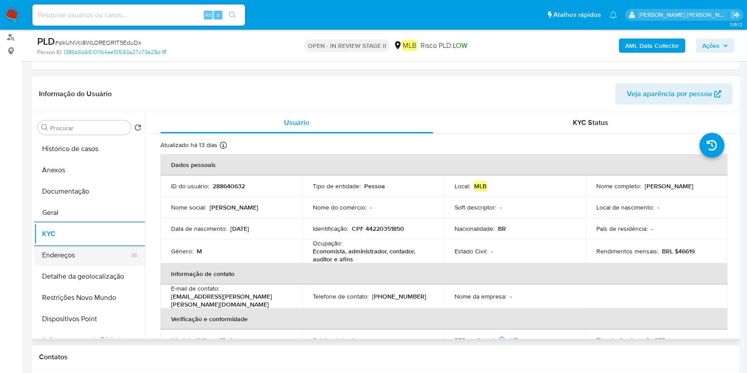
click at [46, 260] on button "Endereços" at bounding box center [86, 255] width 104 height 21
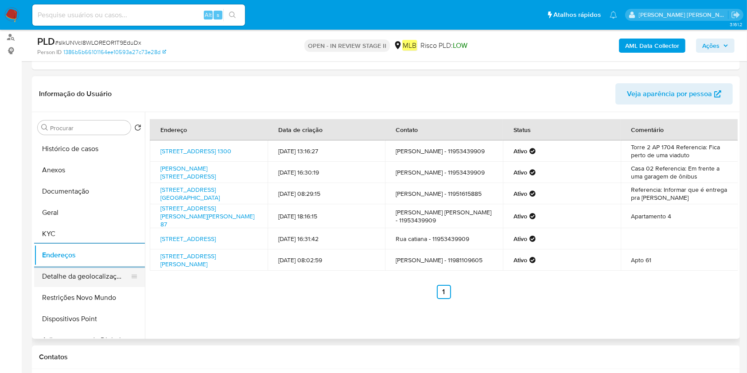
click at [82, 278] on button "Detalhe da geolocalização" at bounding box center [86, 276] width 104 height 21
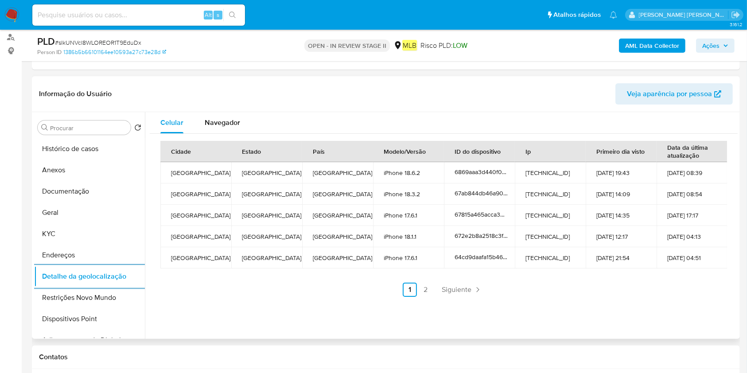
click at [69, 292] on button "Restrições Novo Mundo" at bounding box center [89, 297] width 111 height 21
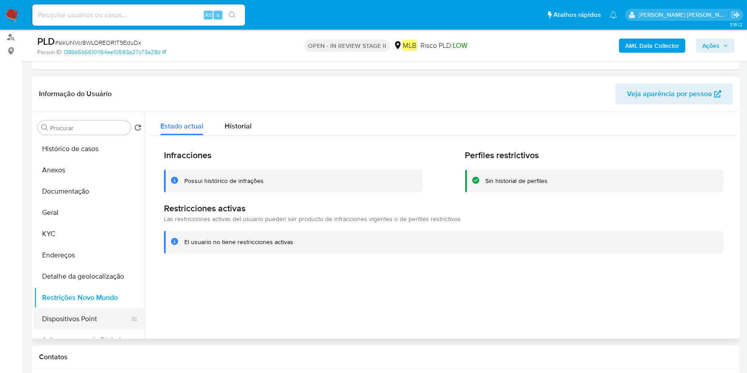
drag, startPoint x: 62, startPoint y: 300, endPoint x: 85, endPoint y: 314, distance: 26.7
click at [63, 300] on button "Restrições Novo Mundo" at bounding box center [89, 297] width 111 height 21
click at [75, 315] on button "Dispositivos Point" at bounding box center [89, 318] width 111 height 21
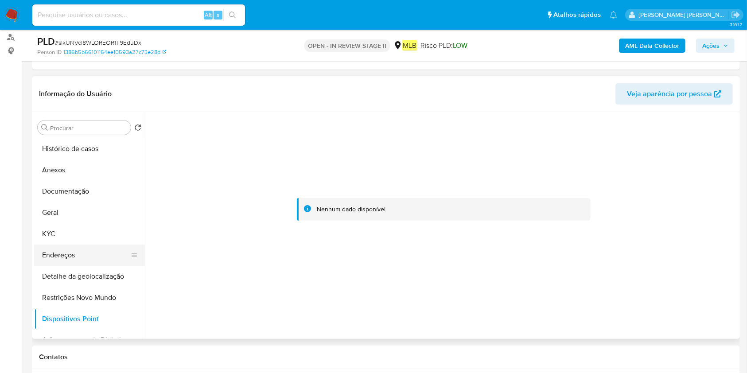
click at [63, 255] on button "Endereços" at bounding box center [86, 255] width 104 height 21
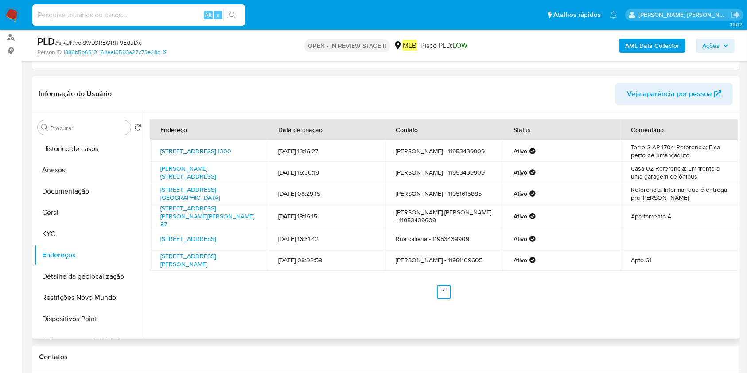
drag, startPoint x: 152, startPoint y: 145, endPoint x: 246, endPoint y: 148, distance: 93.6
click at [246, 148] on td "Rua Da Mooca 1300, São Paulo, São Paulo, 03104010, Brasil 1300" at bounding box center [209, 150] width 118 height 21
copy link "Rua Da Mooca 1300, São Paulo,"
click at [80, 191] on button "Documentação" at bounding box center [86, 191] width 104 height 21
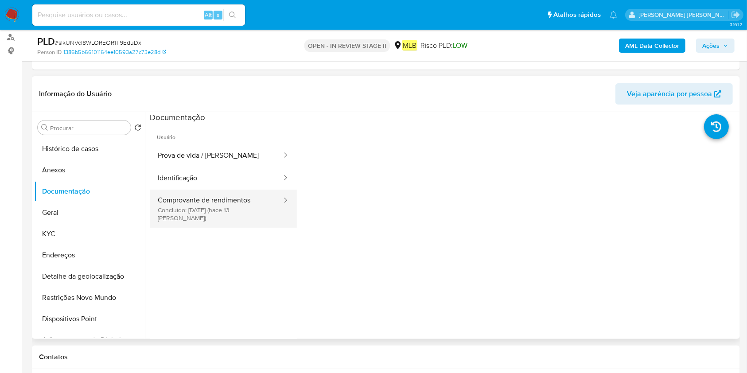
click at [212, 208] on button "Comprovante de rendimentos Concluído: 17/09/2025 (hace 13 días)" at bounding box center [216, 209] width 133 height 38
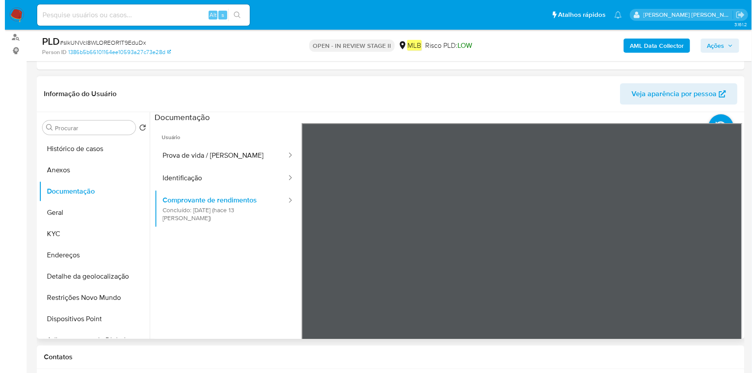
scroll to position [110, 0]
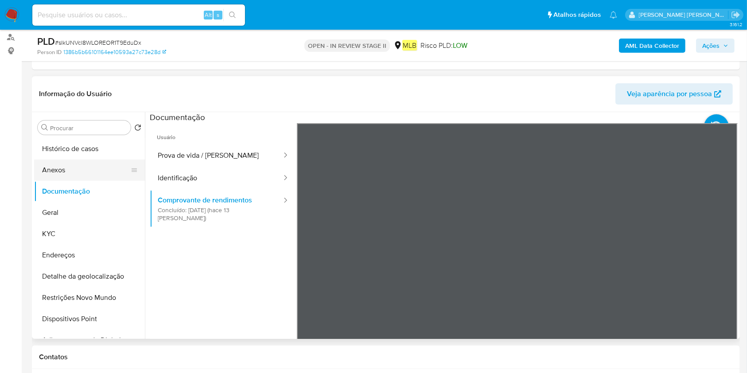
click at [84, 161] on button "Anexos" at bounding box center [86, 170] width 104 height 21
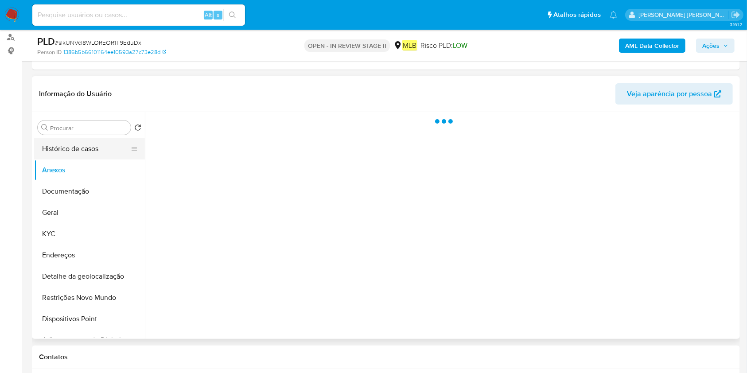
click at [90, 155] on button "Histórico de casos" at bounding box center [86, 148] width 104 height 21
click at [94, 151] on button "Histórico de casos" at bounding box center [86, 148] width 104 height 21
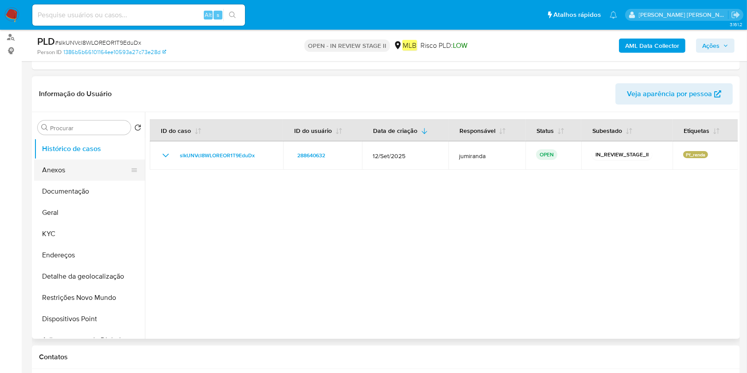
click at [55, 168] on button "Anexos" at bounding box center [86, 170] width 104 height 21
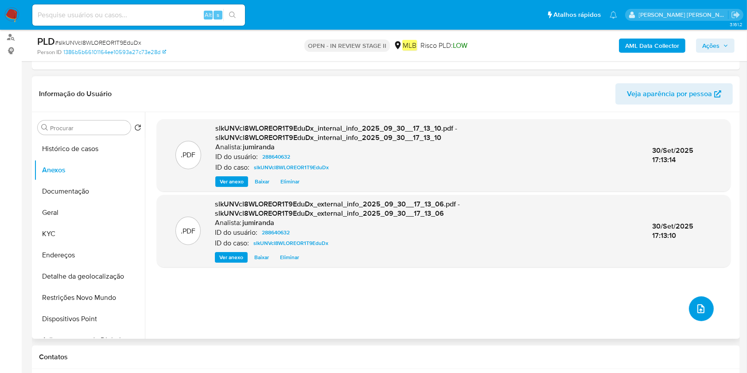
click at [703, 302] on button "upload-file" at bounding box center [701, 308] width 25 height 25
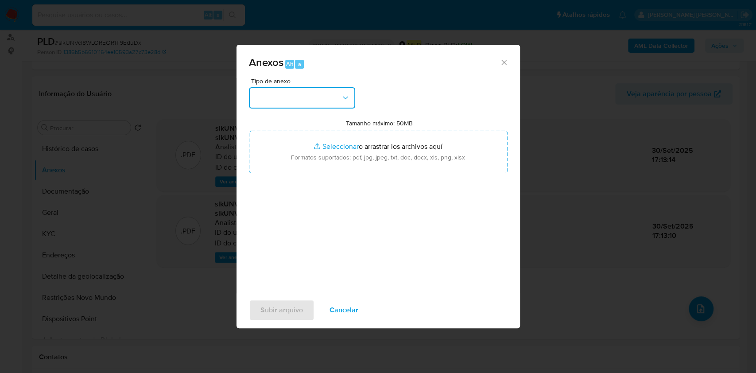
click at [310, 99] on button "button" at bounding box center [302, 97] width 106 height 21
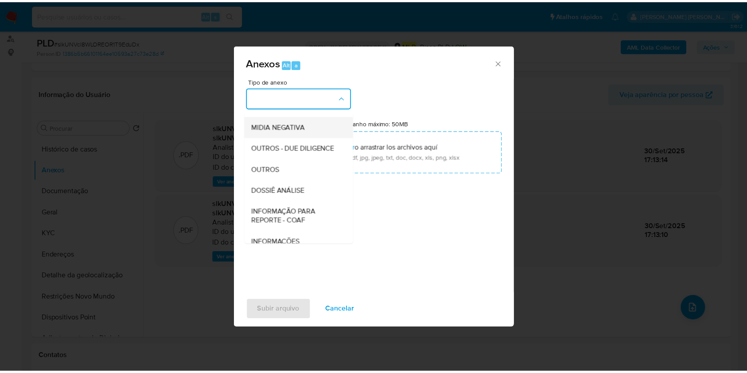
scroll to position [136, 0]
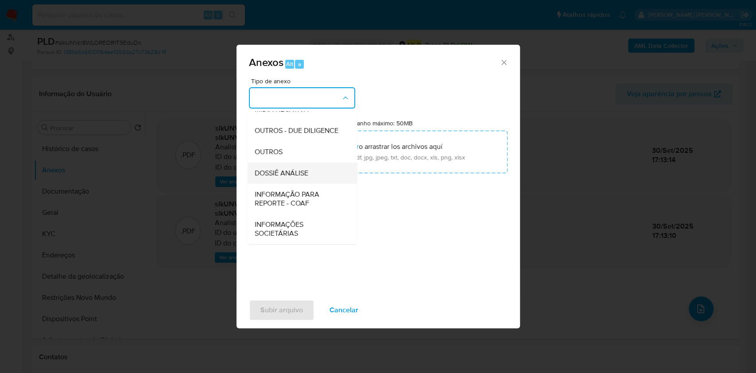
click at [316, 175] on div "DOSSIÊ ANÁLISE" at bounding box center [299, 173] width 90 height 21
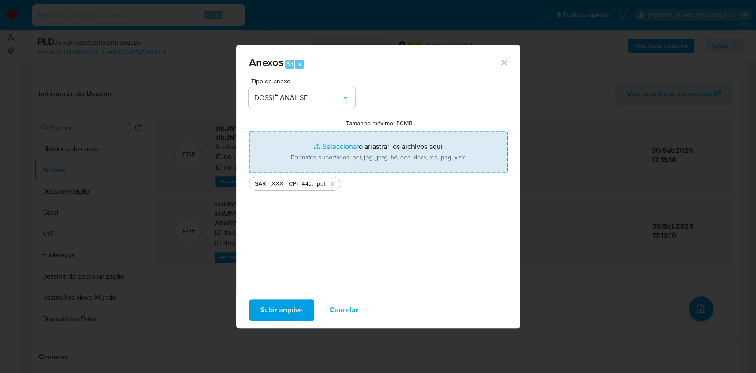
type input "C:\fakepath\Mulan 288640632_2025_09_29_11_25_11.xlsx"
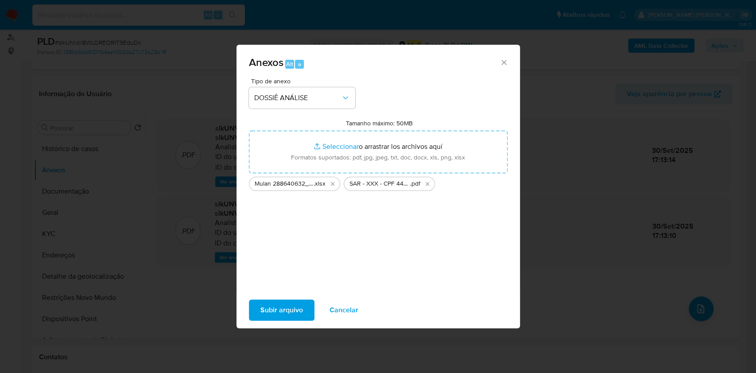
click at [282, 314] on span "Subir arquivo" at bounding box center [282, 309] width 43 height 19
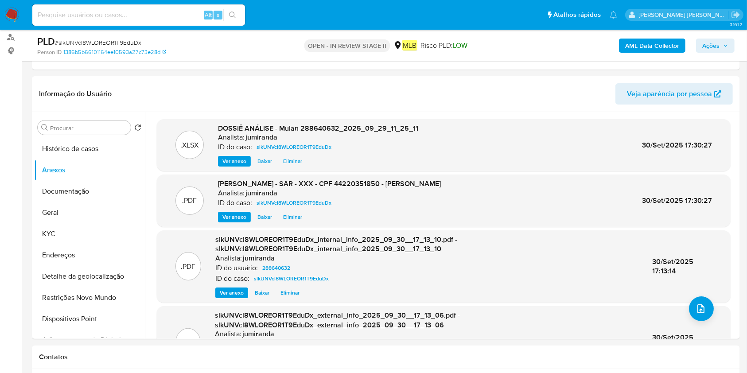
click at [705, 49] on span "Ações" at bounding box center [710, 46] width 17 height 14
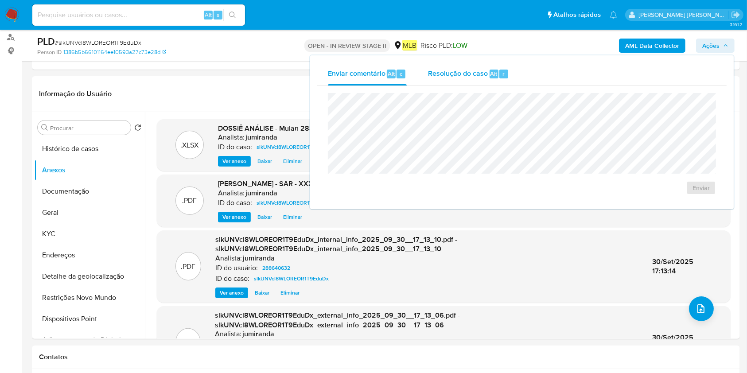
click at [447, 65] on div "Resolução do caso Alt r" at bounding box center [468, 73] width 81 height 23
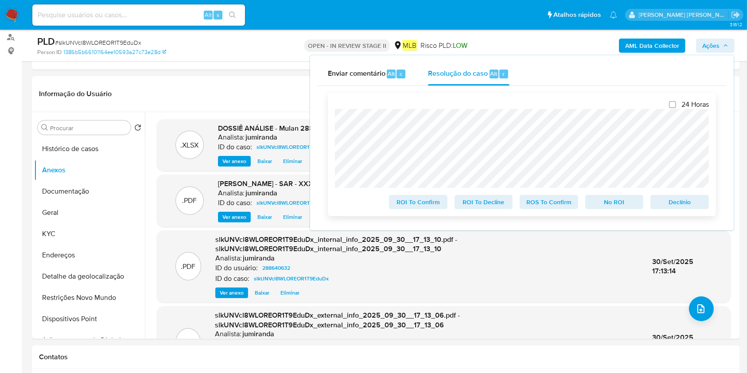
click at [566, 206] on span "ROS To Confirm" at bounding box center [549, 202] width 46 height 12
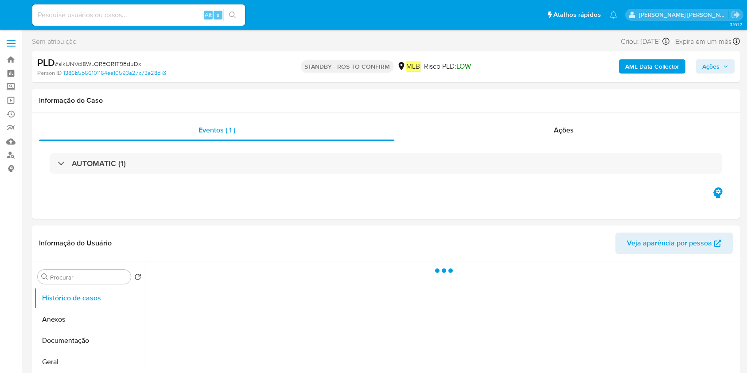
select select "10"
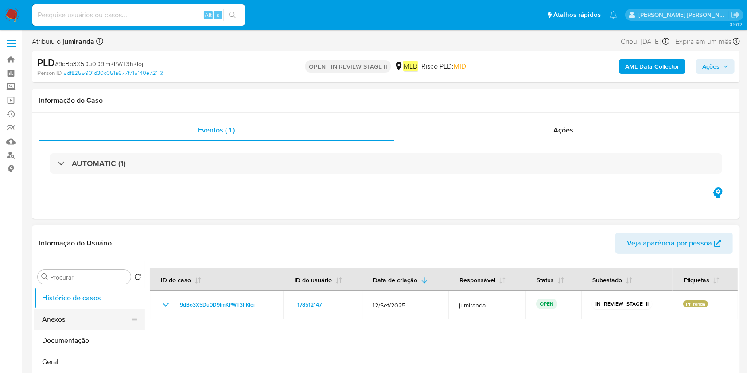
click at [76, 323] on button "Anexos" at bounding box center [86, 319] width 104 height 21
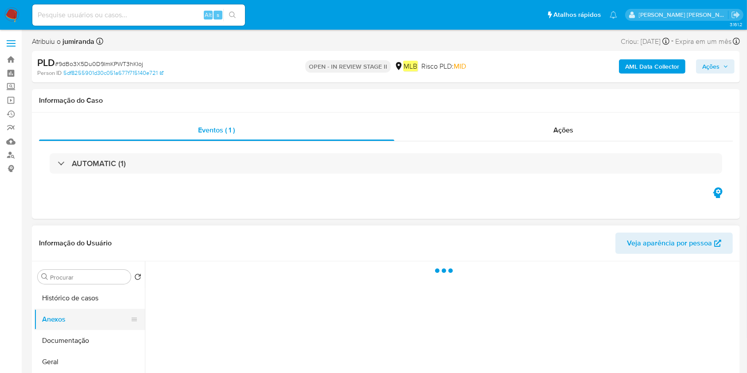
drag, startPoint x: 58, startPoint y: 358, endPoint x: 93, endPoint y: 328, distance: 45.9
click at [58, 358] on button "Geral" at bounding box center [89, 361] width 111 height 21
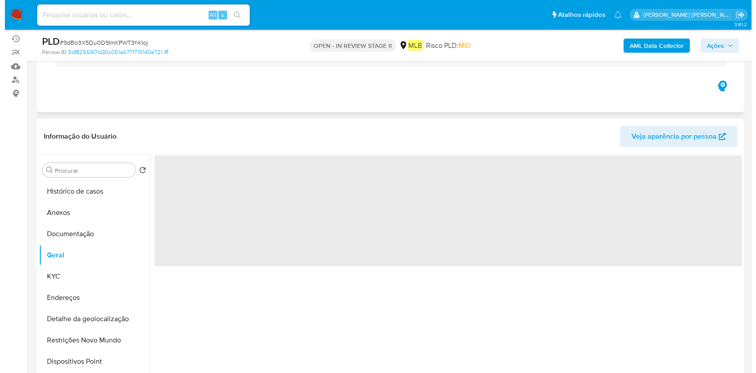
scroll to position [118, 0]
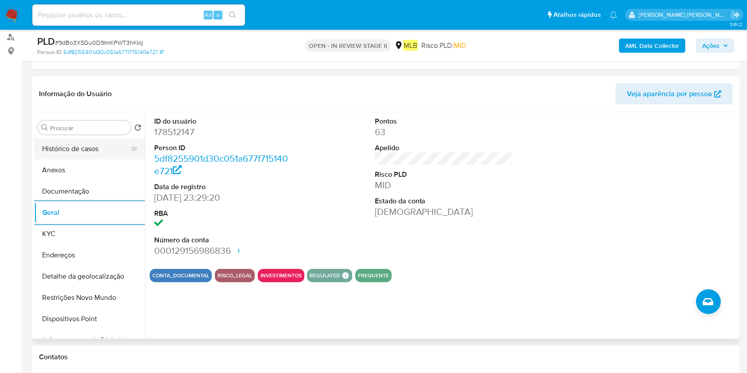
click at [88, 152] on button "Histórico de casos" at bounding box center [86, 148] width 104 height 21
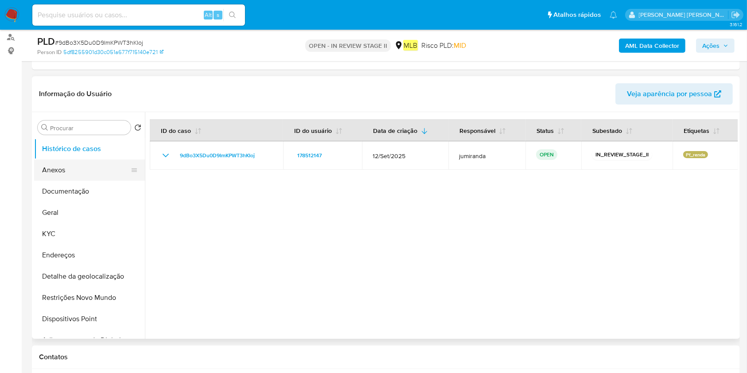
click at [99, 175] on button "Anexos" at bounding box center [86, 170] width 104 height 21
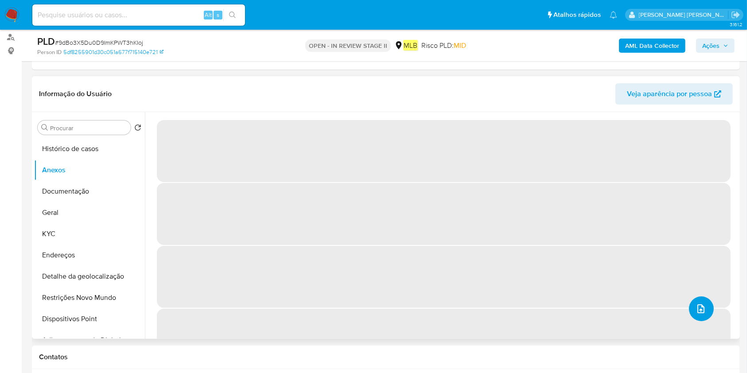
click at [697, 309] on icon "upload-file" at bounding box center [700, 308] width 7 height 9
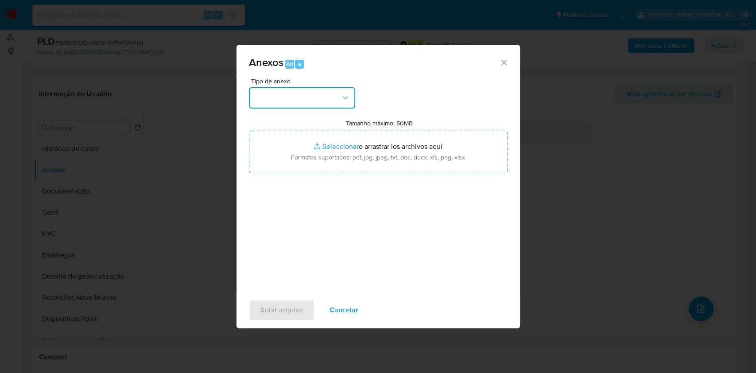
click at [275, 103] on button "button" at bounding box center [302, 97] width 106 height 21
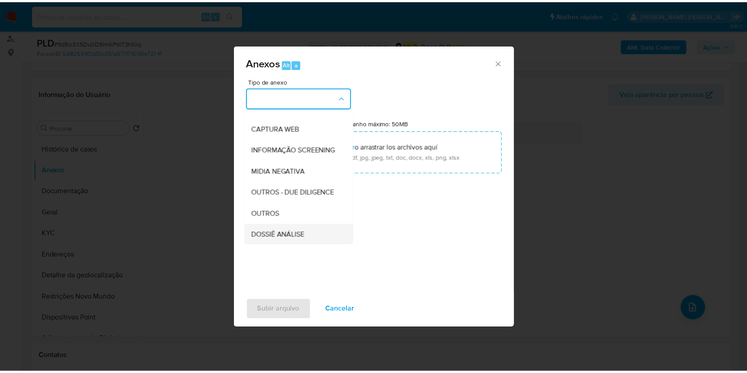
scroll to position [136, 0]
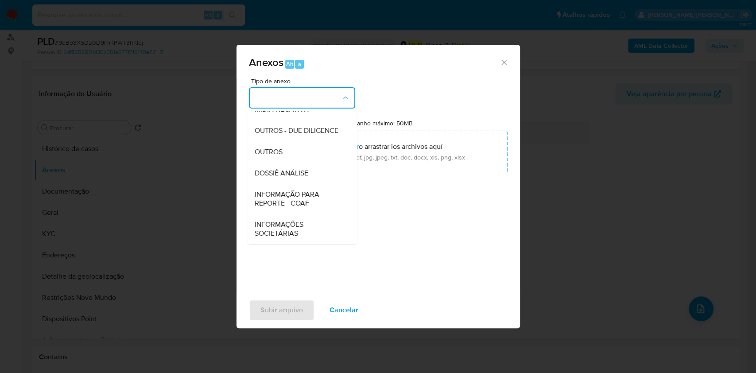
click at [616, 75] on div "Anexos Alt a Tipo de anexo CAPTURA BUREAU CAPTURA DOWJONES CAPTURA GOOGLE CAPTU…" at bounding box center [378, 186] width 756 height 373
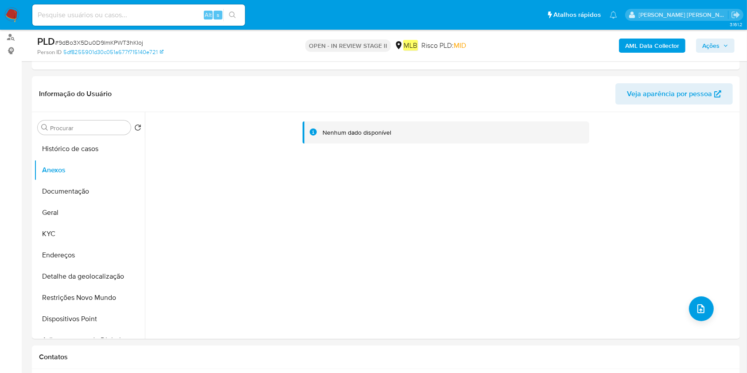
click at [658, 47] on b "AML Data Collector" at bounding box center [652, 46] width 54 height 14
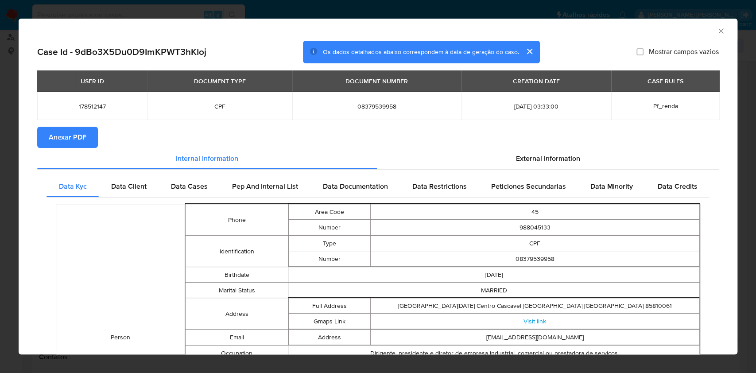
click at [91, 136] on button "Anexar PDF" at bounding box center [67, 137] width 61 height 21
drag, startPoint x: 710, startPoint y: 33, endPoint x: 654, endPoint y: 71, distance: 68.6
click at [717, 32] on icon "Fechar a janela" at bounding box center [721, 31] width 9 height 9
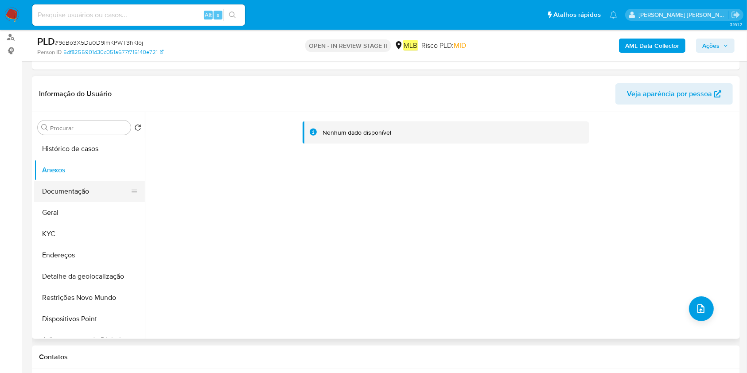
click at [72, 191] on button "Documentação" at bounding box center [86, 191] width 104 height 21
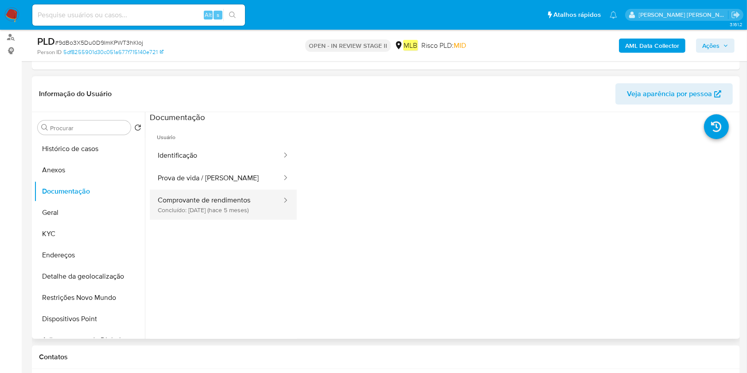
click at [220, 205] on button "Comprovante de rendimentos Concluído: 06/05/2025 (hace 5 meses)" at bounding box center [216, 205] width 133 height 30
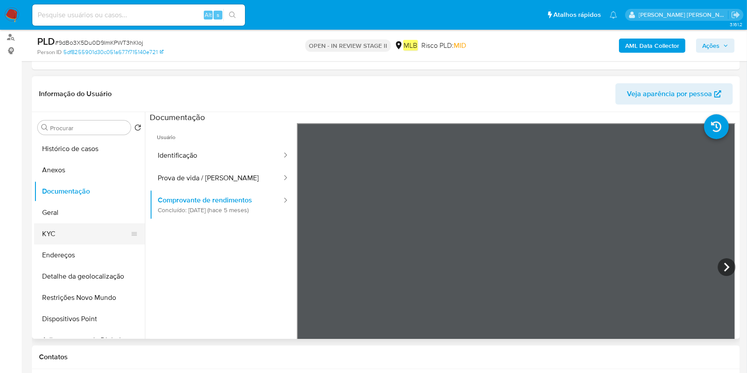
click at [105, 241] on button "KYC" at bounding box center [86, 233] width 104 height 21
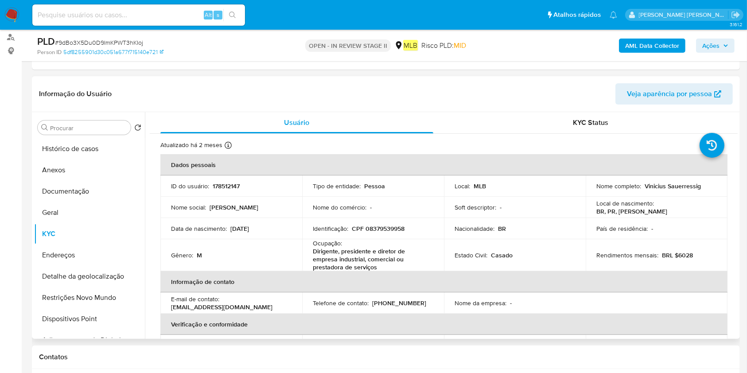
click at [417, 255] on p "Dirigente, presidente e diretor de empresa industrial, comercial ou prestadora …" at bounding box center [371, 259] width 117 height 24
click at [378, 257] on p "Dirigente, presidente e diretor de empresa industrial, comercial ou prestadora …" at bounding box center [371, 259] width 117 height 24
copy div "Ocupação : Dirigente, presidente e diretor de empresa industrial, comercial ou …"
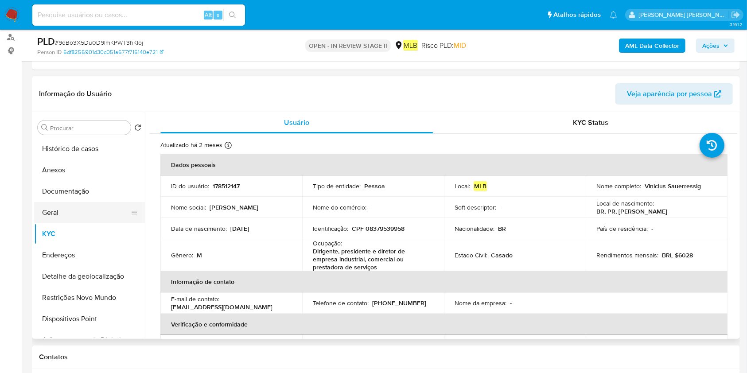
click at [73, 213] on button "Geral" at bounding box center [86, 212] width 104 height 21
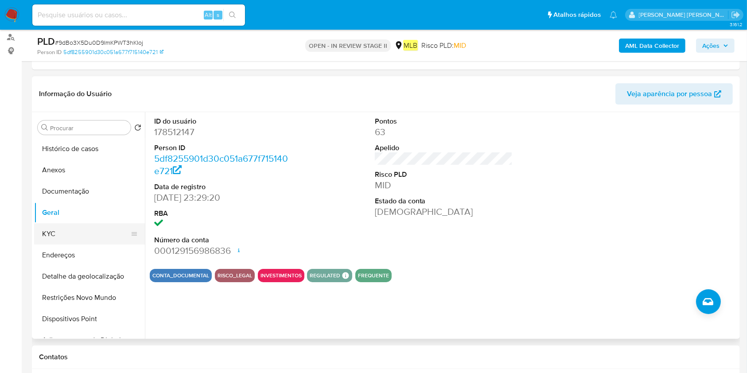
click at [57, 231] on button "KYC" at bounding box center [86, 233] width 104 height 21
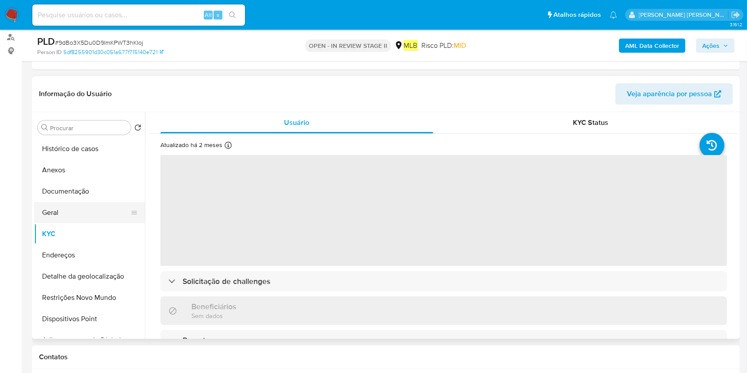
click at [58, 210] on button "Geral" at bounding box center [86, 212] width 104 height 21
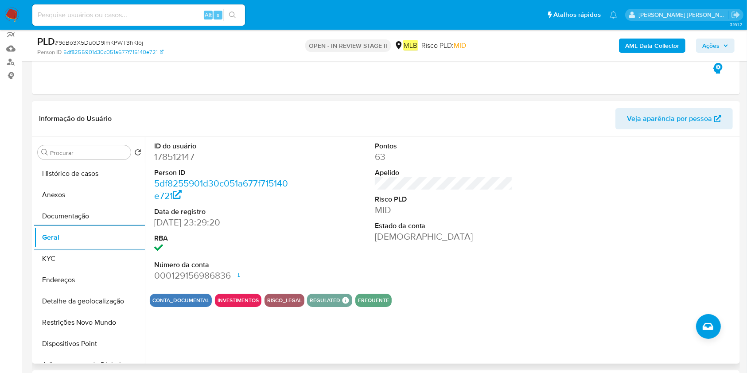
scroll to position [177, 0]
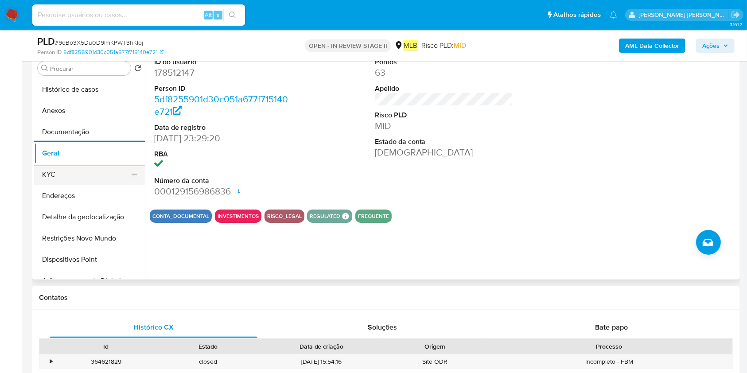
click at [75, 171] on button "KYC" at bounding box center [86, 174] width 104 height 21
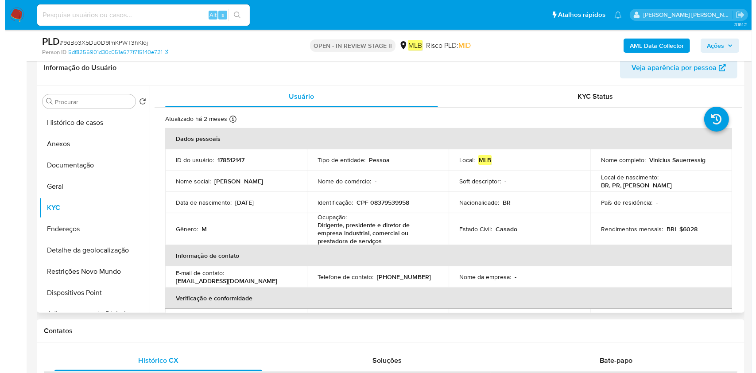
scroll to position [118, 0]
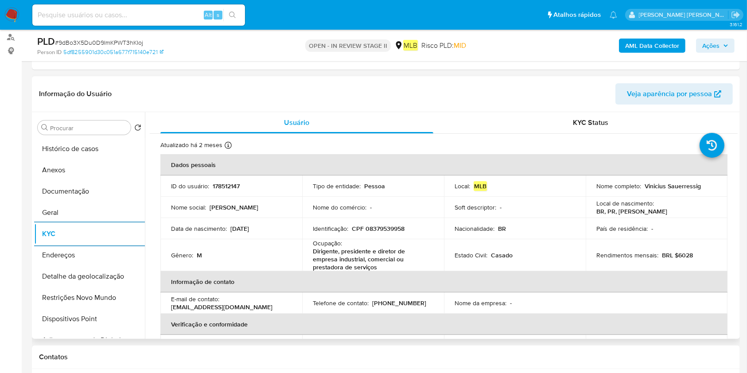
drag, startPoint x: 74, startPoint y: 245, endPoint x: 197, endPoint y: 251, distance: 123.8
click at [72, 246] on button "Endereços" at bounding box center [89, 255] width 111 height 21
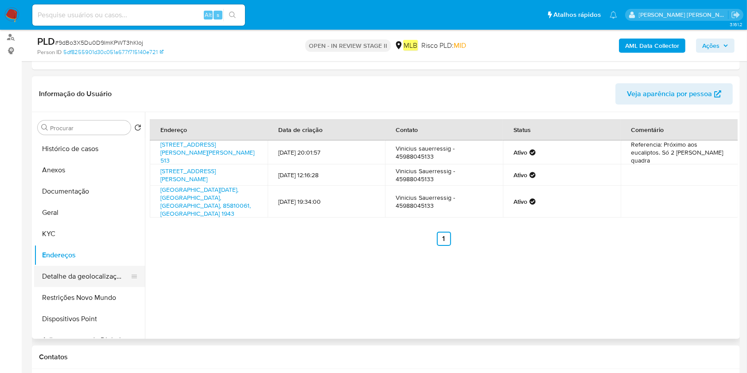
click at [70, 277] on button "Detalhe da geolocalização" at bounding box center [86, 276] width 104 height 21
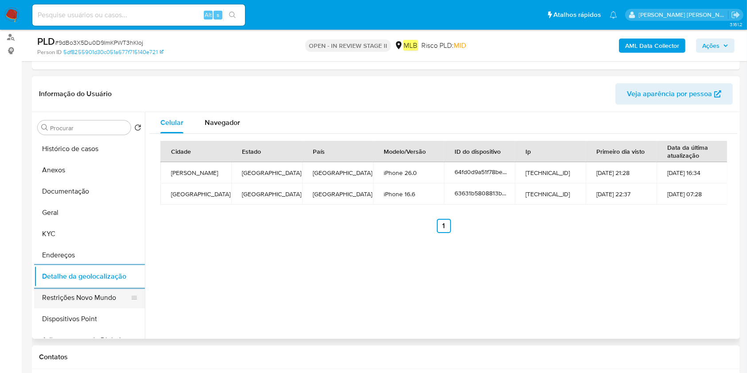
click at [83, 296] on button "Restrições Novo Mundo" at bounding box center [86, 297] width 104 height 21
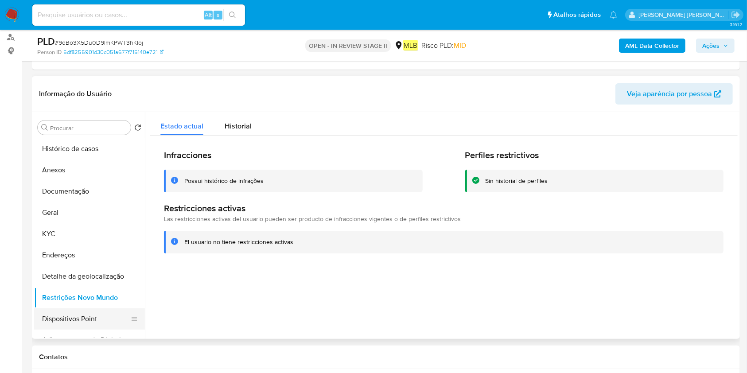
click at [52, 317] on button "Dispositivos Point" at bounding box center [86, 318] width 104 height 21
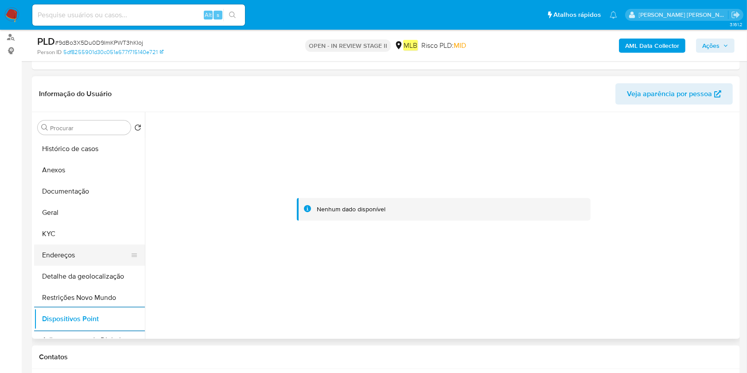
click at [76, 253] on button "Endereços" at bounding box center [86, 255] width 104 height 21
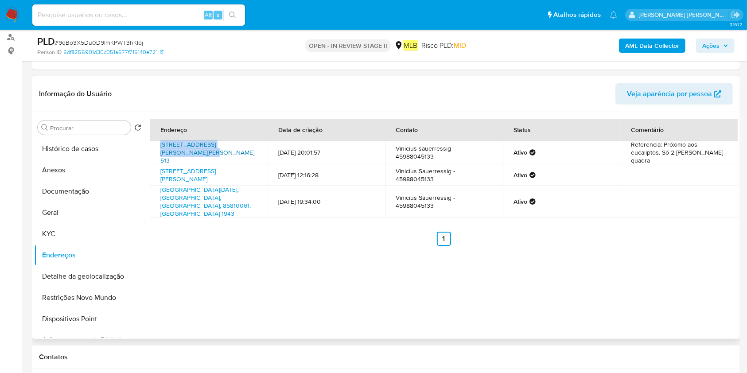
drag, startPoint x: 156, startPoint y: 142, endPoint x: 249, endPoint y: 144, distance: 93.1
click at [249, 144] on td "Rua Cecília Rodrigues Vieira 513, Assis Chateaubriand, Paraná, 85938526, Brasil…" at bounding box center [209, 152] width 118 height 24
copy link "Rua Cecília Rodrigues Vieira 513,"
click at [99, 147] on button "Histórico de casos" at bounding box center [86, 148] width 104 height 21
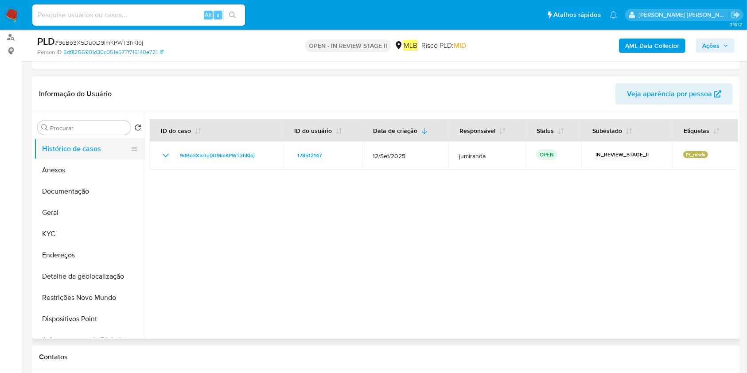
drag, startPoint x: 82, startPoint y: 168, endPoint x: 121, endPoint y: 144, distance: 46.2
click at [82, 168] on button "Anexos" at bounding box center [89, 170] width 111 height 21
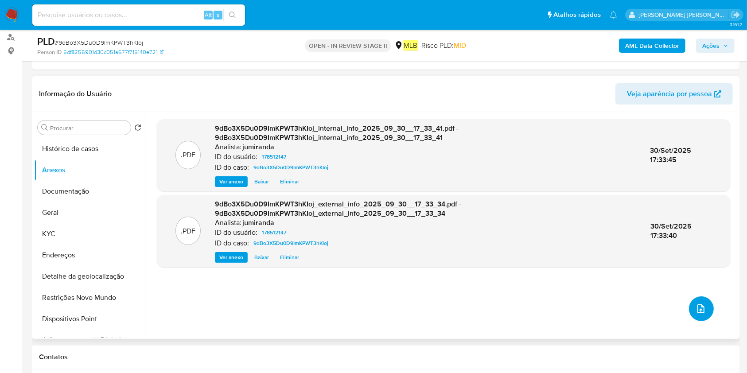
click at [705, 300] on button "upload-file" at bounding box center [701, 308] width 25 height 25
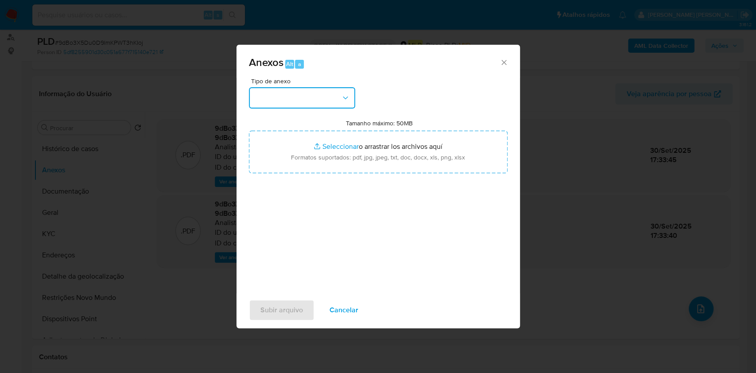
click at [276, 103] on button "button" at bounding box center [302, 97] width 106 height 21
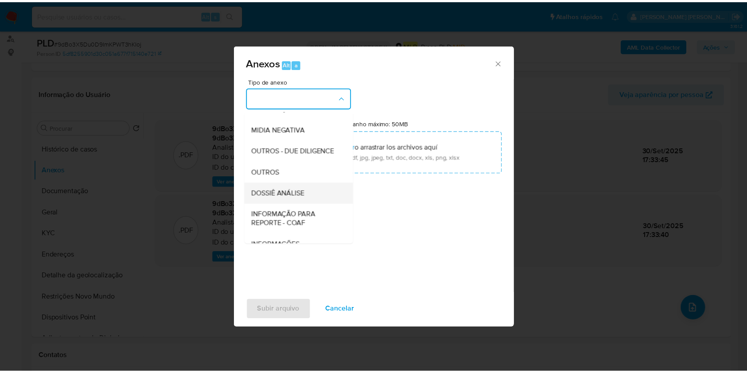
scroll to position [136, 0]
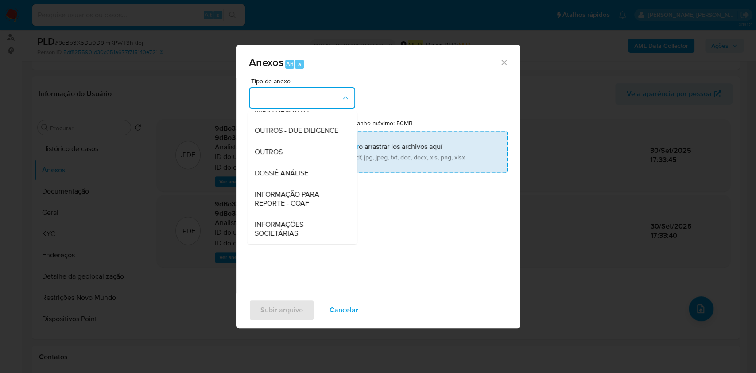
click at [300, 171] on span "DOSSIÊ ANÁLISE" at bounding box center [281, 173] width 54 height 9
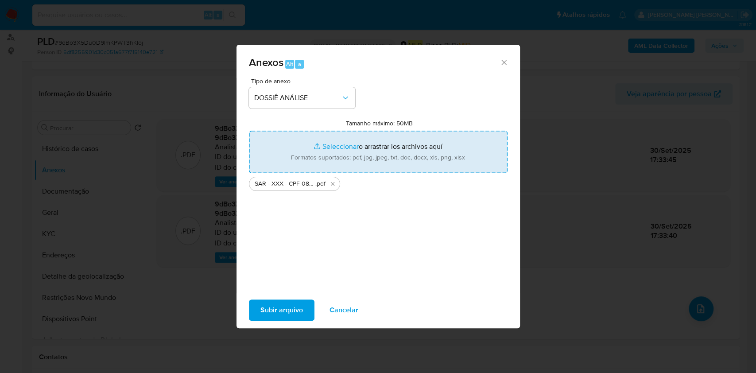
type input "C:\fakepath\Mulan 178512147_2025_09_29_12_42_05.xlsx"
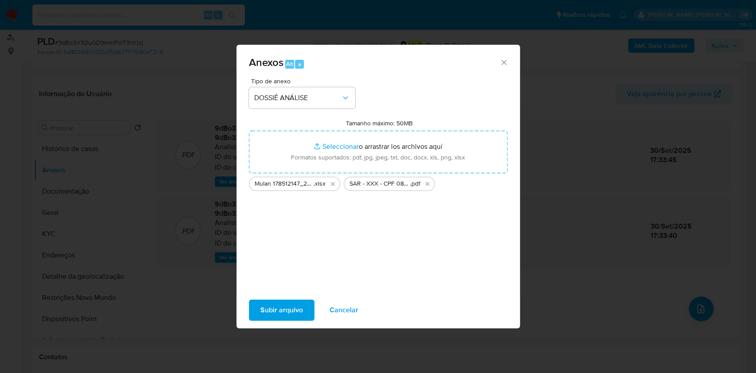
click at [289, 303] on span "Subir arquivo" at bounding box center [282, 309] width 43 height 19
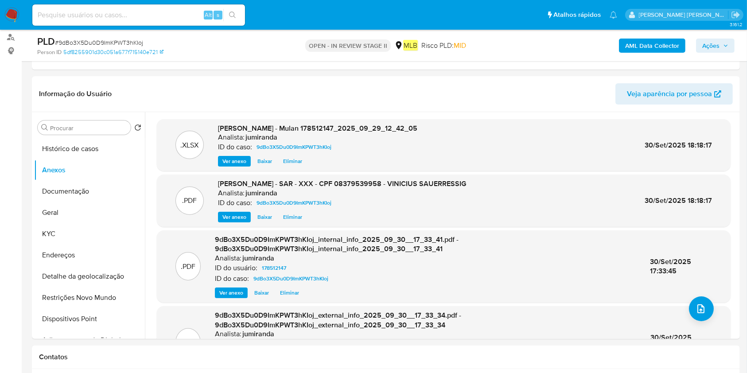
click at [732, 42] on button "Ações" at bounding box center [715, 46] width 39 height 14
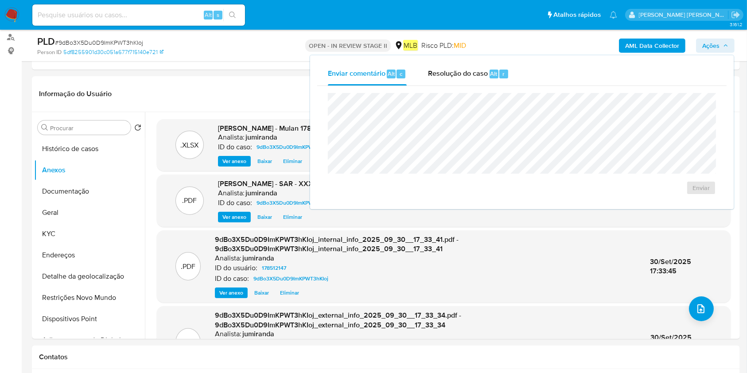
drag, startPoint x: 451, startPoint y: 81, endPoint x: 453, endPoint y: 90, distance: 9.6
click at [452, 81] on div "Resolução do caso Alt r" at bounding box center [468, 73] width 81 height 23
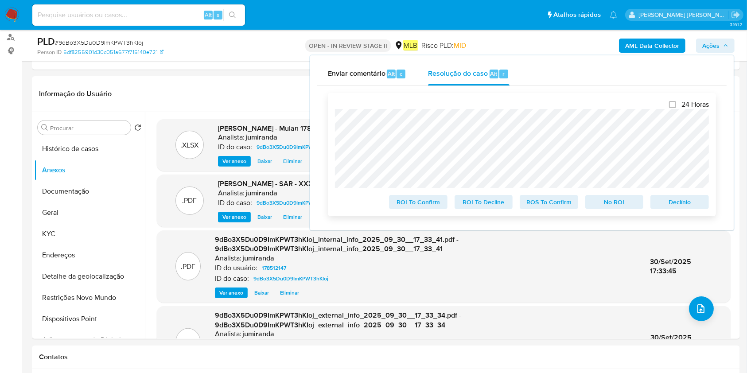
drag, startPoint x: 546, startPoint y: 207, endPoint x: 536, endPoint y: 202, distance: 11.1
click at [546, 207] on span "ROS To Confirm" at bounding box center [549, 202] width 46 height 12
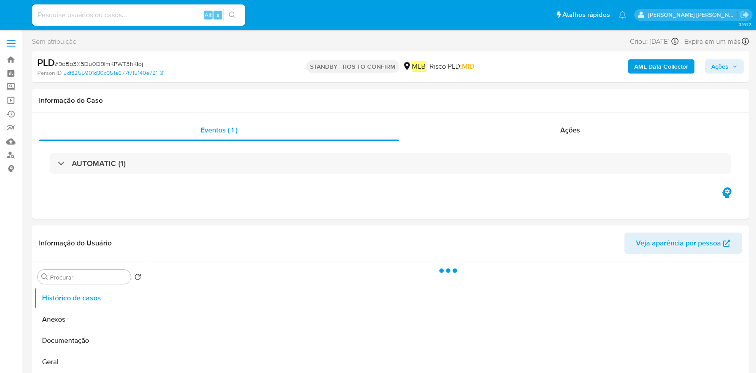
select select "10"
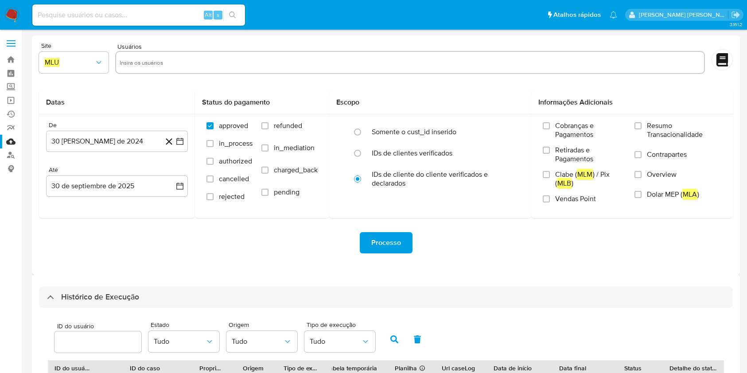
select select "10"
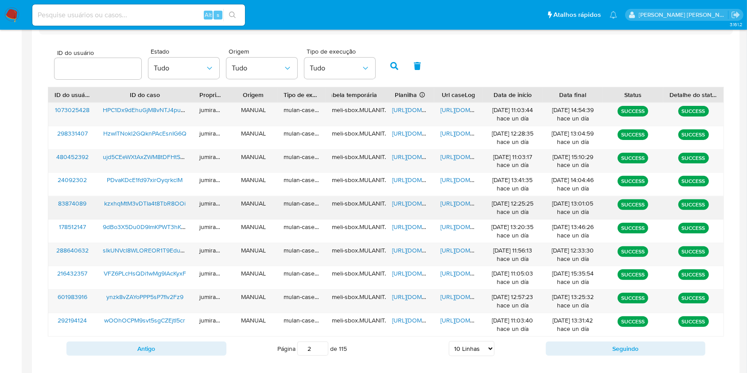
drag, startPoint x: 415, startPoint y: 203, endPoint x: 482, endPoint y: 203, distance: 67.3
click at [415, 202] on span "[URL][DOMAIN_NAME]" at bounding box center [422, 203] width 61 height 9
click at [467, 204] on span "[URL][DOMAIN_NAME]" at bounding box center [470, 203] width 61 height 9
click at [134, 204] on span "kzxhqMtM3vDTIa4t8TbR8OOi" at bounding box center [145, 203] width 82 height 9
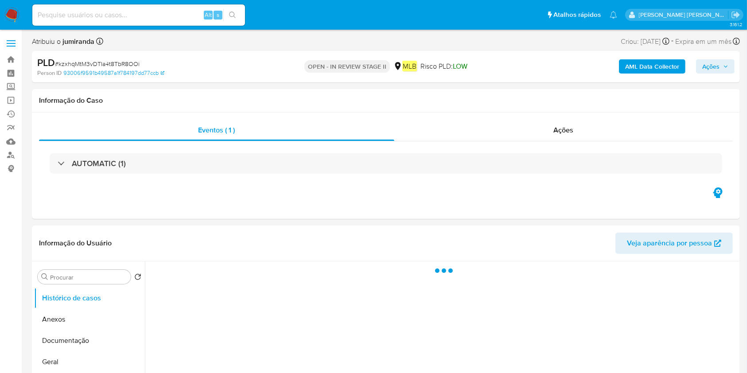
select select "10"
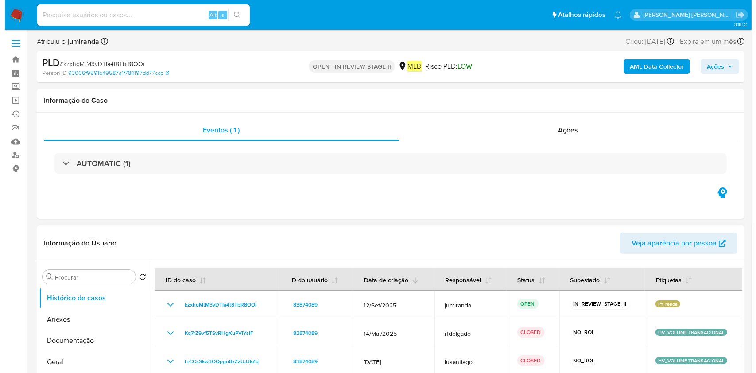
scroll to position [118, 0]
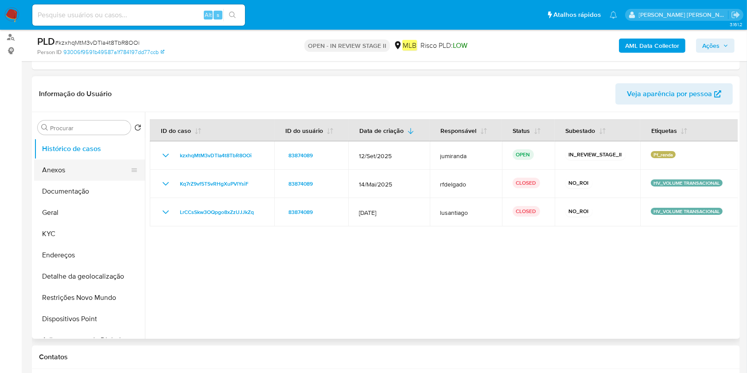
click at [84, 171] on button "Anexos" at bounding box center [86, 170] width 104 height 21
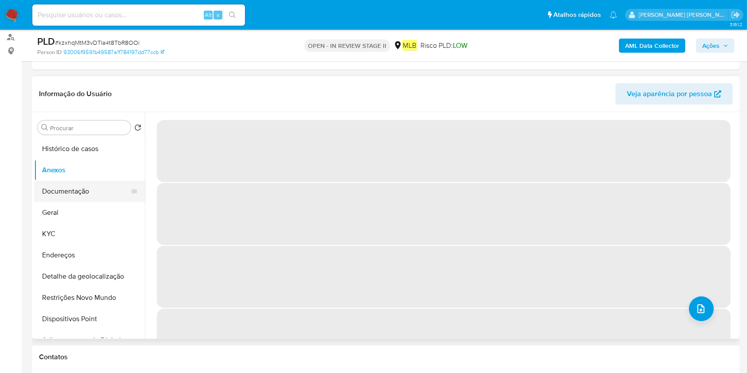
click at [92, 191] on button "Documentação" at bounding box center [86, 191] width 104 height 21
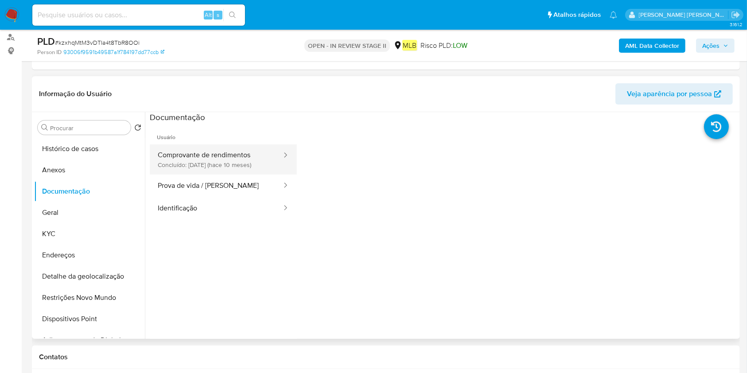
click at [276, 159] on div at bounding box center [283, 156] width 14 height 10
click at [241, 163] on button "Comprovante de rendimentos Concluído: [DATE] (hace 10 meses)" at bounding box center [216, 159] width 133 height 30
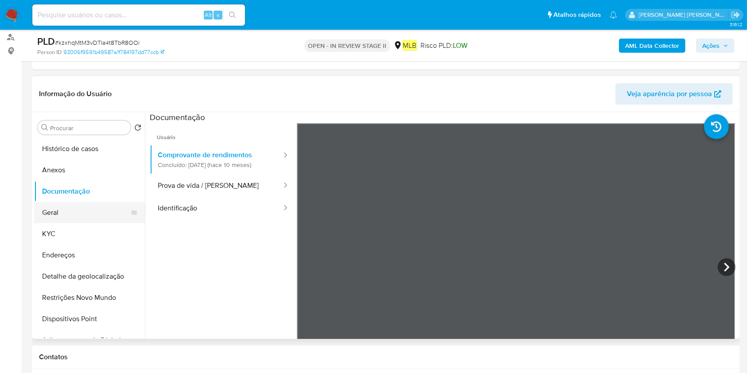
click at [82, 208] on button "Geral" at bounding box center [86, 212] width 104 height 21
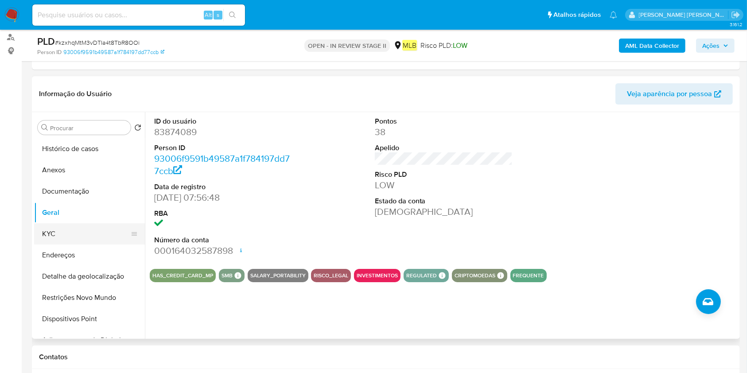
click at [92, 236] on button "KYC" at bounding box center [86, 233] width 104 height 21
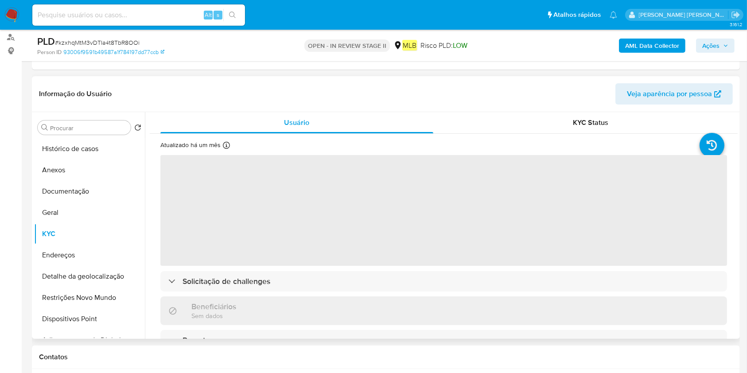
click at [363, 261] on span "‌" at bounding box center [443, 210] width 567 height 111
click at [370, 251] on span "‌" at bounding box center [443, 210] width 567 height 111
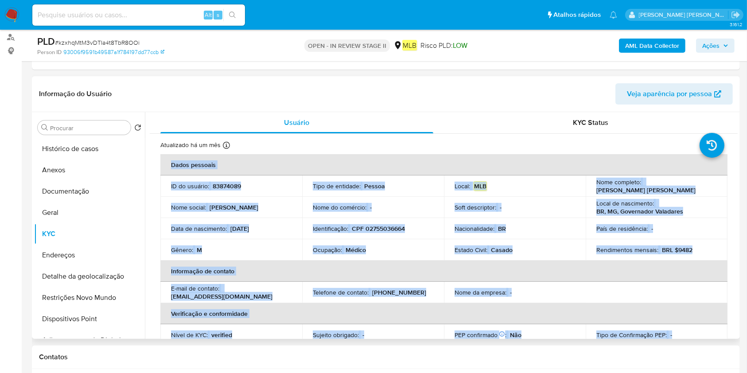
click at [362, 253] on p "Médico" at bounding box center [356, 250] width 20 height 8
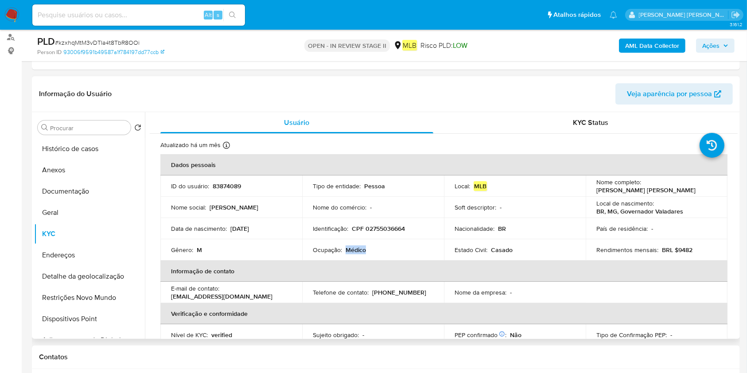
click at [362, 253] on p "Médico" at bounding box center [356, 250] width 20 height 8
click at [58, 215] on button "Geral" at bounding box center [86, 212] width 104 height 21
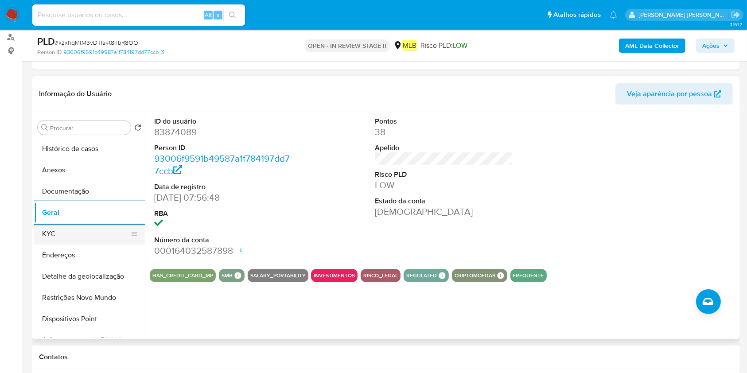
click at [67, 233] on button "KYC" at bounding box center [86, 233] width 104 height 21
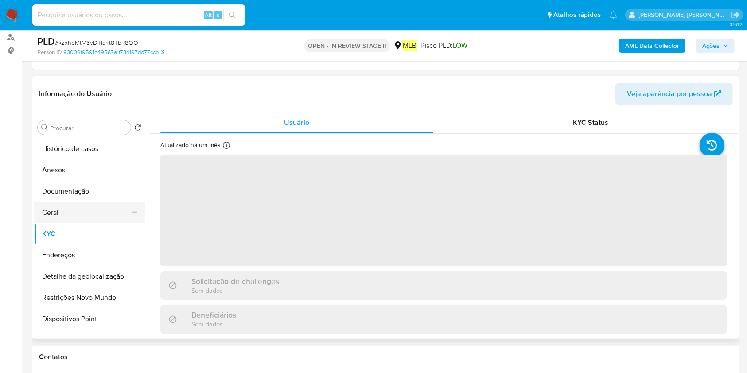
click at [76, 217] on button "Geral" at bounding box center [86, 212] width 104 height 21
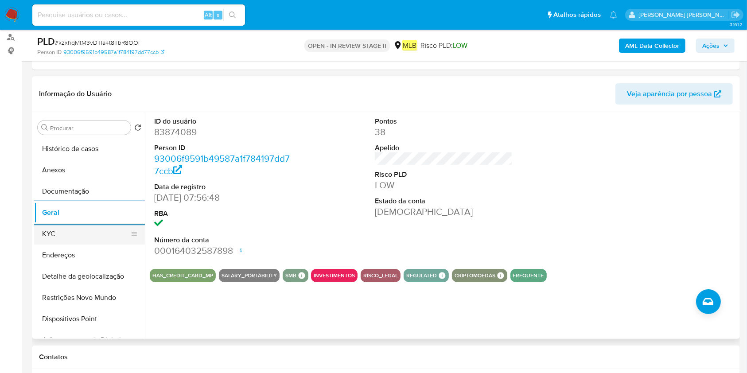
click at [61, 233] on button "KYC" at bounding box center [86, 233] width 104 height 21
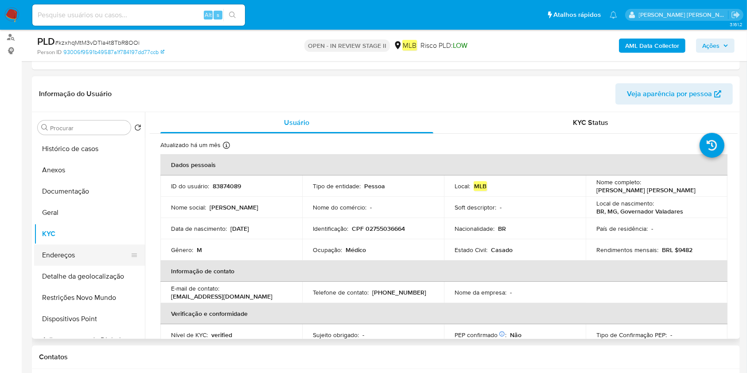
click at [80, 256] on button "Endereços" at bounding box center [86, 255] width 104 height 21
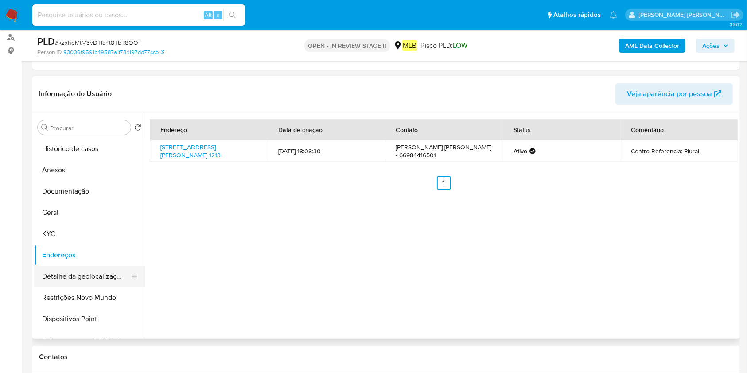
click at [78, 276] on button "Detalhe da geolocalização" at bounding box center [86, 276] width 104 height 21
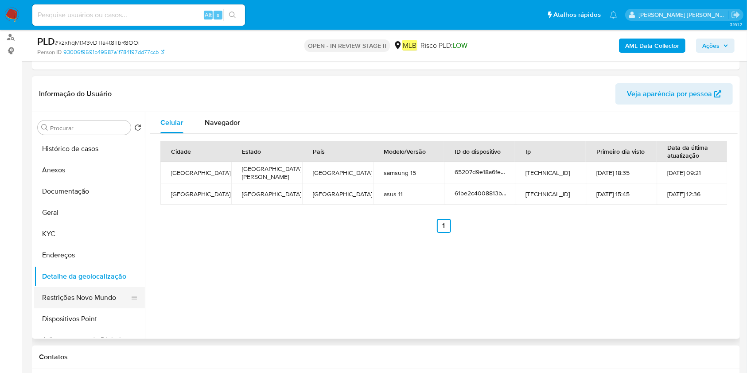
click at [100, 300] on button "Restrições Novo Mundo" at bounding box center [86, 297] width 104 height 21
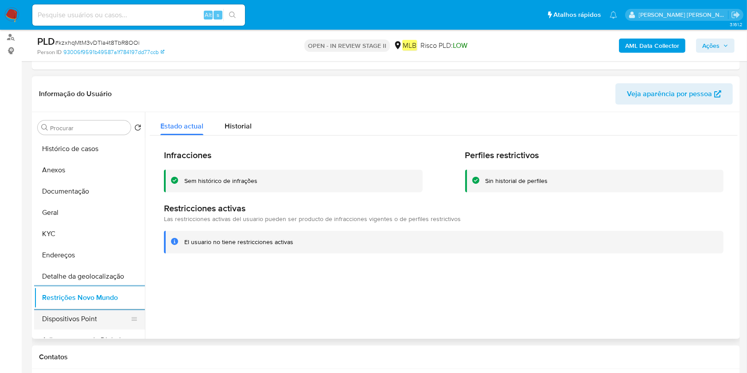
click at [90, 315] on button "Dispositivos Point" at bounding box center [86, 318] width 104 height 21
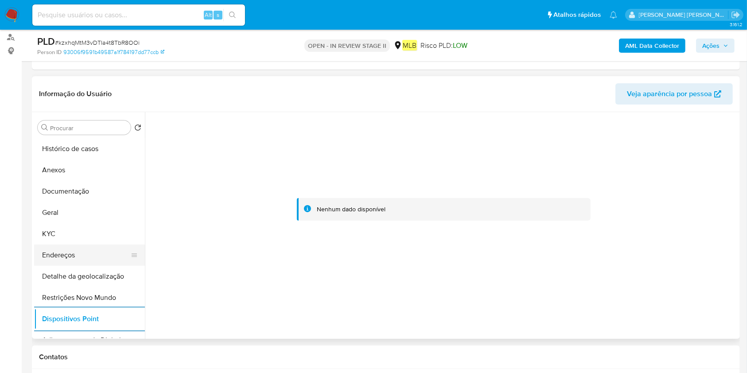
click at [102, 252] on button "Endereços" at bounding box center [86, 255] width 104 height 21
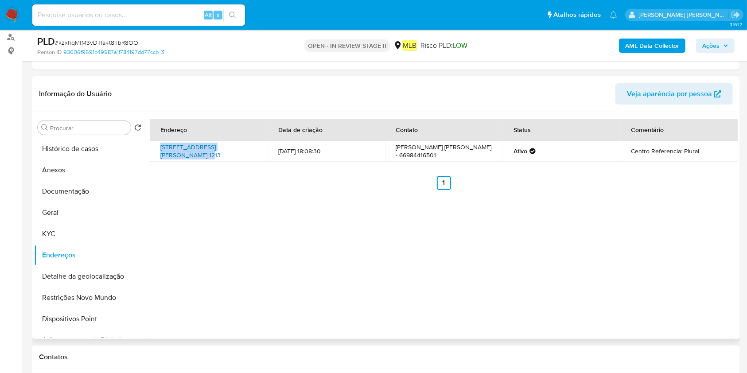
drag, startPoint x: 158, startPoint y: 143, endPoint x: 249, endPoint y: 147, distance: 90.9
click at [249, 147] on td "Avenida Jequitibá 1213, Guarantã Do Norte, Mato Grosso, 78520000, Brasil 1213" at bounding box center [209, 150] width 118 height 21
click at [89, 173] on button "Anexos" at bounding box center [86, 170] width 104 height 21
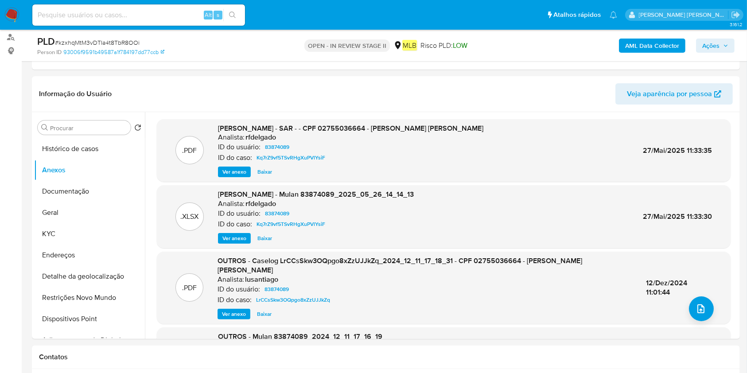
click at [659, 41] on b "AML Data Collector" at bounding box center [652, 46] width 54 height 14
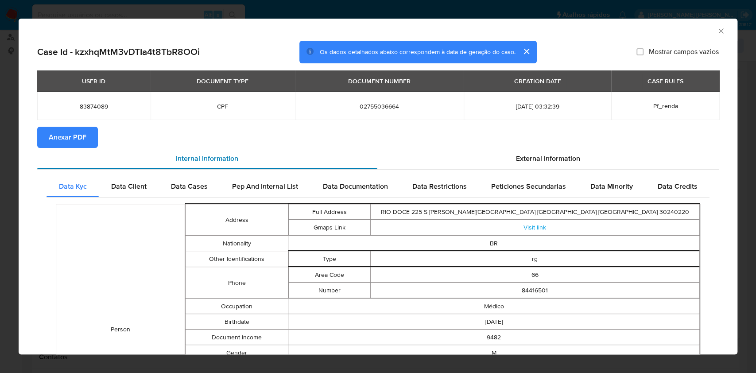
drag, startPoint x: 71, startPoint y: 141, endPoint x: 104, endPoint y: 157, distance: 35.9
click at [71, 140] on span "Anexar PDF" at bounding box center [68, 137] width 38 height 19
click at [717, 30] on icon "Fechar a janela" at bounding box center [721, 31] width 9 height 9
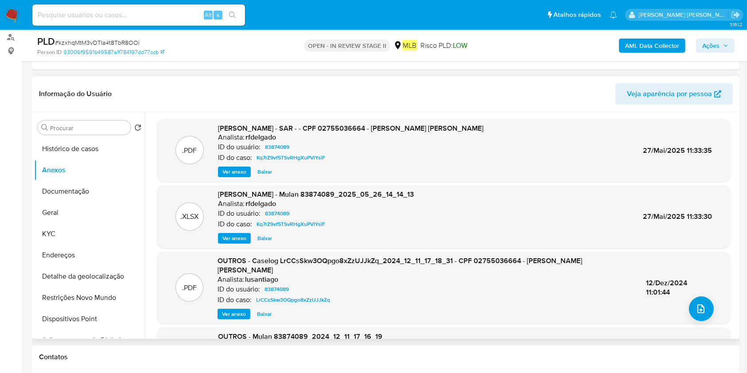
click at [684, 311] on div ".PDF OUTROS - Caselog LrCCsSkw3OQpgo8xZzUJJkZq_2024_12_11_17_18_31 - CPF 027550…" at bounding box center [444, 288] width 574 height 72
click at [689, 305] on button "upload-file" at bounding box center [701, 308] width 25 height 25
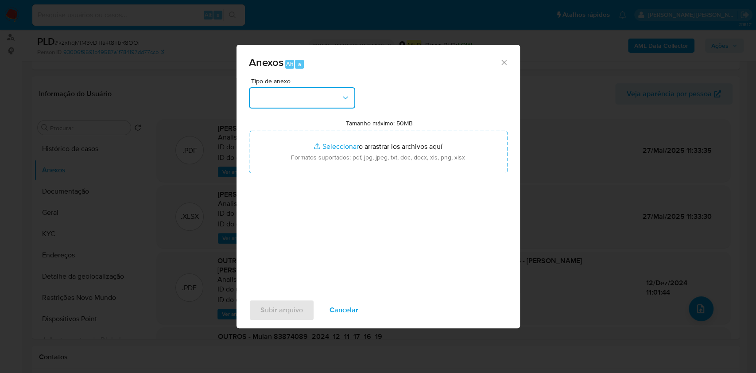
click at [308, 100] on button "button" at bounding box center [302, 97] width 106 height 21
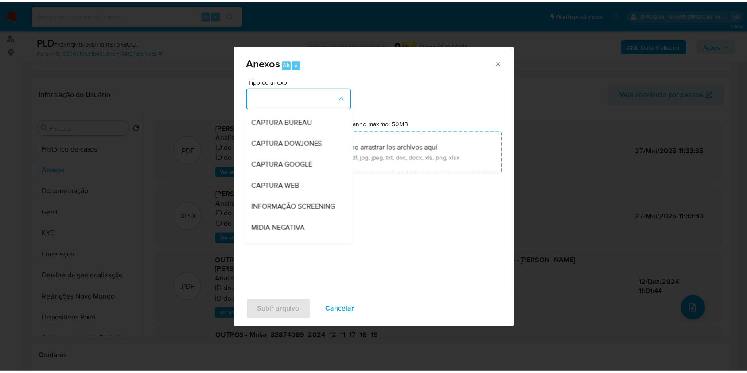
scroll to position [136, 0]
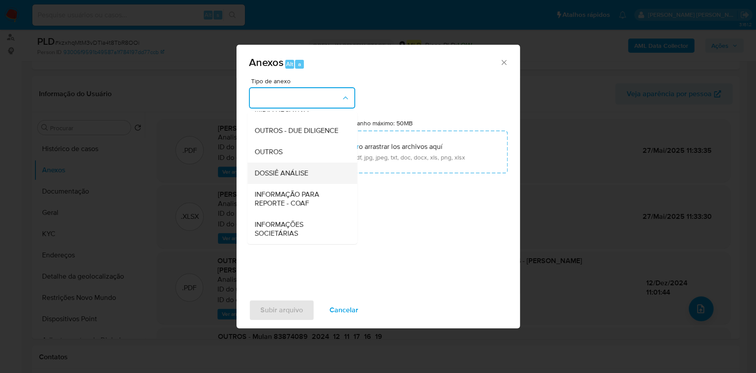
click at [313, 168] on div "DOSSIÊ ANÁLISE" at bounding box center [299, 173] width 90 height 21
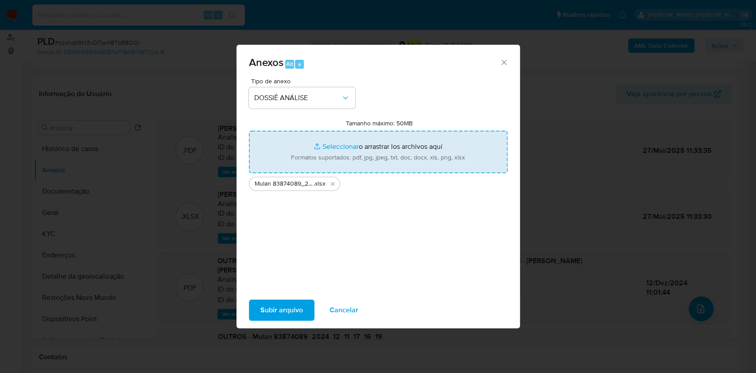
type input "C:\fakepath\DECLINIO - kzxhqMtM3vDTIa4t8TbR8OOi - CPF 02755036664 - ANDERSON CO…"
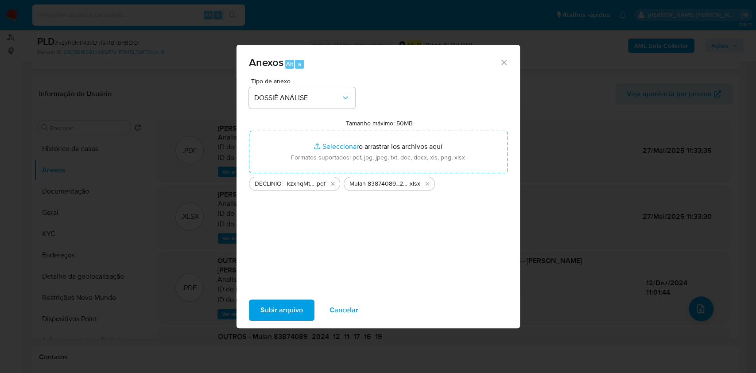
click at [277, 311] on span "Subir arquivo" at bounding box center [282, 309] width 43 height 19
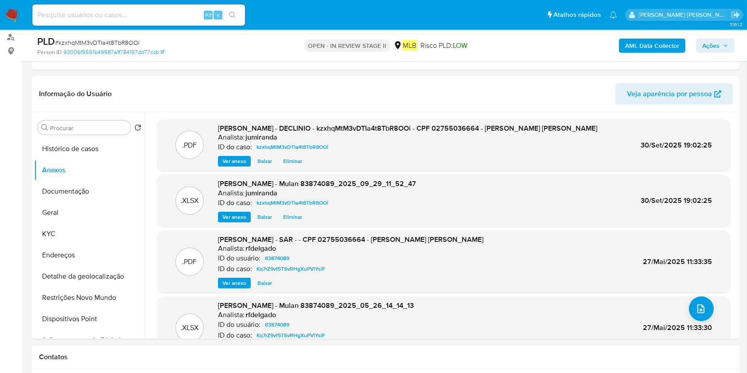
click at [705, 47] on span "Ações" at bounding box center [710, 46] width 17 height 14
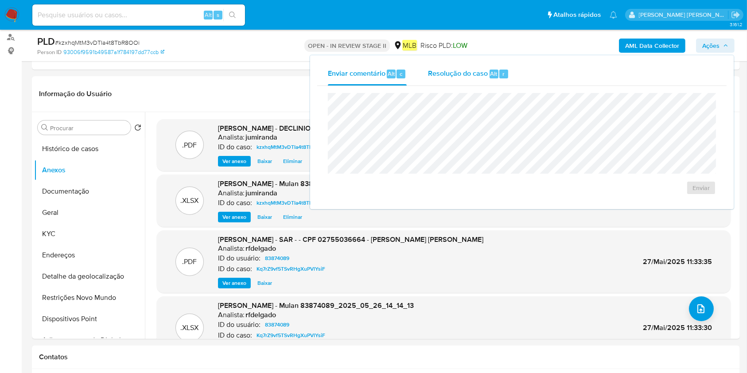
click at [453, 66] on div "Resolução do caso Alt r" at bounding box center [468, 73] width 81 height 23
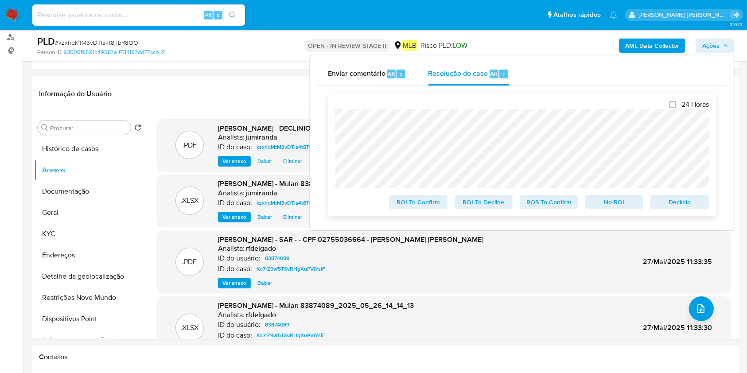
click at [608, 202] on span "No ROI" at bounding box center [615, 202] width 46 height 12
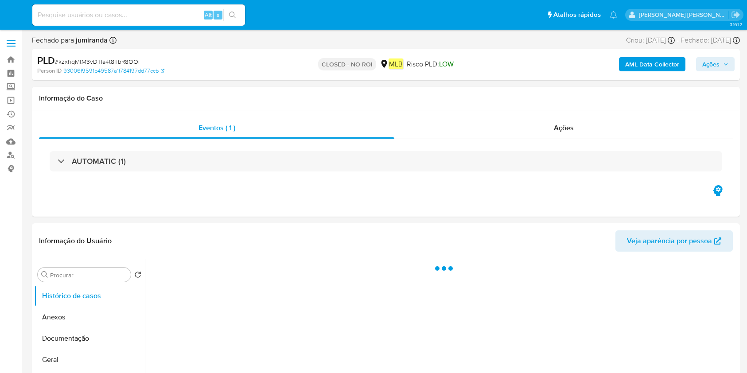
select select "10"
